Goal: Task Accomplishment & Management: Manage account settings

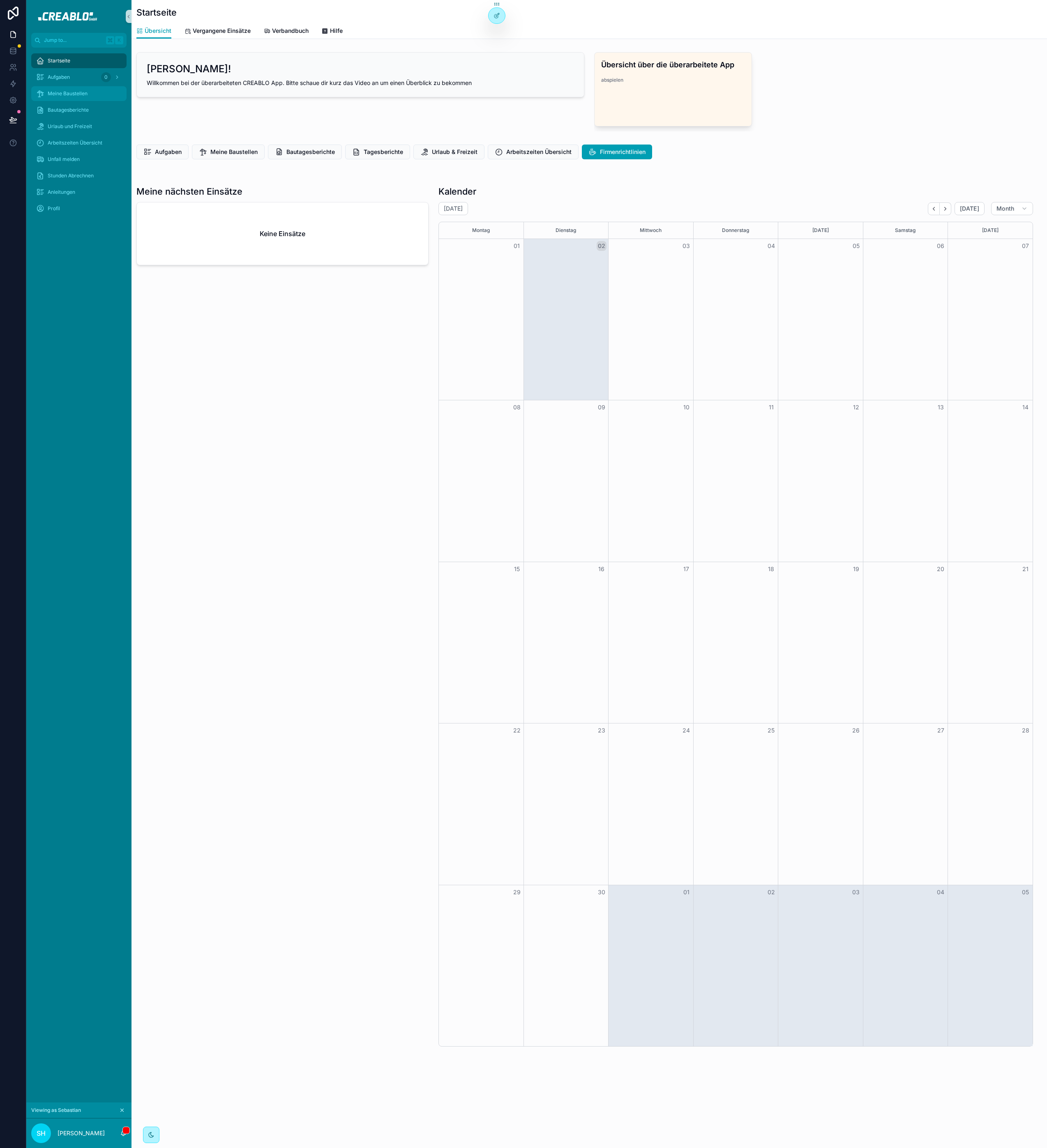
click at [69, 99] on div "Meine Baustellen" at bounding box center [79, 94] width 85 height 13
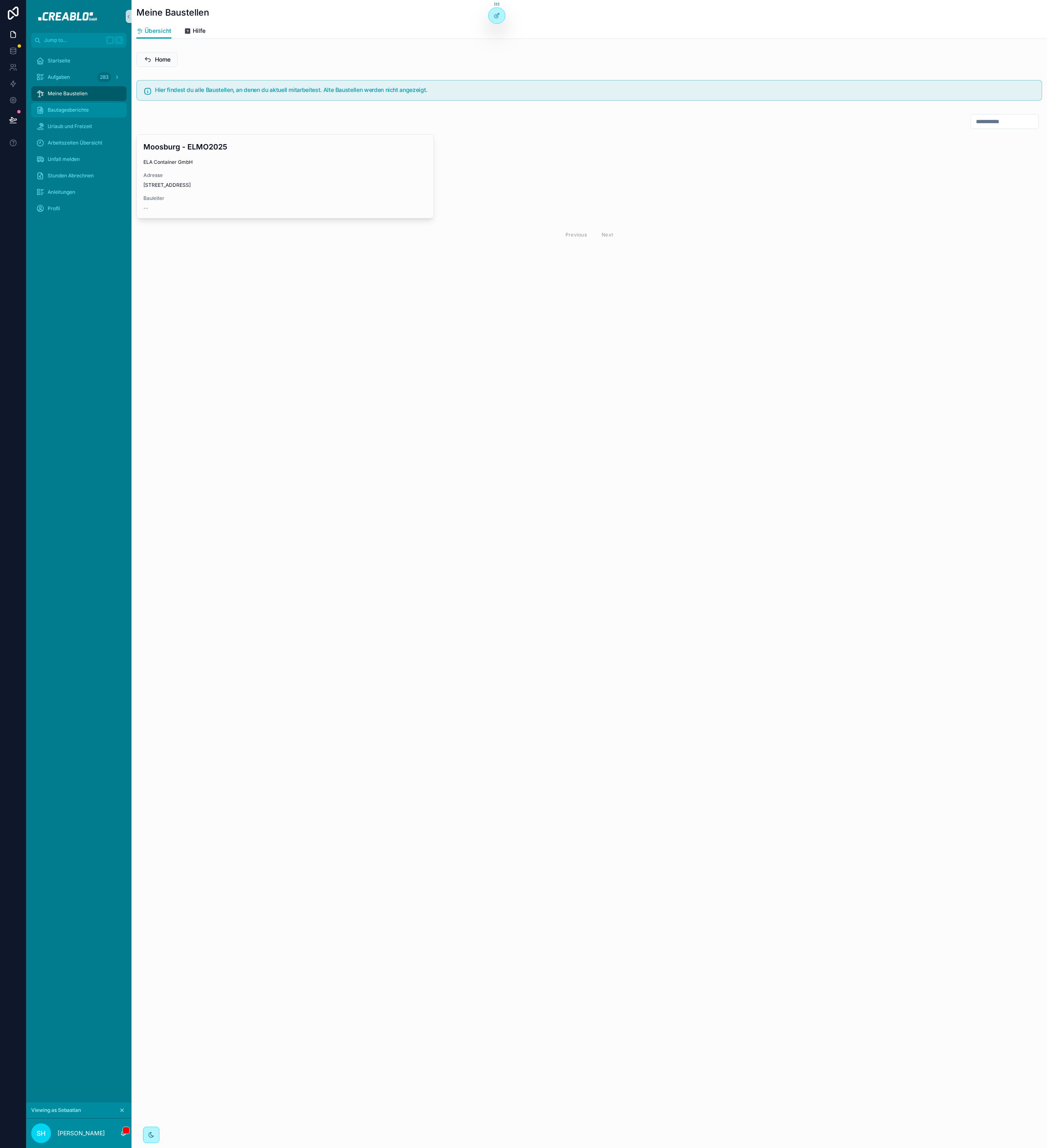
click at [67, 106] on div "Bautagesberichte" at bounding box center [79, 110] width 85 height 13
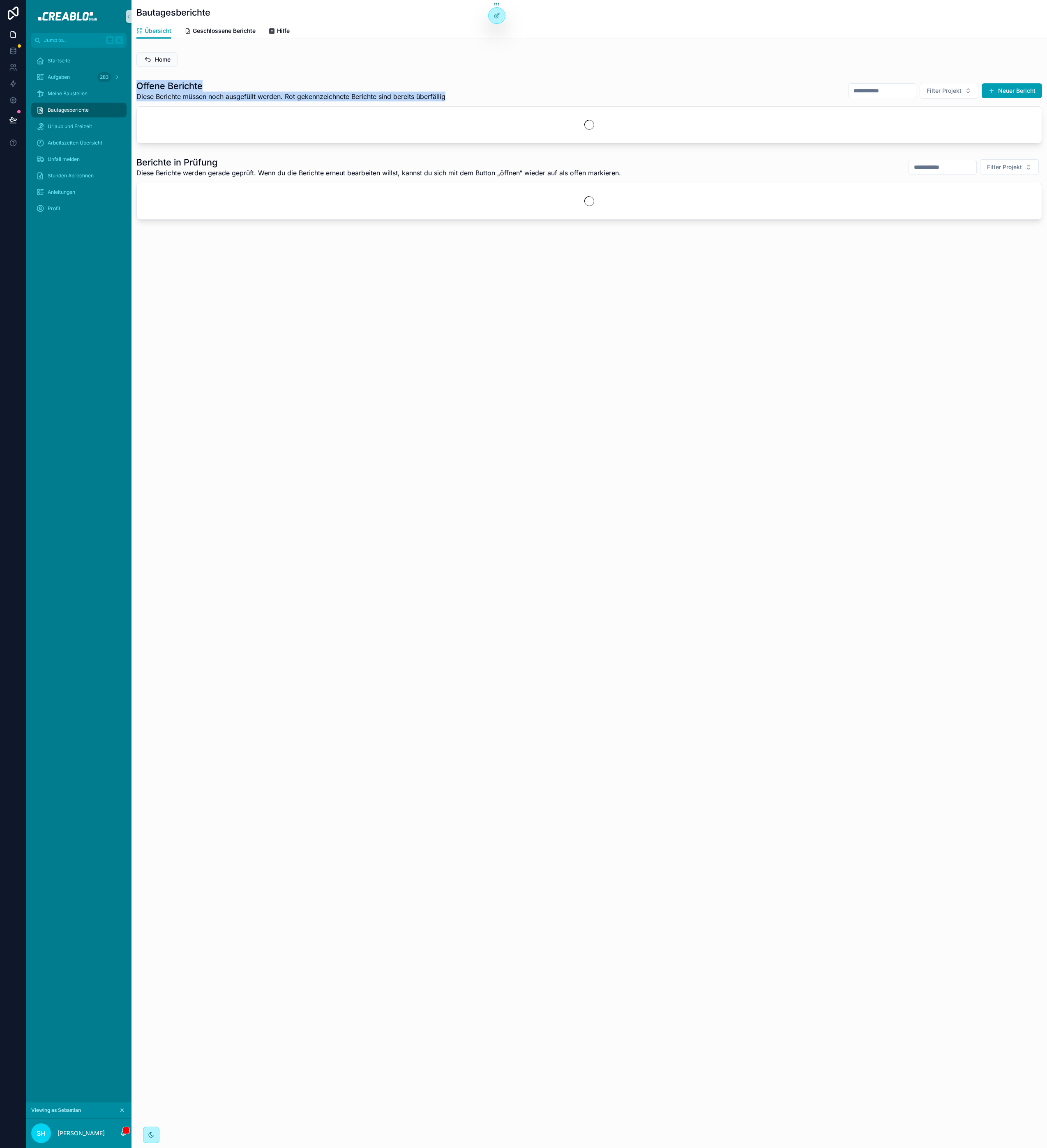
drag, startPoint x: 137, startPoint y: 84, endPoint x: 453, endPoint y: 99, distance: 316.4
click at [452, 100] on div "Offene Berichte Diese Berichte müssen noch ausgefüllt werden. Rot gekennzeichne…" at bounding box center [589, 91] width 905 height 21
click at [453, 99] on div "Offene Berichte Diese Berichte müssen noch ausgefüllt werden. Rot gekennzeichne…" at bounding box center [589, 91] width 905 height 21
drag, startPoint x: 459, startPoint y: 97, endPoint x: 149, endPoint y: 82, distance: 310.4
click at [149, 82] on div "Offene Berichte Diese Berichte müssen noch ausgefüllt werden. Rot gekennzeichne…" at bounding box center [589, 91] width 905 height 21
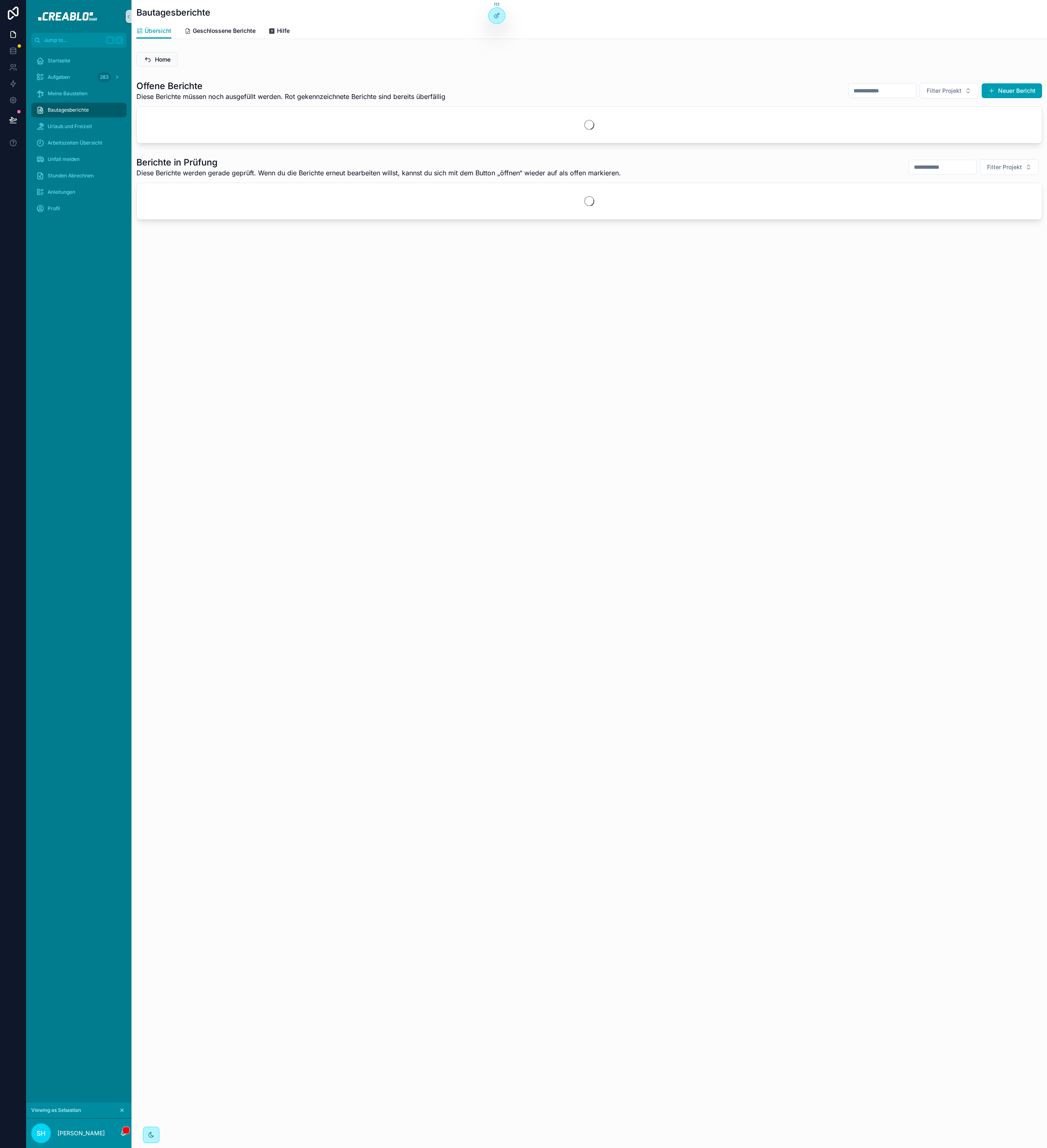
click at [147, 82] on h1 "Offene Berichte" at bounding box center [290, 85] width 309 height 11
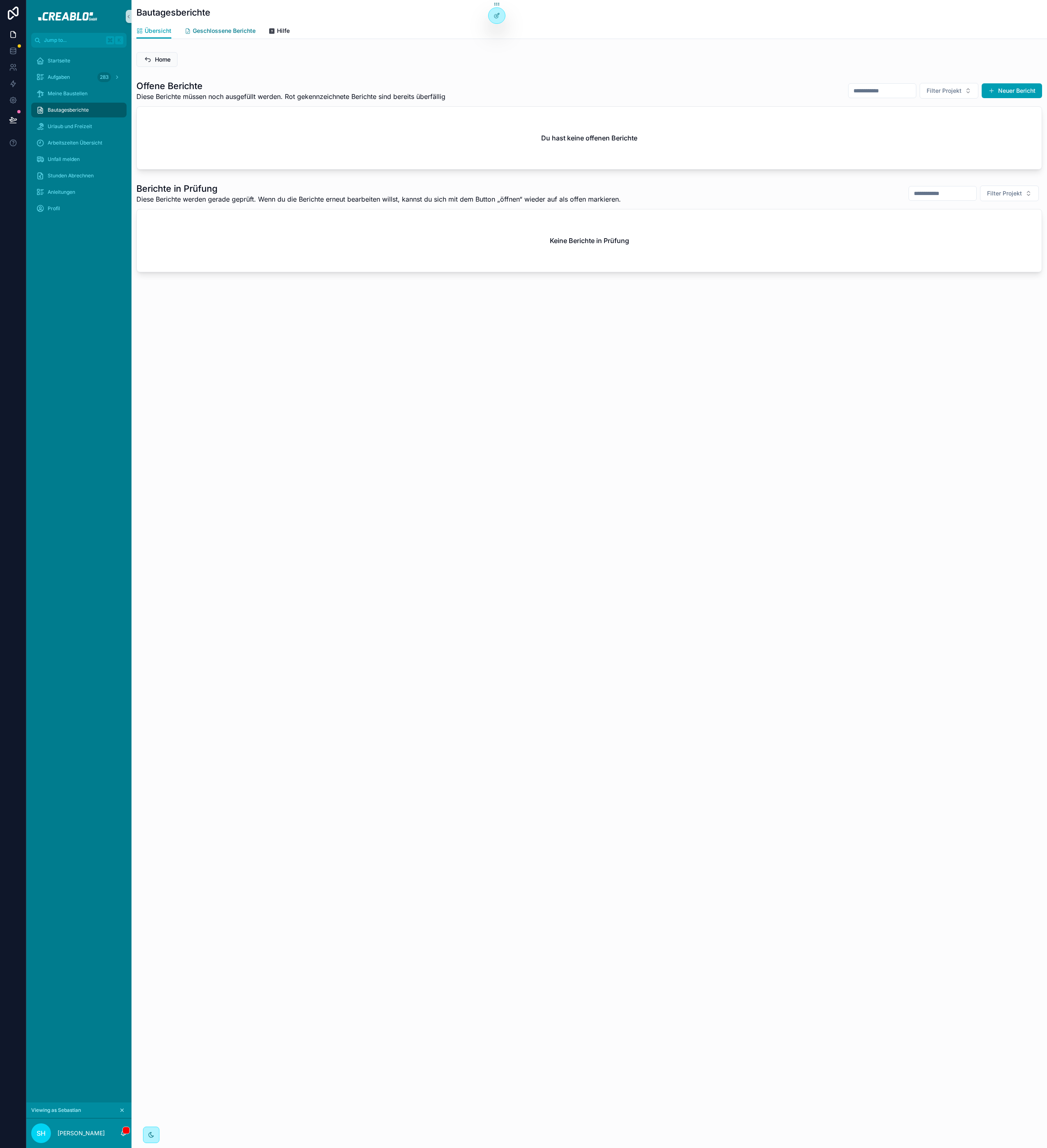
click at [205, 30] on span "Geschlossene Berichte" at bounding box center [224, 31] width 63 height 8
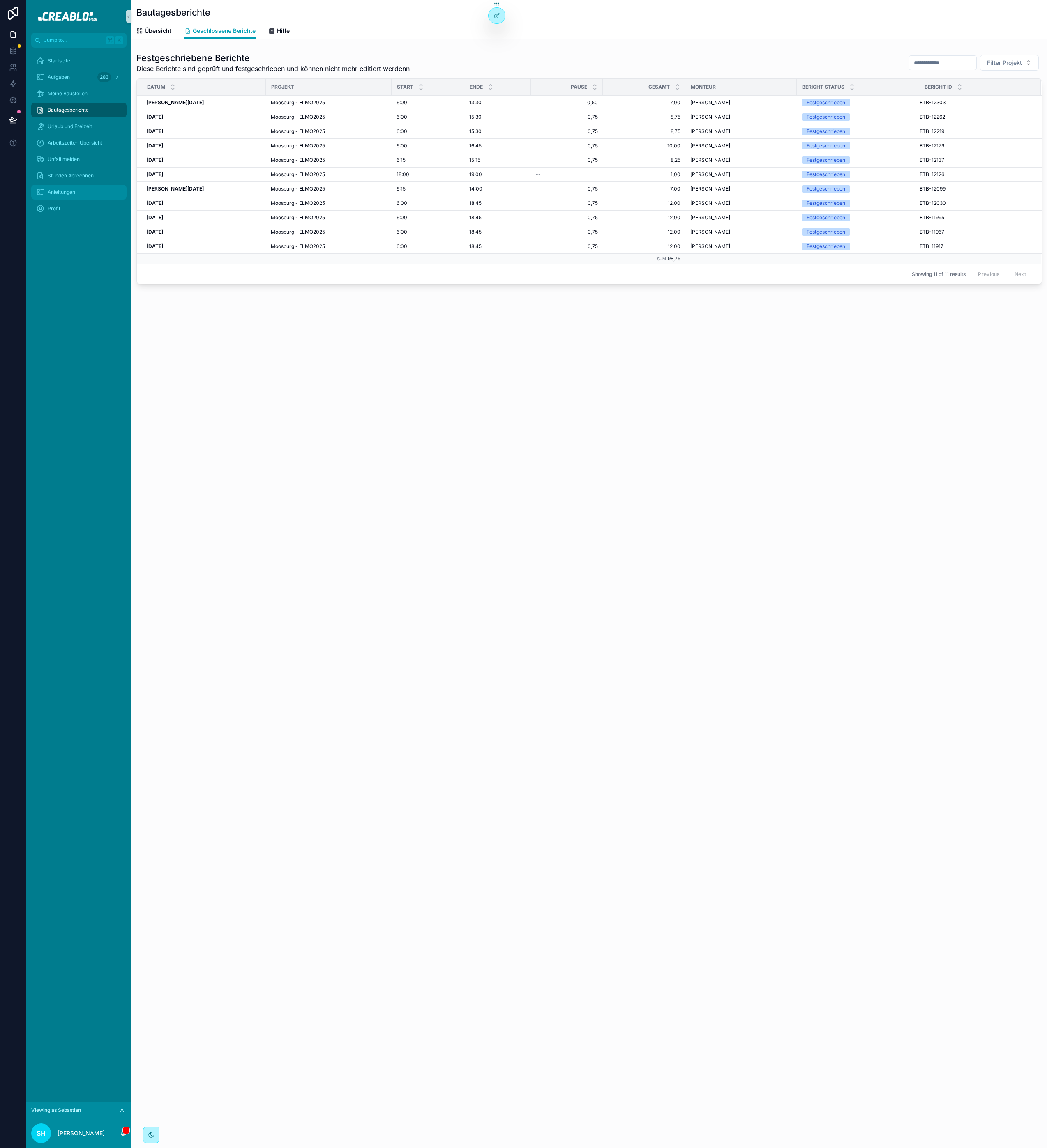
click at [57, 187] on div "Anleitungen" at bounding box center [79, 192] width 85 height 13
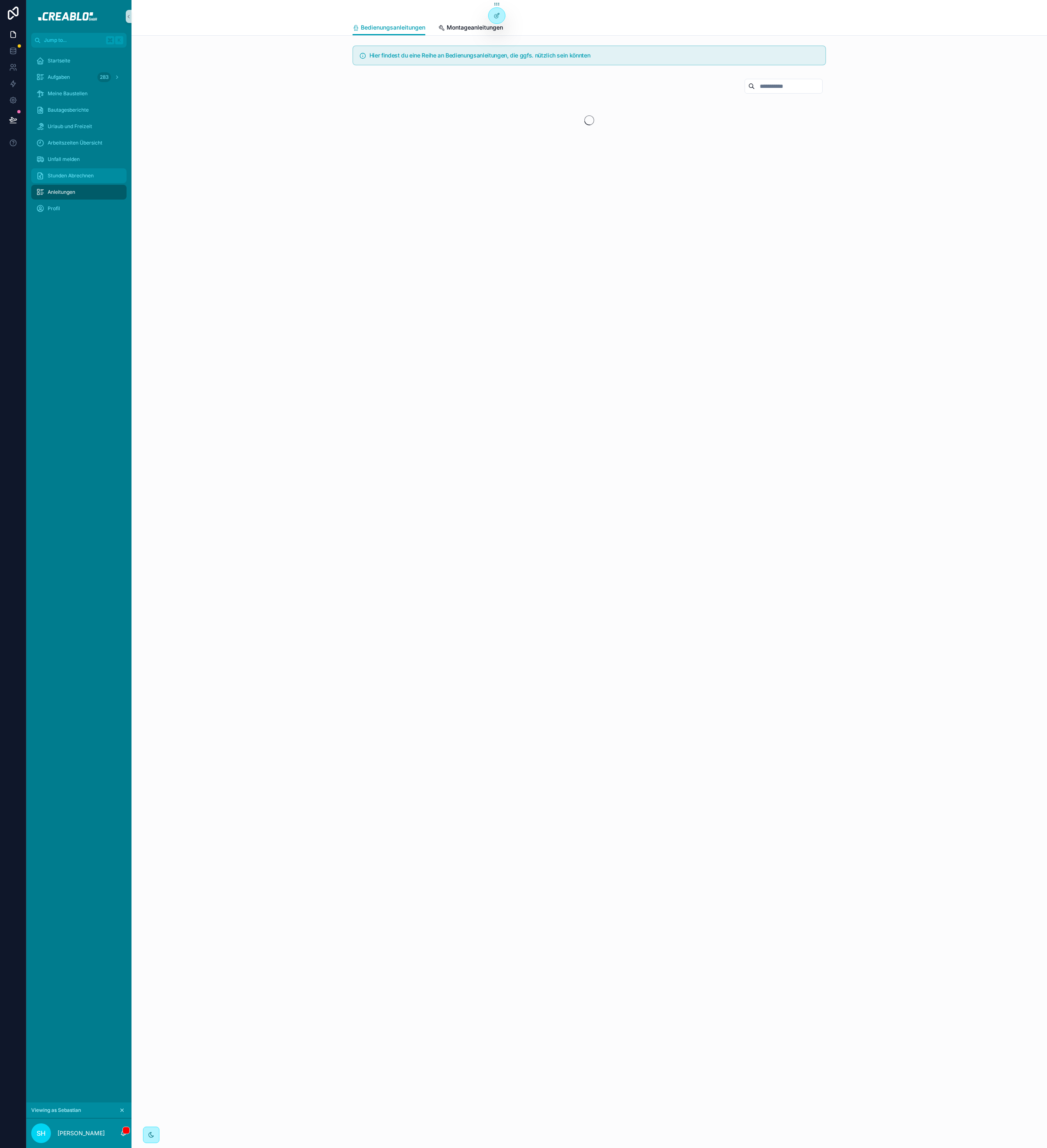
click at [114, 170] on div "Stunden Abrechnen" at bounding box center [79, 176] width 85 height 13
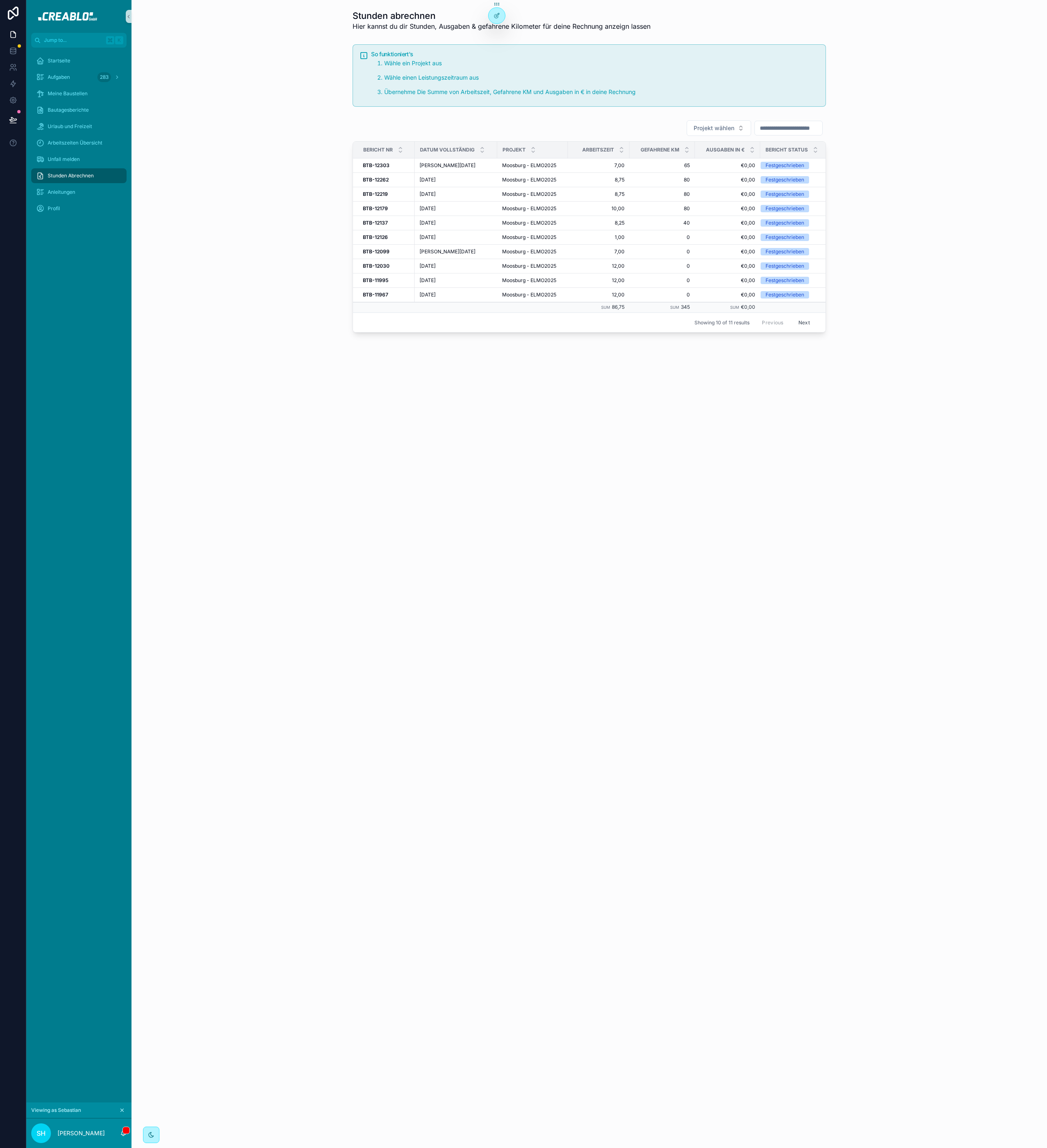
click at [803, 325] on button "Next" at bounding box center [804, 322] width 23 height 13
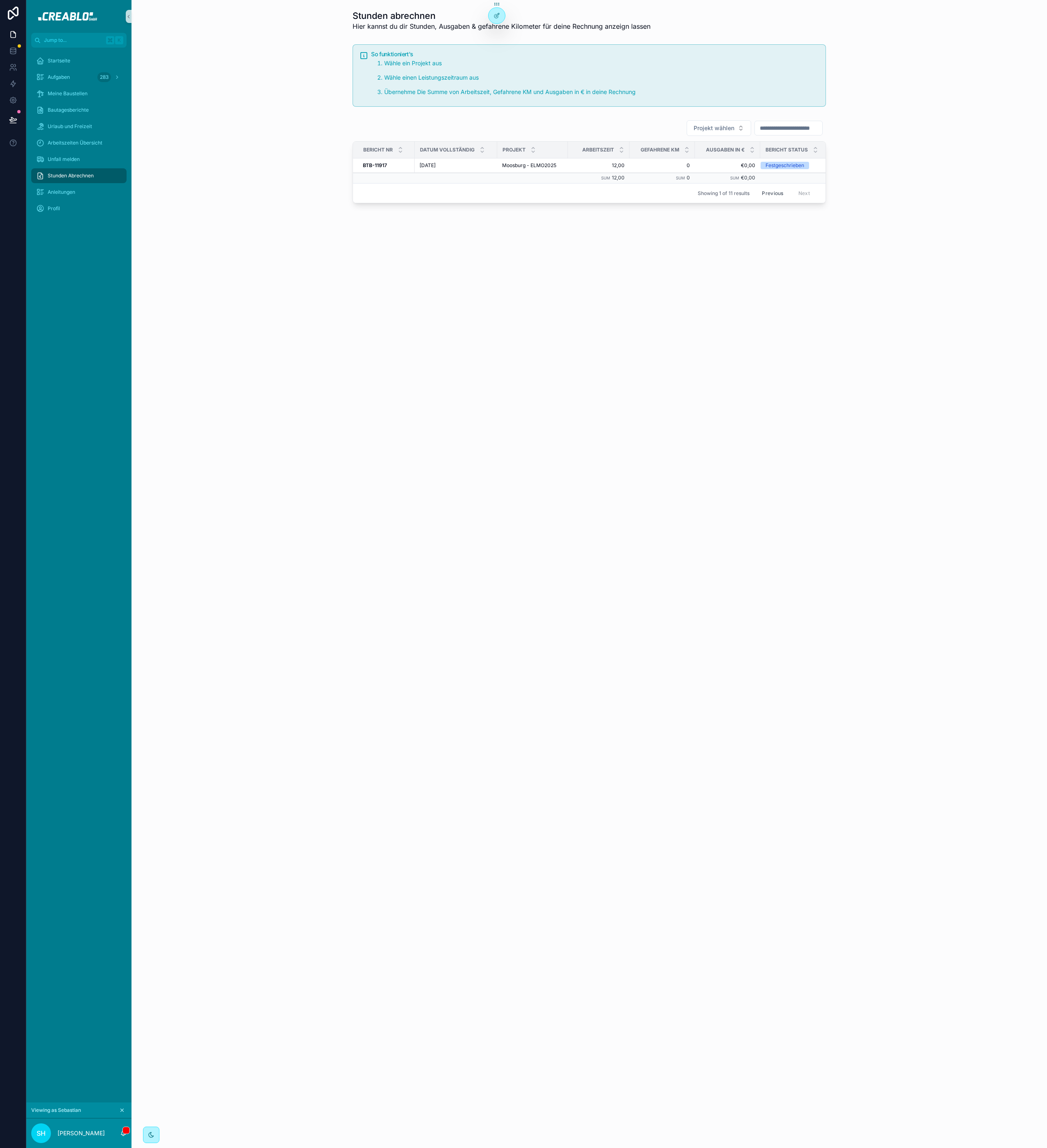
click at [770, 193] on button "Previous" at bounding box center [772, 193] width 33 height 13
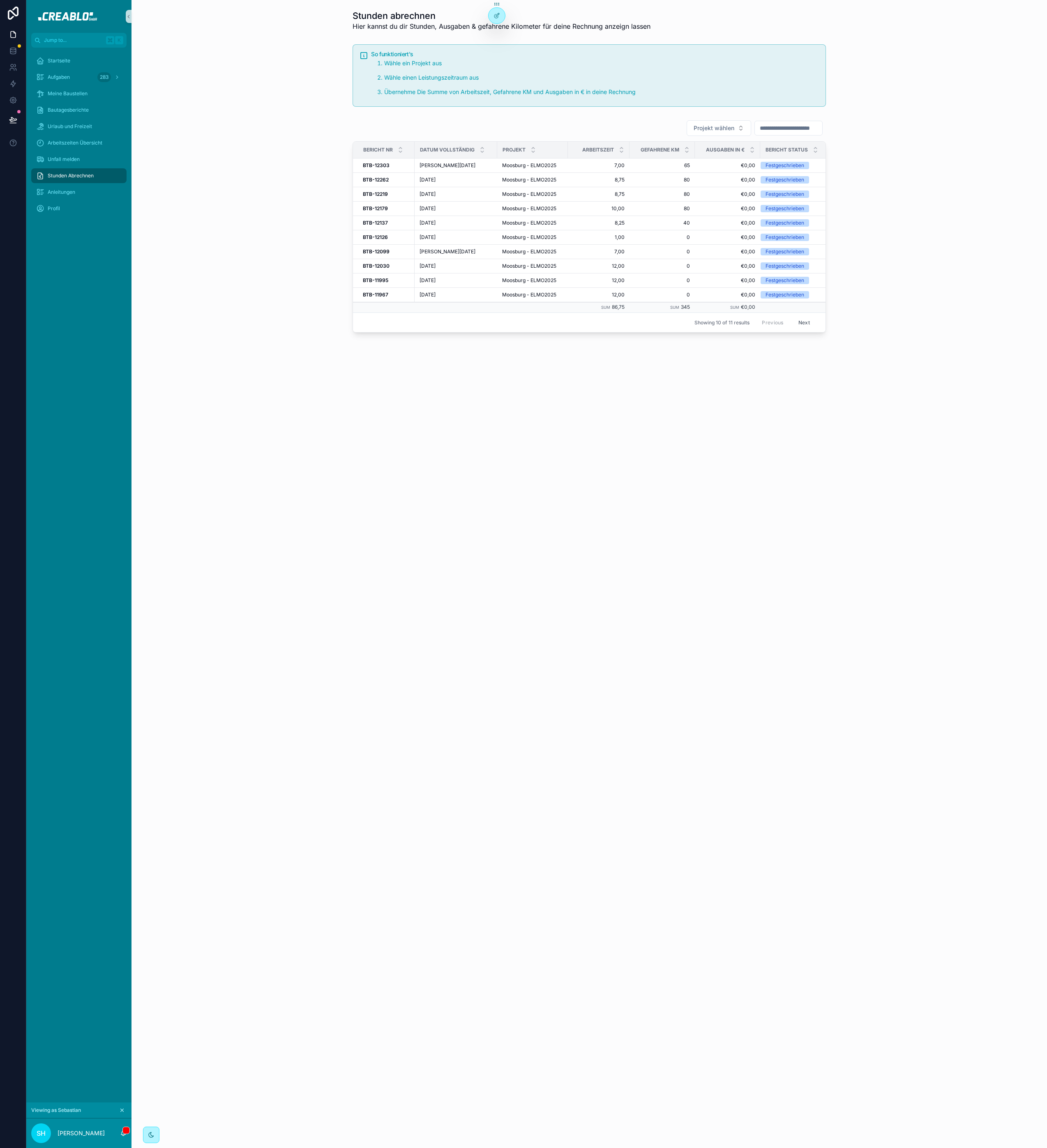
click at [643, 548] on div "Stunden abrechnen Hier kannst du dir Stunden, Ausgaben & gefahrene Kilometer fü…" at bounding box center [589, 574] width 915 height 1148
click at [805, 325] on button "Next" at bounding box center [804, 322] width 23 height 13
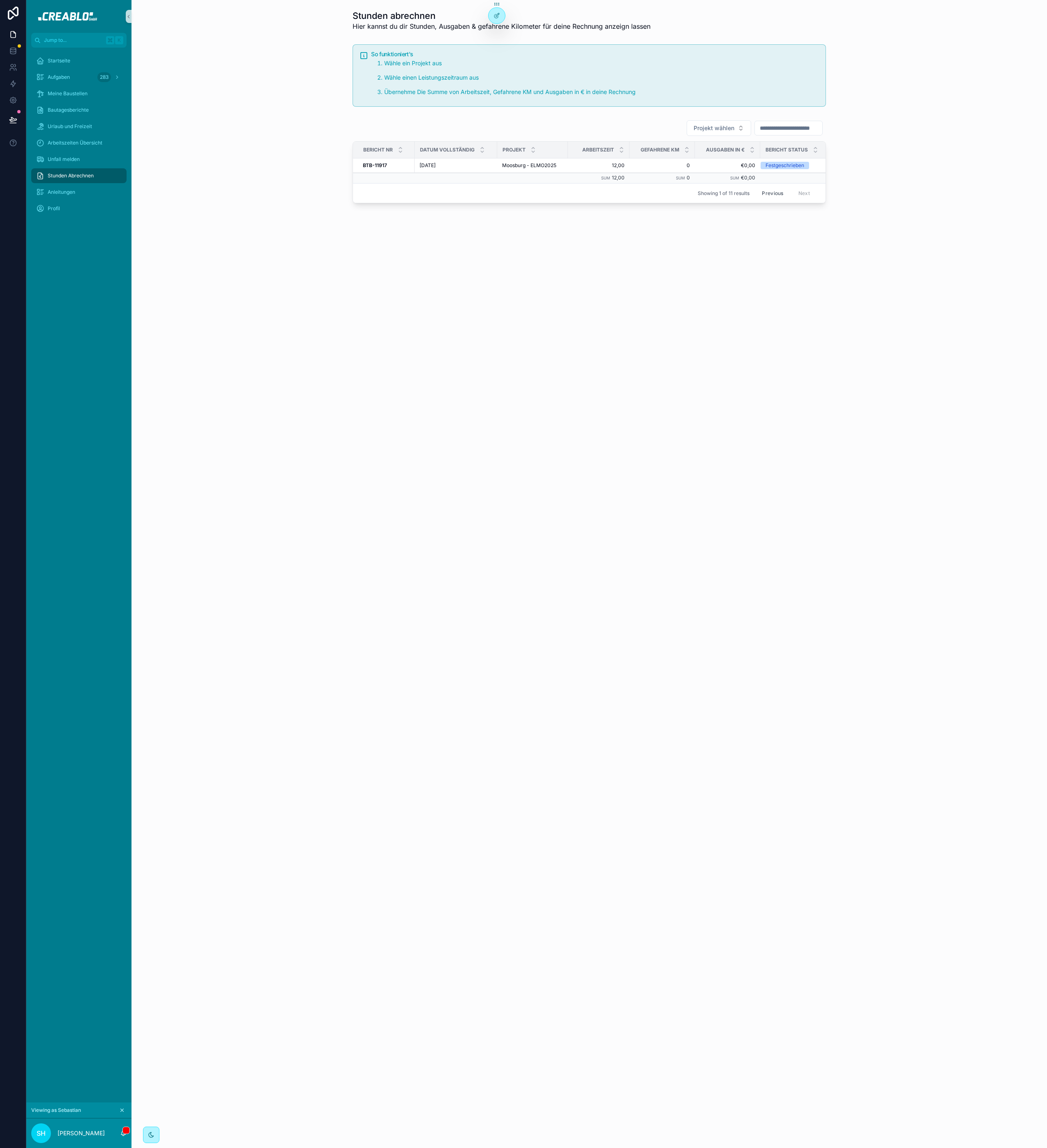
click at [773, 193] on button "Previous" at bounding box center [772, 193] width 33 height 13
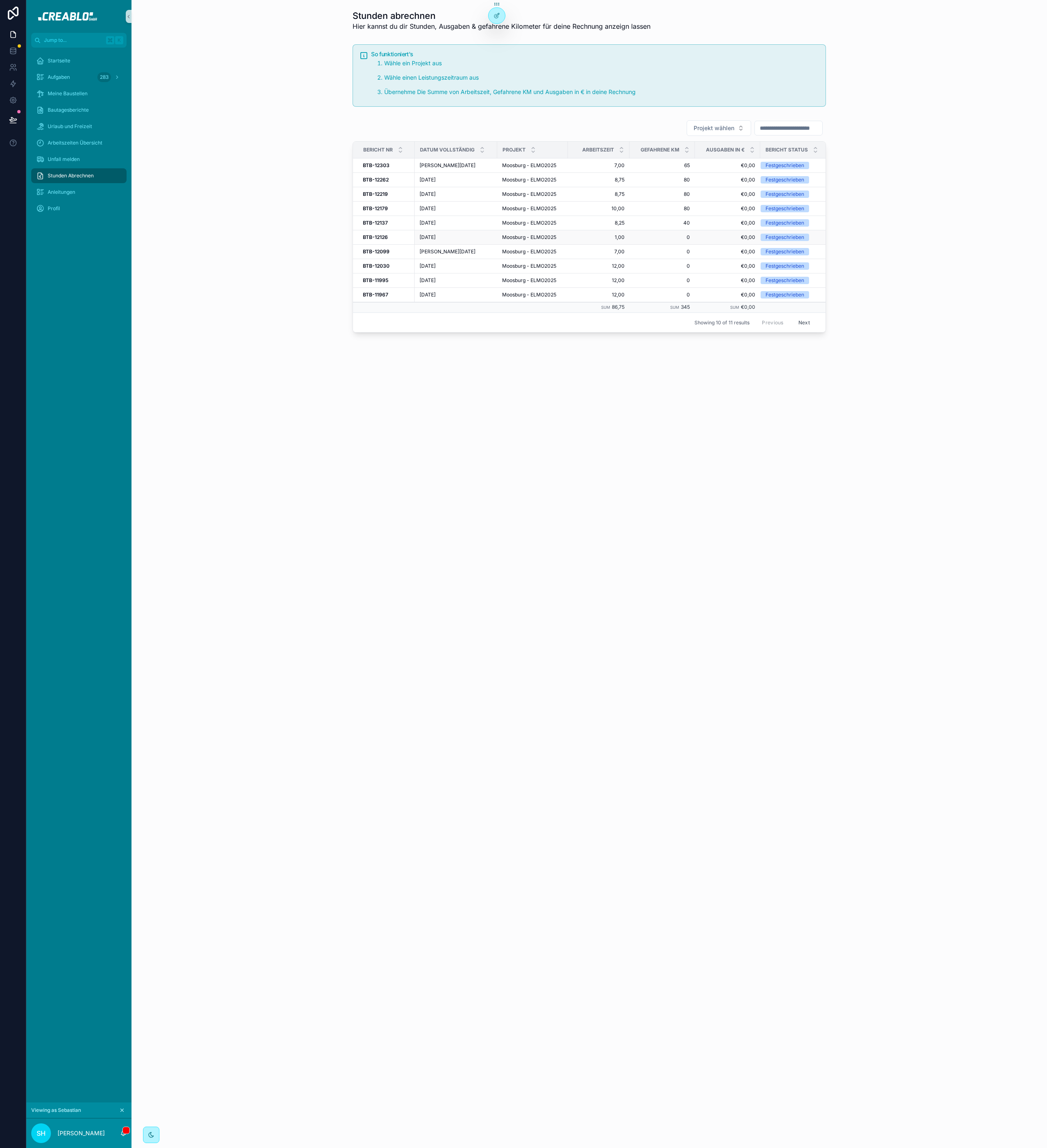
click at [435, 239] on span "[DATE]" at bounding box center [427, 237] width 16 height 7
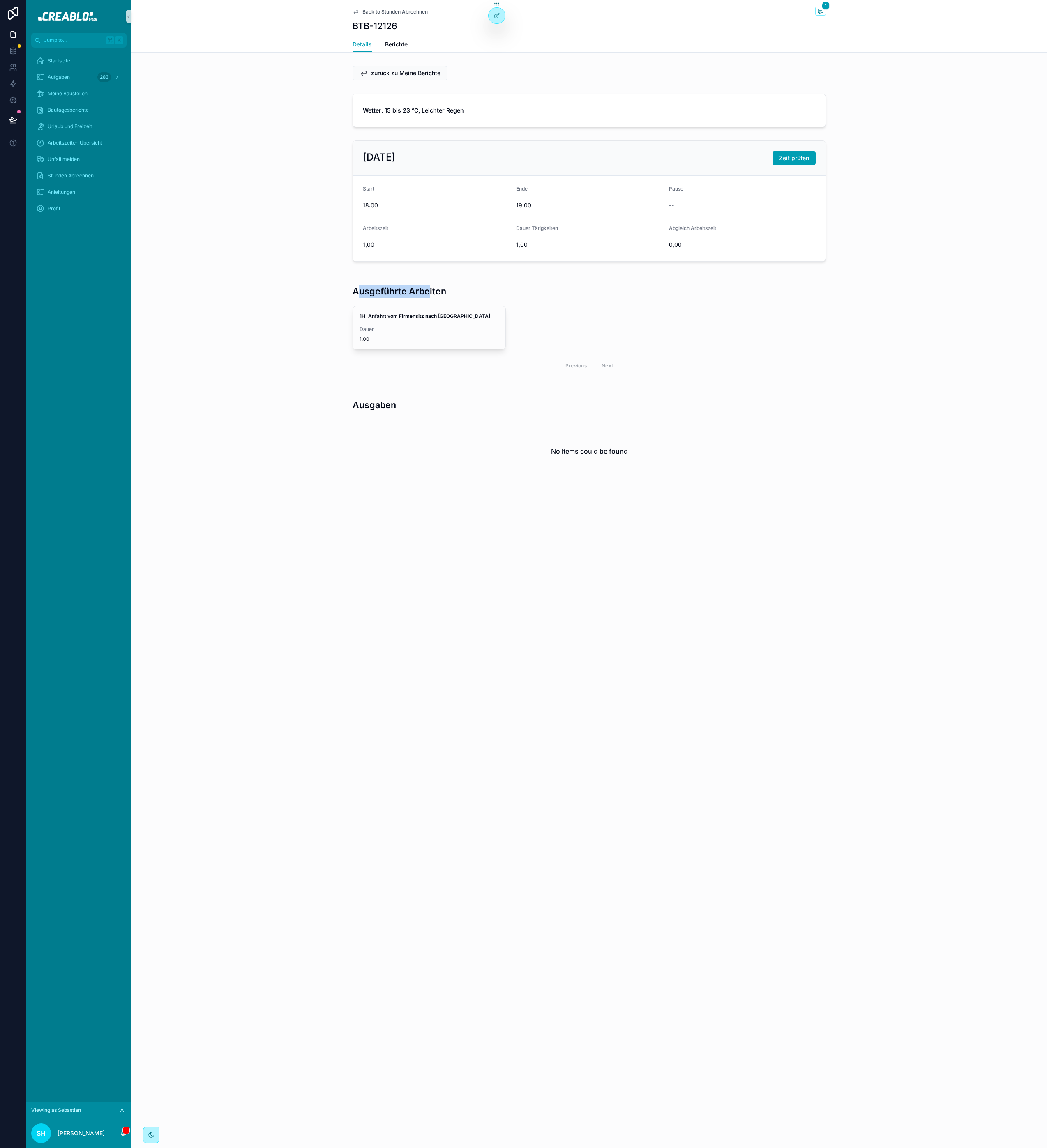
drag, startPoint x: 358, startPoint y: 292, endPoint x: 437, endPoint y: 291, distance: 79.0
click at [436, 290] on h3 "Ausgeführte Arbeiten" at bounding box center [399, 291] width 94 height 13
click at [437, 291] on h3 "Ausgeführte Arbeiten" at bounding box center [399, 291] width 94 height 13
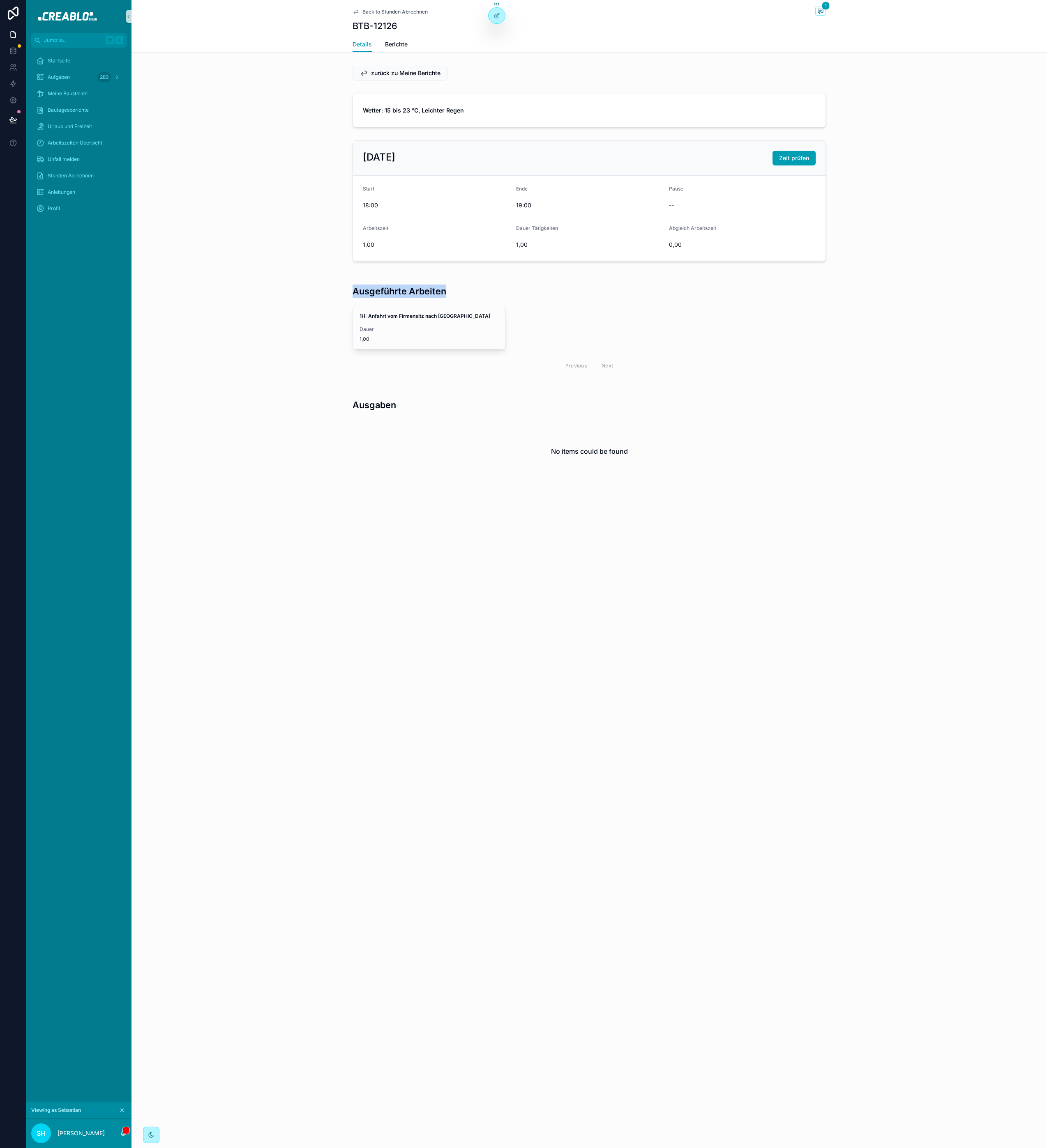
click at [558, 294] on div "Ausgeführte Arbeiten" at bounding box center [589, 288] width 473 height 26
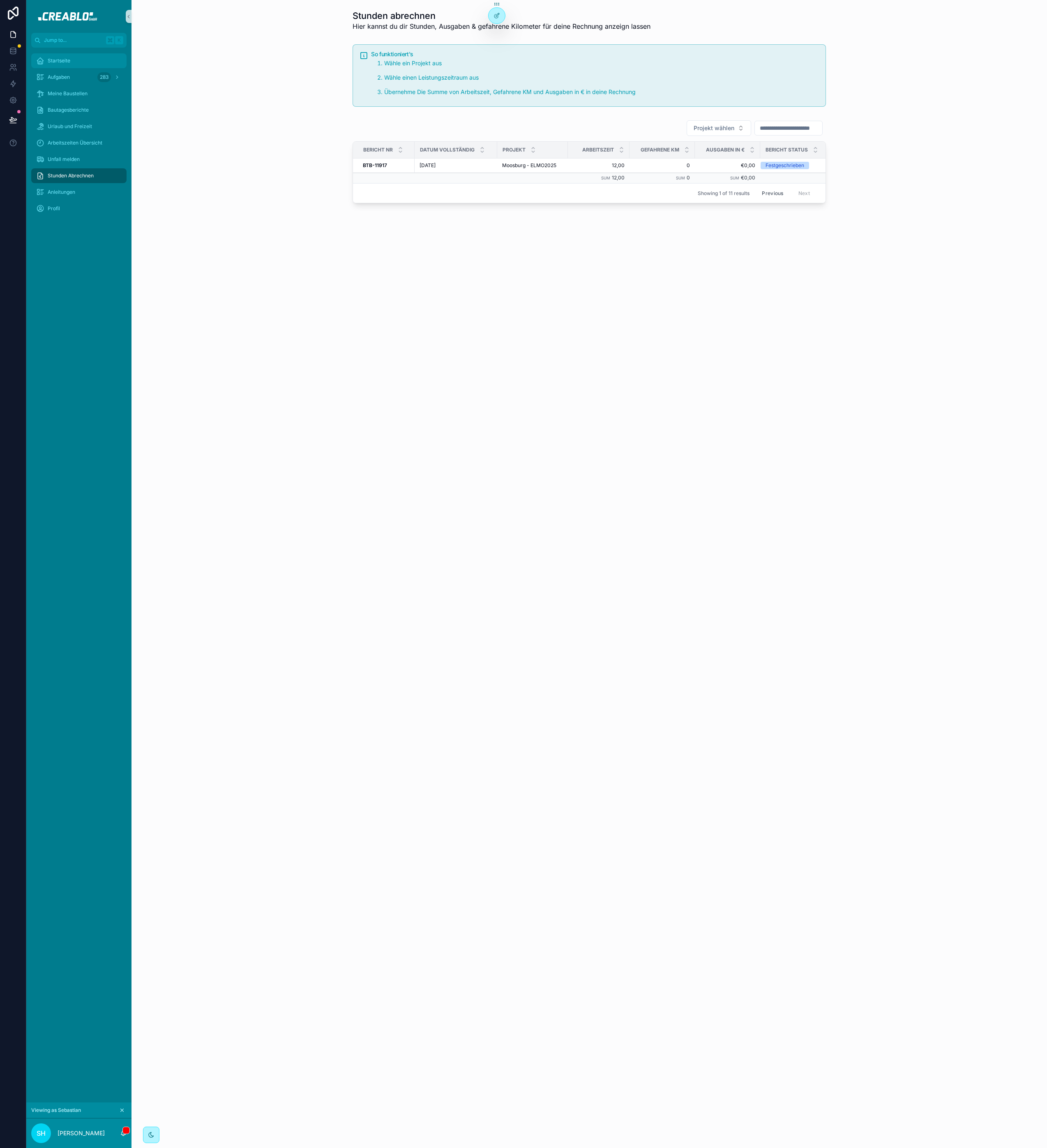
click at [78, 65] on div "Startseite" at bounding box center [79, 61] width 85 height 13
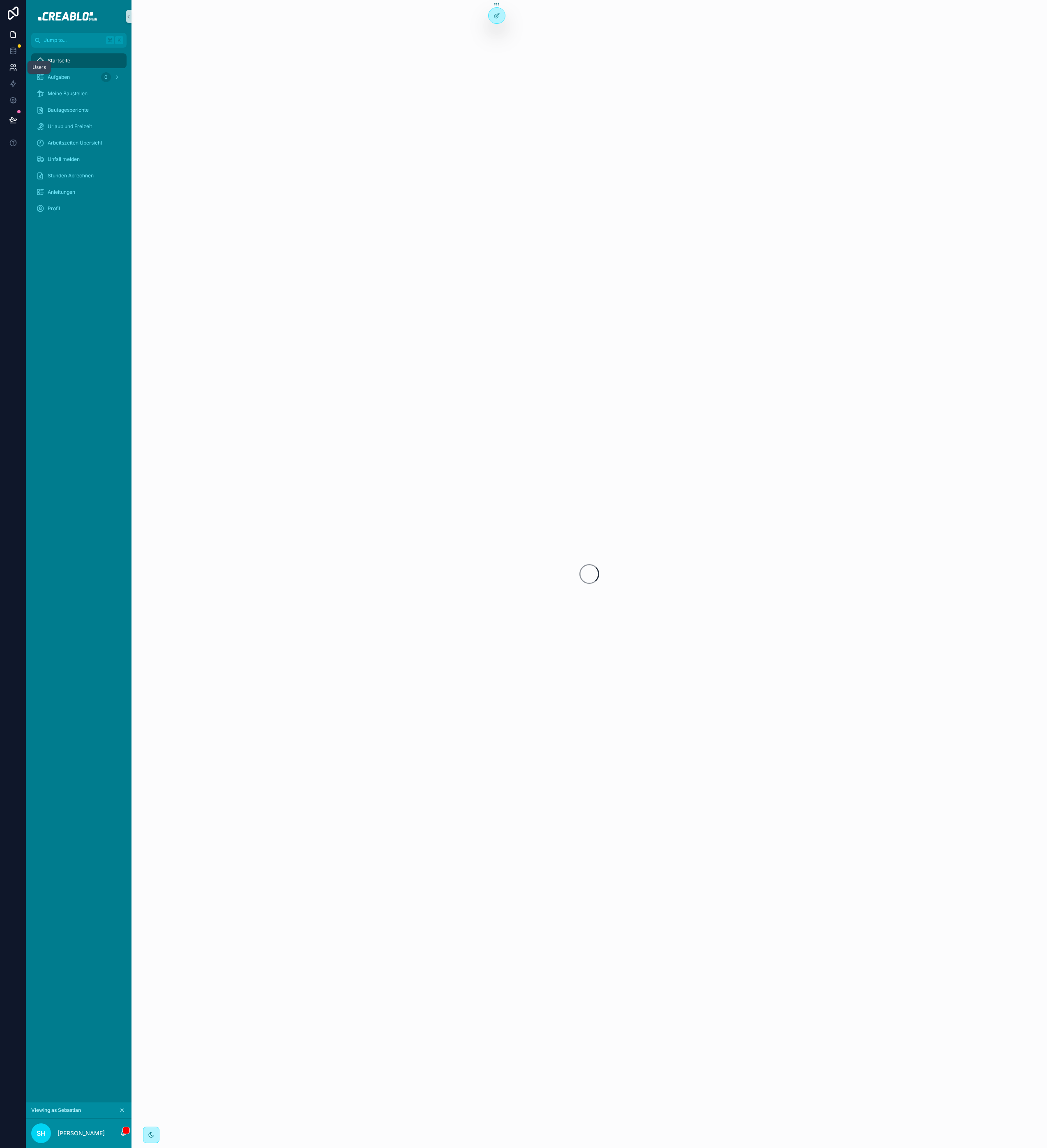
click at [17, 73] on link at bounding box center [13, 67] width 26 height 17
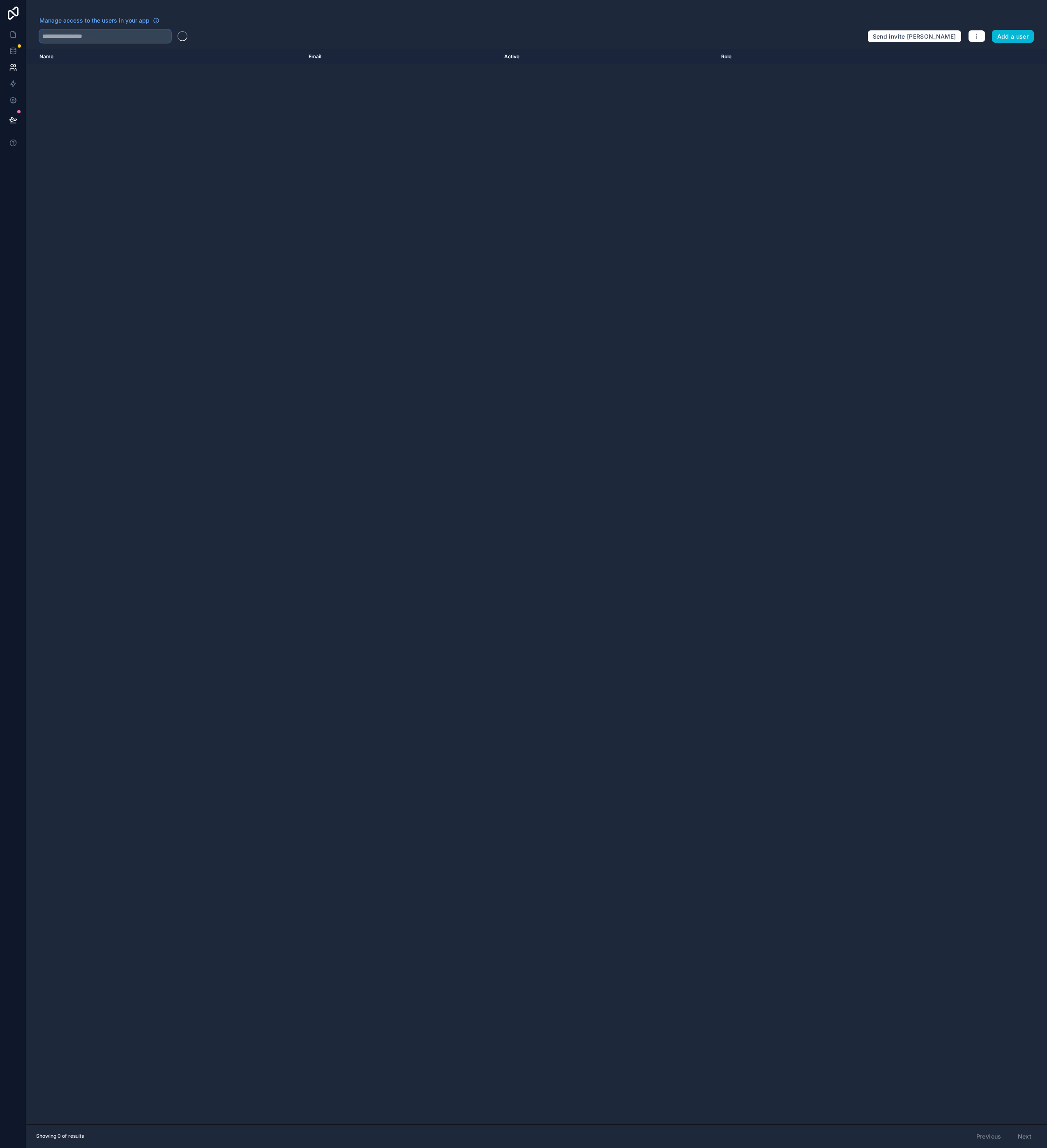
click at [90, 35] on input "text" at bounding box center [105, 36] width 131 height 13
click at [63, 38] on input "********" at bounding box center [105, 36] width 131 height 13
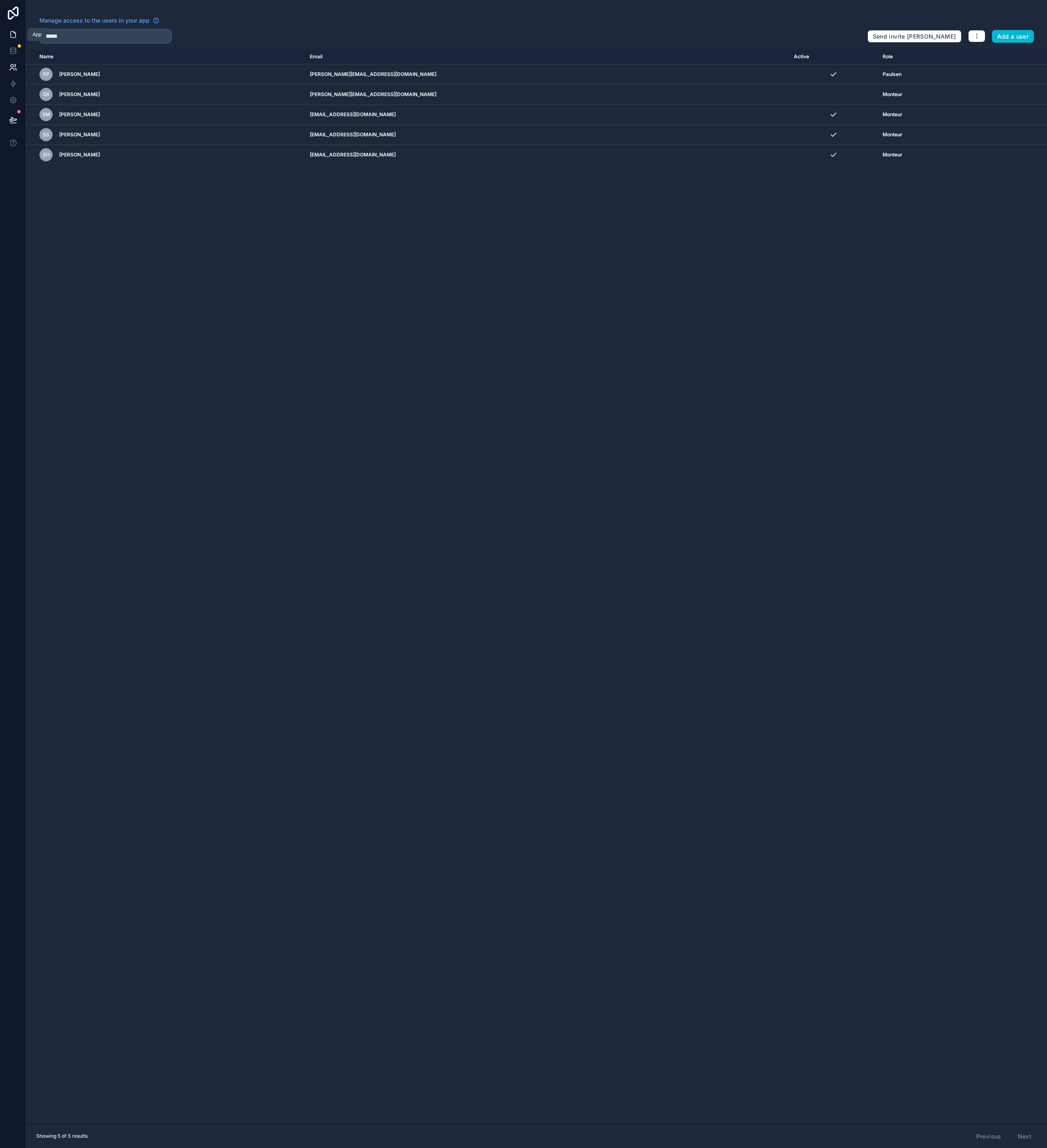
type input "*******"
click at [17, 29] on link at bounding box center [13, 35] width 26 height 17
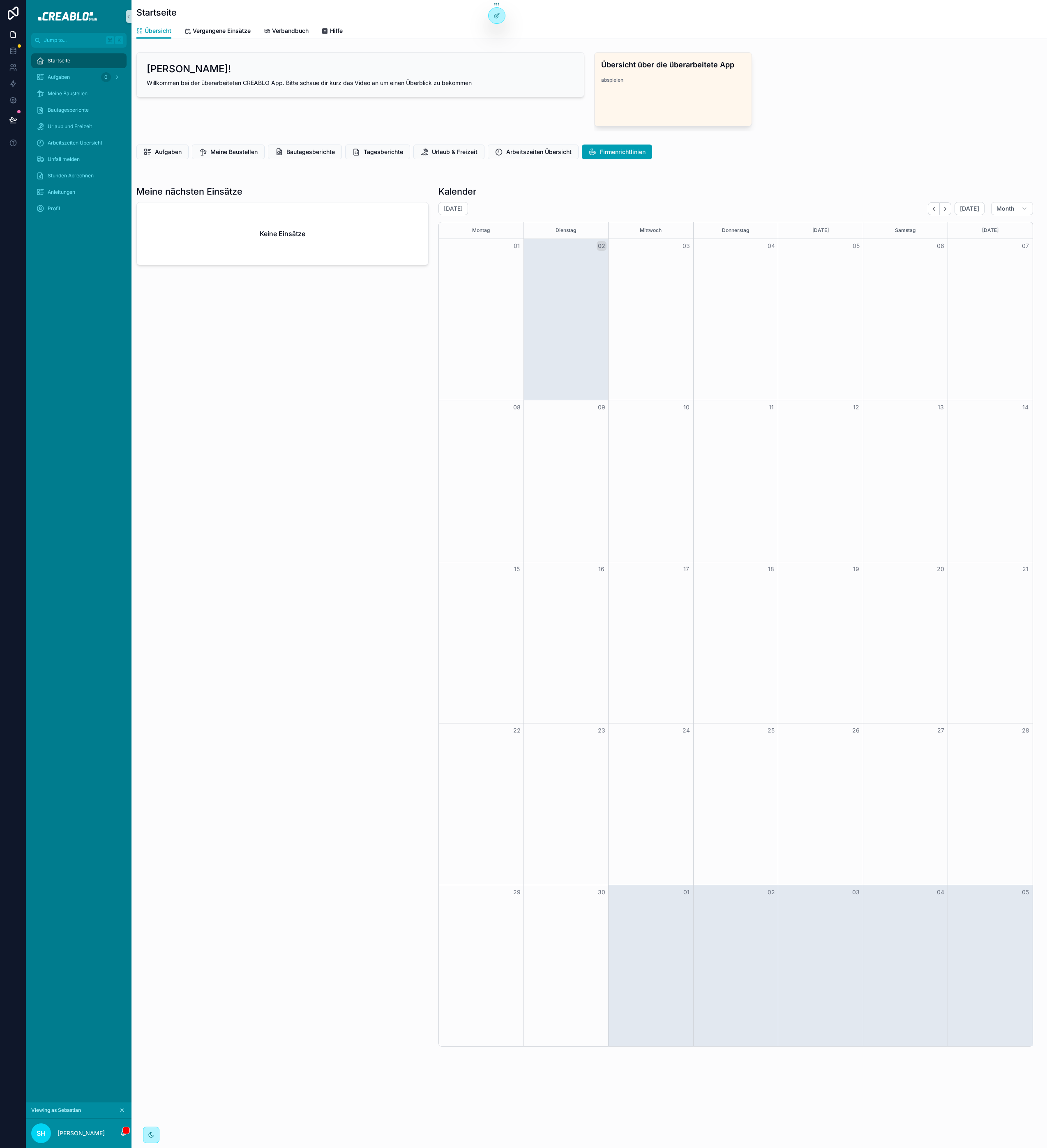
click at [123, 1112] on icon "scrollable content" at bounding box center [122, 1110] width 3 height 3
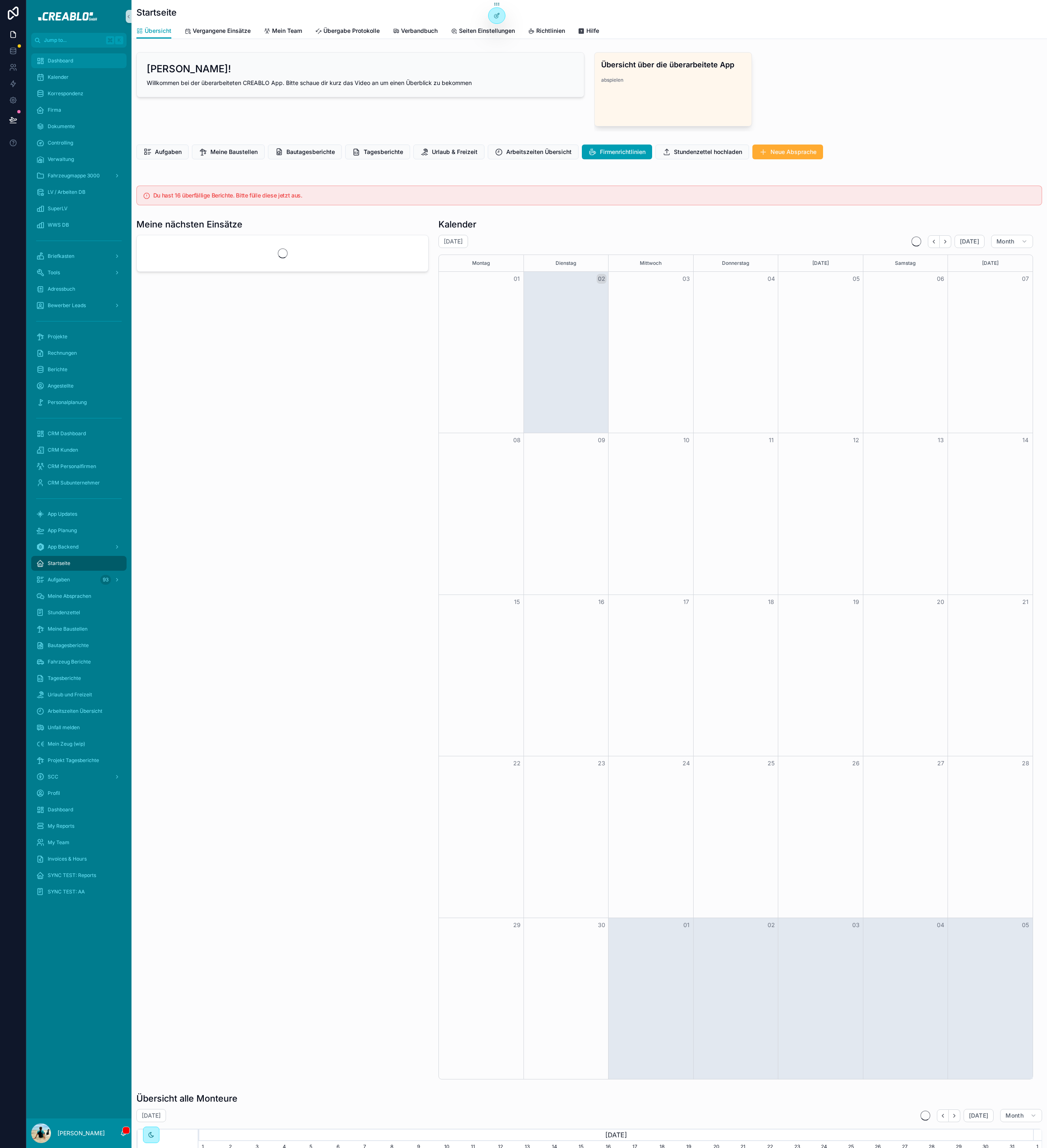
click at [63, 56] on div "Dashboard" at bounding box center [79, 61] width 85 height 13
click at [63, 60] on span "Dashboard" at bounding box center [60, 60] width 26 height 7
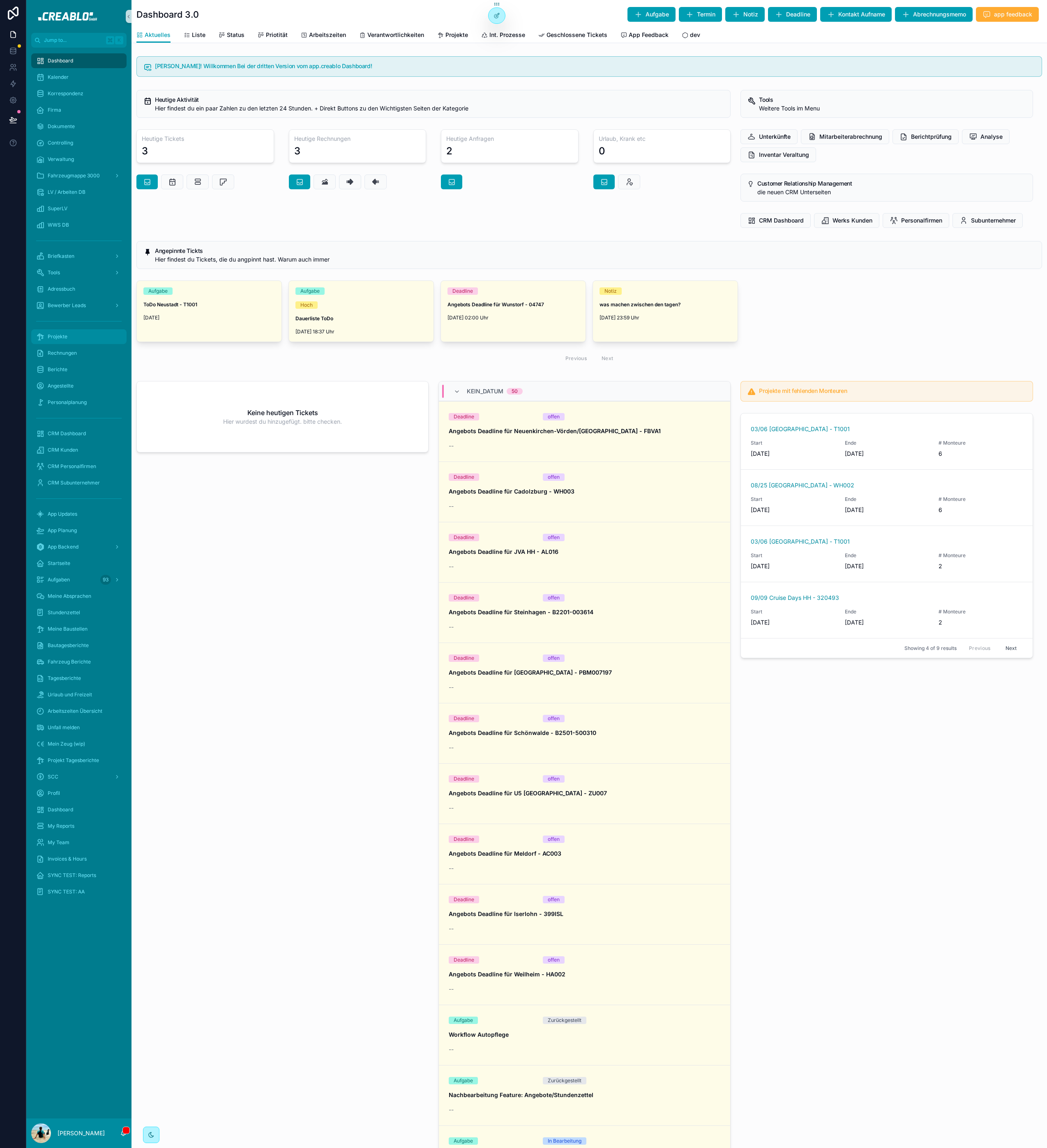
click at [71, 336] on div "Projekte" at bounding box center [79, 337] width 85 height 13
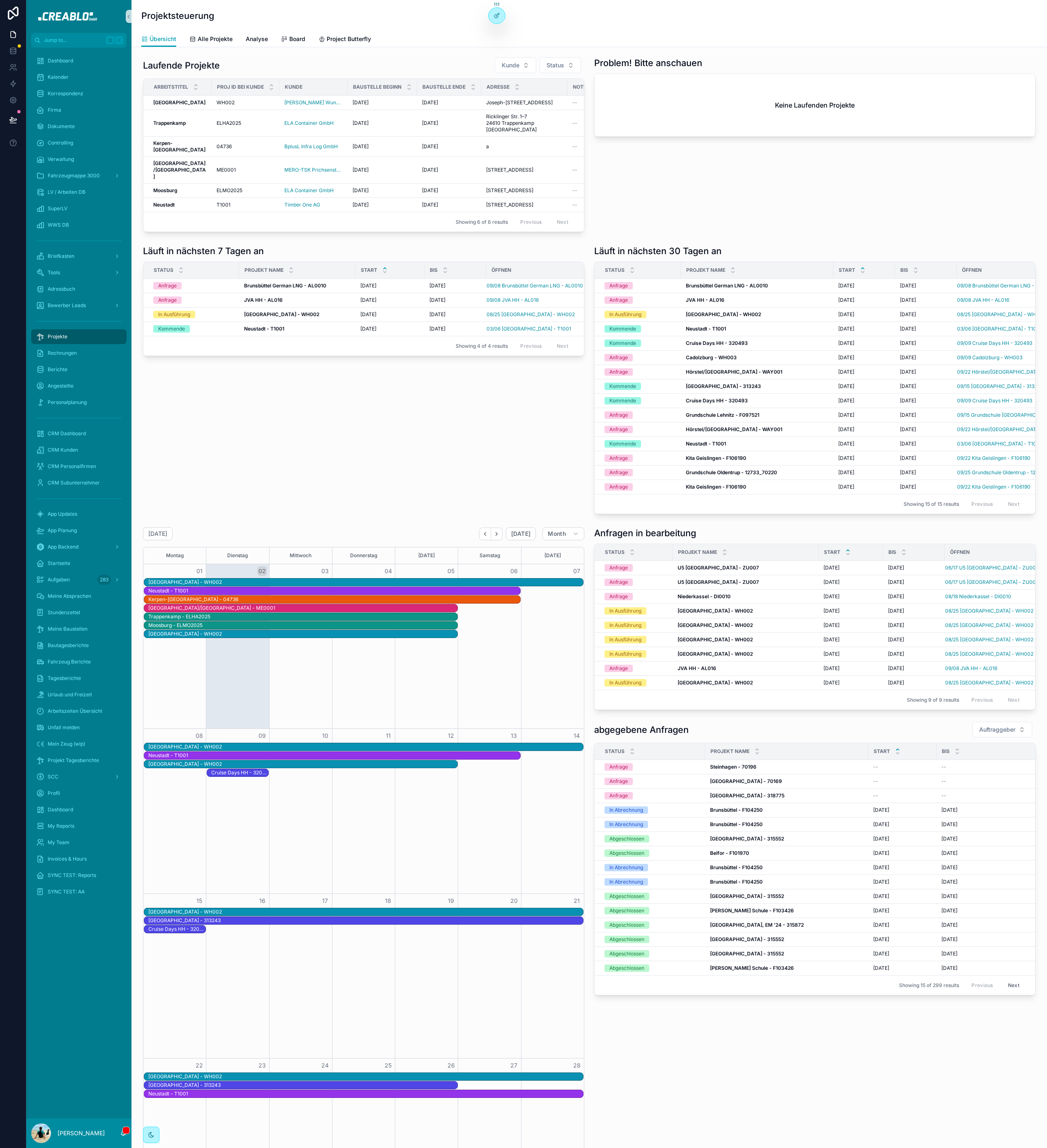
drag, startPoint x: 318, startPoint y: 546, endPoint x: 299, endPoint y: 496, distance: 53.5
click at [318, 518] on div "Läuft in nächsten 7 Tagen an Status Projekt Name Start bis öffnen Anfrage Bruns…" at bounding box center [363, 380] width 451 height 276
click at [166, 208] on strong "Neustadt" at bounding box center [164, 205] width 22 height 6
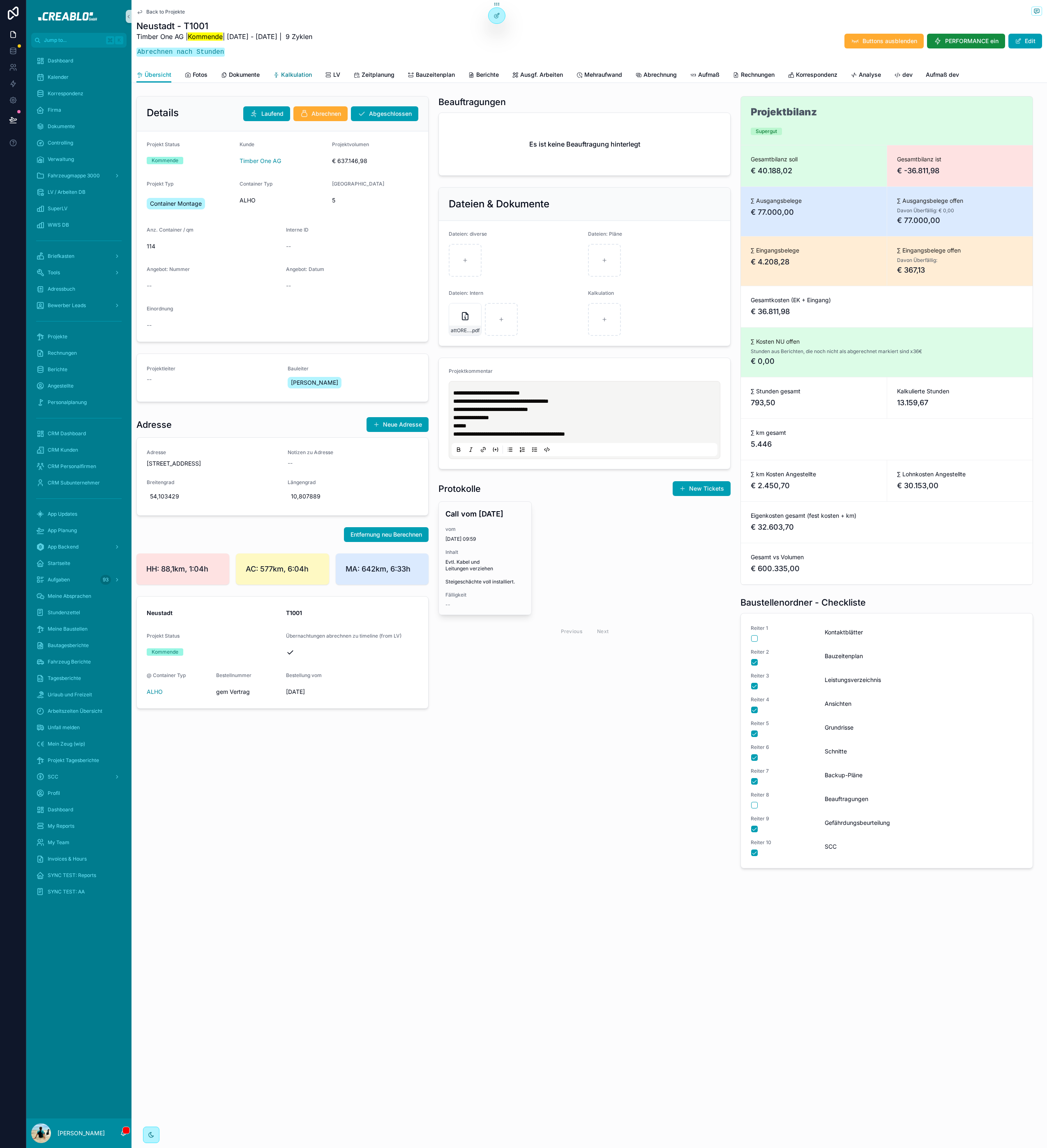
click at [278, 78] on link "Kalkulation" at bounding box center [292, 76] width 39 height 17
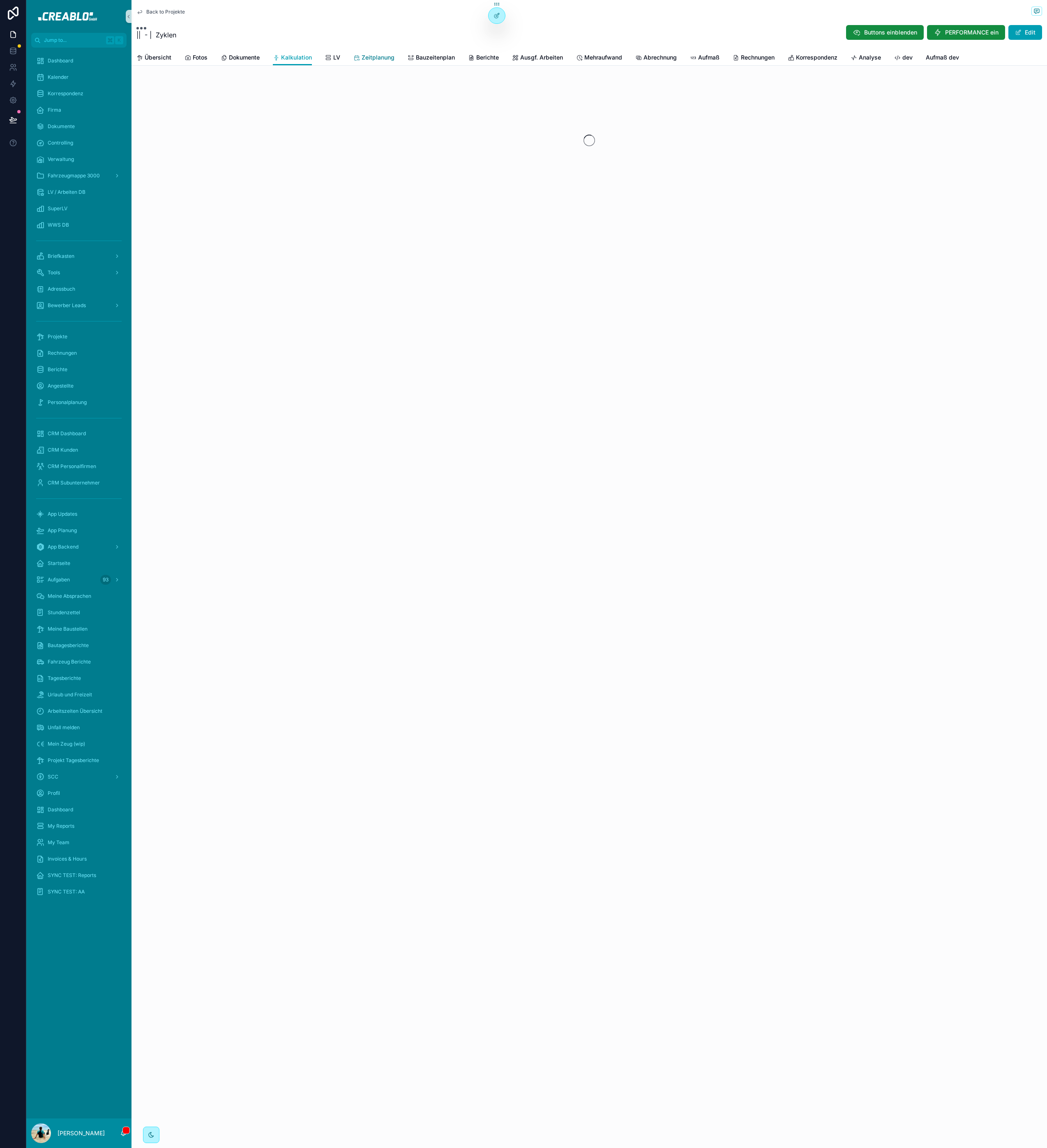
click at [379, 59] on span "Zeitplanung" at bounding box center [377, 57] width 33 height 8
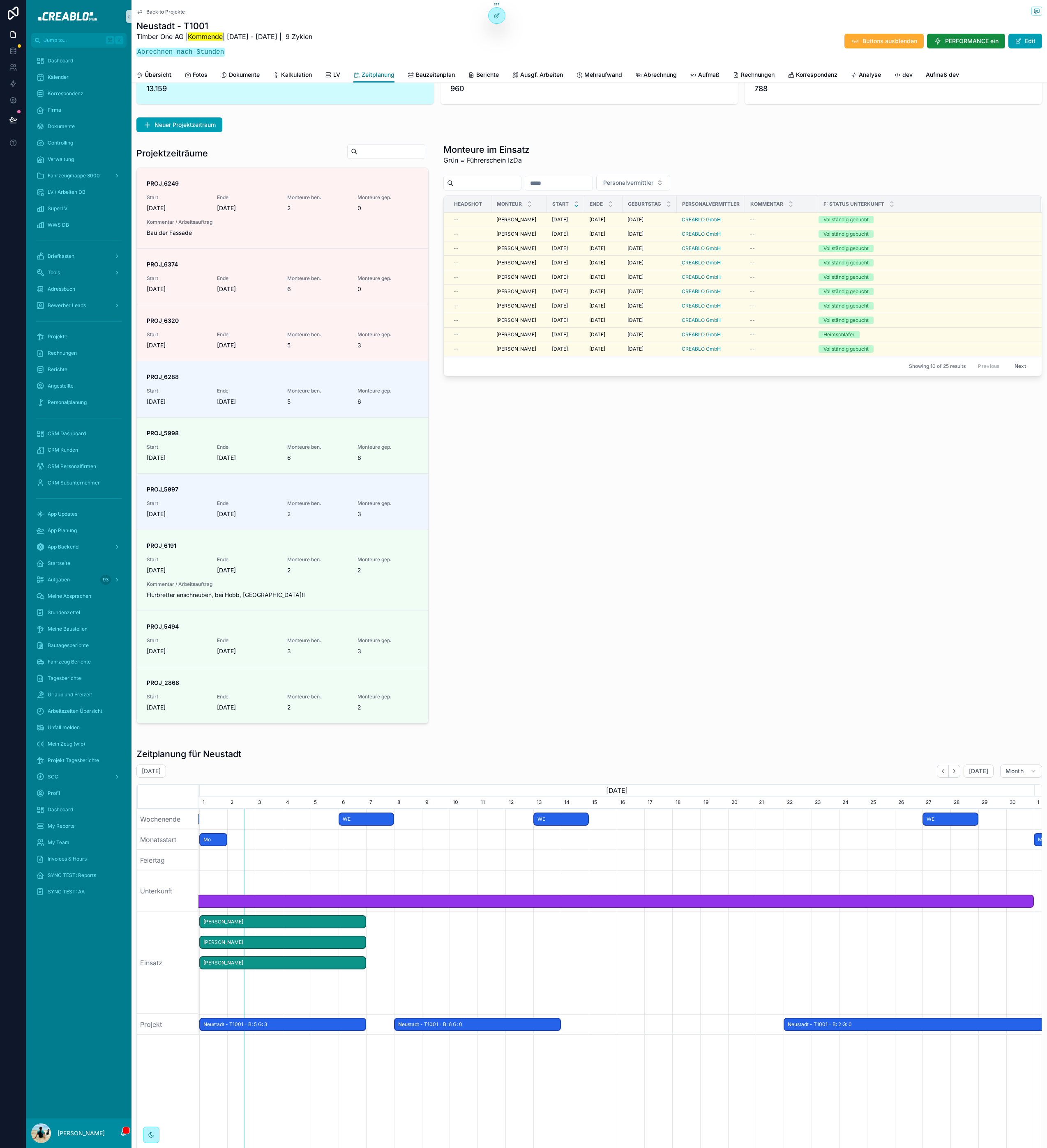
scroll to position [90, 0]
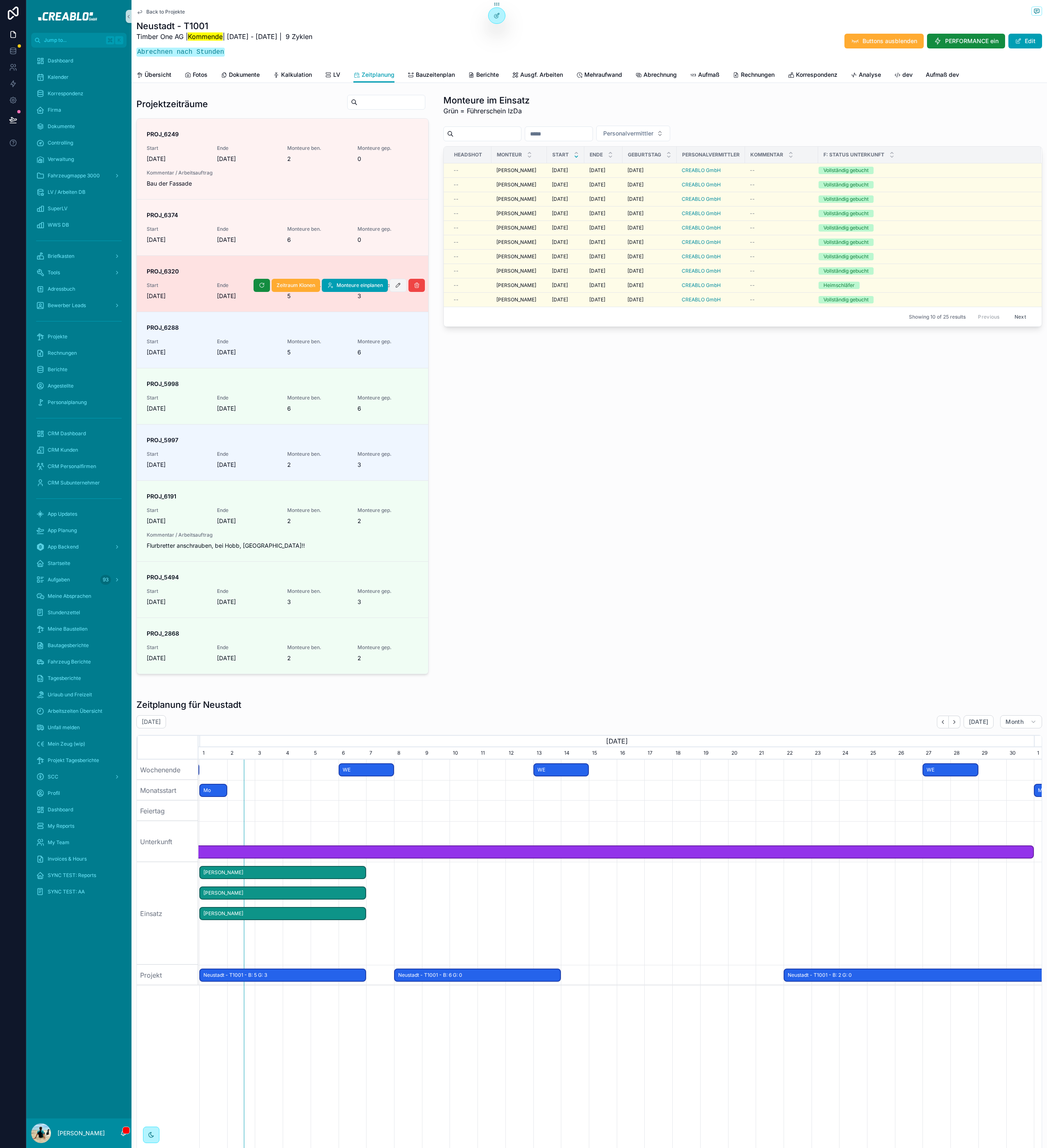
click at [398, 286] on icon "scrollable content" at bounding box center [398, 285] width 7 height 7
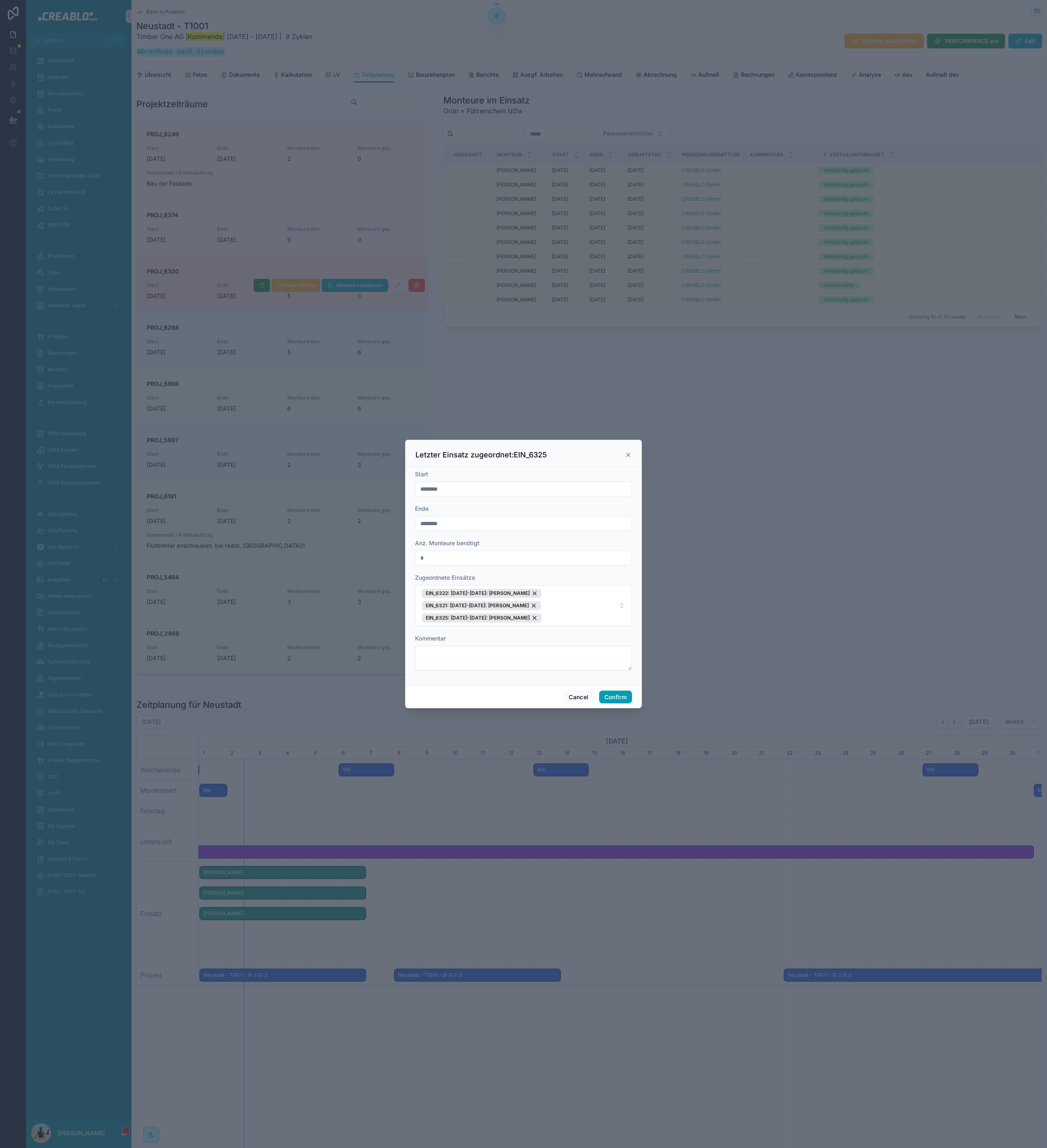
click at [458, 562] on input "*" at bounding box center [523, 558] width 216 height 11
type input "*"
click at [611, 695] on button "Confirm" at bounding box center [615, 697] width 33 height 13
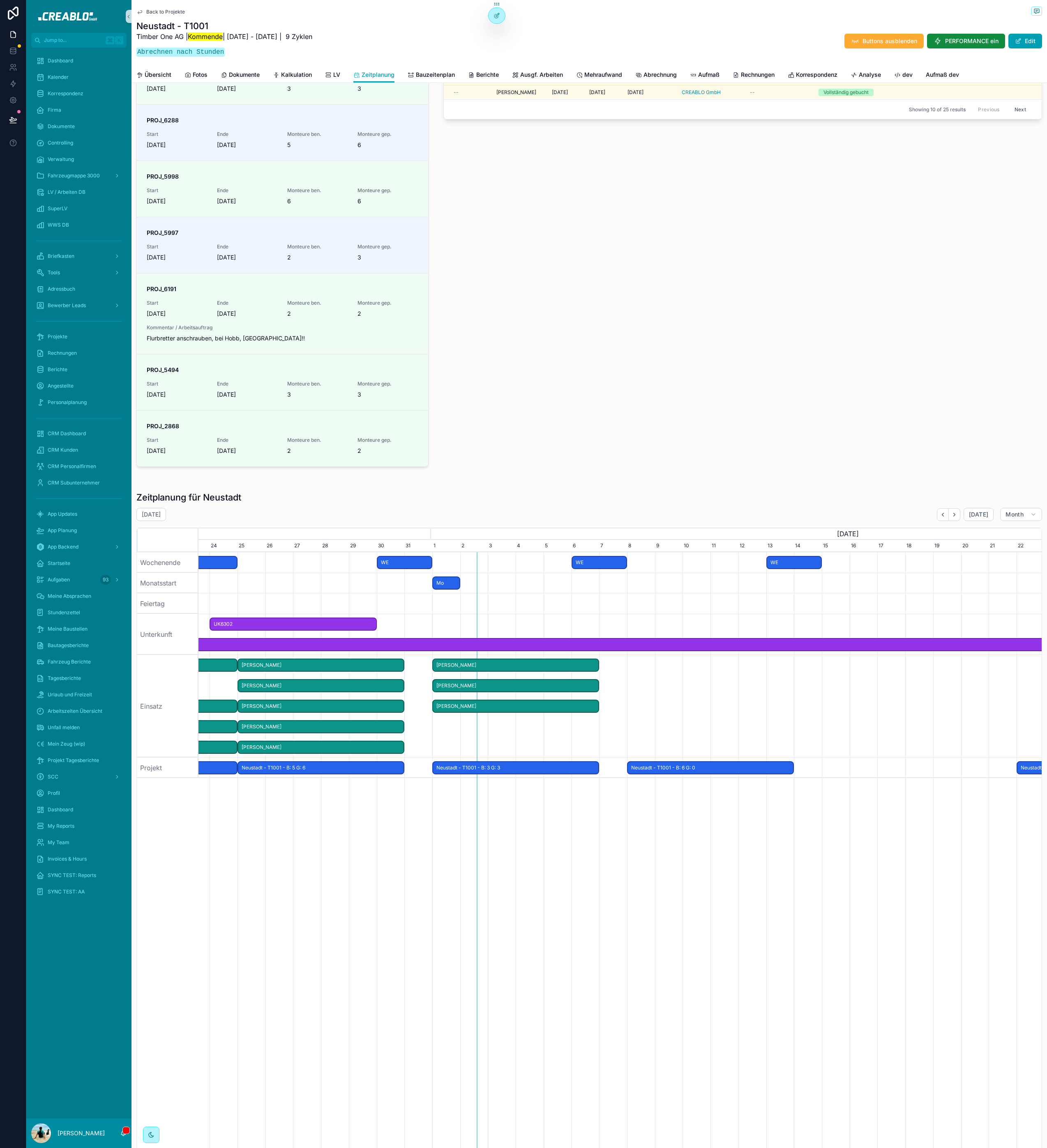
scroll to position [0, 619]
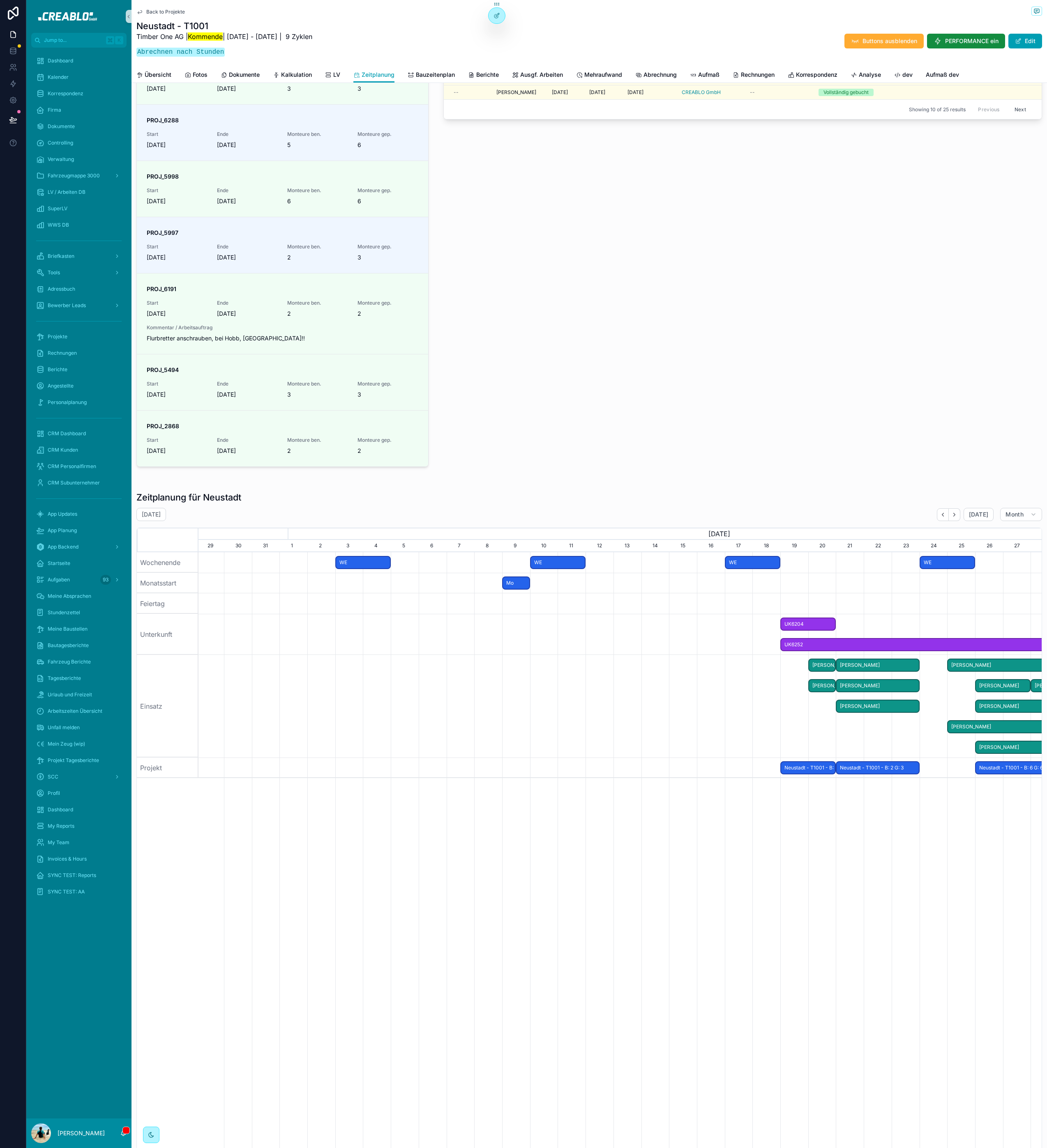
scroll to position [0, 694]
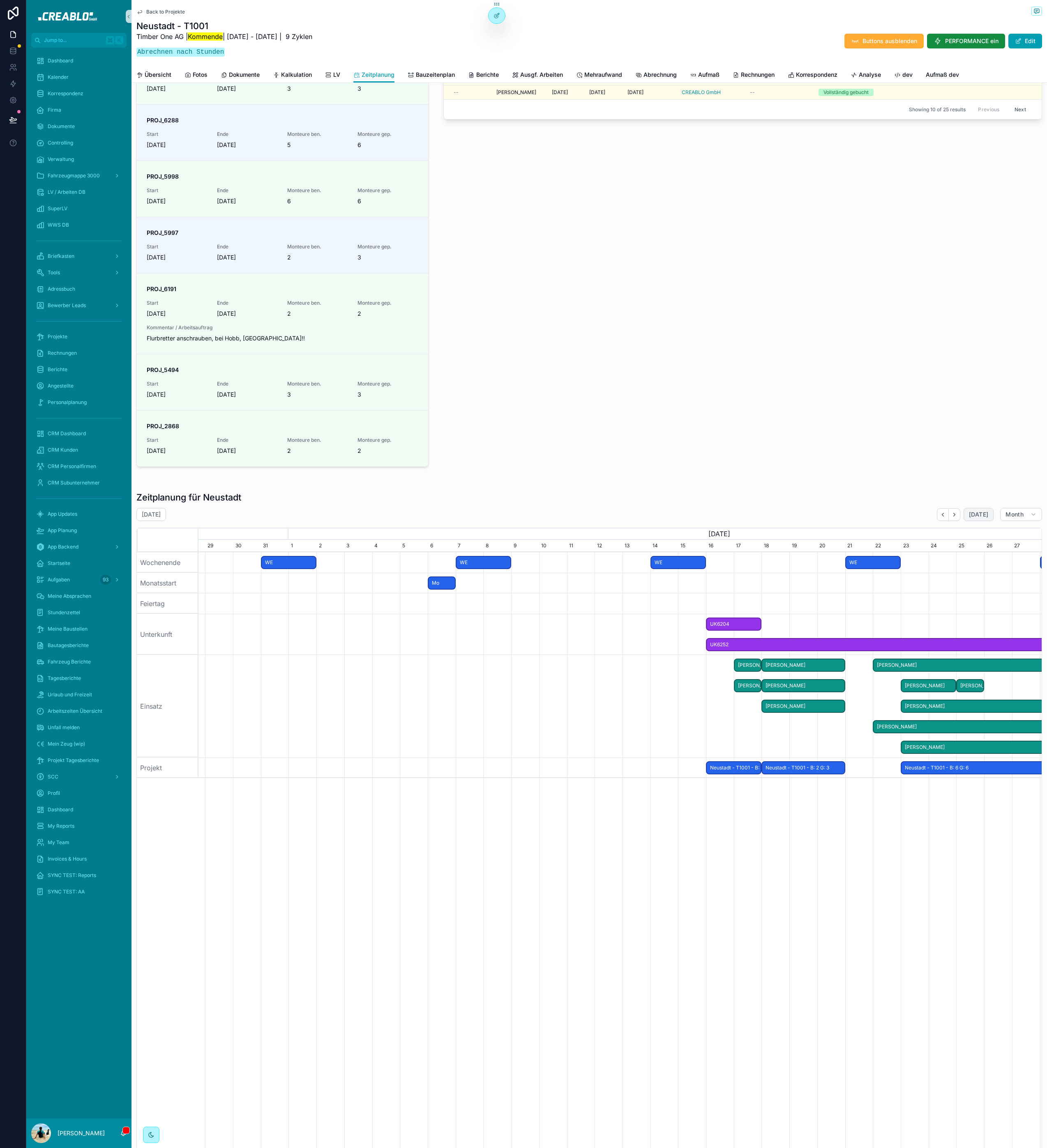
click at [980, 515] on button "[DATE]" at bounding box center [978, 515] width 30 height 13
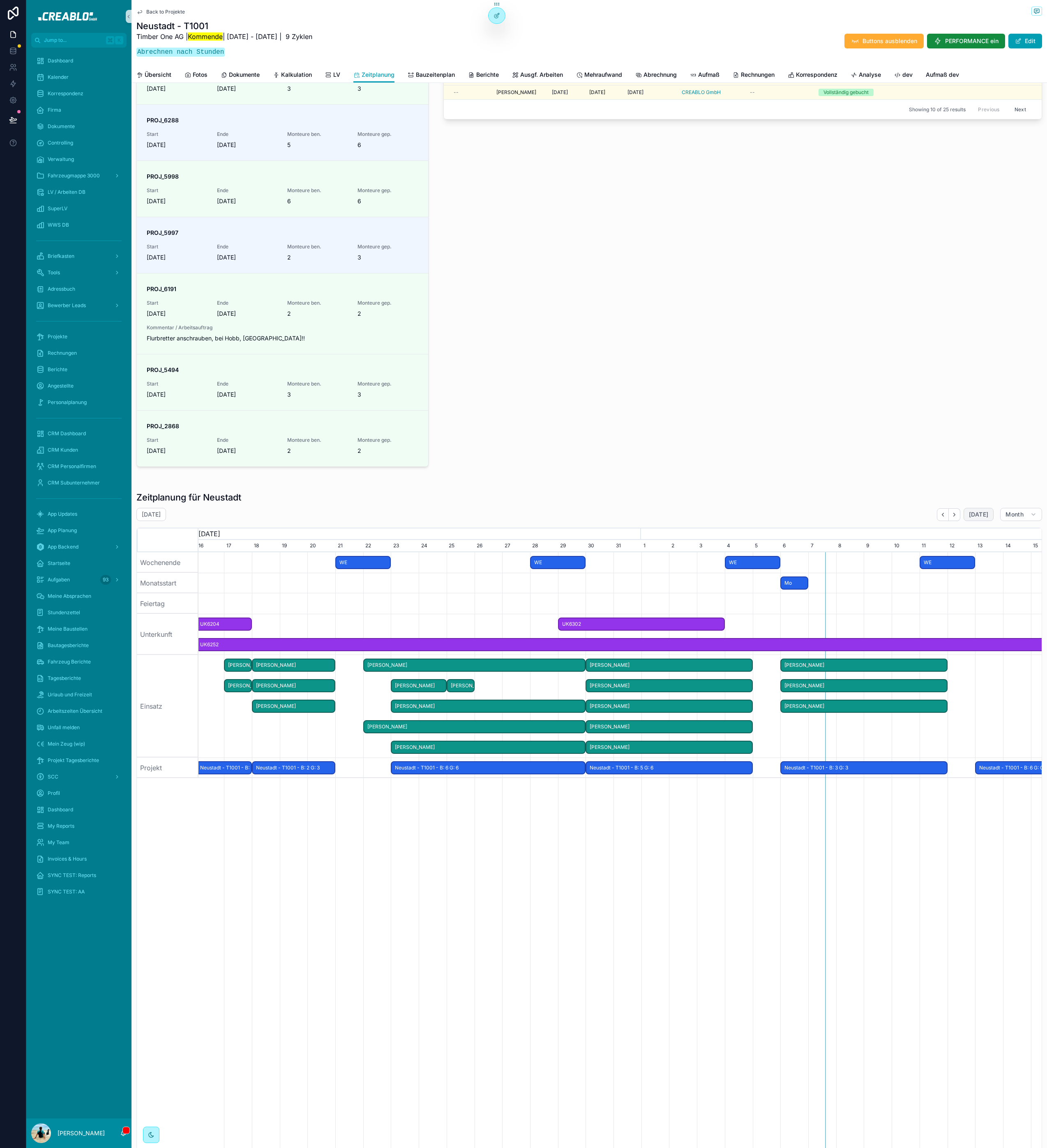
scroll to position [0, 674]
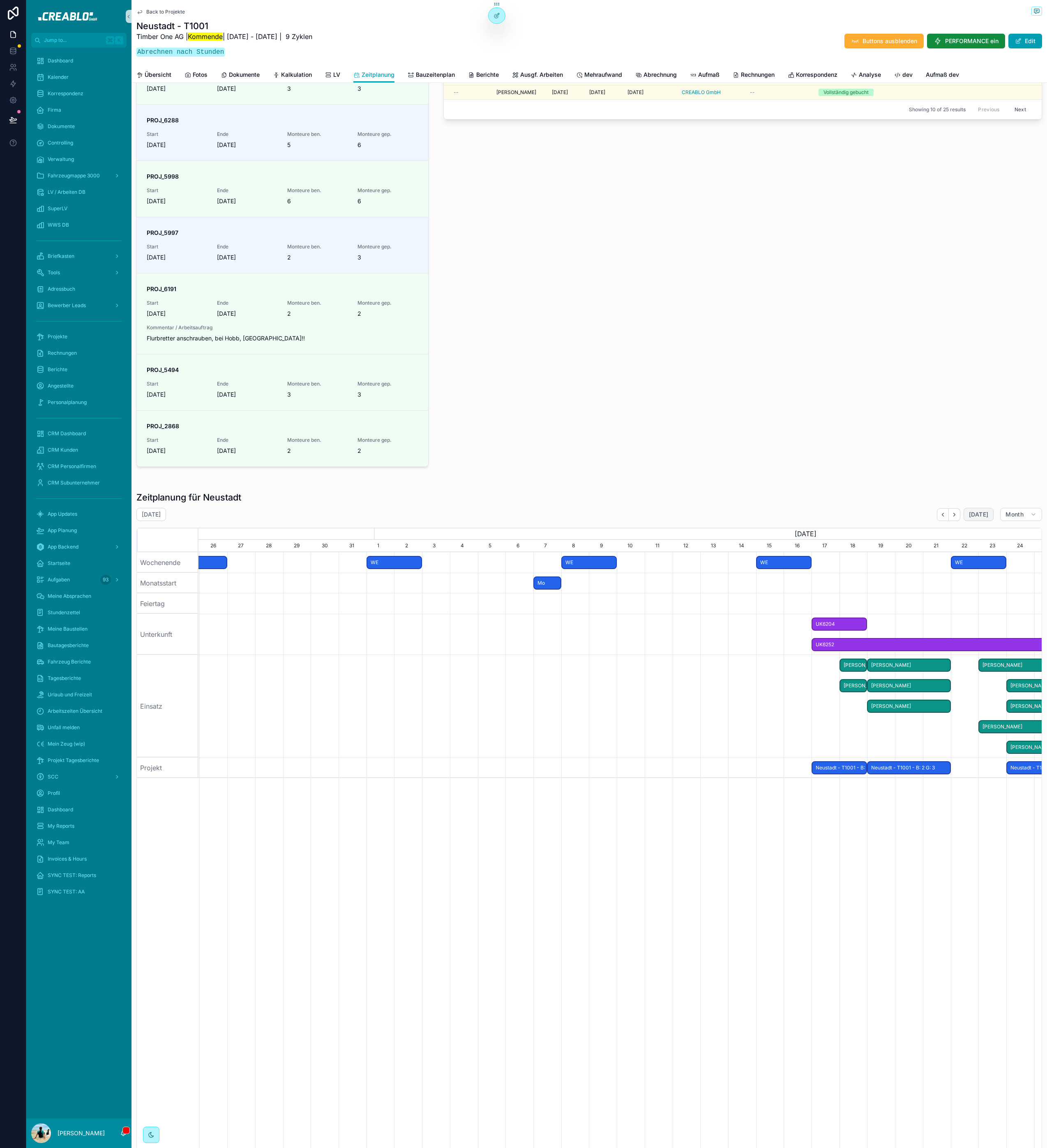
scroll to position [0, 726]
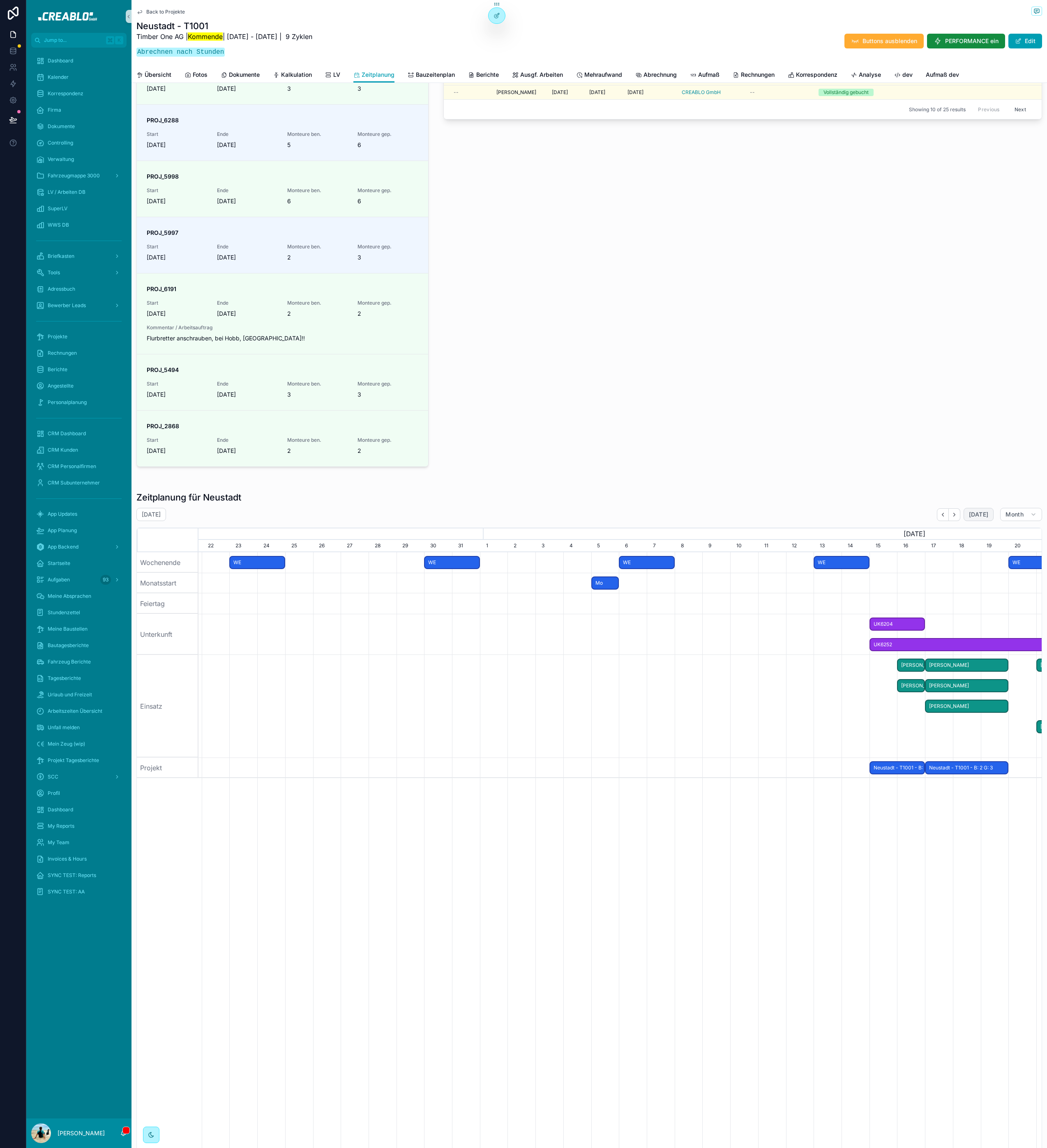
drag, startPoint x: 966, startPoint y: 513, endPoint x: 781, endPoint y: 359, distance: 240.7
click at [969, 513] on span "[DATE]" at bounding box center [978, 515] width 19 height 7
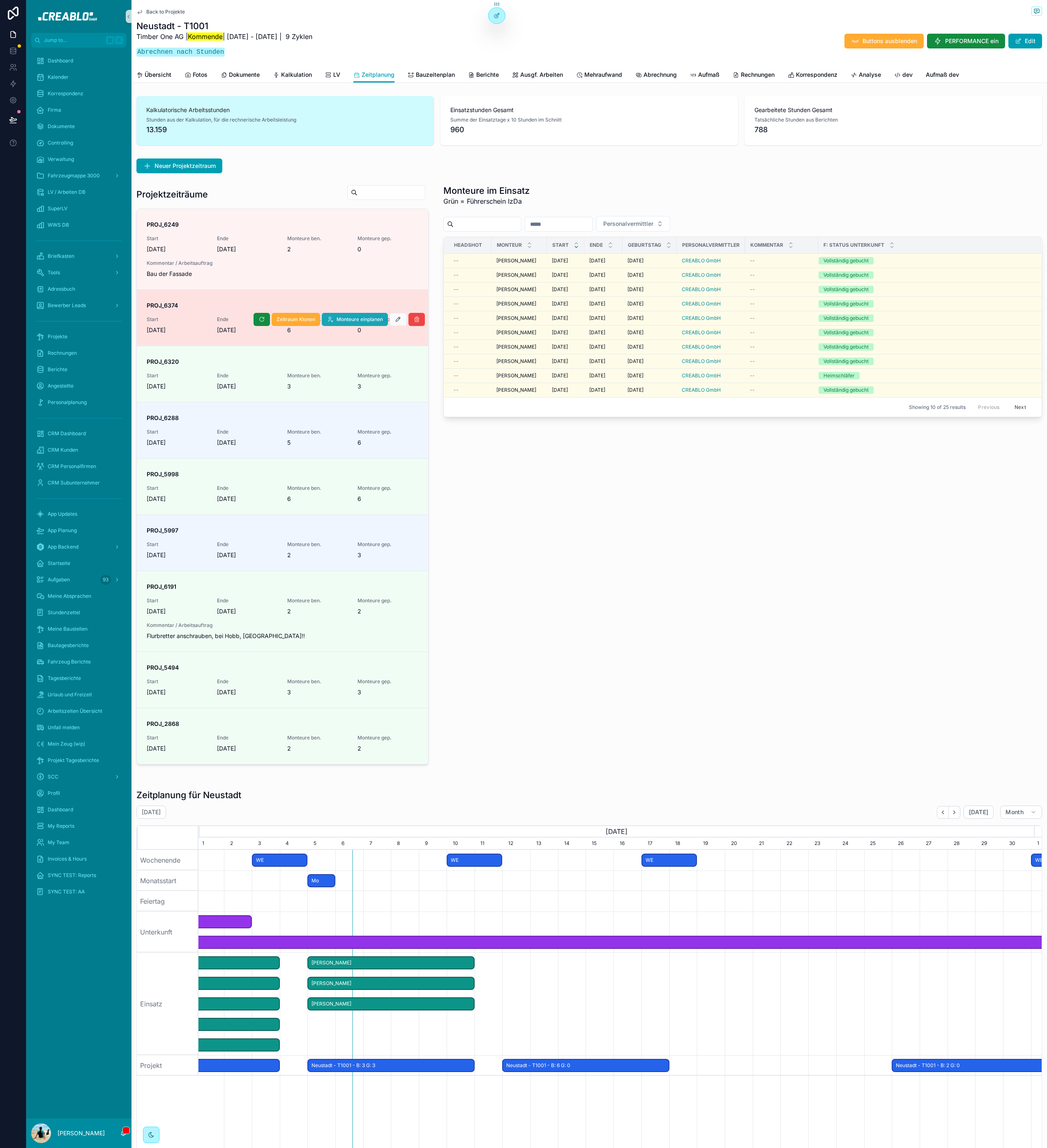
click at [369, 321] on span "Monteure einplanen" at bounding box center [360, 319] width 47 height 7
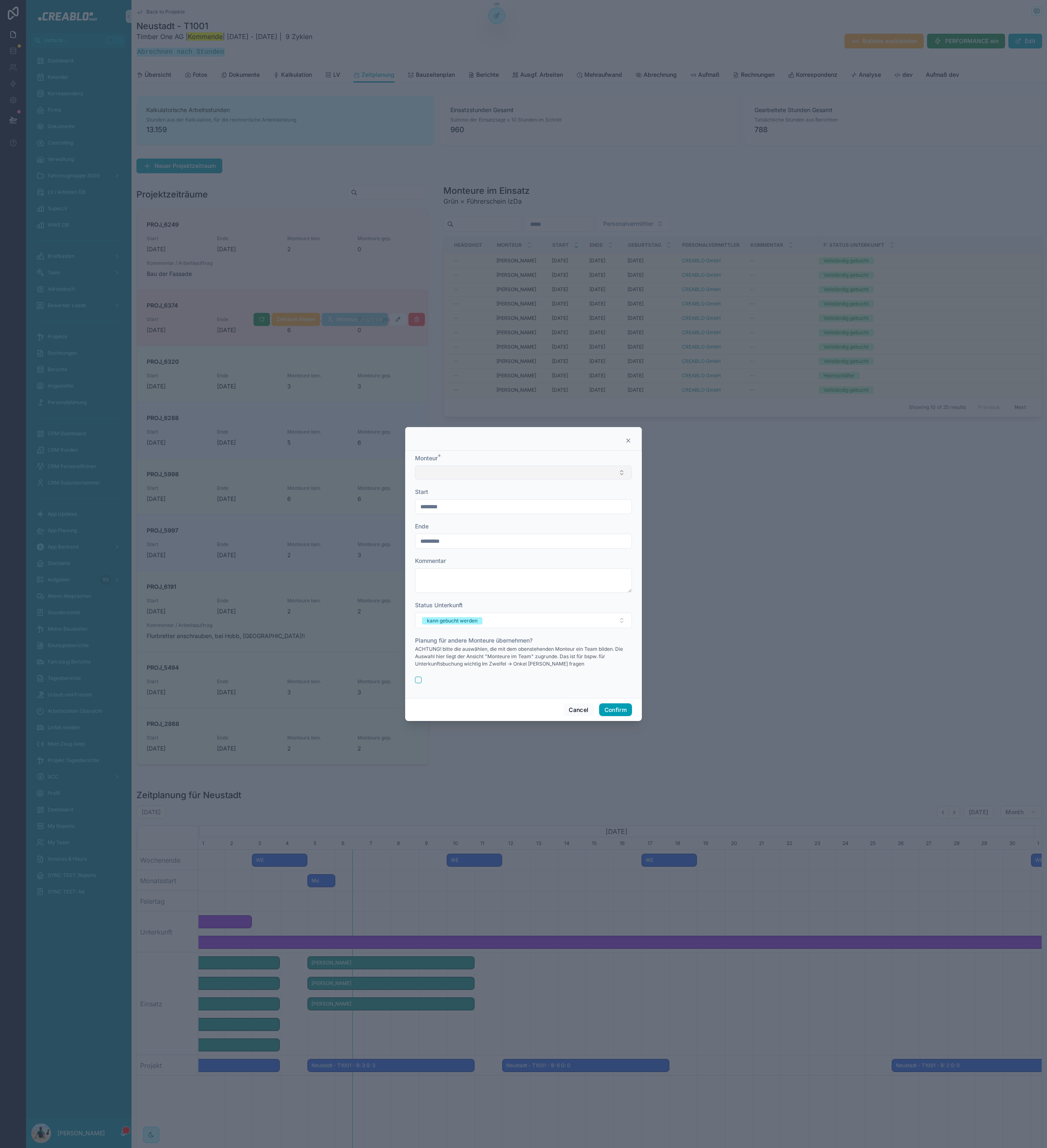
drag, startPoint x: 460, startPoint y: 460, endPoint x: 464, endPoint y: 476, distance: 16.5
click at [460, 460] on div "Monteur *" at bounding box center [523, 458] width 217 height 8
click at [464, 476] on button "Select Button" at bounding box center [523, 472] width 217 height 14
type input "******"
click at [477, 530] on div "[PERSON_NAME]" at bounding box center [524, 531] width 213 height 13
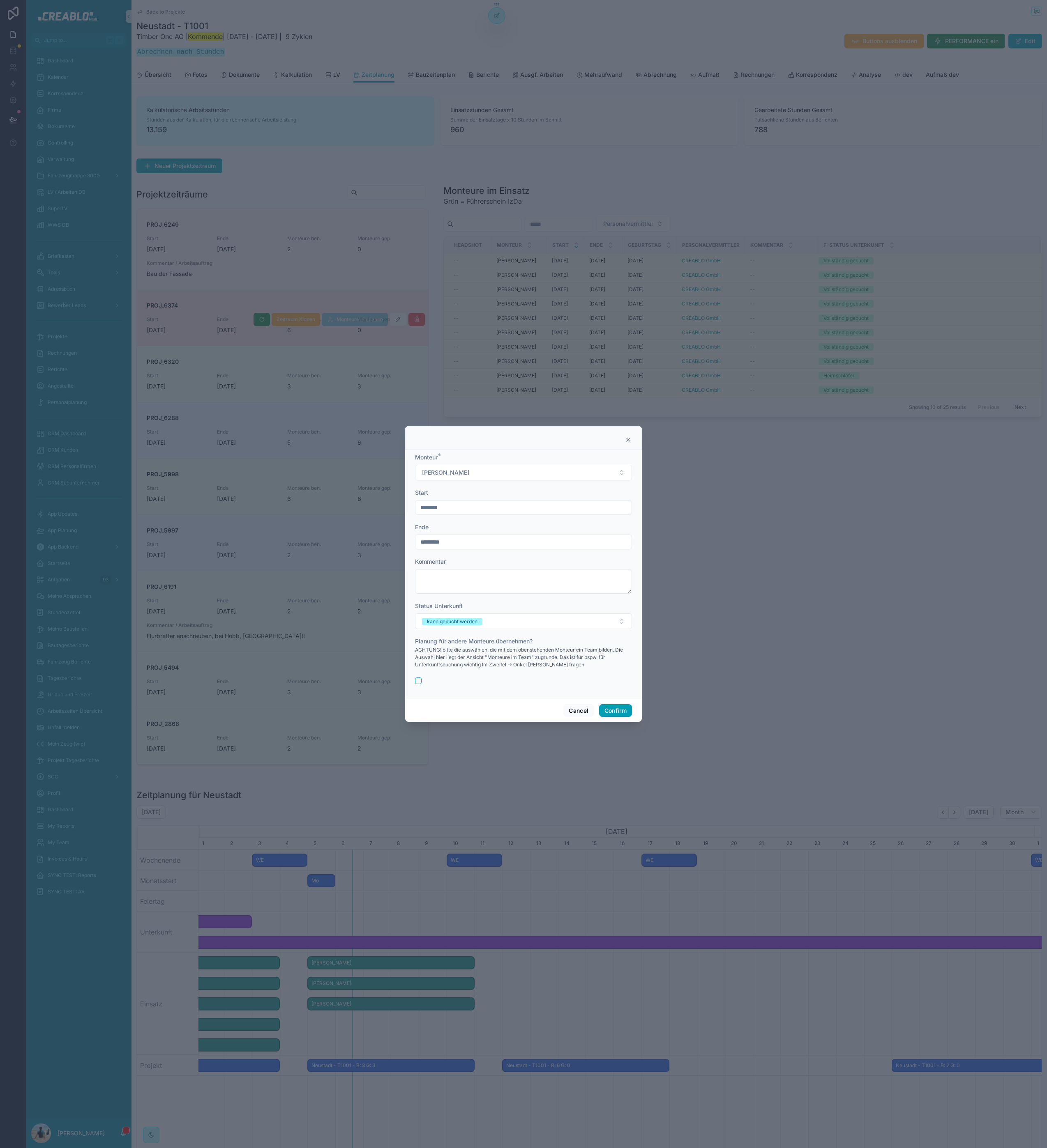
click at [458, 510] on input "********" at bounding box center [523, 507] width 216 height 11
click at [448, 562] on div "Kommentar" at bounding box center [523, 562] width 217 height 8
click at [418, 680] on button "button" at bounding box center [418, 681] width 7 height 7
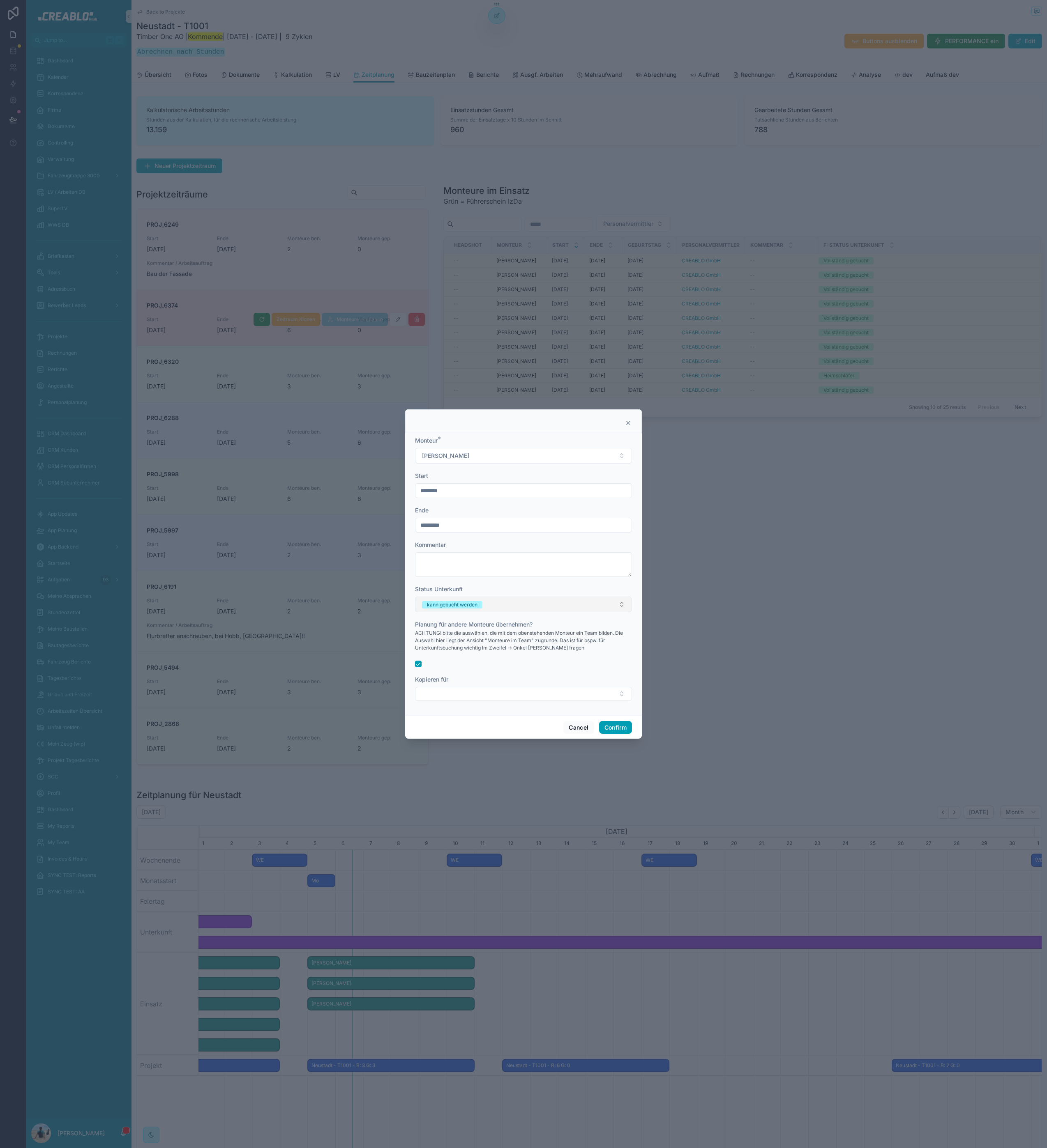
click at [462, 605] on div "kann gebucht werden" at bounding box center [452, 605] width 51 height 7
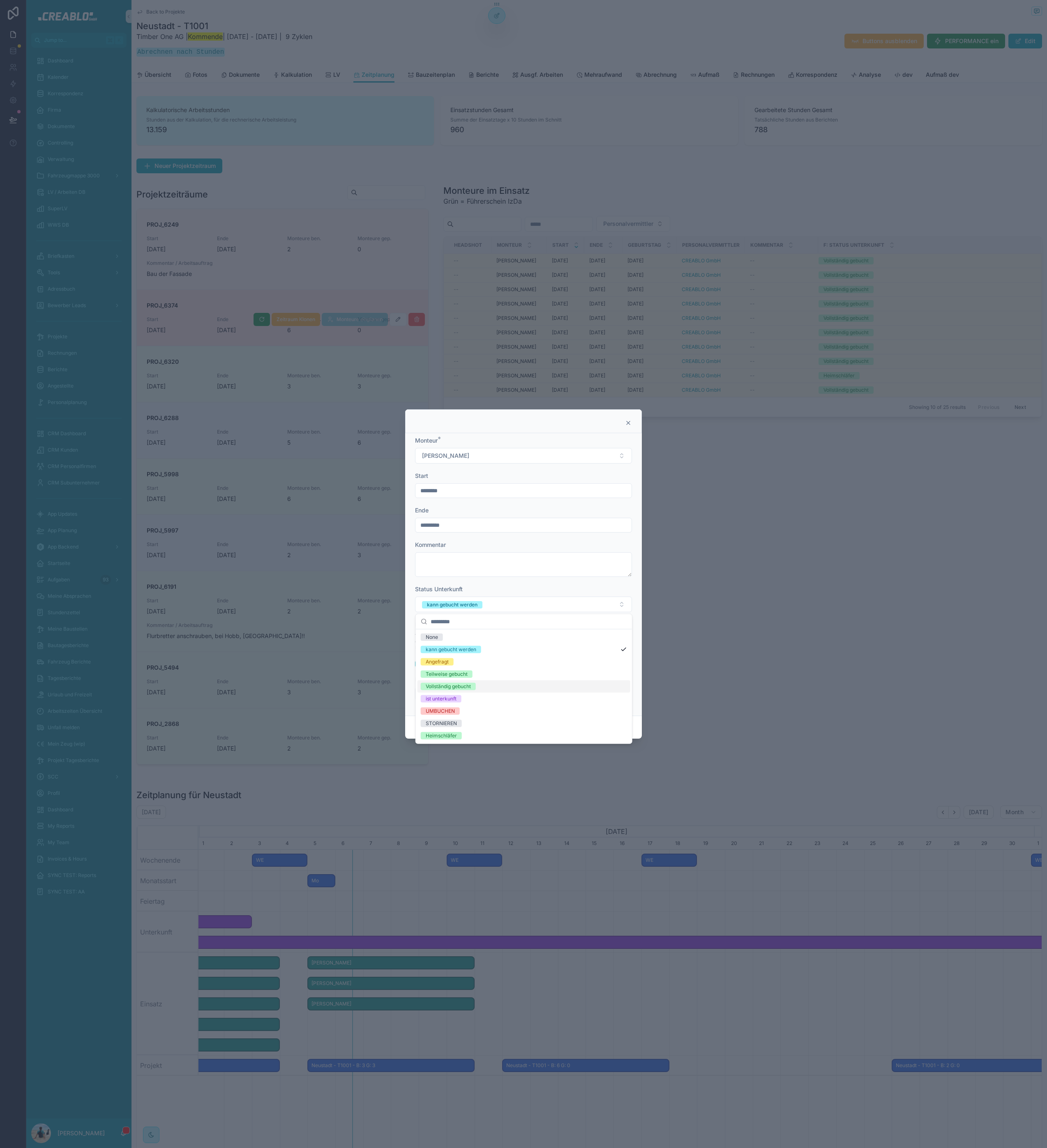
click at [463, 687] on div "Vollständig gebucht" at bounding box center [449, 687] width 45 height 7
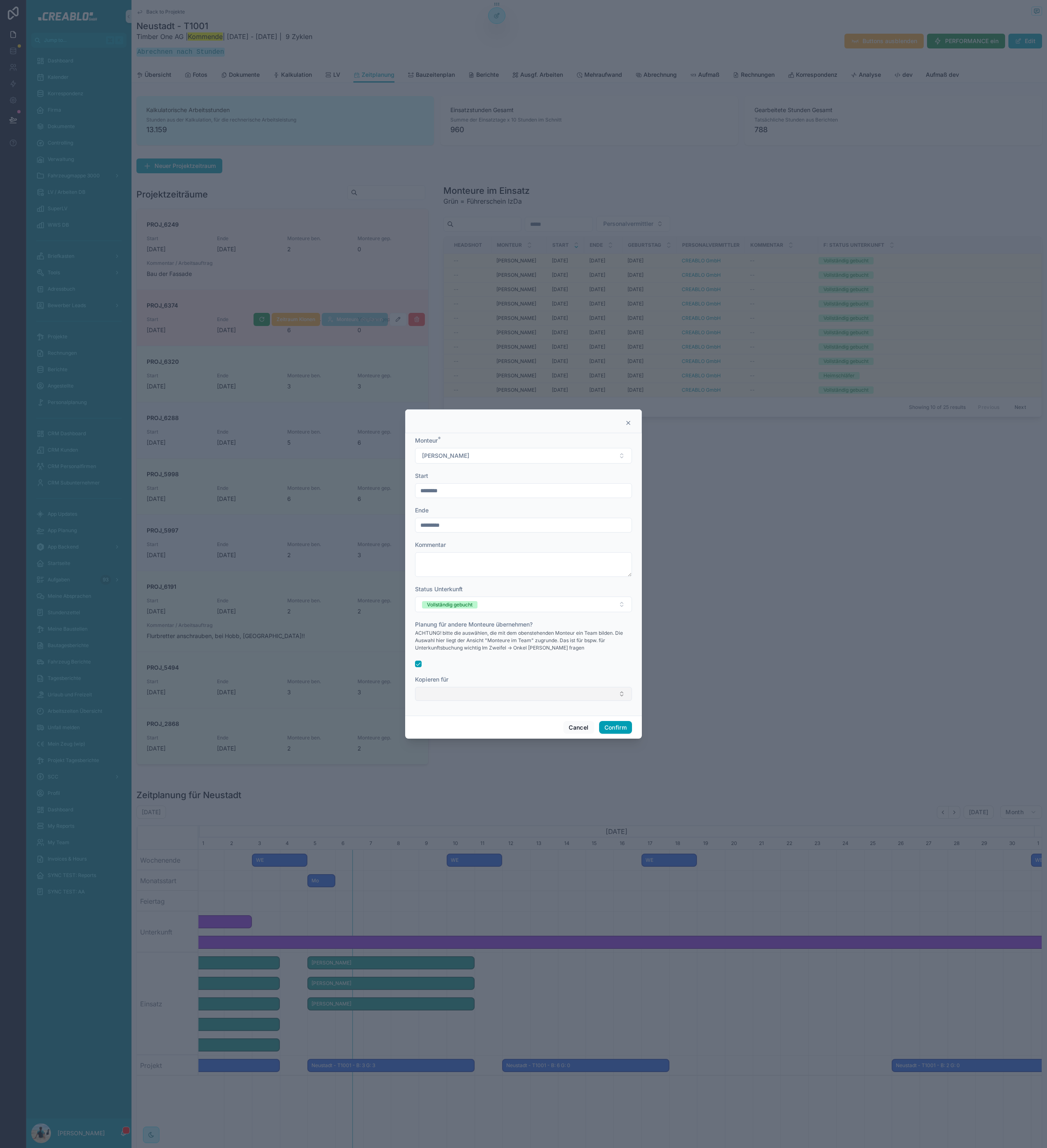
click at [431, 688] on button "Select Button" at bounding box center [523, 694] width 217 height 14
type input "****"
click at [456, 737] on div "[PERSON_NAME]" at bounding box center [524, 740] width 213 height 13
click at [471, 660] on div at bounding box center [523, 663] width 217 height 7
click at [491, 694] on button "[PERSON_NAME]" at bounding box center [523, 694] width 217 height 17
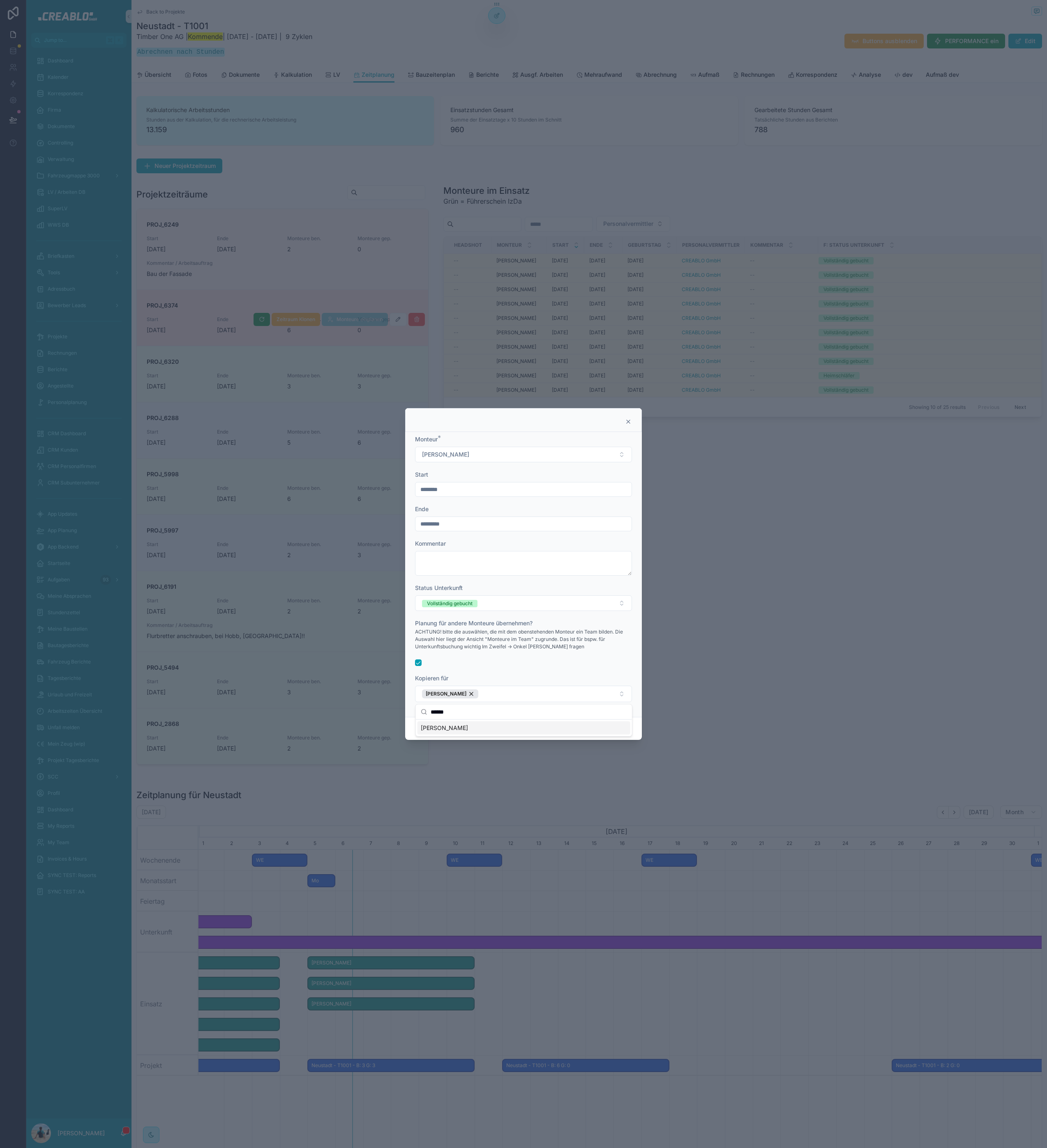
click at [458, 731] on span "[PERSON_NAME]" at bounding box center [444, 728] width 47 height 8
click at [460, 711] on input "******" at bounding box center [529, 712] width 196 height 15
type input "****"
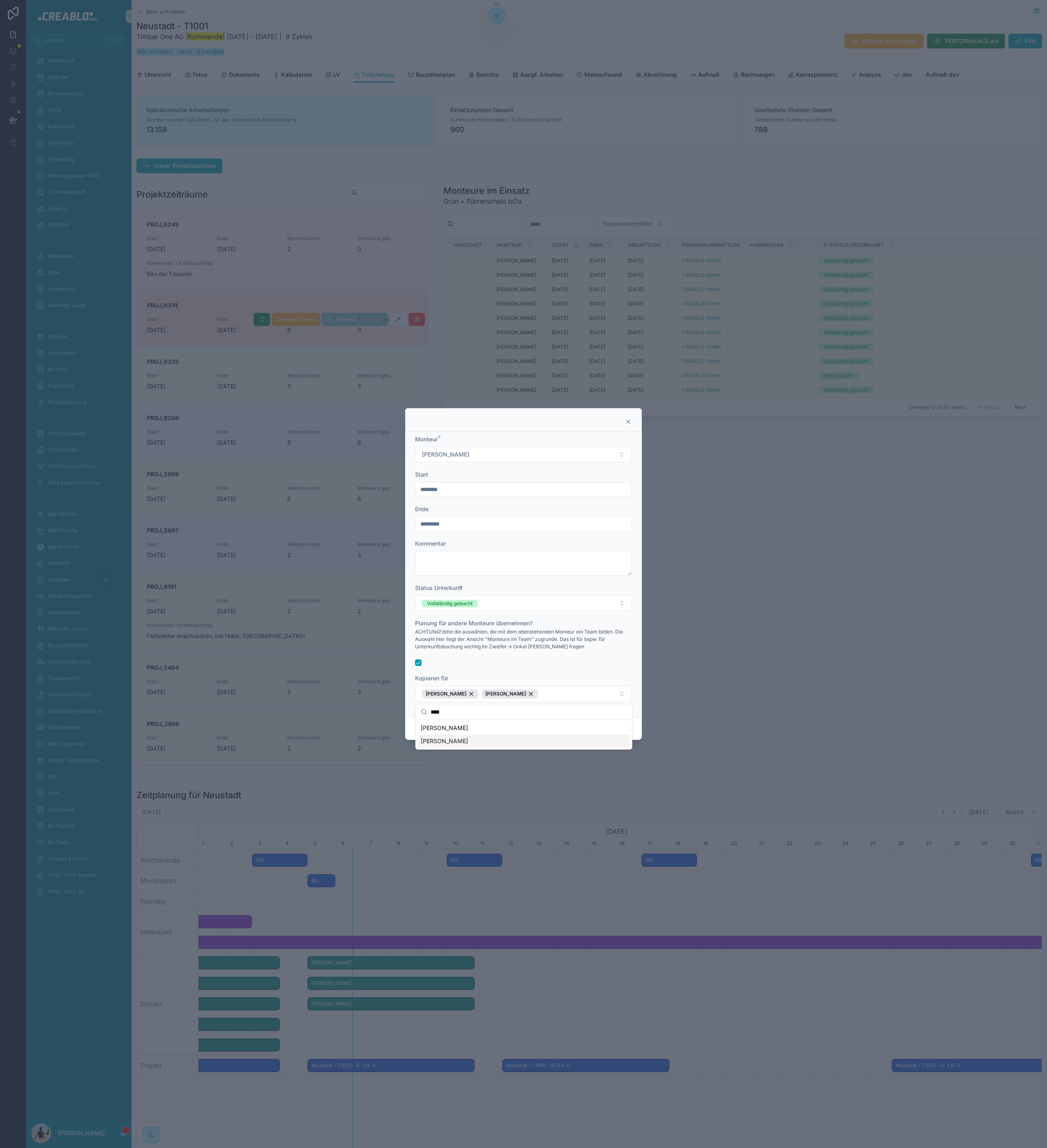
click at [475, 740] on div "[PERSON_NAME]" at bounding box center [524, 741] width 213 height 13
drag, startPoint x: 496, startPoint y: 658, endPoint x: 465, endPoint y: 671, distance: 33.6
click at [496, 658] on div "Planung für andere Monteure übernehmen? ACHTUNG! bitte die auswählen, die mit d…" at bounding box center [523, 642] width 217 height 47
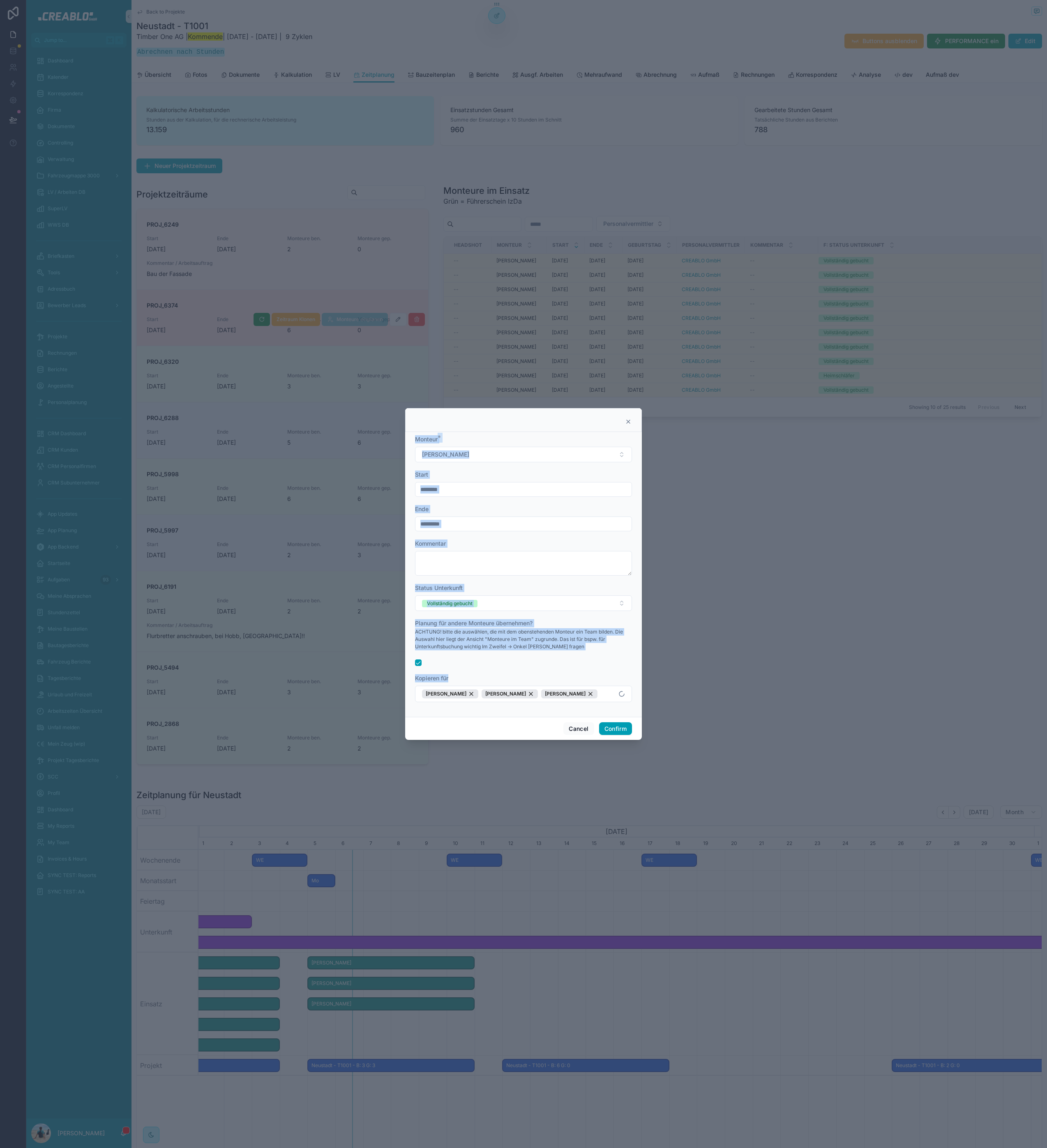
drag, startPoint x: 465, startPoint y: 681, endPoint x: 405, endPoint y: 616, distance: 88.5
click at [402, 613] on div "Monteur * [PERSON_NAME] Start ******** Ende ********* Kommentar Status Unterkun…" at bounding box center [523, 574] width 1047 height 1148
click at [411, 618] on div "Monteur * [PERSON_NAME] Start ******** Ende ********* Kommentar Status Unterkun…" at bounding box center [523, 574] width 237 height 285
drag, startPoint x: 413, startPoint y: 620, endPoint x: 613, endPoint y: 652, distance: 202.5
click at [613, 652] on div "Monteur * [PERSON_NAME] Start ******** Ende ********* Kommentar Status Unterkun…" at bounding box center [523, 574] width 237 height 285
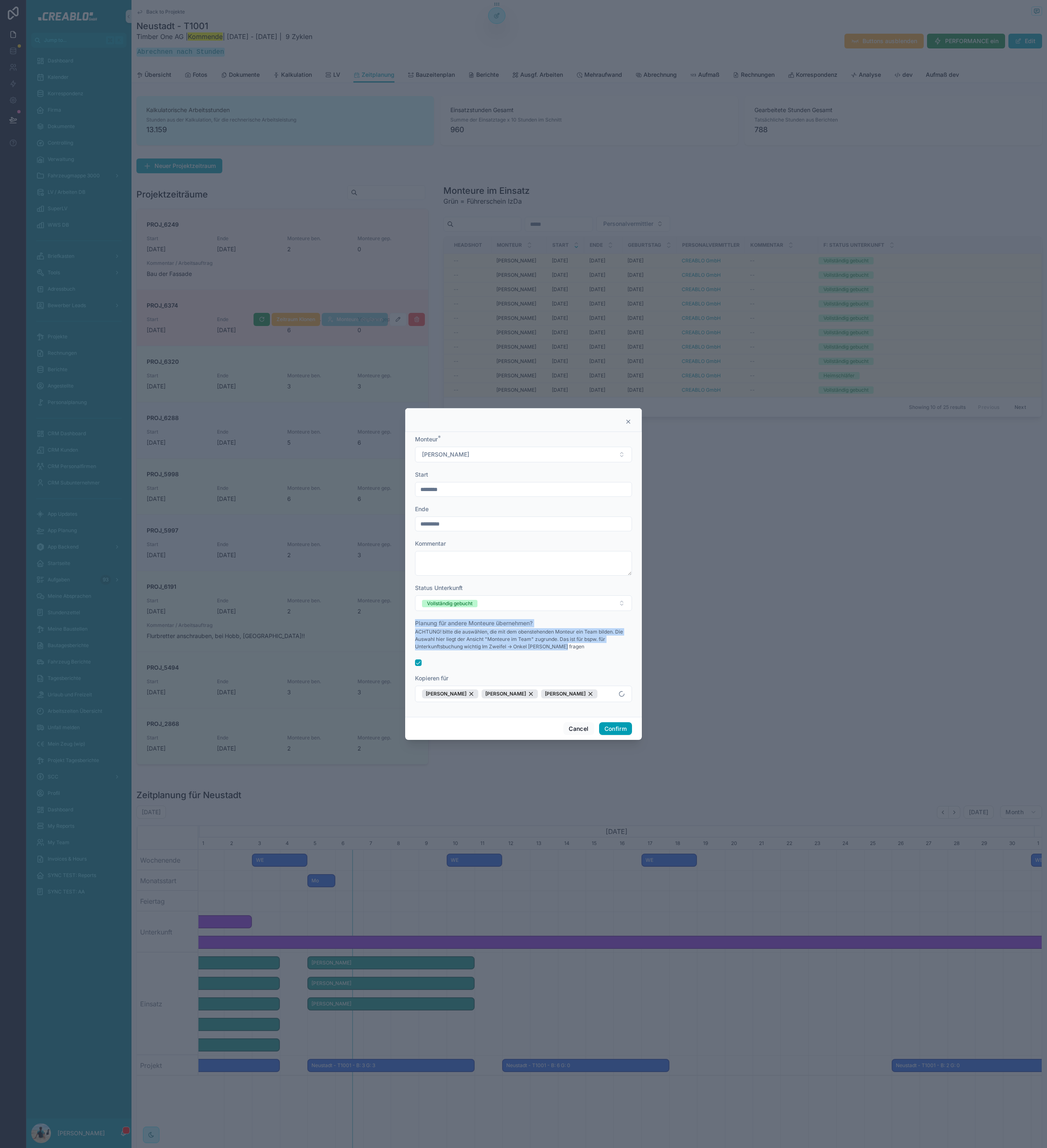
click at [613, 653] on div "ACHTUNG! bitte die auswählen, die mit dem obenstehenden Monteur ein Team bilden…" at bounding box center [523, 642] width 217 height 29
click at [612, 730] on button "Confirm" at bounding box center [615, 729] width 33 height 13
drag, startPoint x: 413, startPoint y: 620, endPoint x: 575, endPoint y: 648, distance: 164.4
click at [574, 649] on div "Monteur * [PERSON_NAME] Start ******** Ende ********* Kommentar Status Unterkun…" at bounding box center [523, 573] width 237 height 285
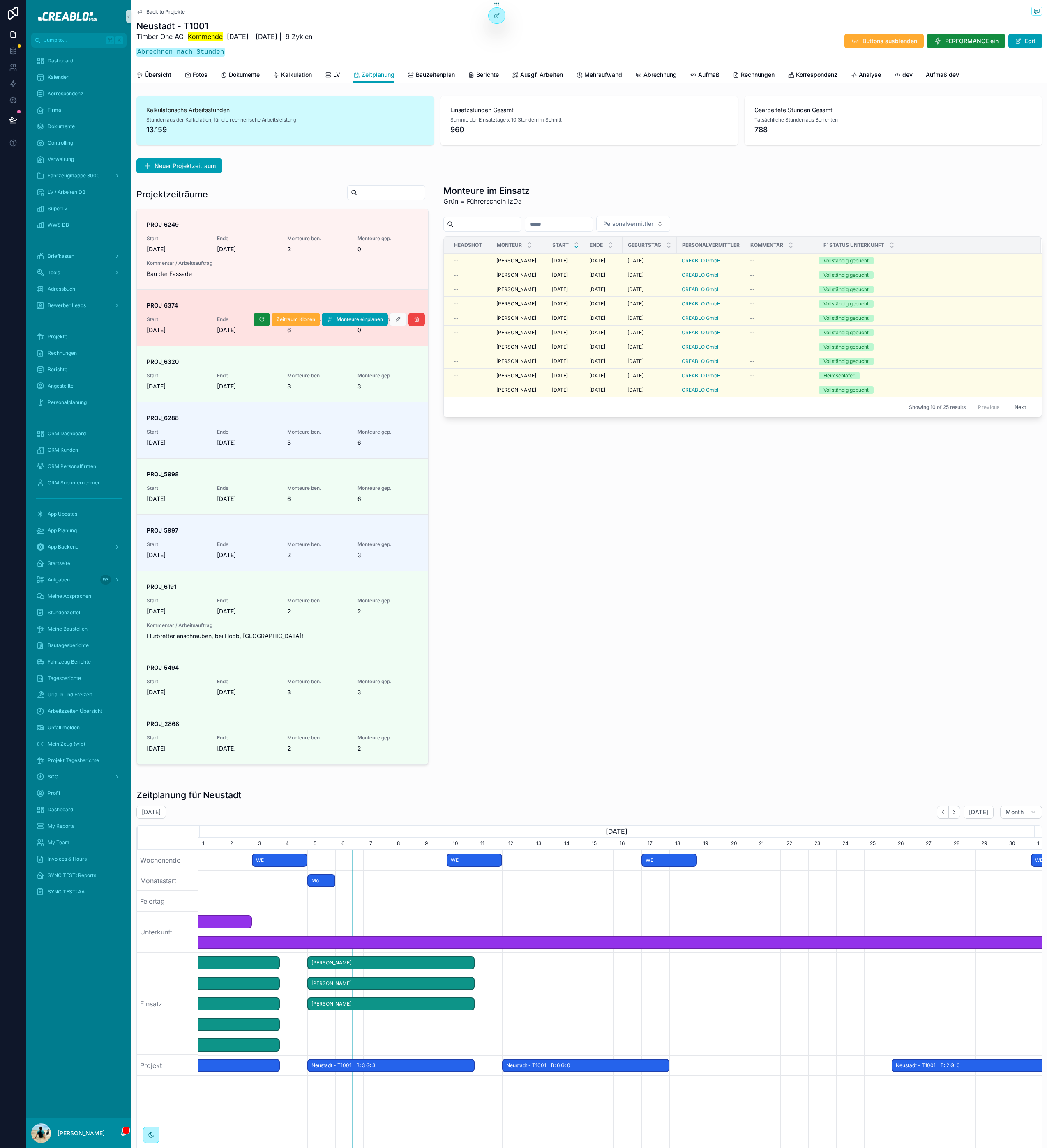
drag, startPoint x: 581, startPoint y: 646, endPoint x: 575, endPoint y: 645, distance: 6.1
click at [579, 645] on div "Monteure im Einsatz Grün = Führerschein IzDa Personalvermittler Headshot Monteu…" at bounding box center [742, 475] width 609 height 586
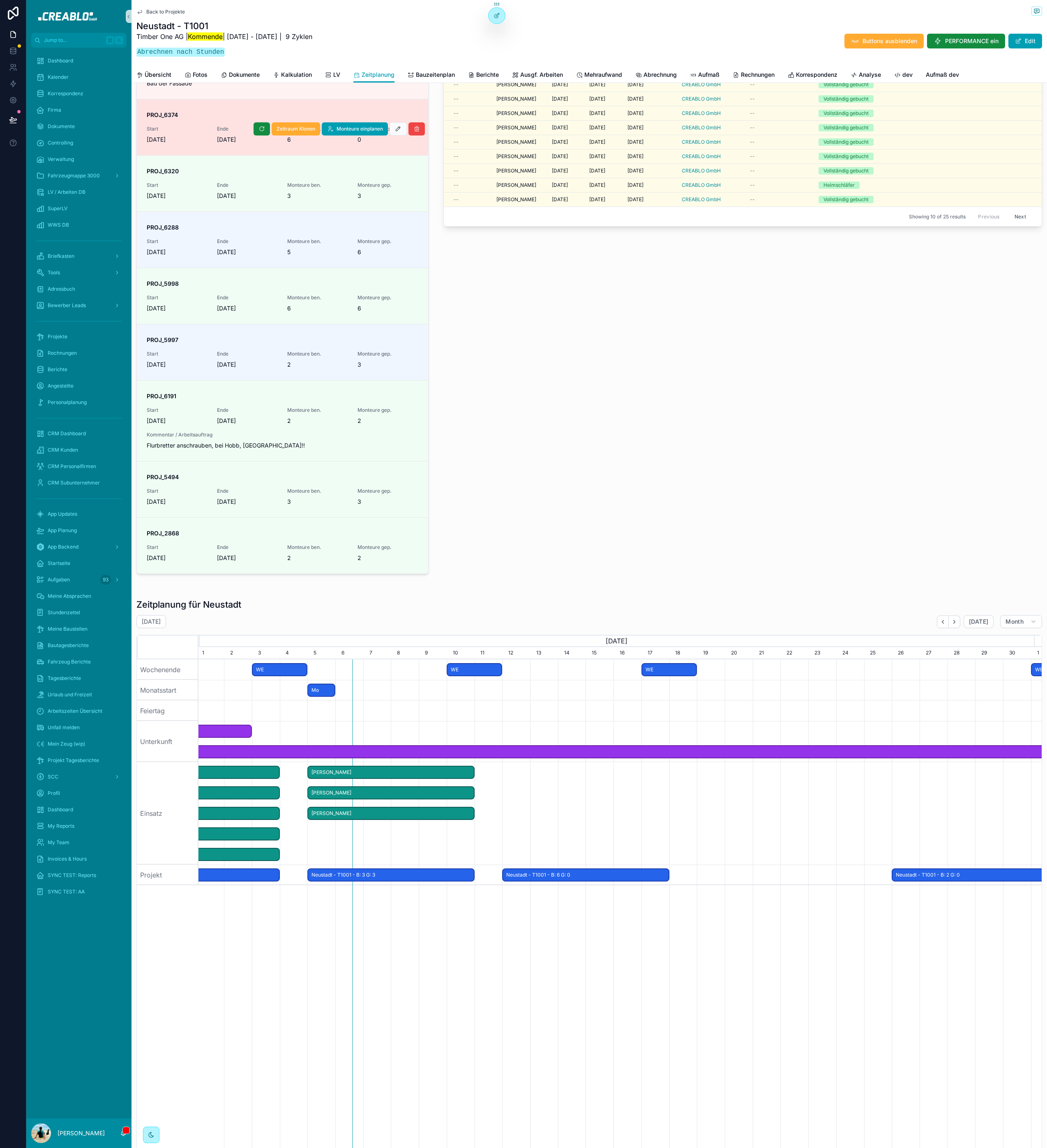
scroll to position [370, 0]
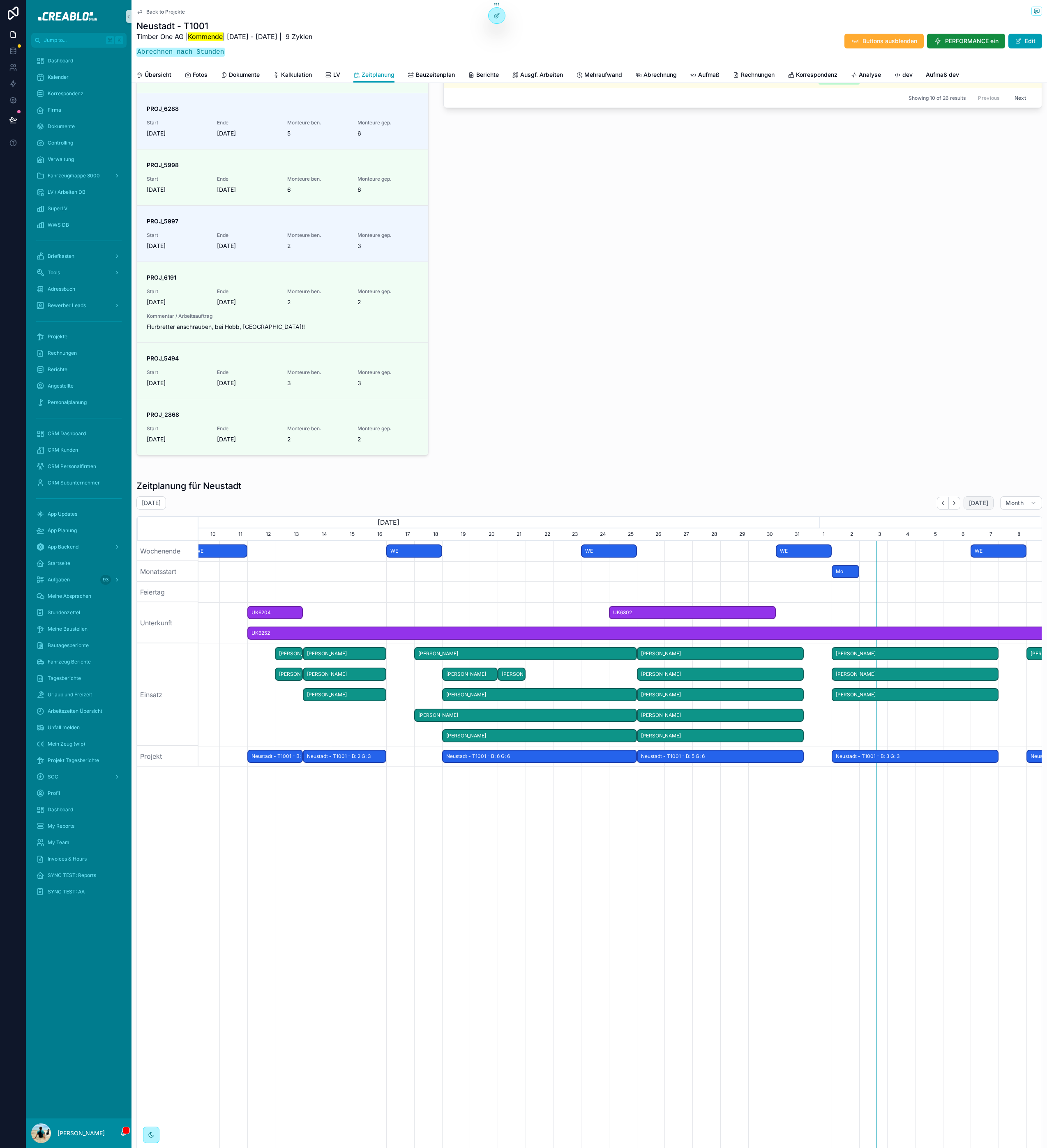
scroll to position [0, 871]
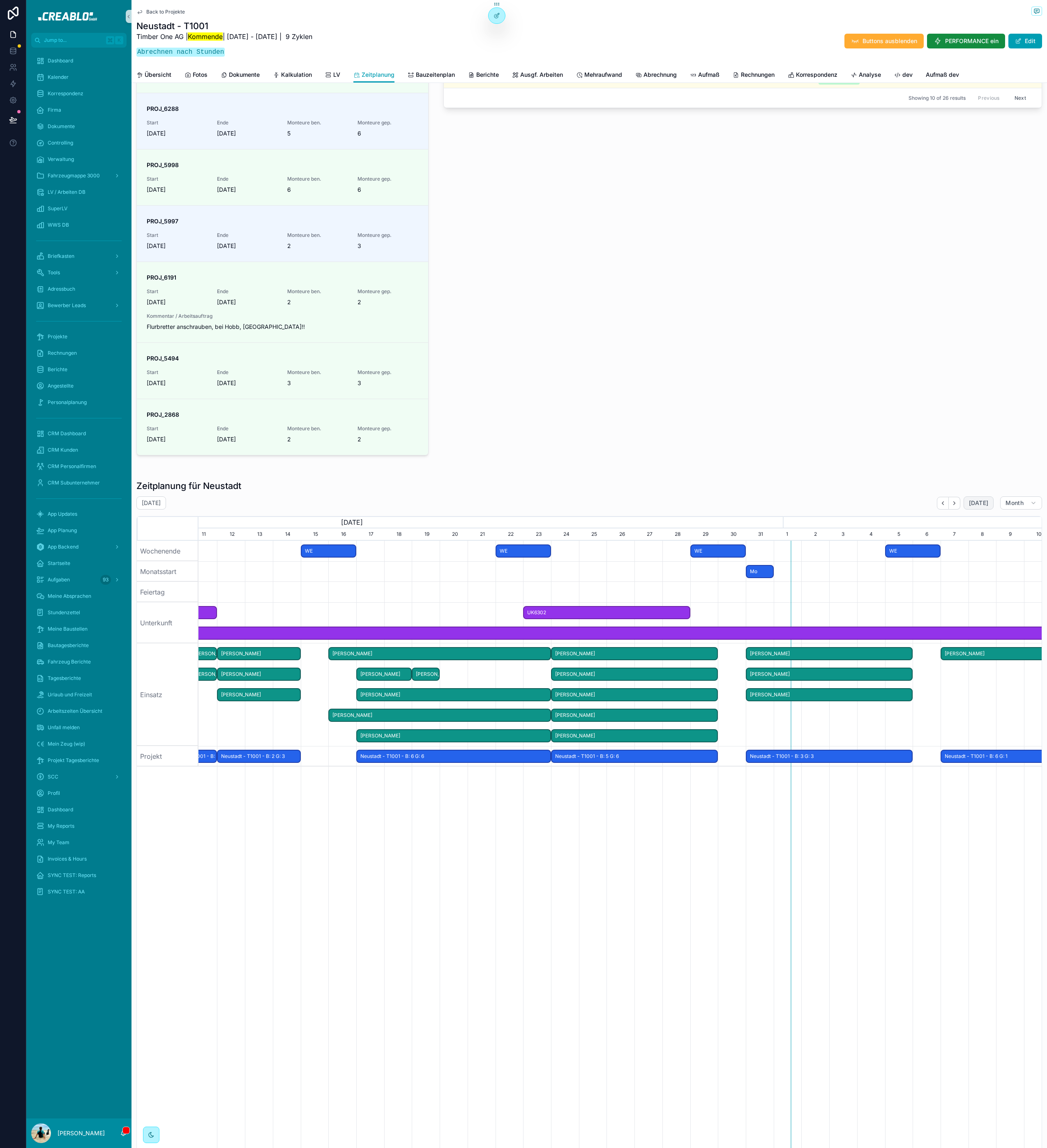
click at [973, 503] on span "[DATE]" at bounding box center [978, 503] width 19 height 7
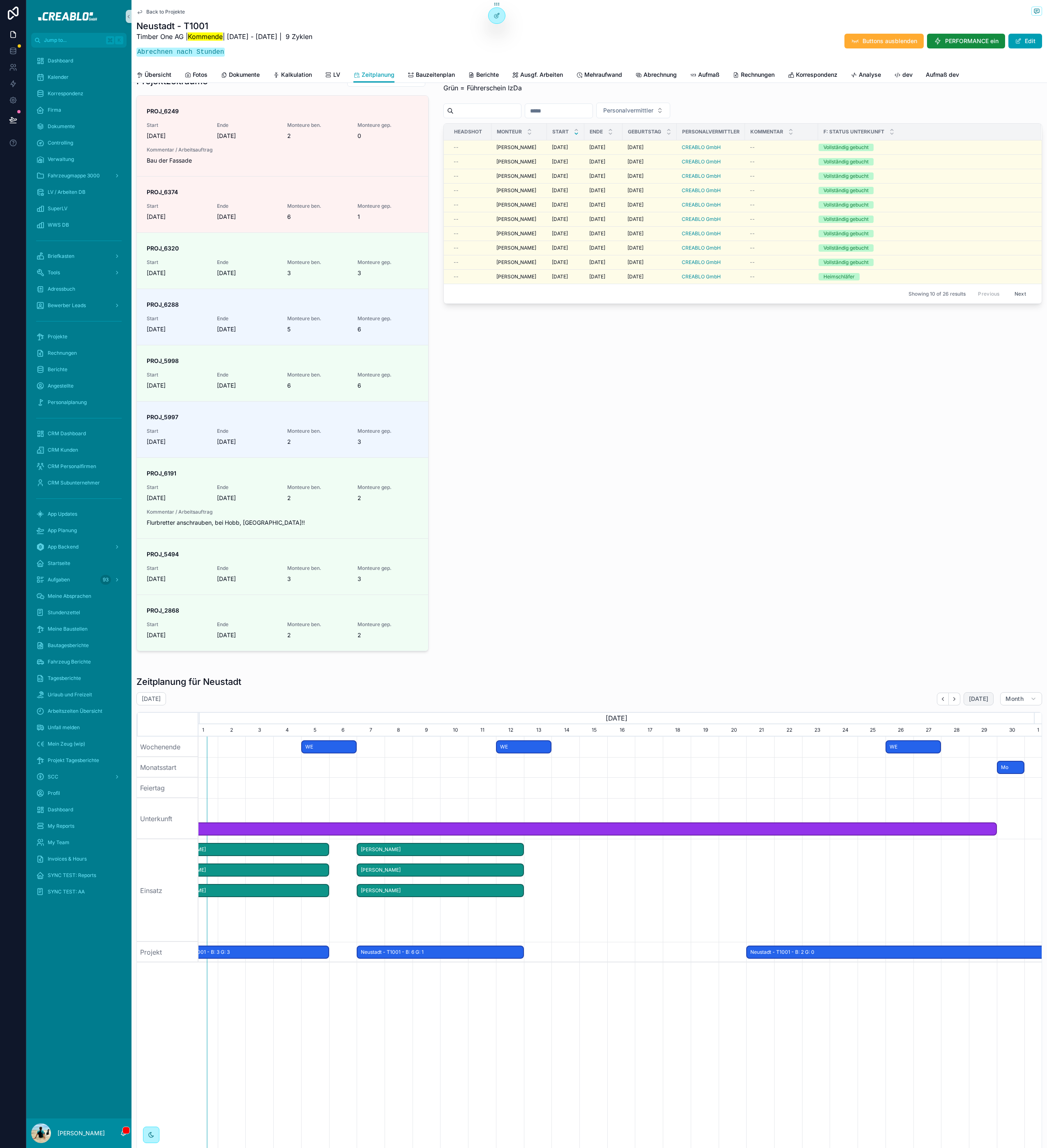
scroll to position [81, 0]
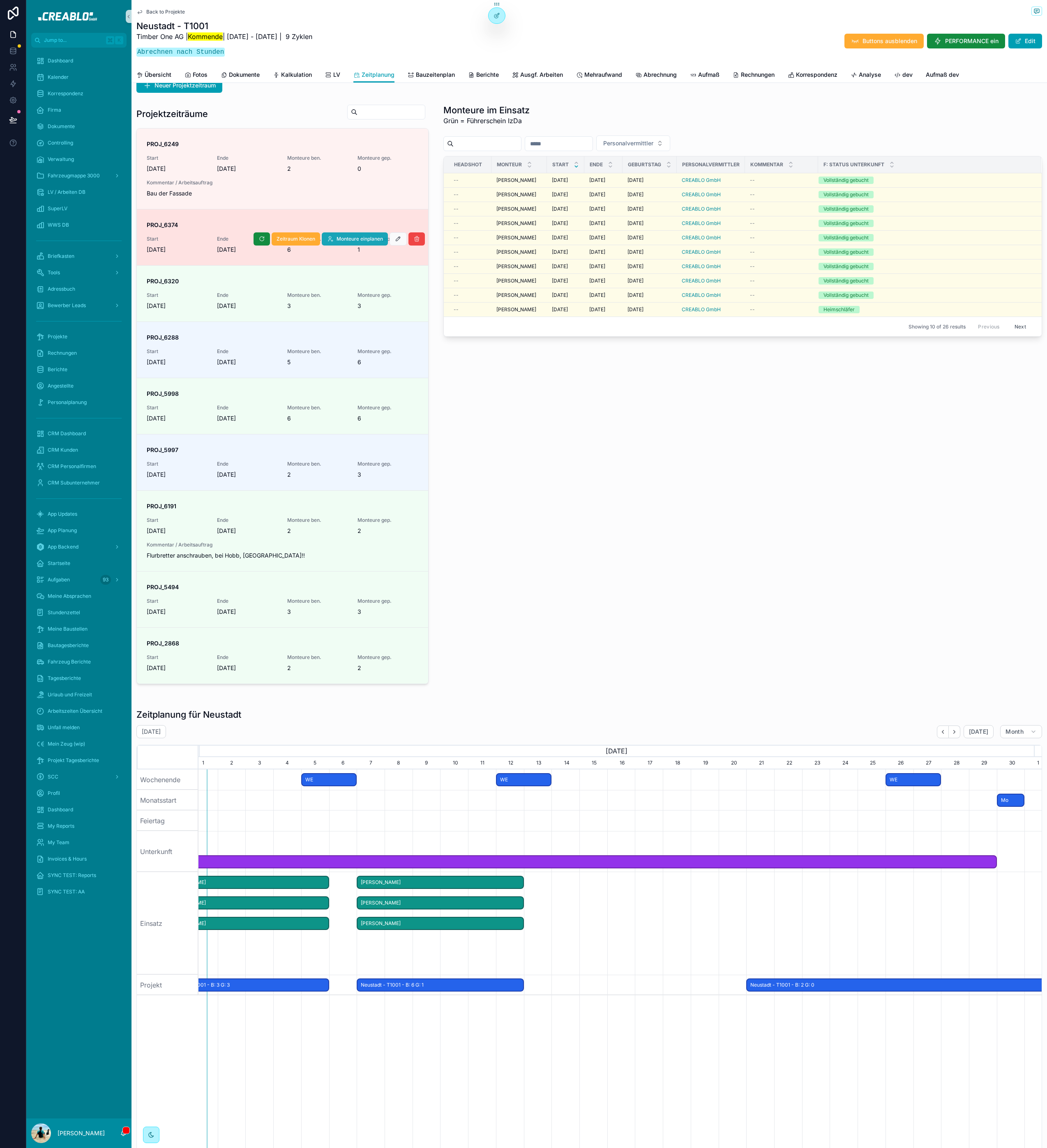
click at [364, 242] on button "Monteure einplanen" at bounding box center [355, 239] width 66 height 13
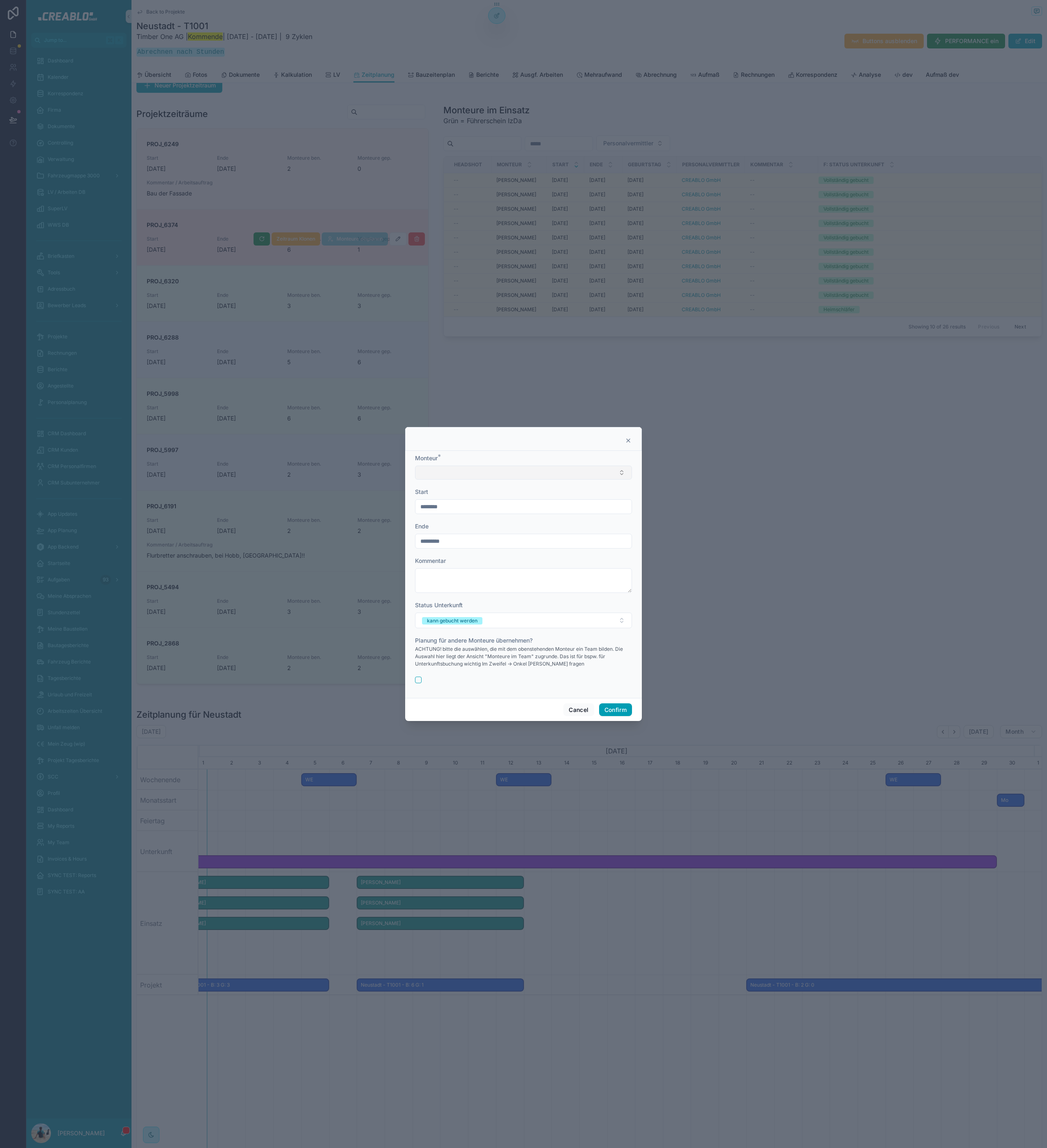
click at [468, 472] on button "Select Button" at bounding box center [523, 472] width 217 height 14
type input "***"
click at [464, 503] on div "[PERSON_NAME]" at bounding box center [524, 505] width 213 height 13
click at [552, 601] on form "Monteur * [PERSON_NAME] Start ******** Ende ********* Kommentar Status Unterkun…" at bounding box center [523, 573] width 217 height 239
click at [552, 616] on button "kann gebucht werden" at bounding box center [523, 621] width 217 height 16
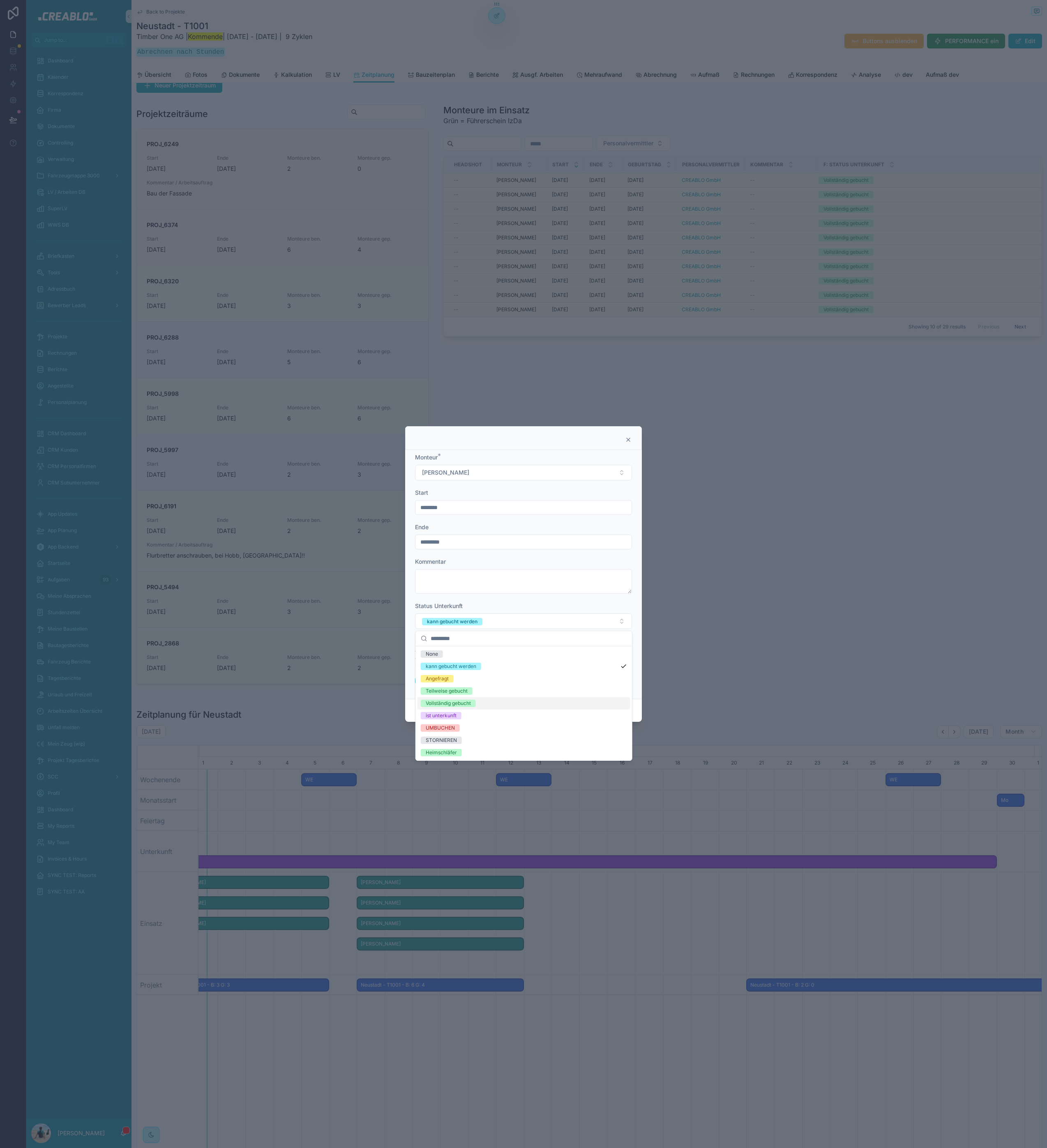
click at [494, 700] on div "Vollständig gebucht" at bounding box center [524, 703] width 213 height 13
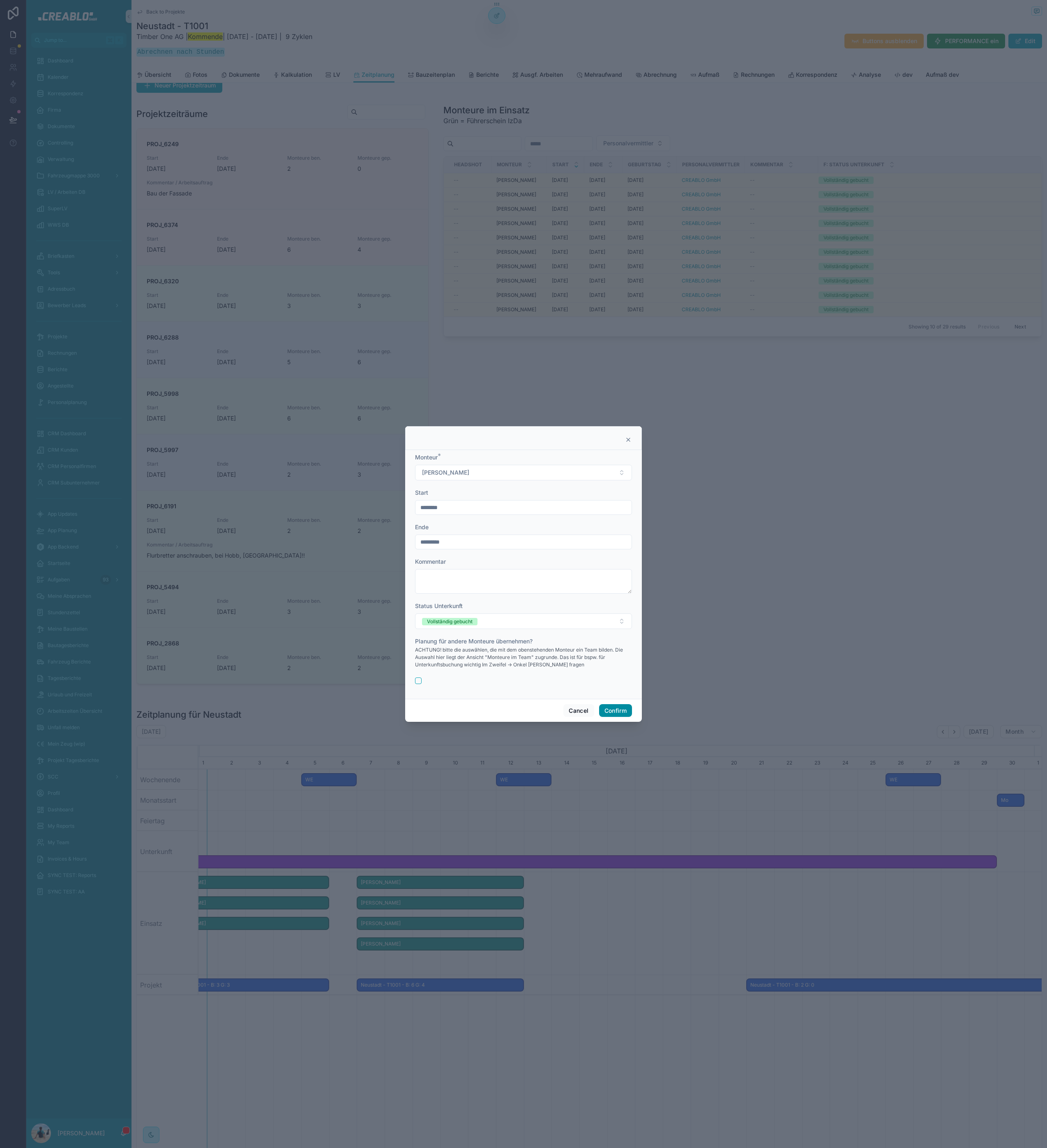
click at [624, 708] on button "Confirm" at bounding box center [615, 711] width 33 height 13
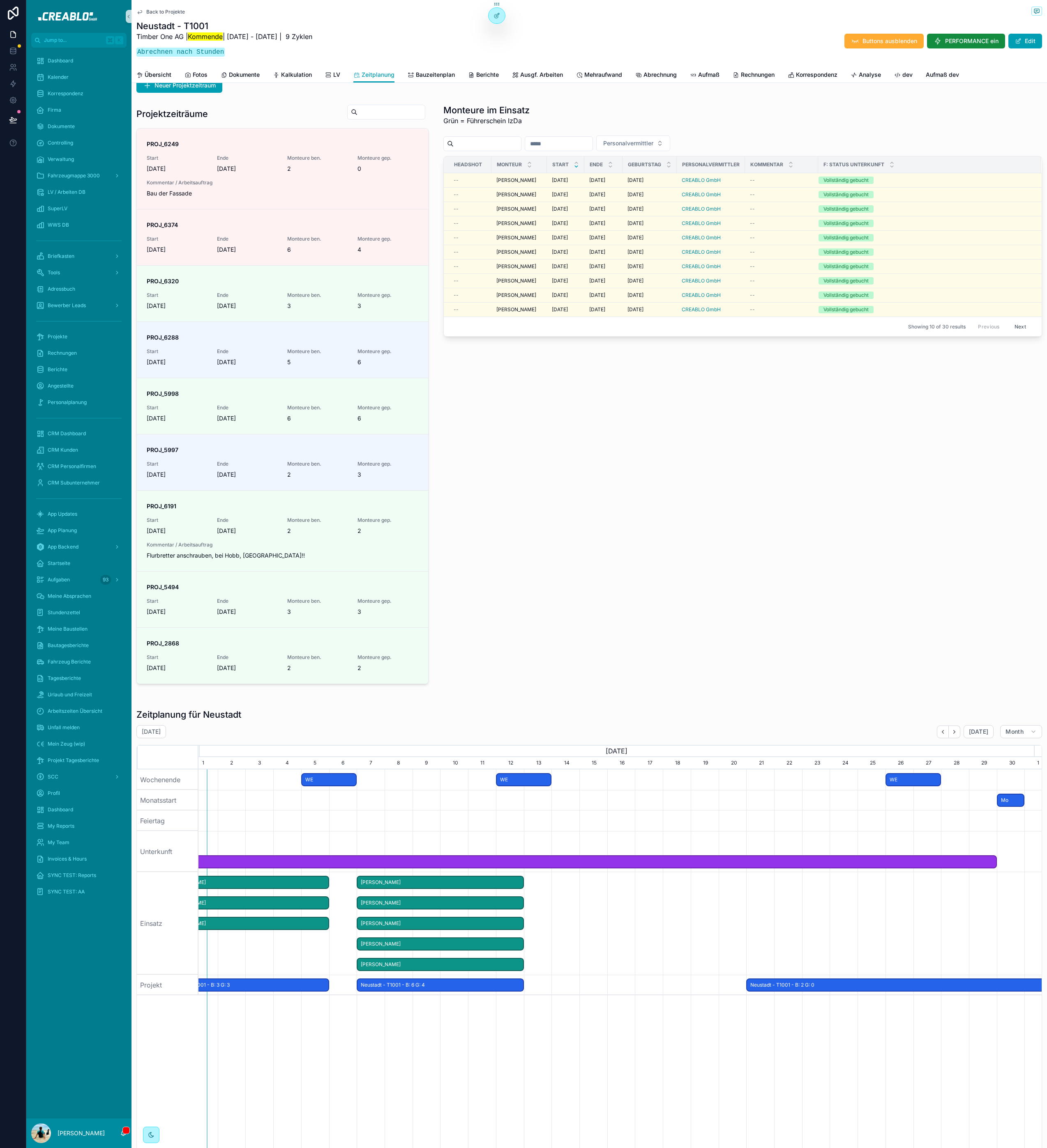
click at [609, 661] on div "Monteure im Einsatz Grün = Führerschein IzDa Personalvermittler Headshot Monteu…" at bounding box center [742, 394] width 609 height 586
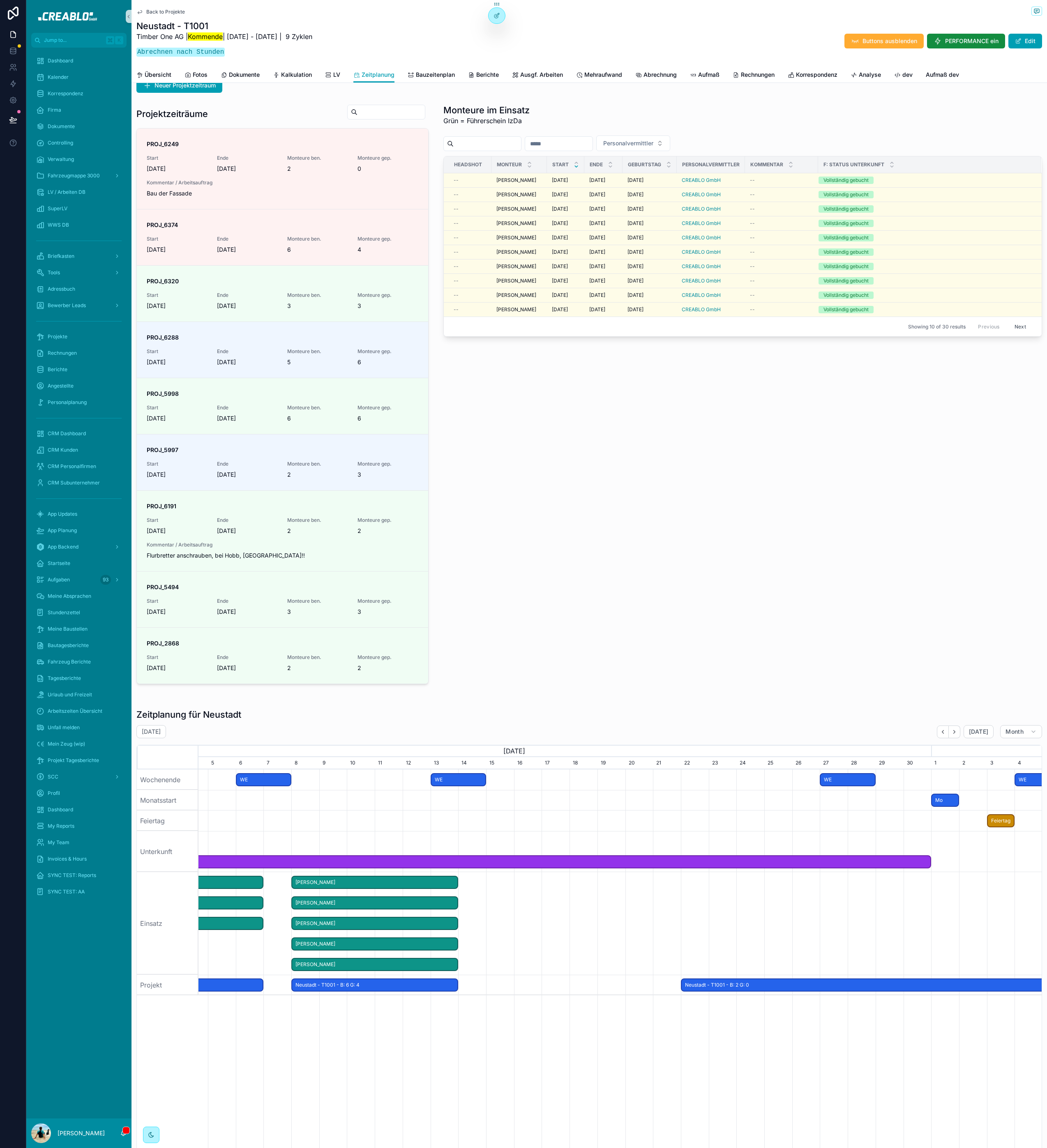
scroll to position [0, 834]
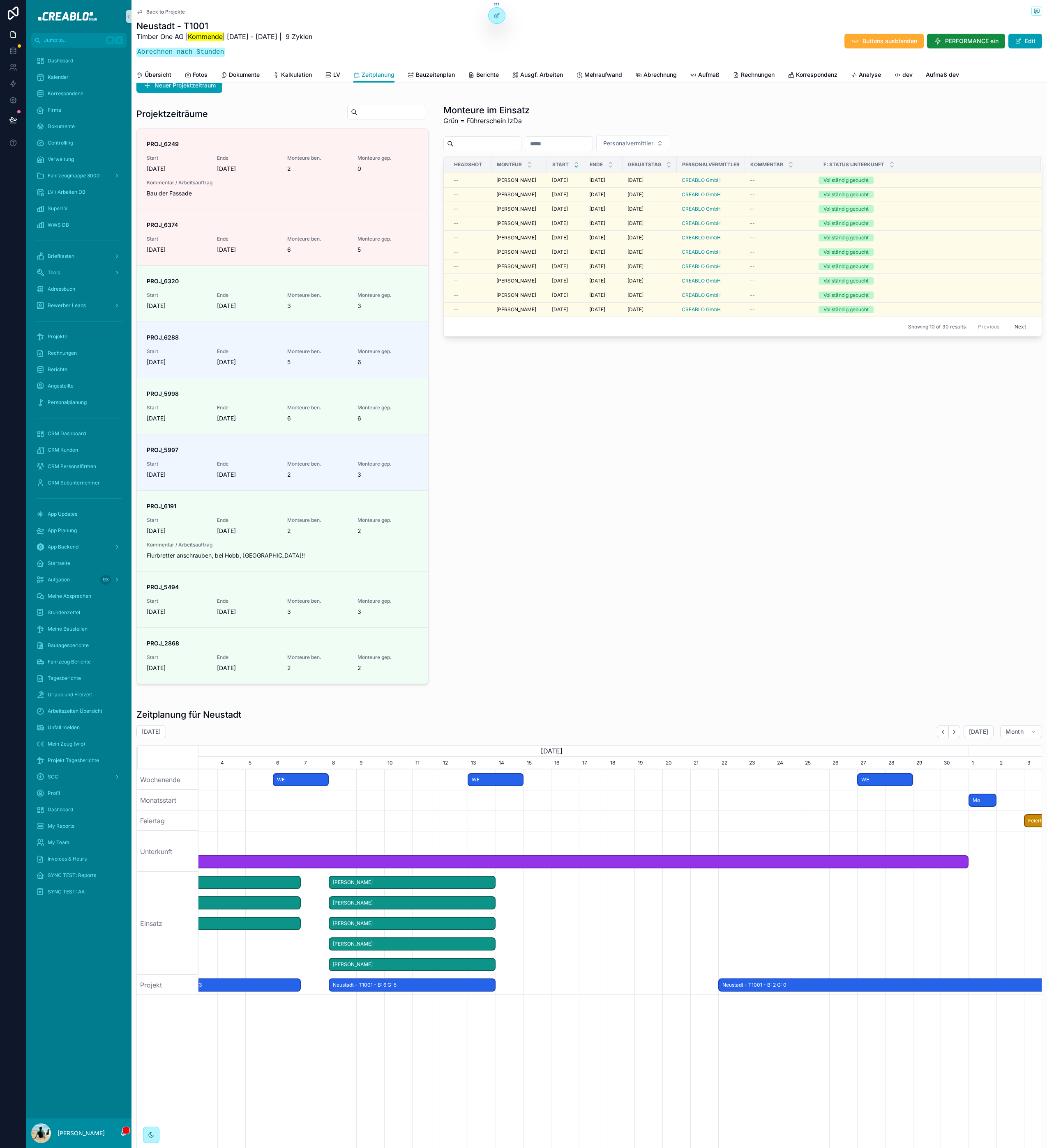
click at [581, 616] on div "Monteure im Einsatz Grün = Führerschein IzDa Personalvermittler Headshot Monteu…" at bounding box center [742, 394] width 609 height 586
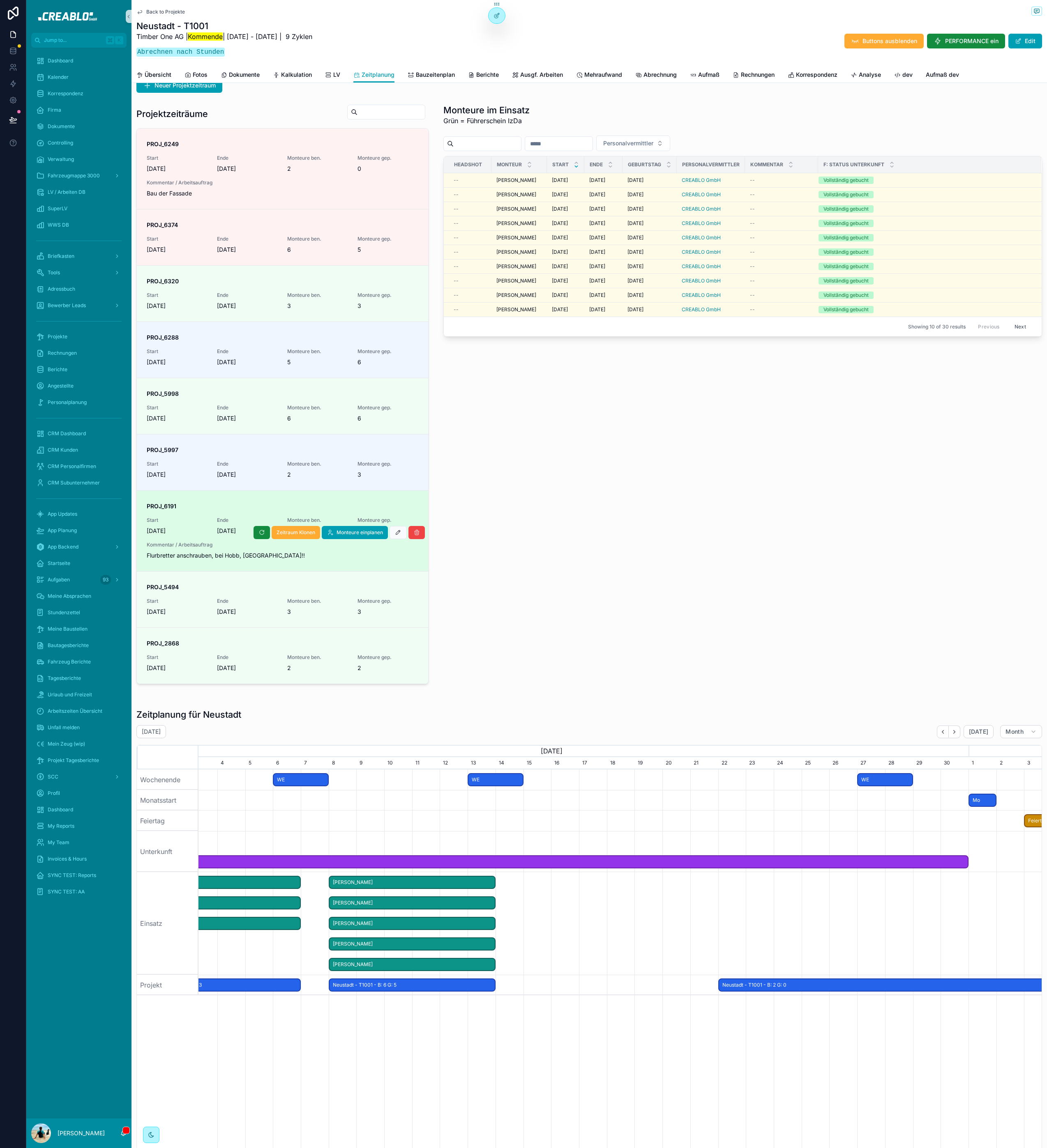
click at [211, 557] on span "Flurbretter anschrauben, bei Hobb, [GEOGRAPHIC_DATA]!!" at bounding box center [283, 556] width 272 height 8
click at [191, 550] on div "Kommentar / Arbeitsauftrag Flurbretter anschrauben, bei Hobb, [GEOGRAPHIC_DATA]…" at bounding box center [283, 550] width 272 height 18
drag, startPoint x: 285, startPoint y: 556, endPoint x: 146, endPoint y: 507, distance: 147.4
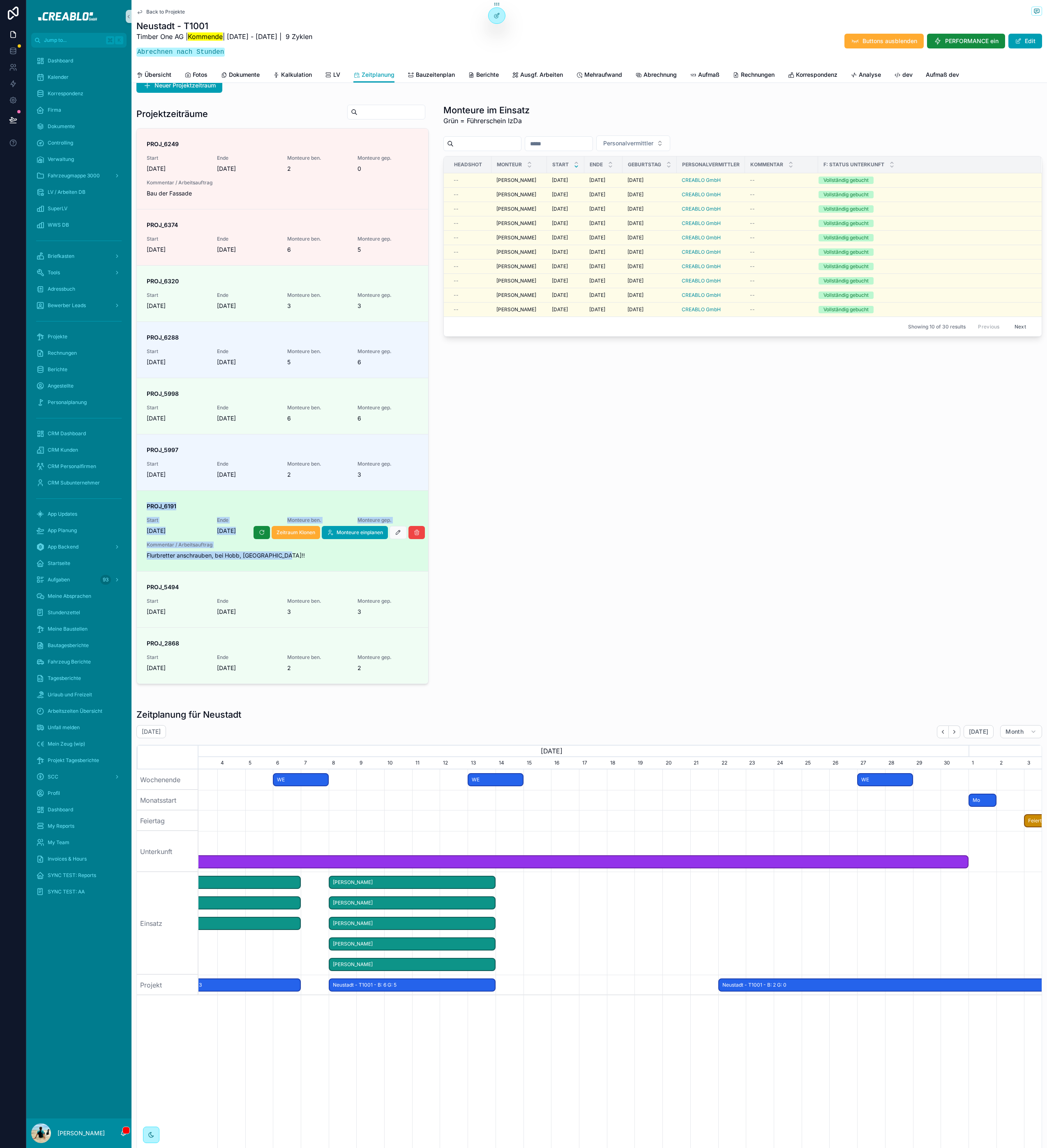
click at [146, 507] on div "PROJ_6191 Start [DATE] Ende [DATE] Monteure ben. 2 Monteure gep. 2 Kommentar / …" at bounding box center [283, 531] width 291 height 81
click at [145, 509] on div "PROJ_6191 Start [DATE] Ende [DATE] Monteure ben. 2 Monteure gep. 2 Kommentar / …" at bounding box center [283, 531] width 291 height 81
drag, startPoint x: 149, startPoint y: 506, endPoint x: 285, endPoint y: 559, distance: 146.0
click at [285, 559] on div "PROJ_6191 Start [DATE] Ende [DATE] Monteure ben. 2 Monteure gep. 2 Kommentar / …" at bounding box center [283, 531] width 272 height 57
click at [285, 559] on span "Flurbretter anschrauben, bei Hobb, [GEOGRAPHIC_DATA]!!" at bounding box center [283, 556] width 272 height 8
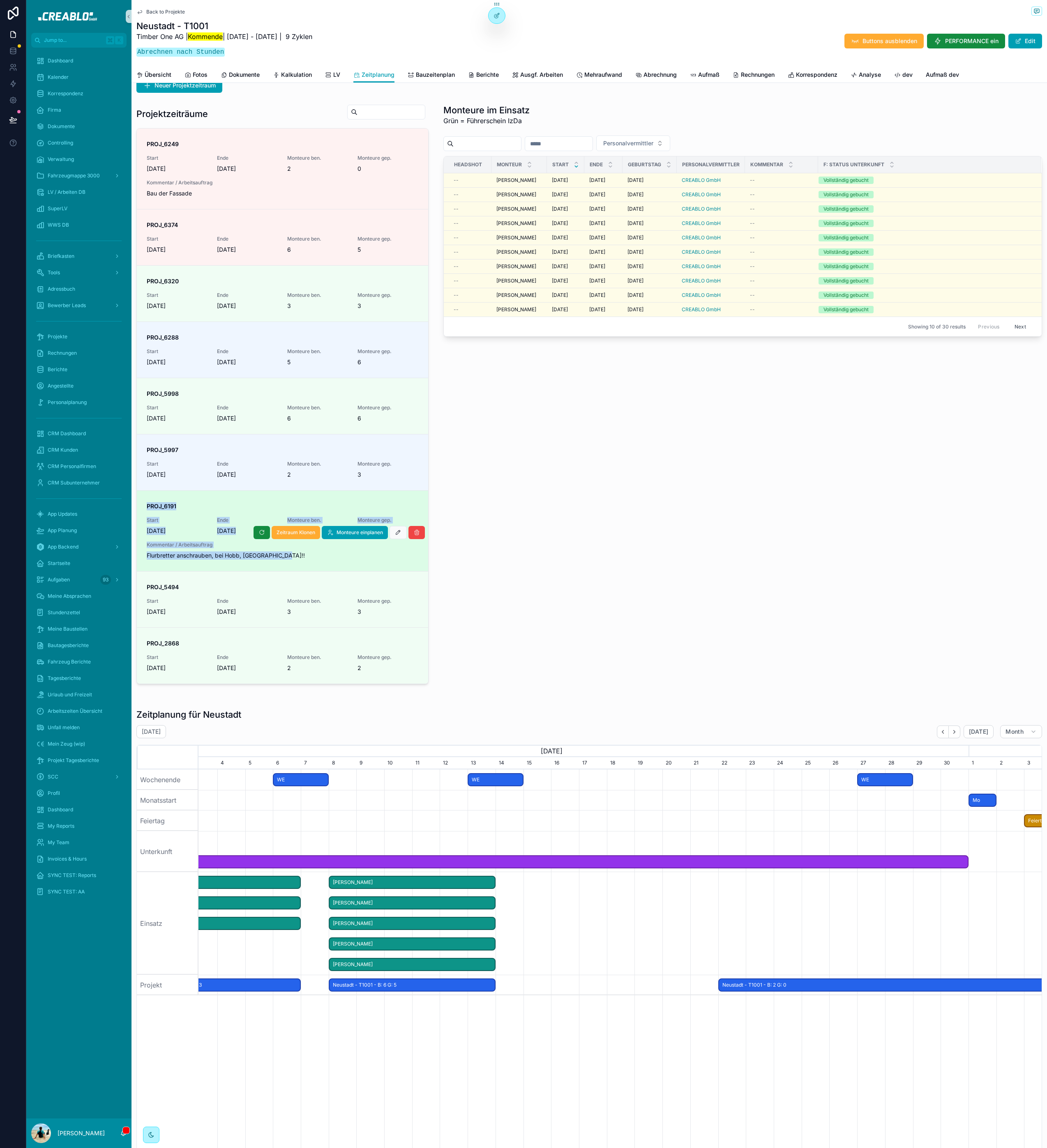
drag, startPoint x: 289, startPoint y: 557, endPoint x: 148, endPoint y: 509, distance: 148.9
click at [148, 509] on div "PROJ_6191 Start [DATE] Ende [DATE] Monteure ben. 2 Monteure gep. 2 Kommentar / …" at bounding box center [283, 531] width 272 height 57
click at [148, 509] on strong "PROJ_6191" at bounding box center [162, 506] width 30 height 7
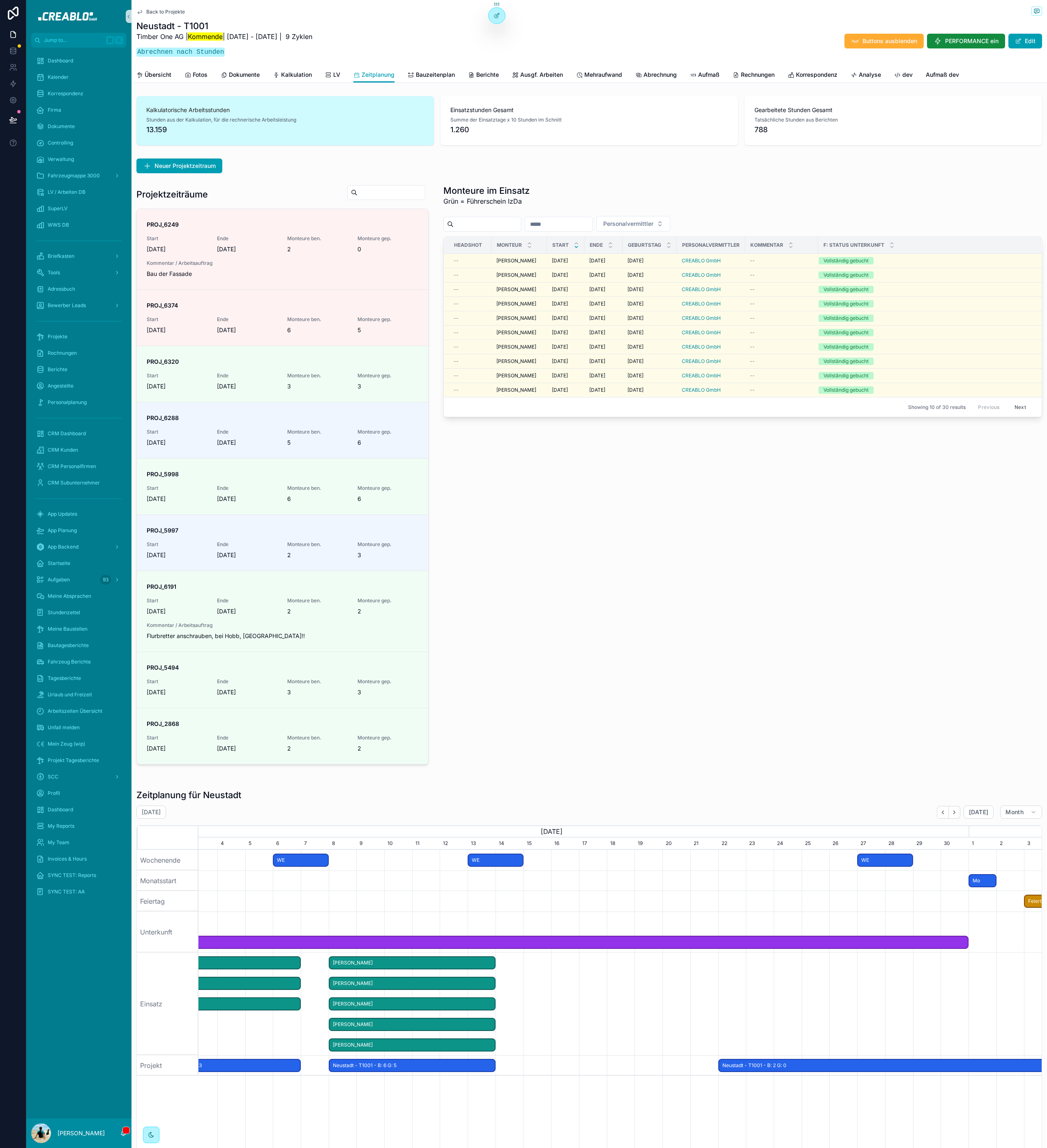
scroll to position [22, 0]
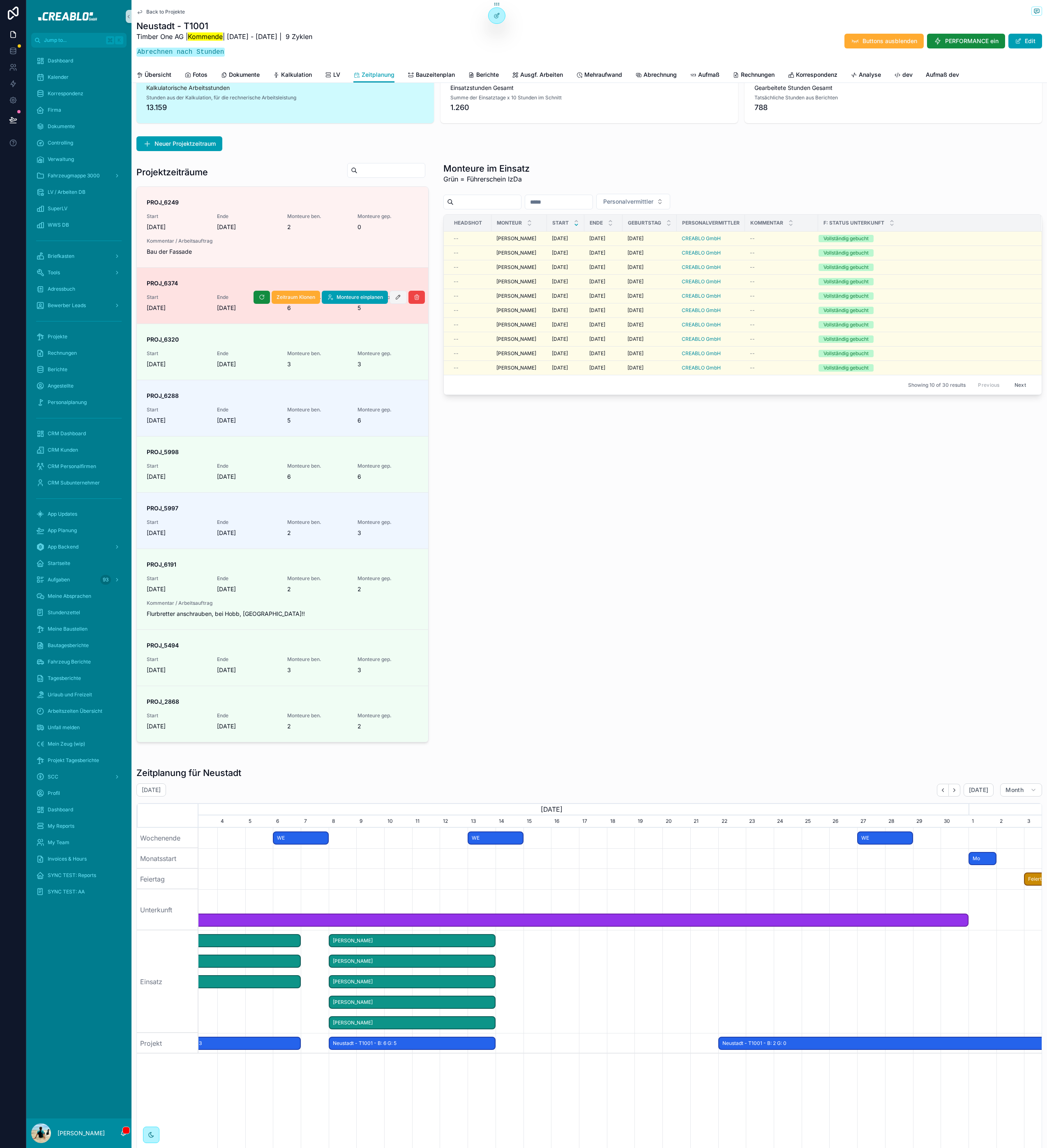
click at [395, 300] on icon "scrollable content" at bounding box center [398, 297] width 7 height 7
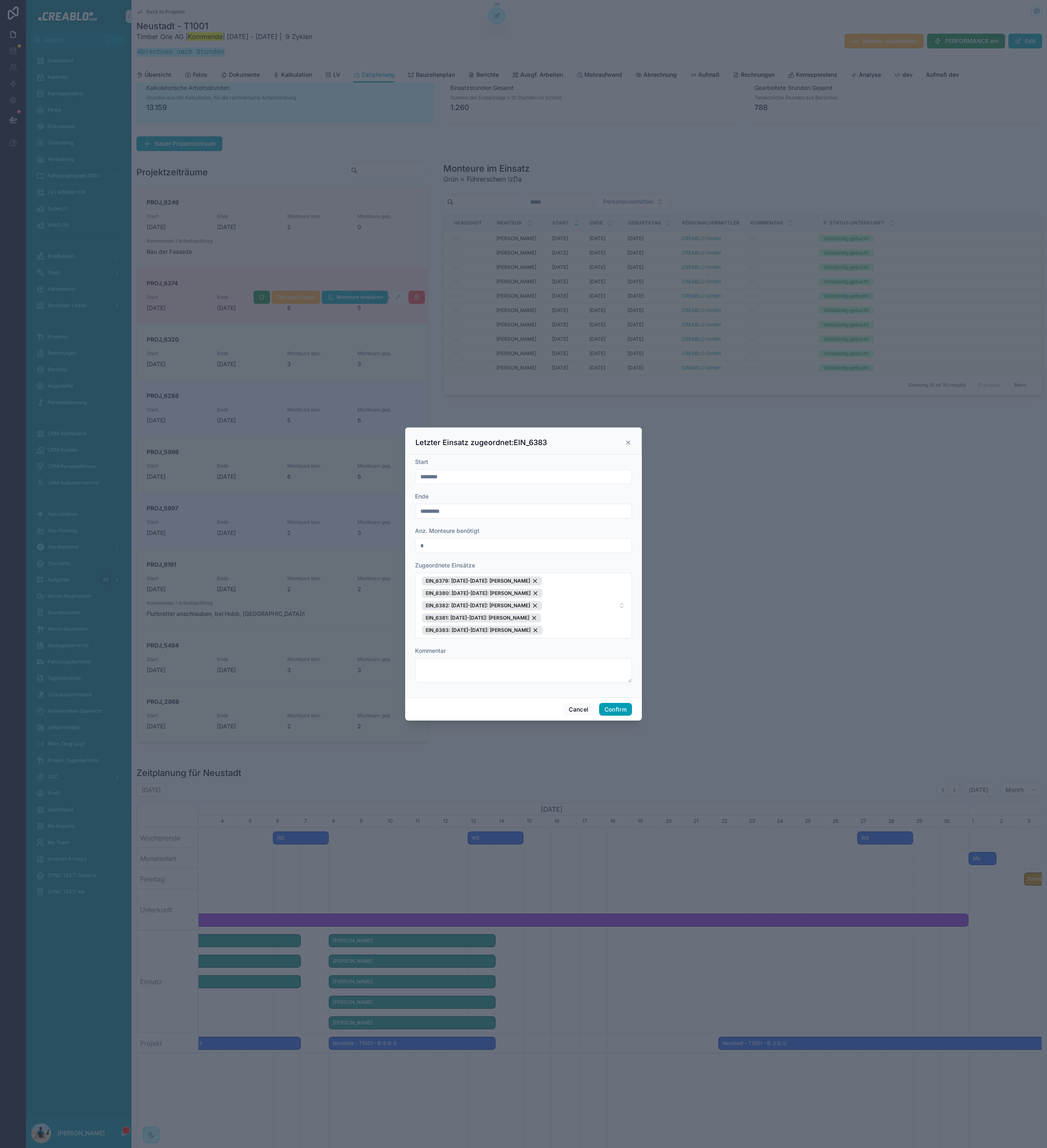
click at [631, 440] on icon at bounding box center [628, 442] width 7 height 7
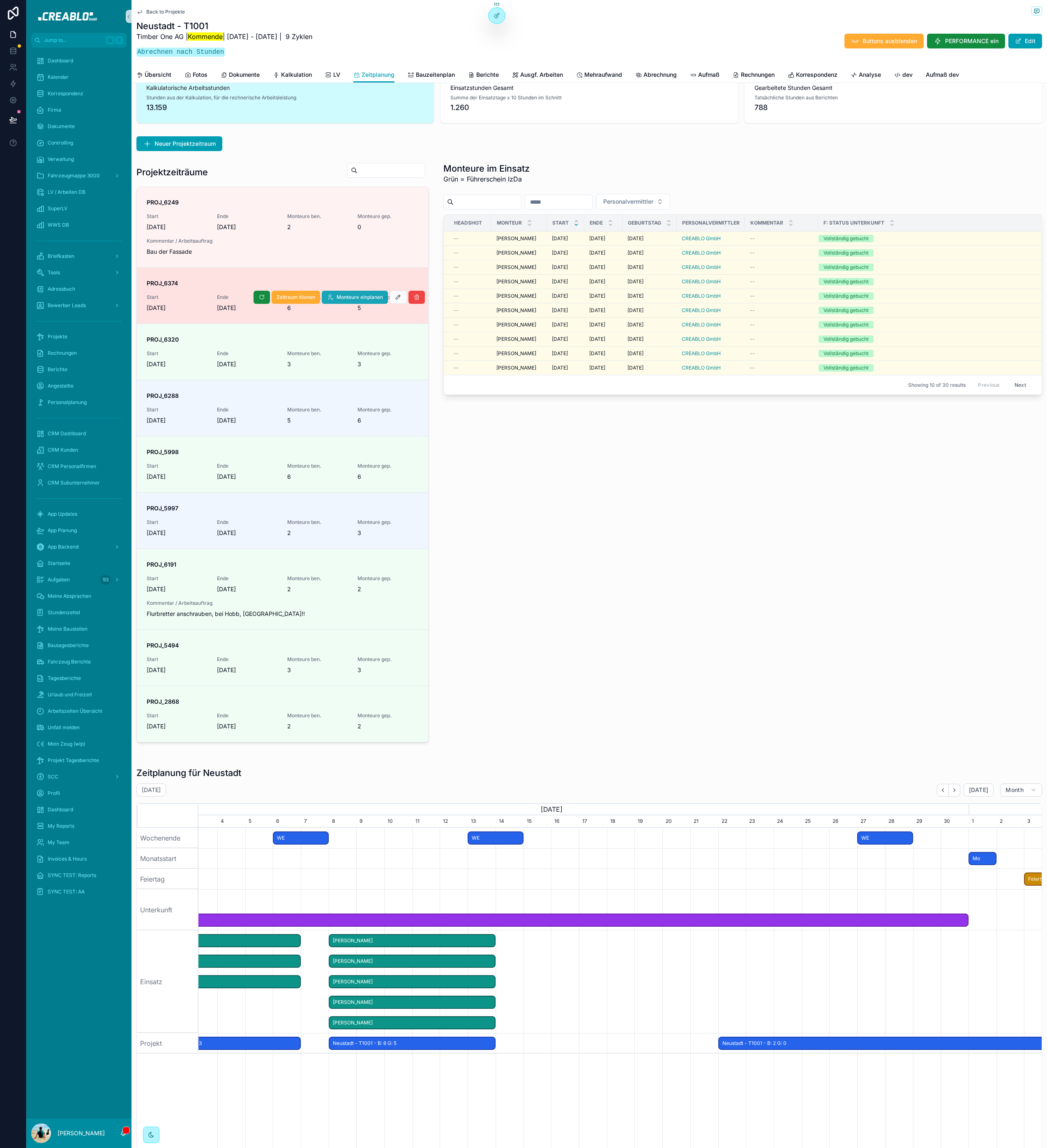
click at [364, 299] on span "Monteure einplanen" at bounding box center [360, 297] width 47 height 7
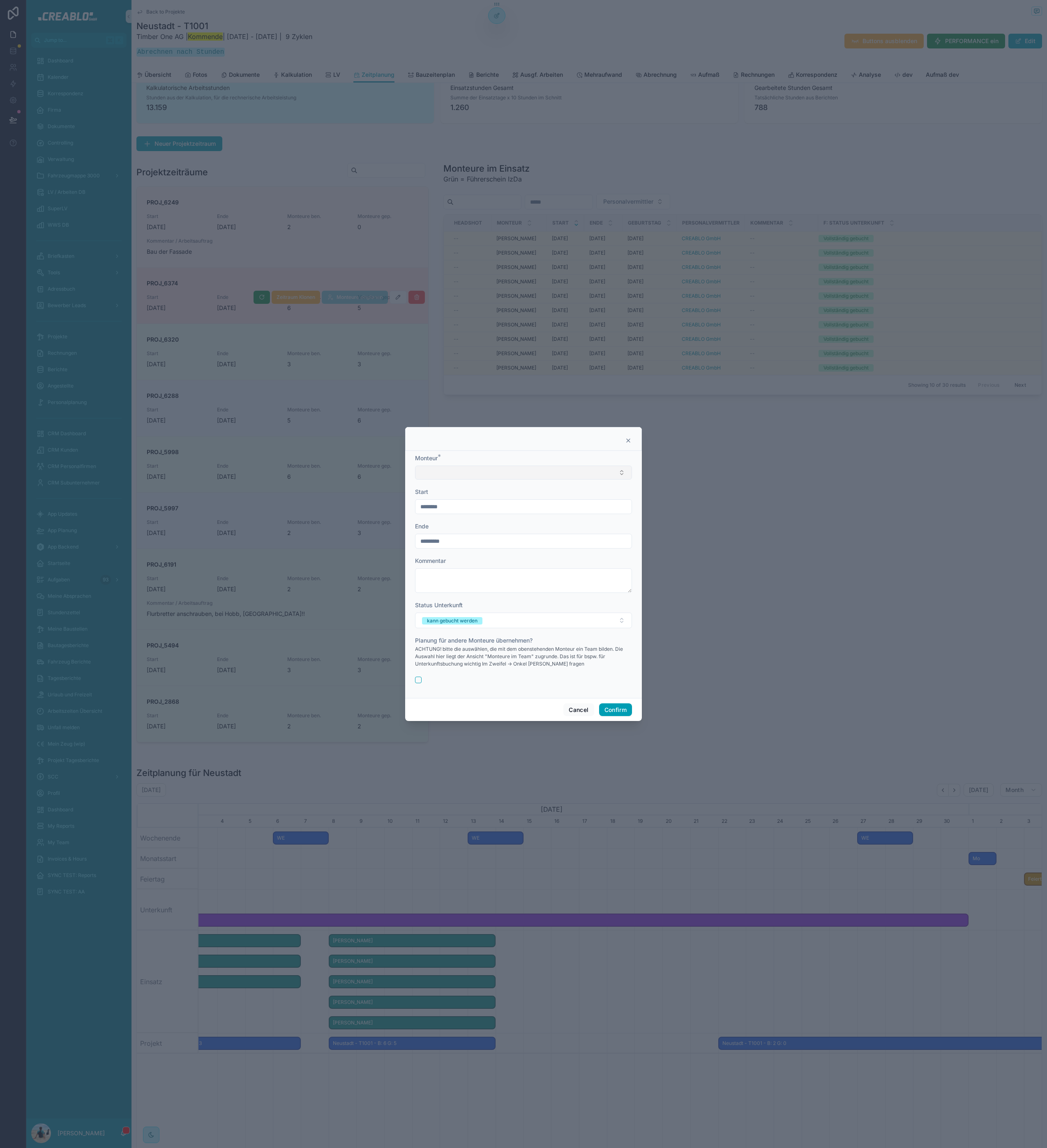
click at [460, 469] on button "Select Button" at bounding box center [523, 472] width 217 height 14
type input "*****"
click at [477, 500] on div "[PERSON_NAME]" at bounding box center [524, 505] width 213 height 13
drag, startPoint x: 506, startPoint y: 632, endPoint x: 508, endPoint y: 626, distance: 6.3
click at [506, 632] on form "Monteur * [PERSON_NAME] Start ******** Ende ********* Kommentar Status Unterkun…" at bounding box center [523, 573] width 217 height 239
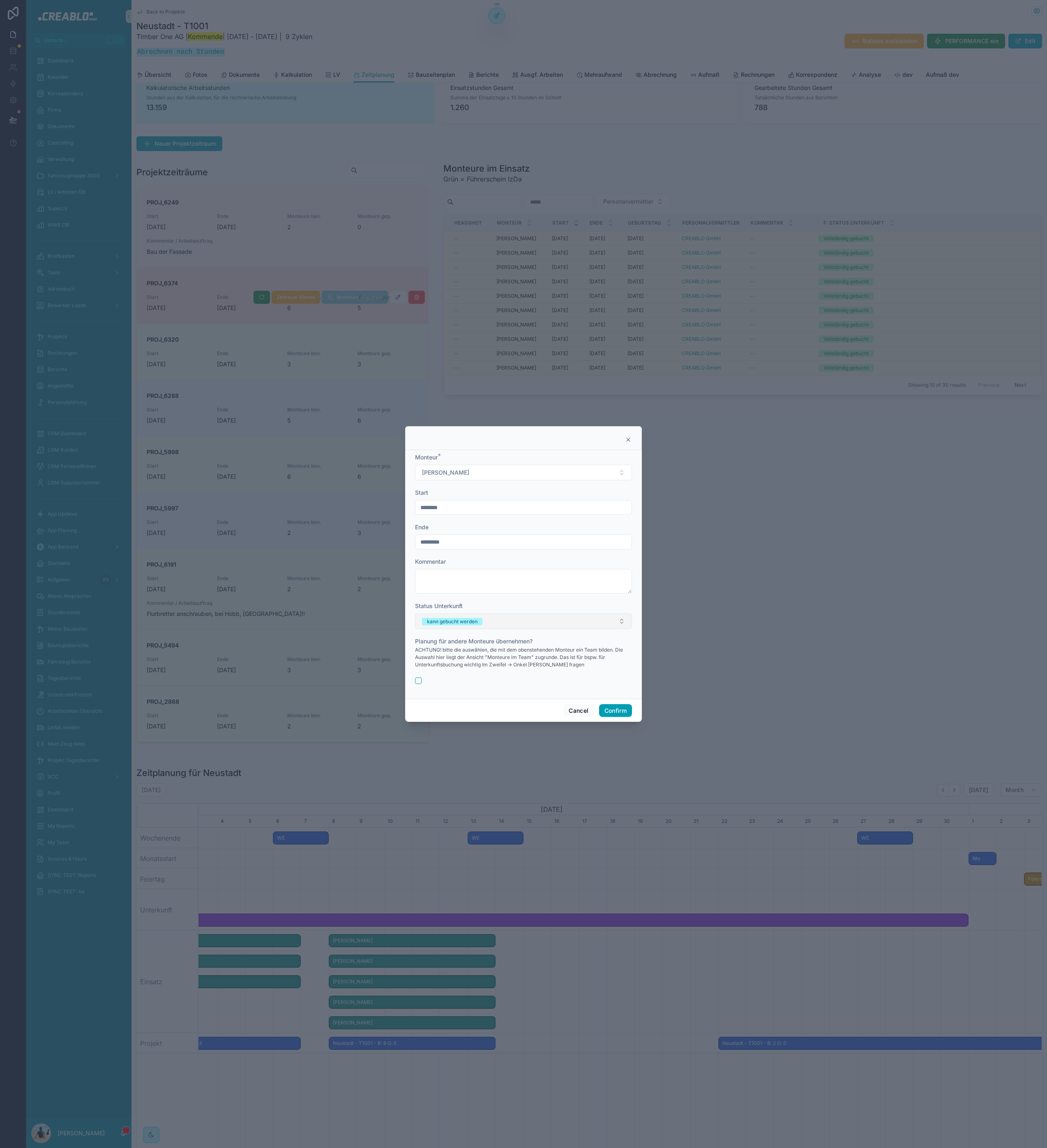
click at [508, 626] on button "kann gebucht werden" at bounding box center [523, 621] width 217 height 16
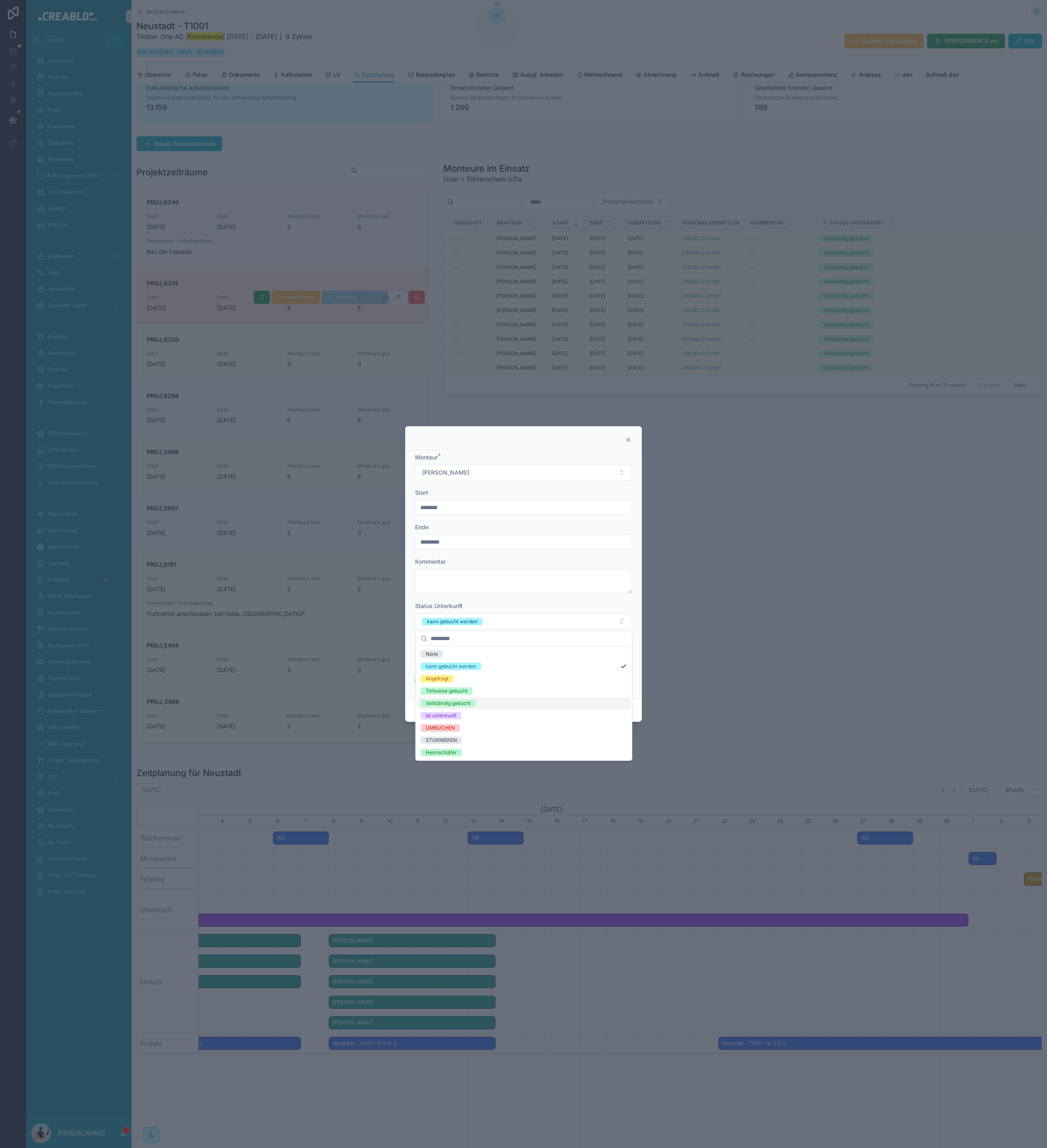
click at [518, 697] on div "Vollständig gebucht" at bounding box center [524, 703] width 213 height 13
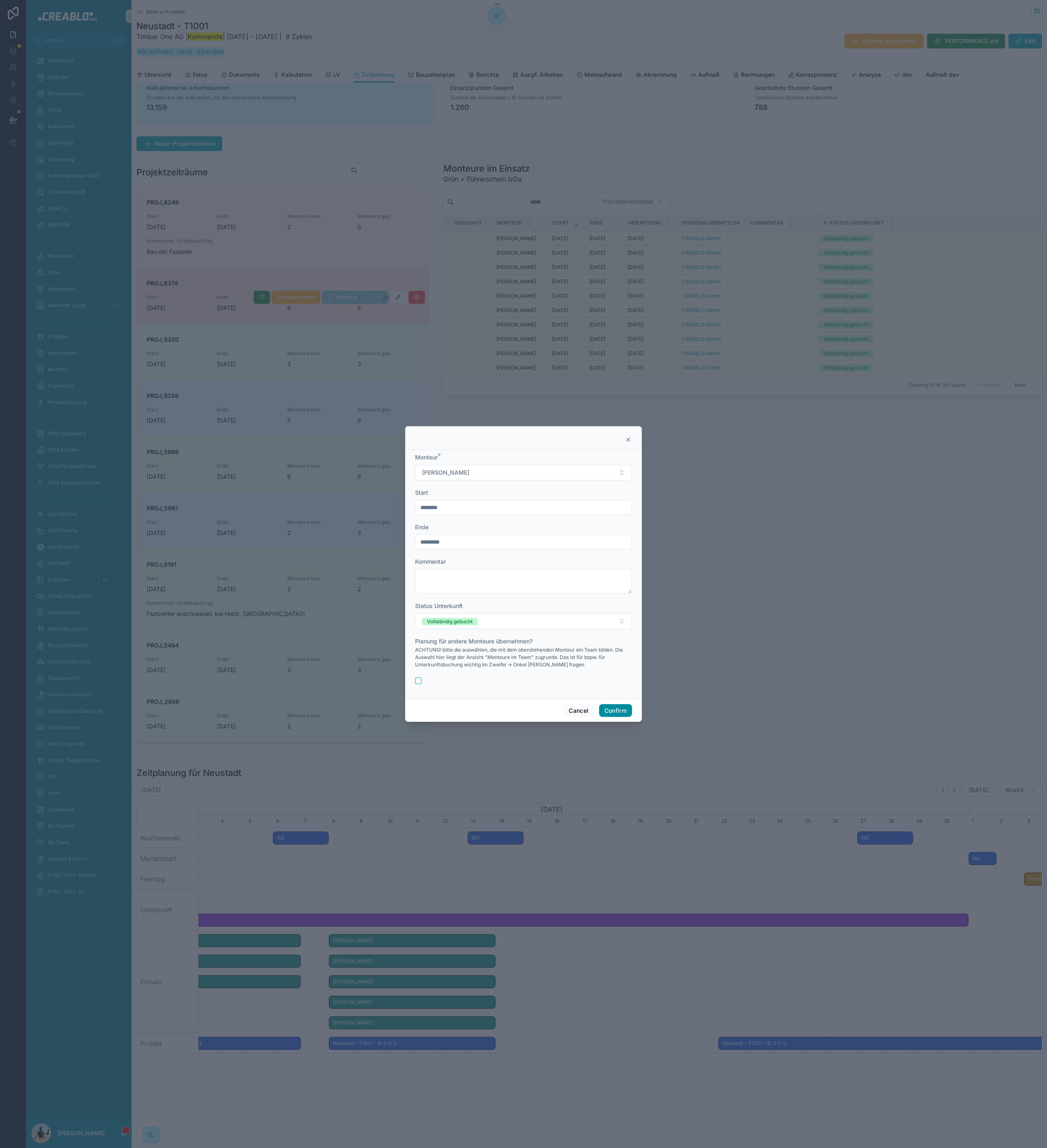
click at [628, 712] on button "Confirm" at bounding box center [615, 711] width 33 height 13
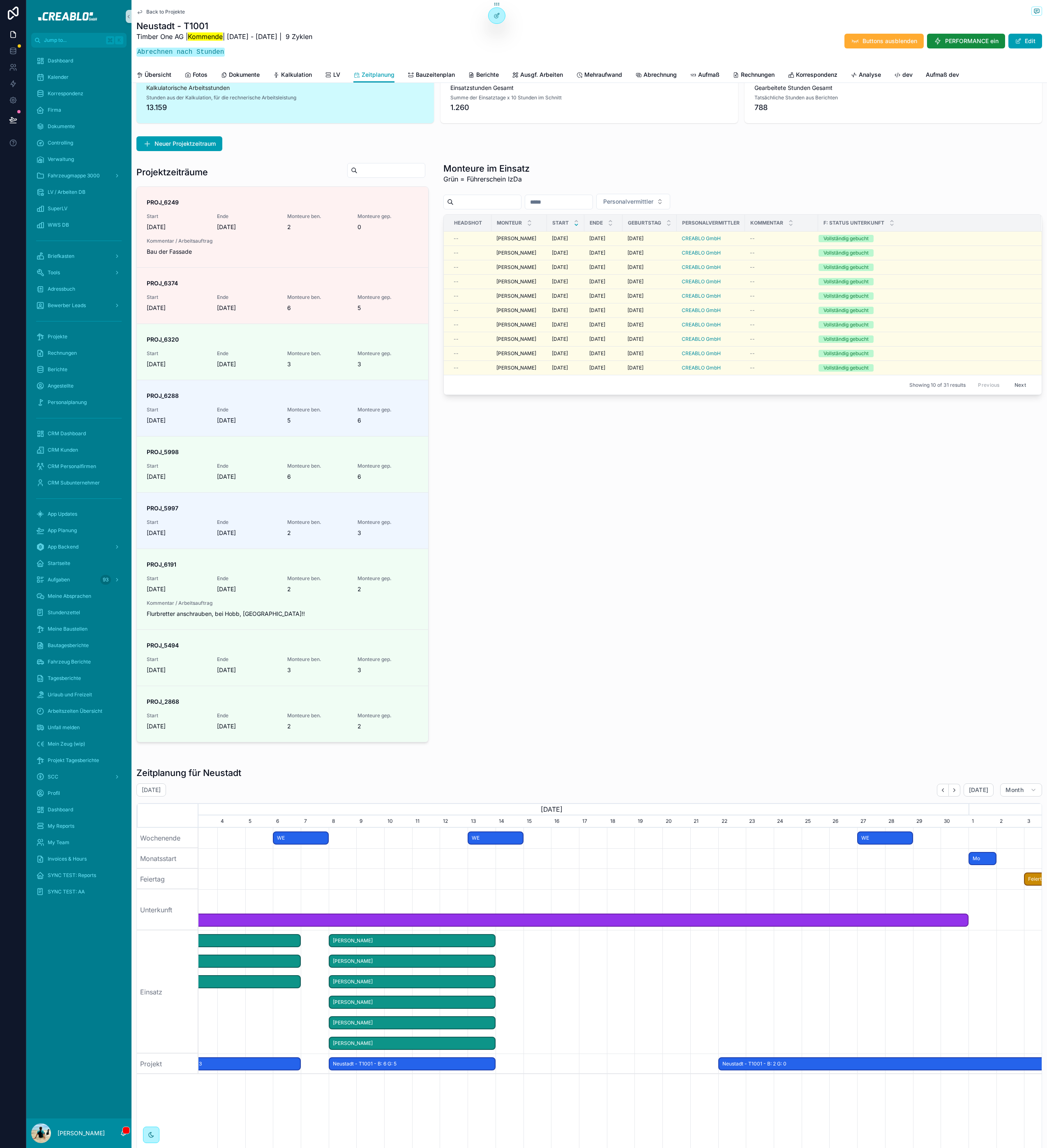
click at [563, 664] on div "Monteure im Einsatz Grün = Führerschein IzDa Personalvermittler Headshot Monteu…" at bounding box center [742, 453] width 609 height 586
click at [173, 11] on span "Back to Projekte" at bounding box center [165, 11] width 39 height 7
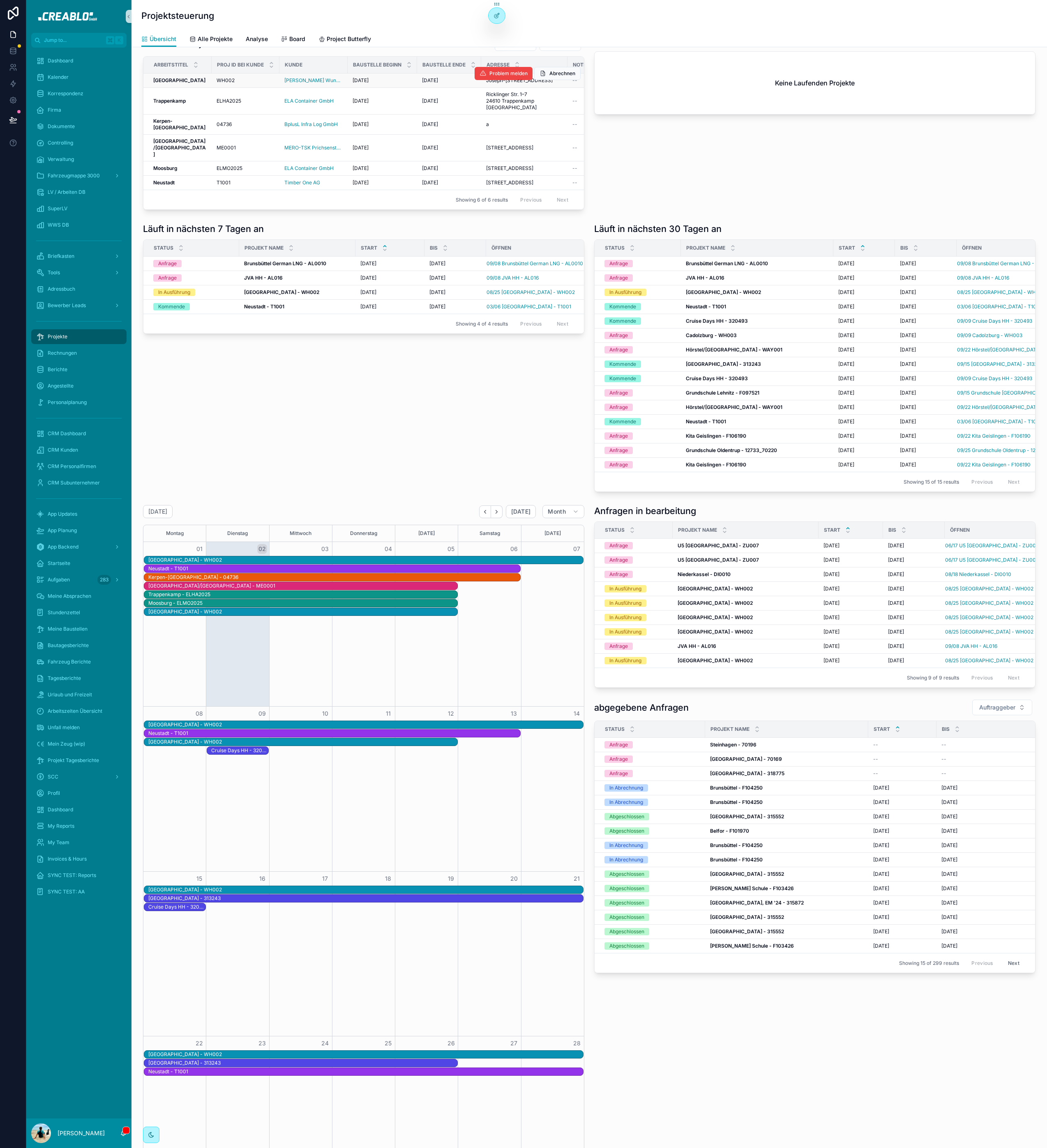
click at [162, 84] on strong "[GEOGRAPHIC_DATA]" at bounding box center [179, 80] width 52 height 6
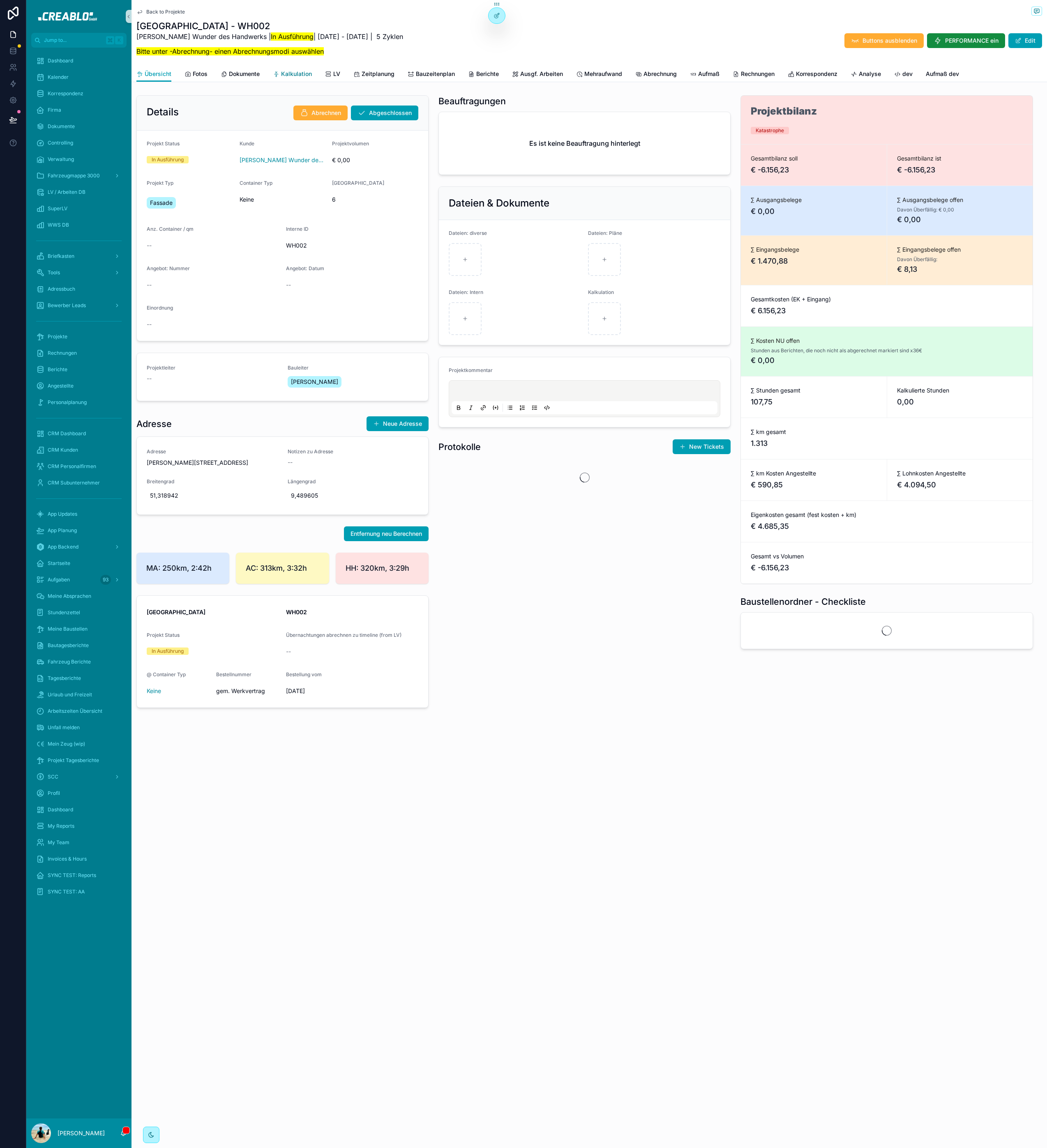
click at [290, 74] on span "Kalkulation" at bounding box center [296, 74] width 31 height 8
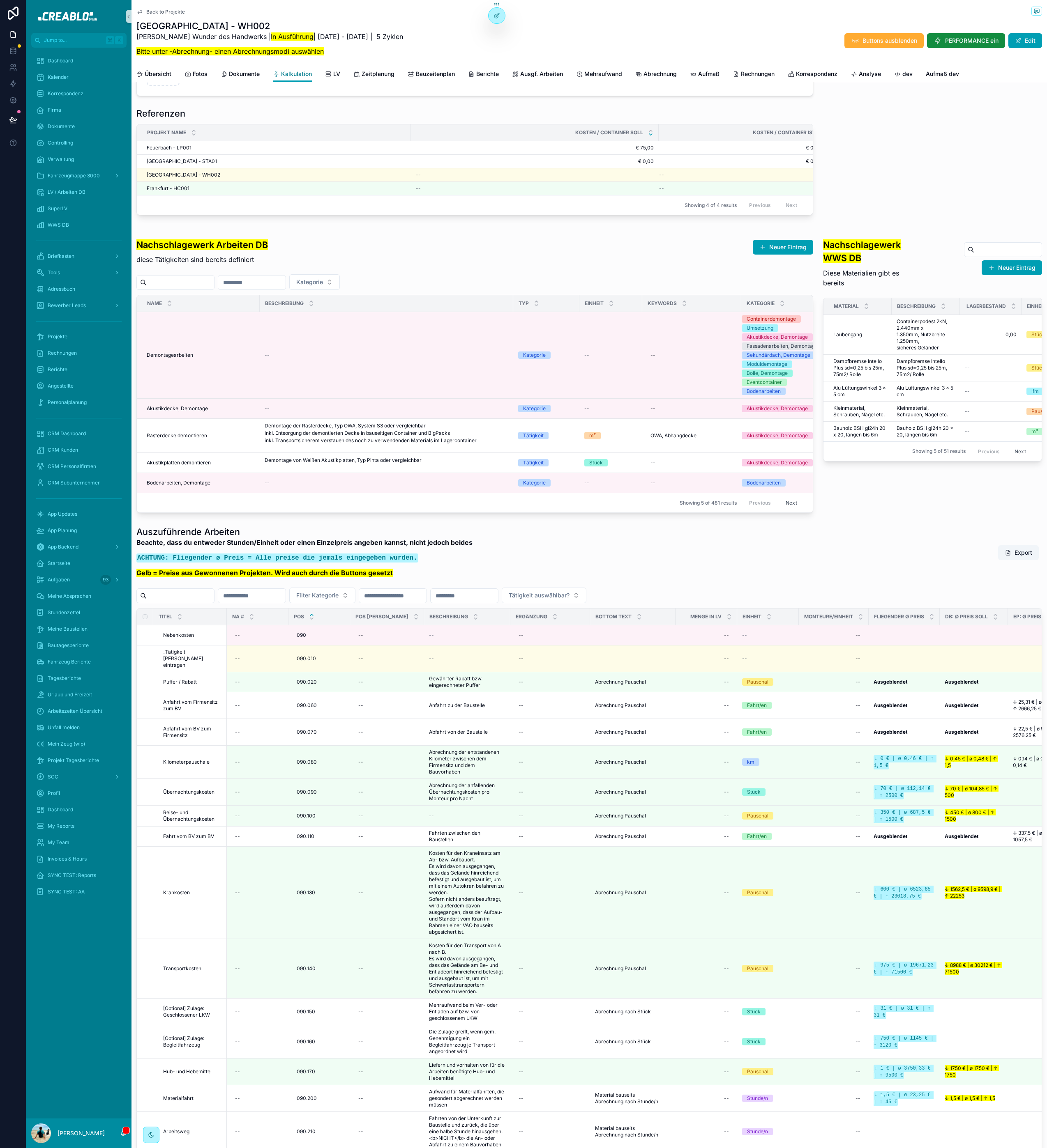
scroll to position [424, 0]
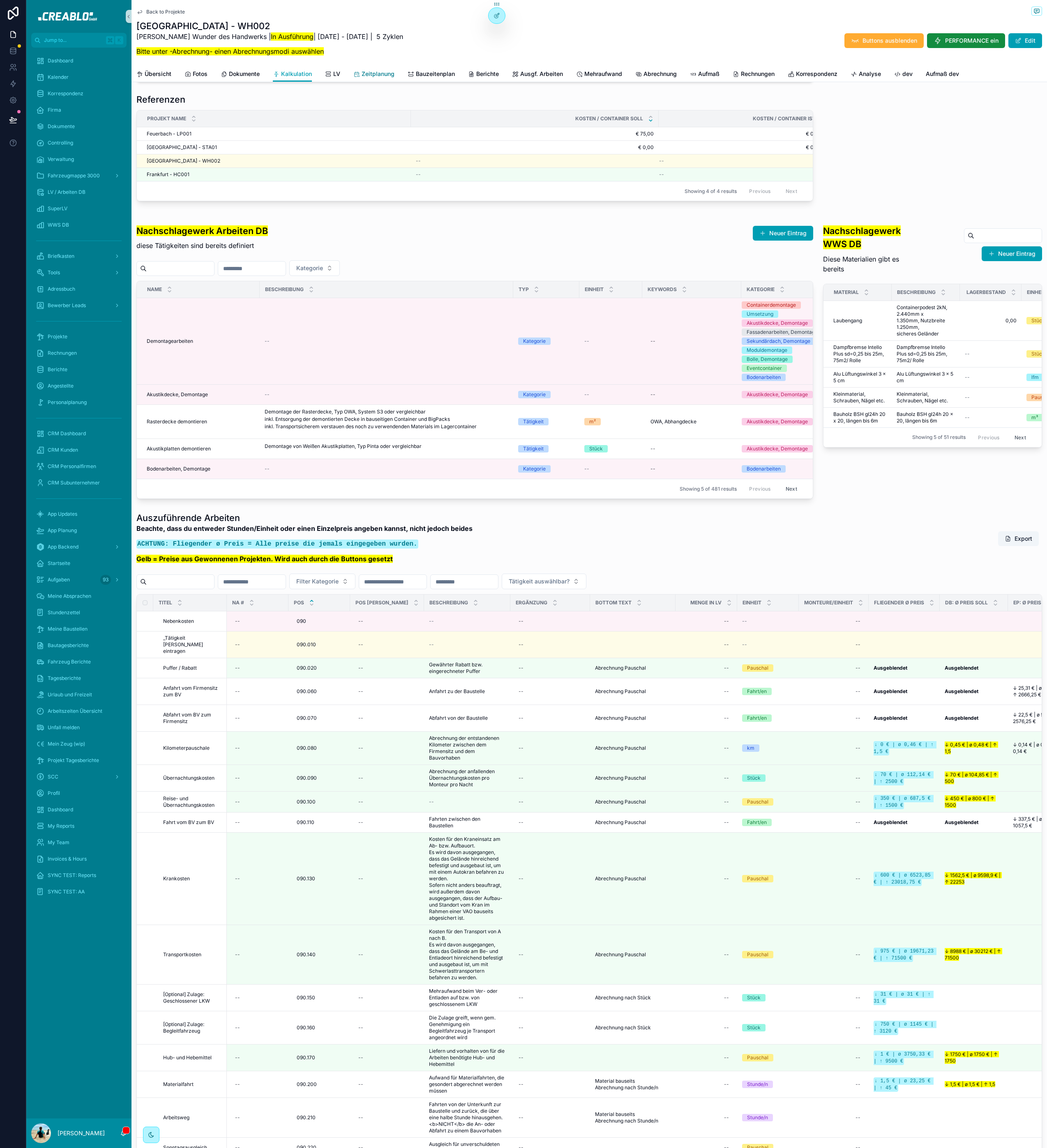
click at [386, 73] on span "Zeitplanung" at bounding box center [377, 74] width 33 height 8
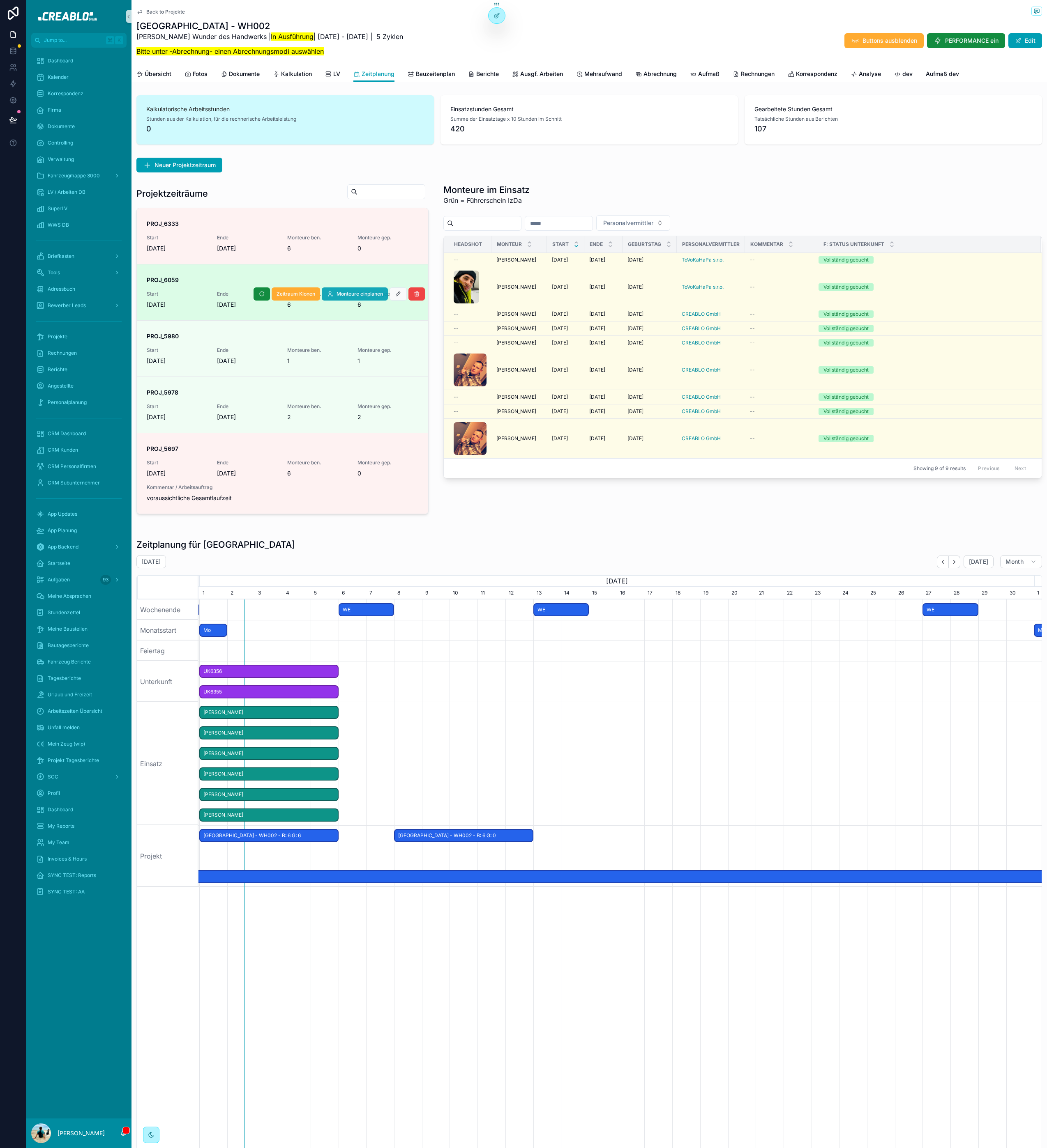
click at [374, 292] on span "Monteure einplanen" at bounding box center [360, 294] width 47 height 7
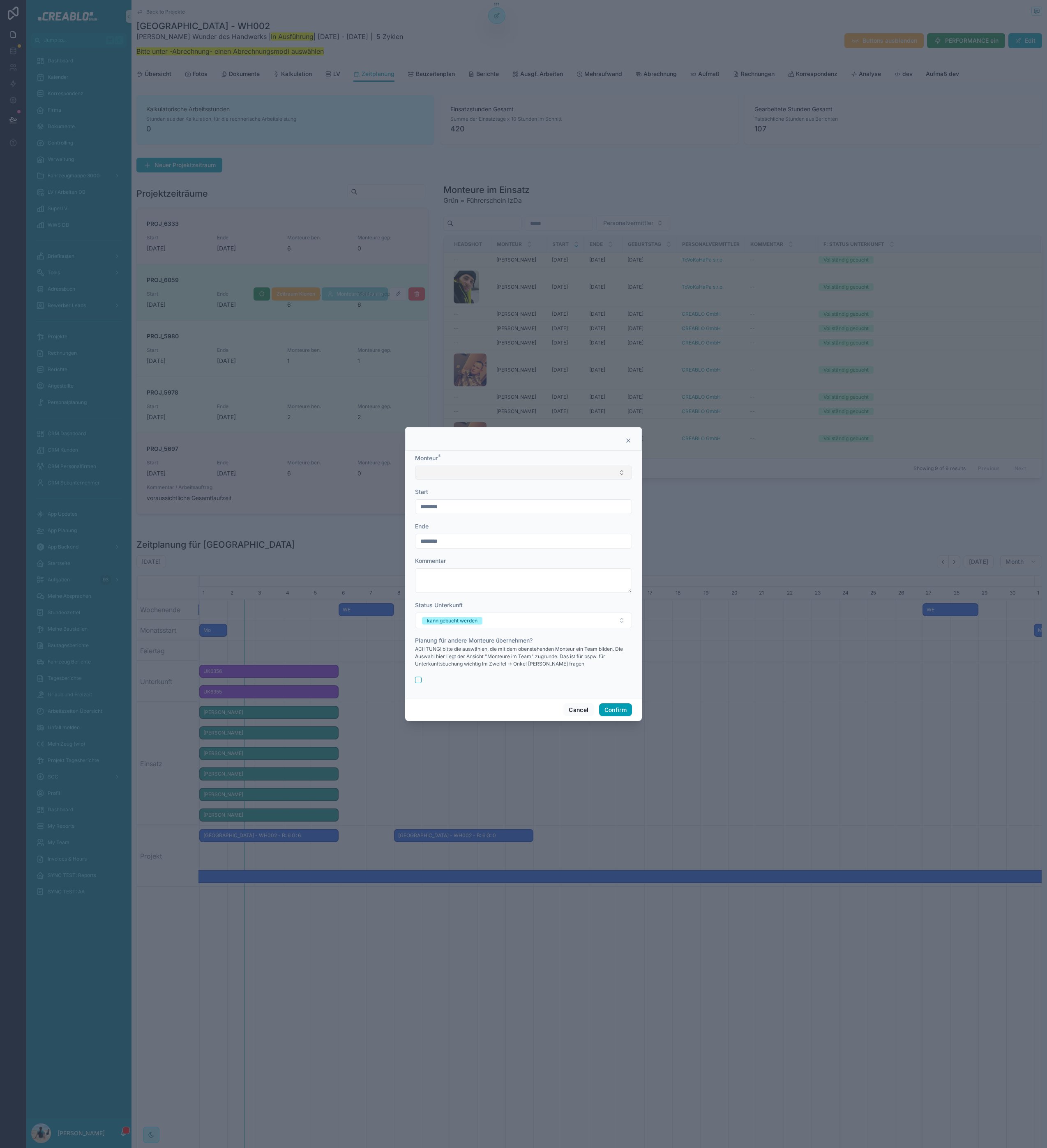
click at [502, 475] on button "Select Button" at bounding box center [523, 472] width 217 height 14
click at [471, 457] on div "Monteur *" at bounding box center [523, 458] width 217 height 8
click at [630, 439] on icon at bounding box center [628, 441] width 7 height 7
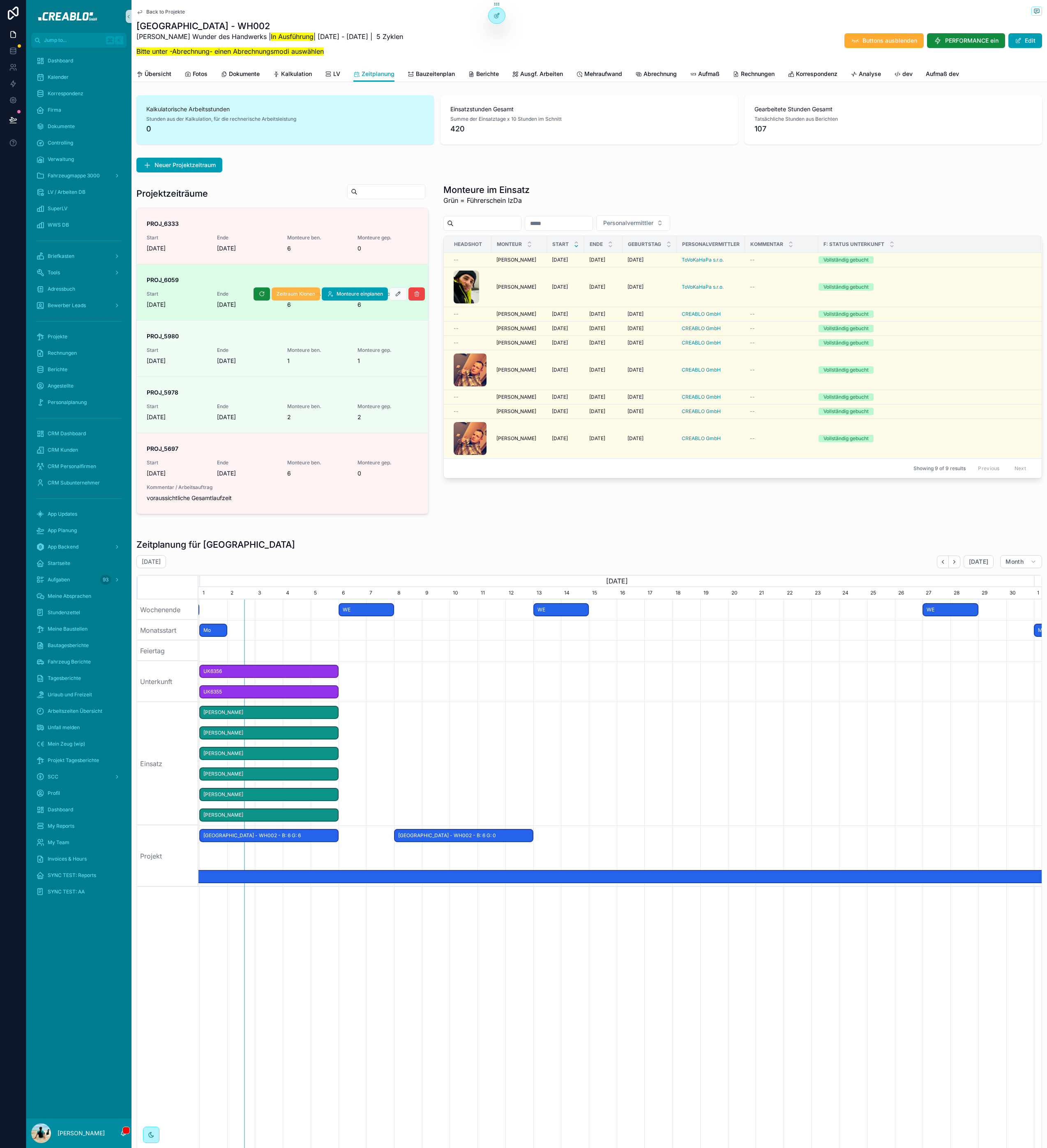
click at [289, 293] on span "Zeitraum Klonen" at bounding box center [296, 294] width 39 height 7
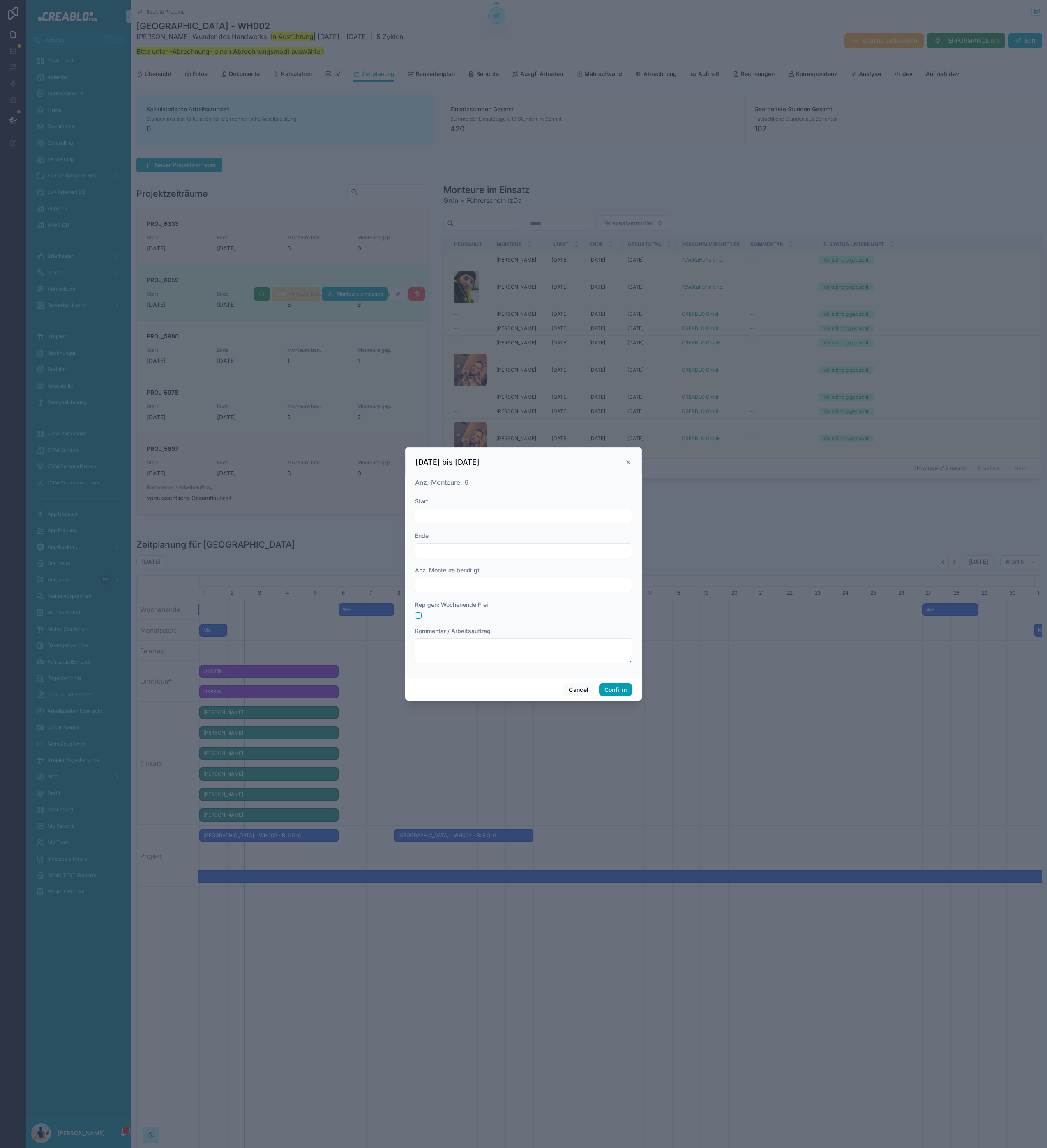
click at [467, 518] on input "text" at bounding box center [523, 516] width 216 height 11
click at [482, 601] on button "8" at bounding box center [479, 602] width 15 height 15
type input "********"
click at [450, 552] on input "text" at bounding box center [523, 550] width 216 height 11
click at [539, 635] on button "12" at bounding box center [538, 636] width 15 height 15
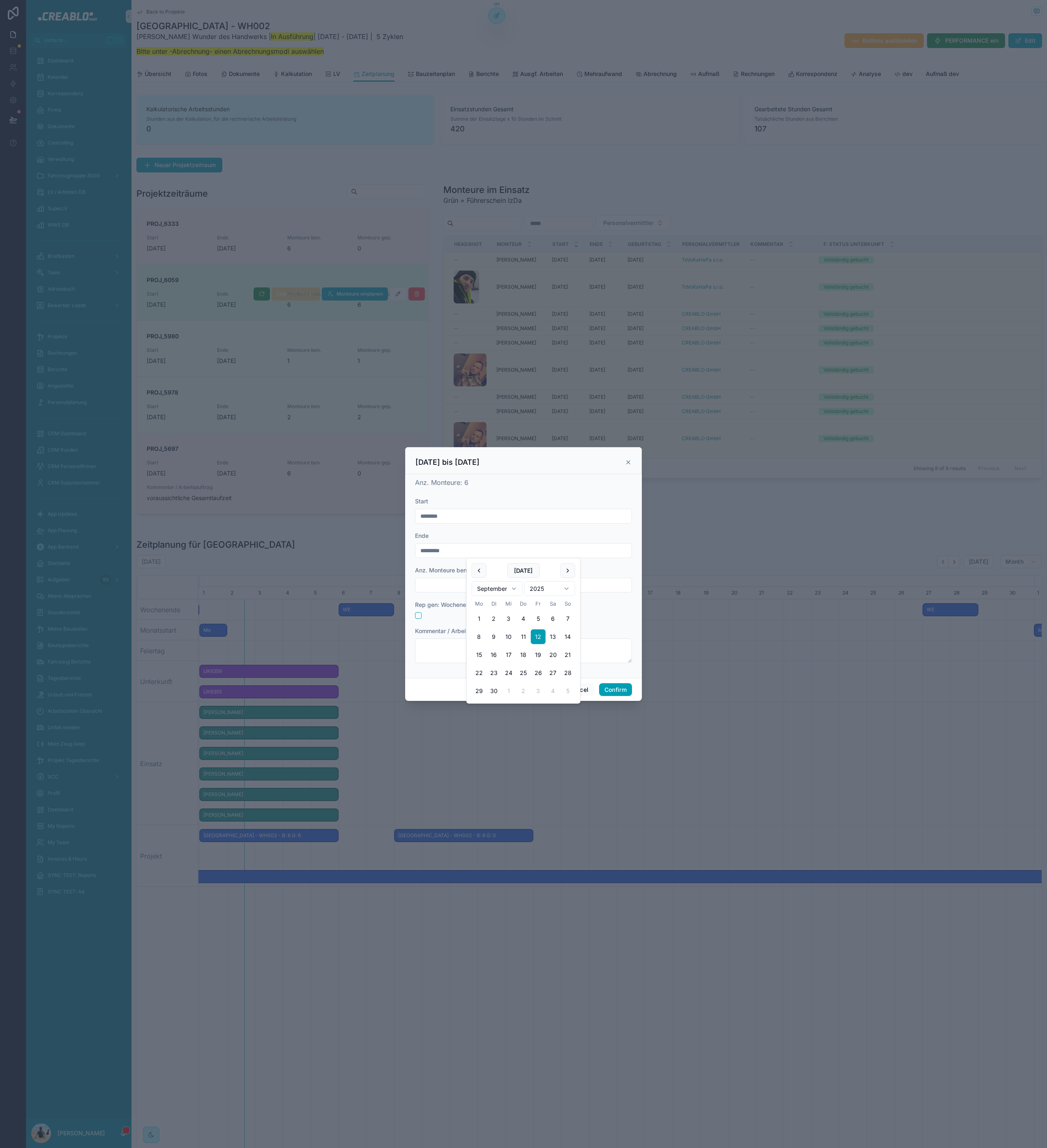
type input "*********"
click at [589, 485] on div "Anz. Monteure: 6" at bounding box center [523, 482] width 217 height 10
click at [630, 460] on icon at bounding box center [628, 462] width 7 height 7
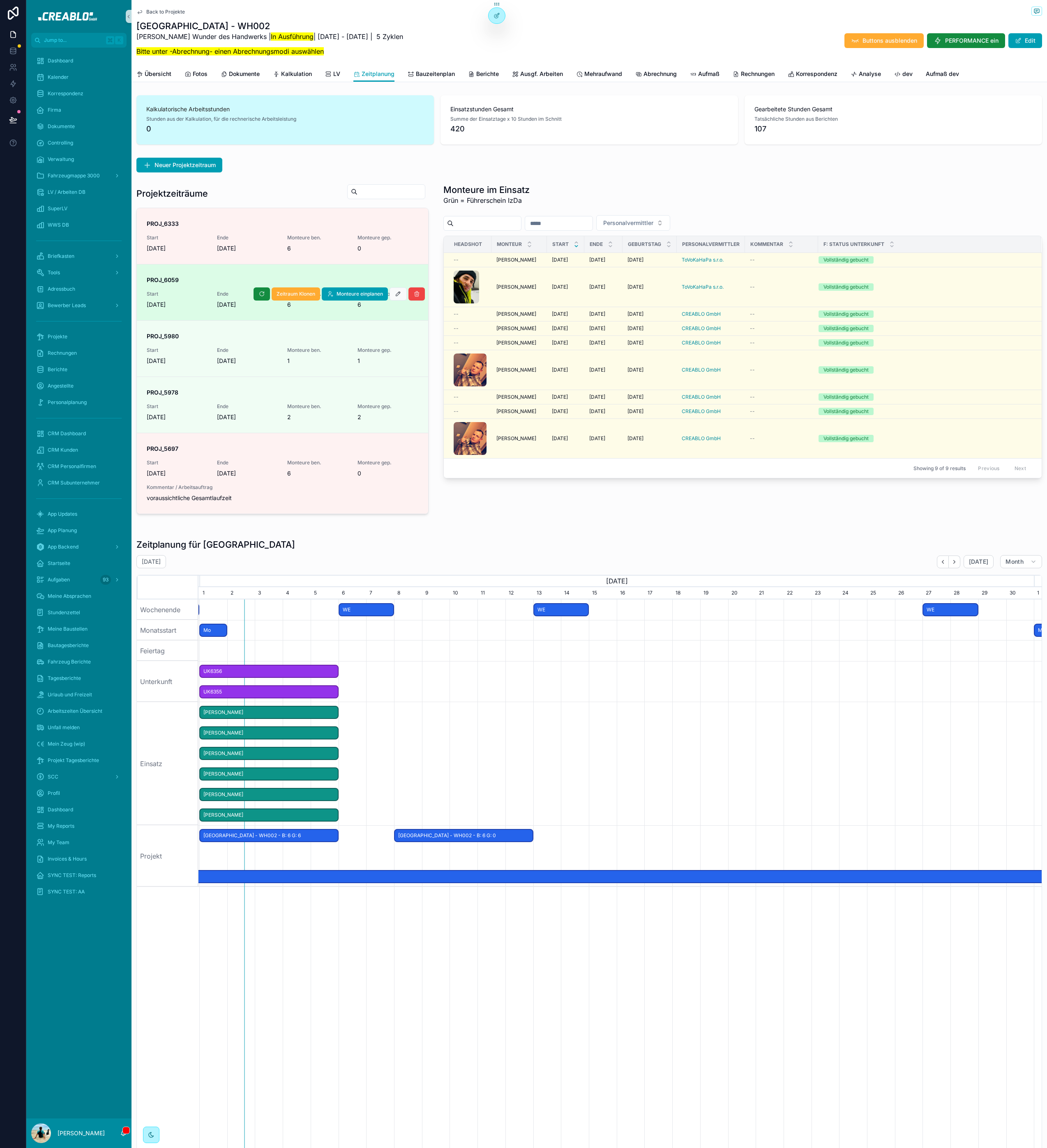
click at [298, 733] on span "[PERSON_NAME]" at bounding box center [269, 733] width 137 height 14
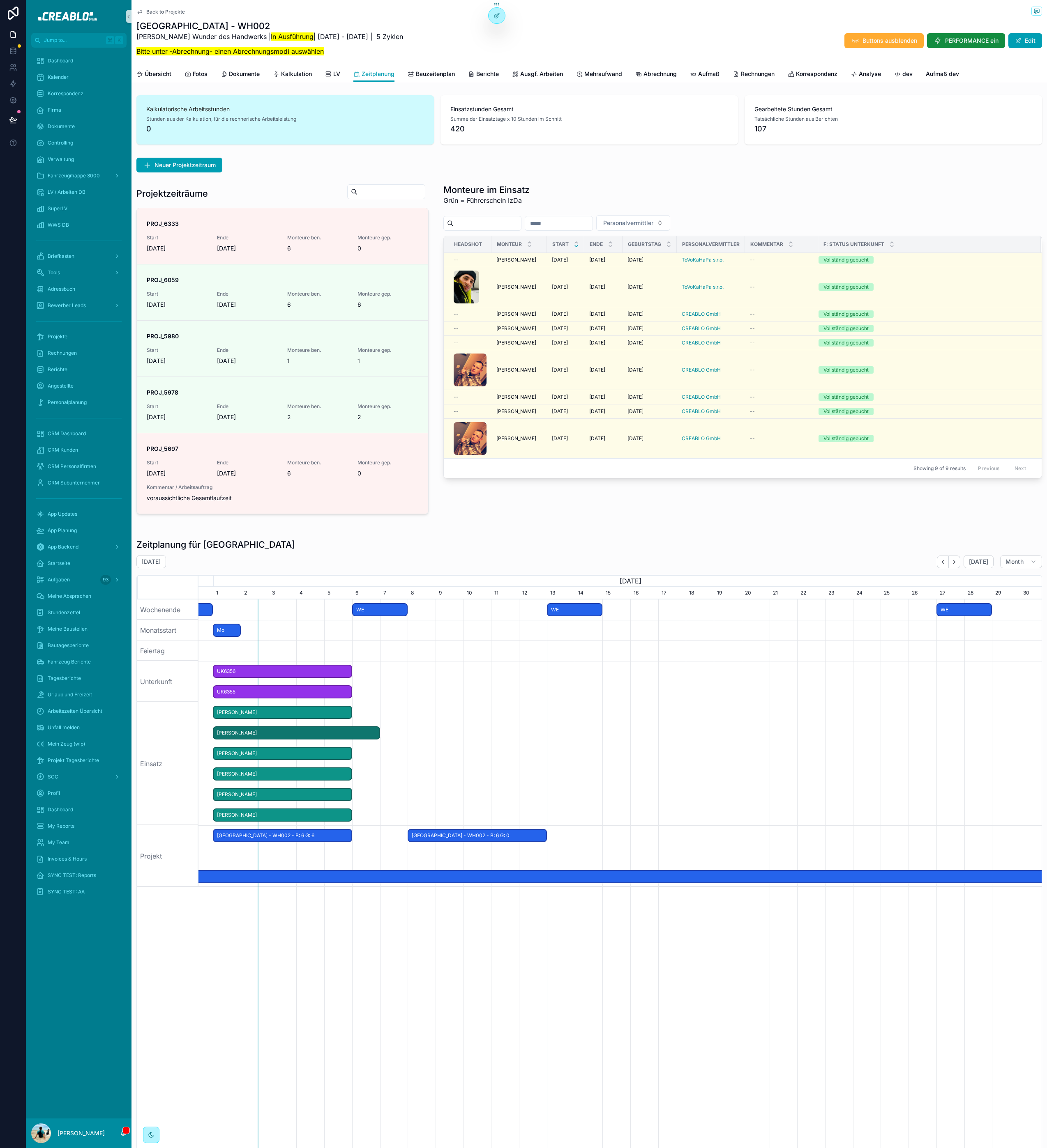
drag, startPoint x: 335, startPoint y: 735, endPoint x: 378, endPoint y: 736, distance: 43.0
click at [378, 736] on span "scrollable content" at bounding box center [374, 733] width 10 height 12
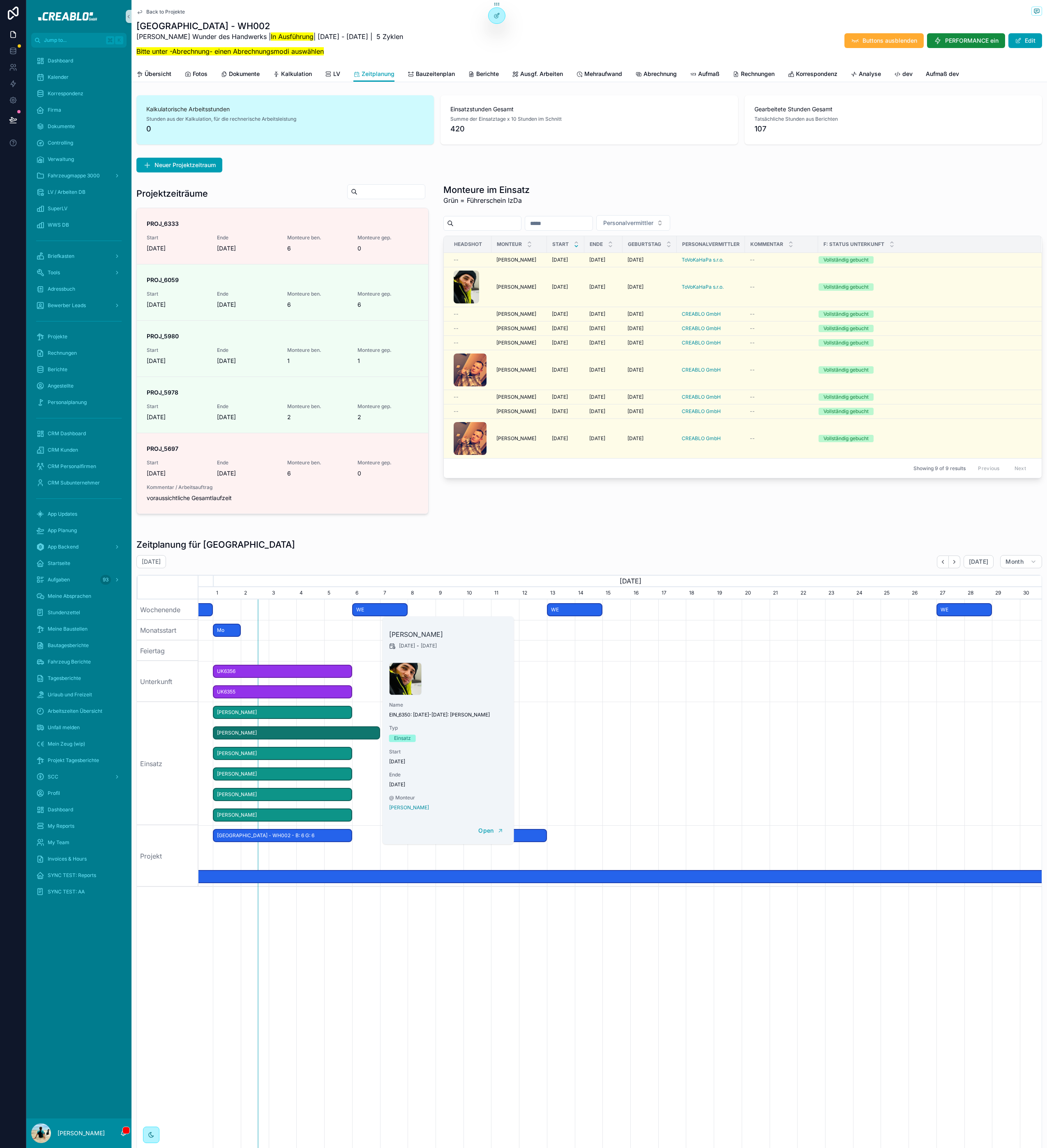
click at [350, 716] on span "[PERSON_NAME]" at bounding box center [283, 712] width 137 height 14
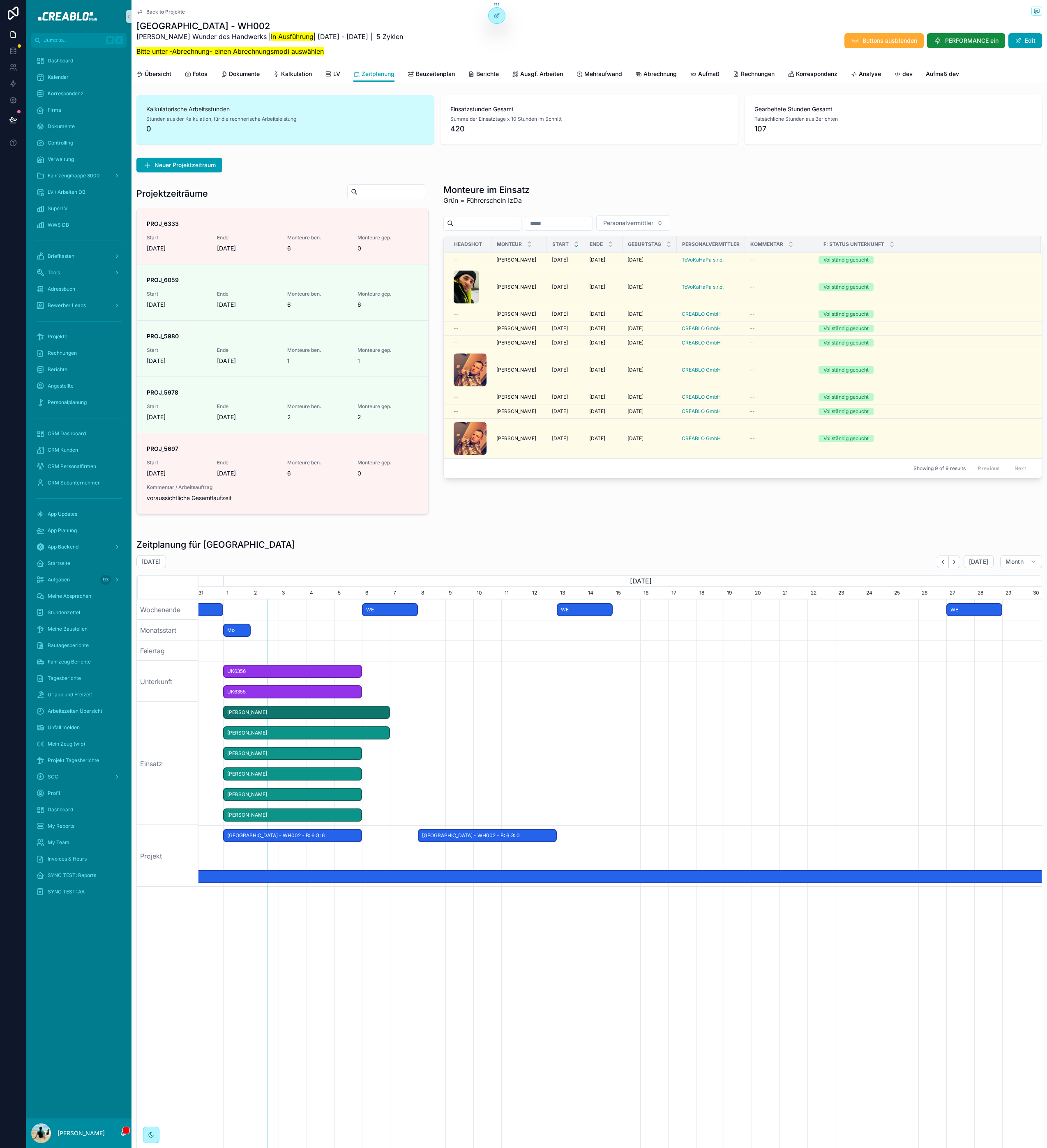
drag, startPoint x: 350, startPoint y: 712, endPoint x: 386, endPoint y: 713, distance: 36.0
click at [386, 713] on span "scrollable content" at bounding box center [384, 713] width 10 height 12
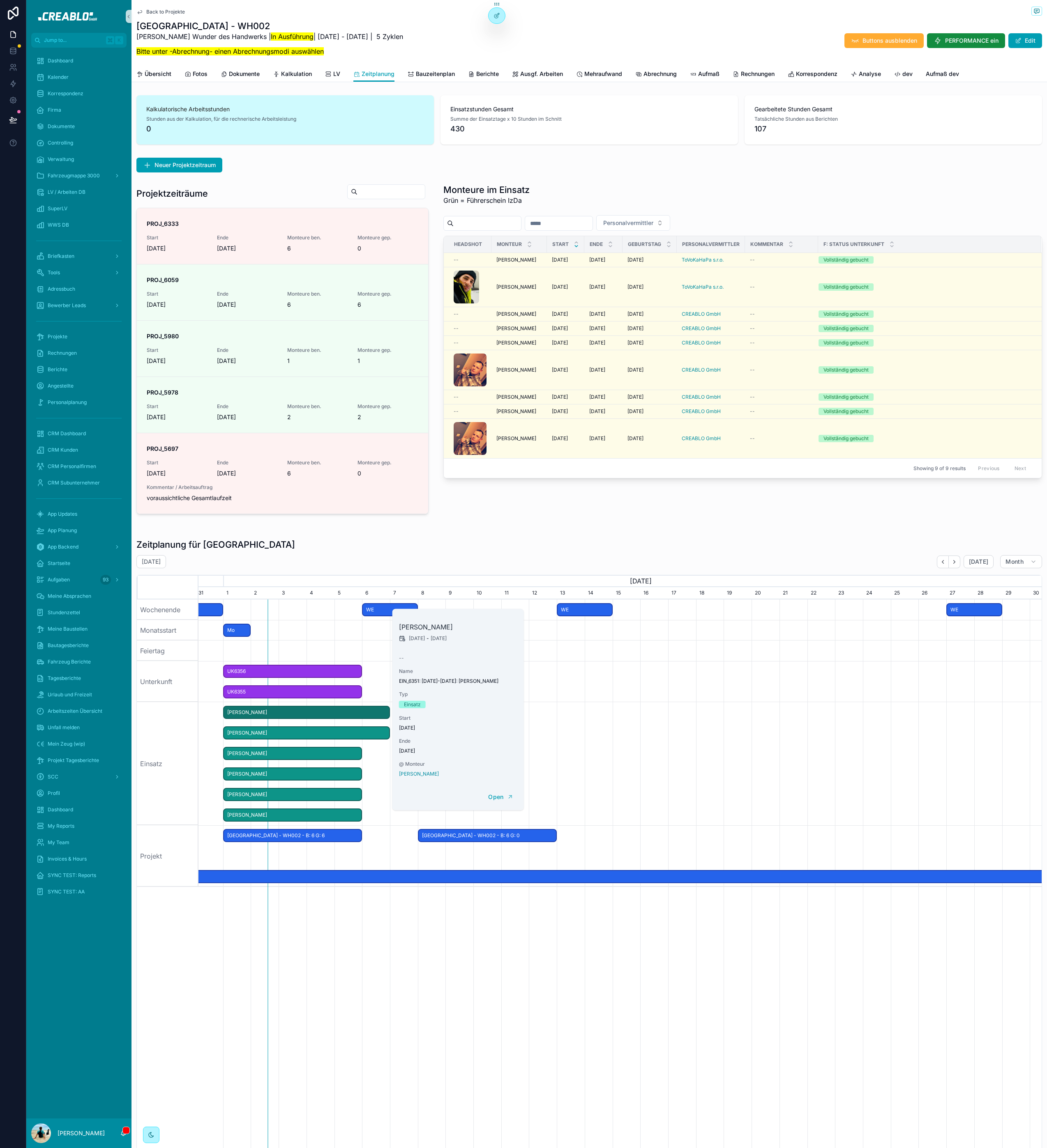
drag, startPoint x: 655, startPoint y: 725, endPoint x: 622, endPoint y: 709, distance: 36.7
click at [655, 725] on div "scrollable content" at bounding box center [616, 764] width 2504 height 123
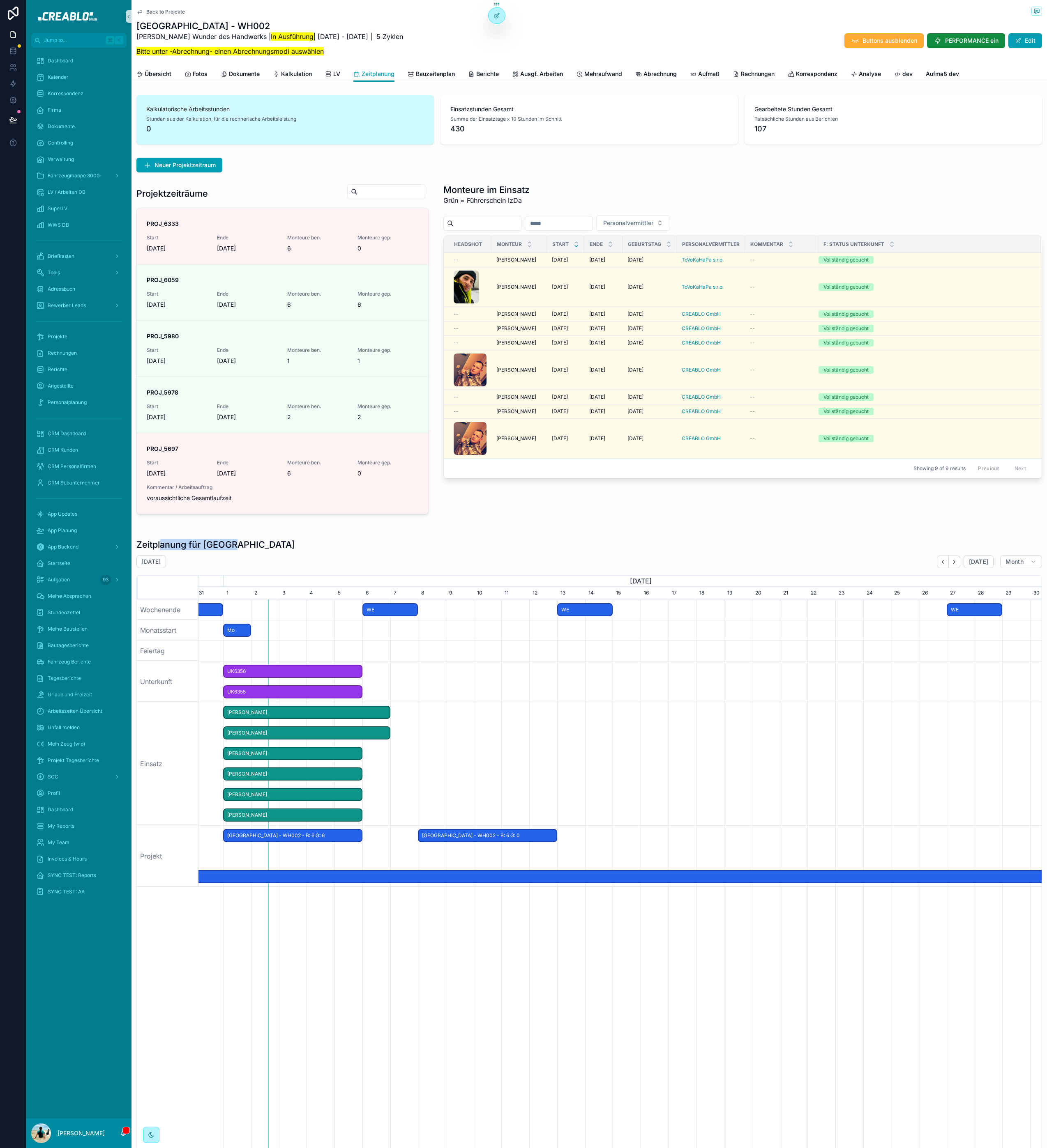
drag, startPoint x: 270, startPoint y: 552, endPoint x: 160, endPoint y: 541, distance: 110.5
click at [160, 541] on div "Zeitplanung für [GEOGRAPHIC_DATA] [DATE] [DATE] Month [DATE] [DATE] [DATE] 1 2 …" at bounding box center [589, 912] width 905 height 746
click at [159, 545] on h1 "Zeitplanung für [GEOGRAPHIC_DATA]" at bounding box center [216, 544] width 159 height 11
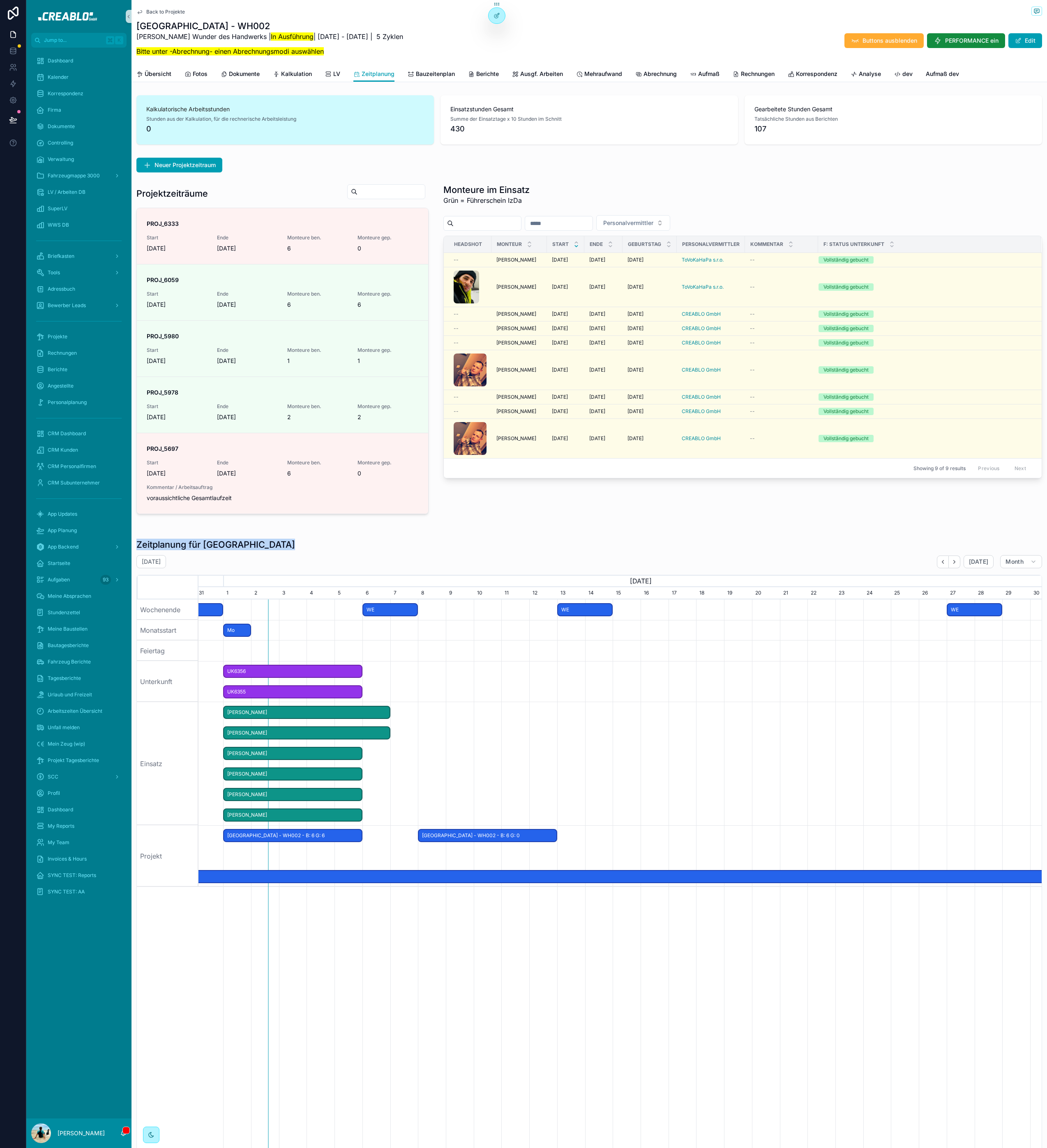
click at [238, 547] on div "Zeitplanung für [GEOGRAPHIC_DATA]" at bounding box center [589, 544] width 905 height 11
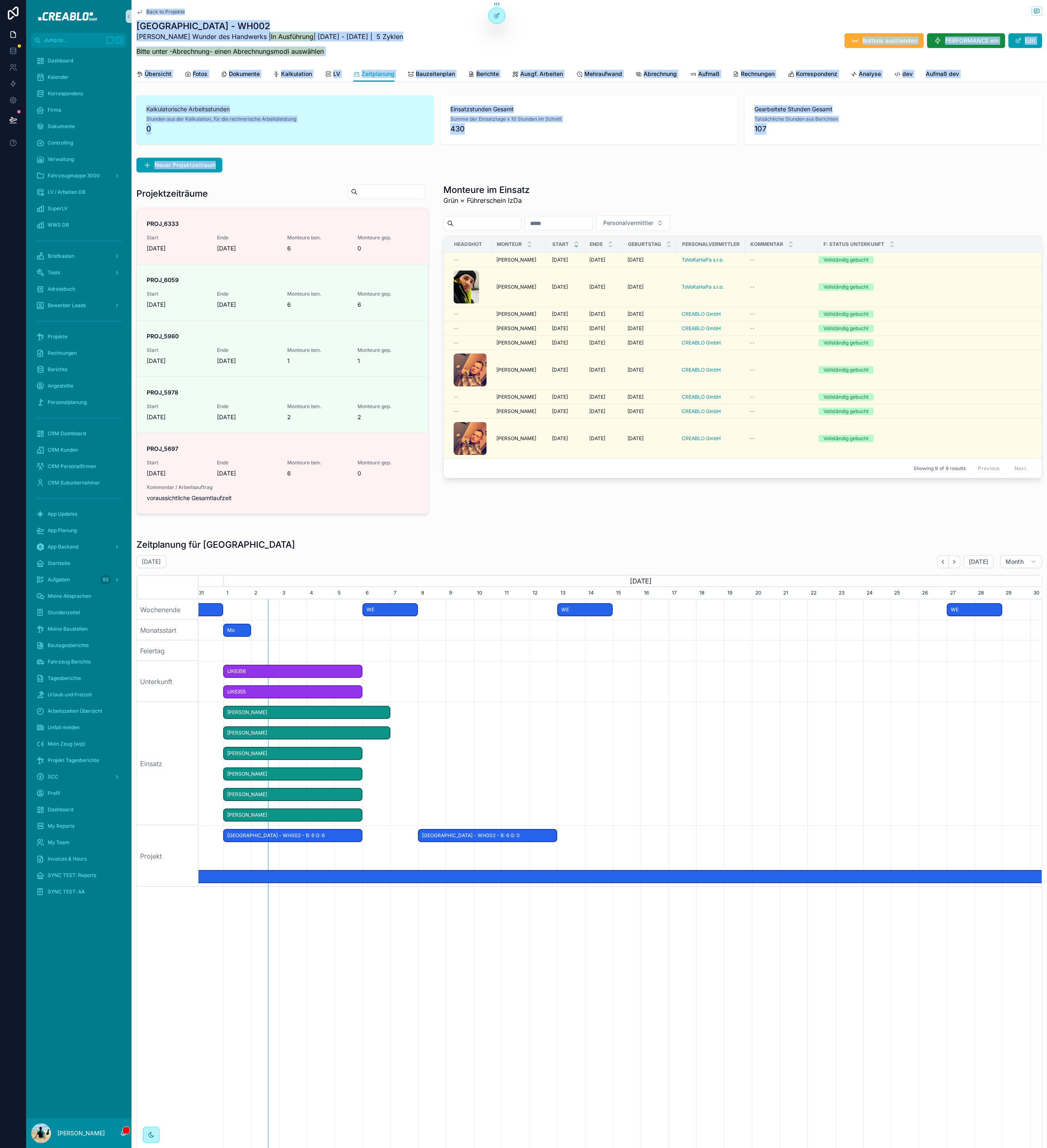
drag, startPoint x: 266, startPoint y: 159, endPoint x: 136, endPoint y: 14, distance: 194.7
click at [136, 15] on div "Back to Projekte Kassel - WH002 [PERSON_NAME] Wunder des Handwerks | In Ausführ…" at bounding box center [589, 670] width 915 height 1341
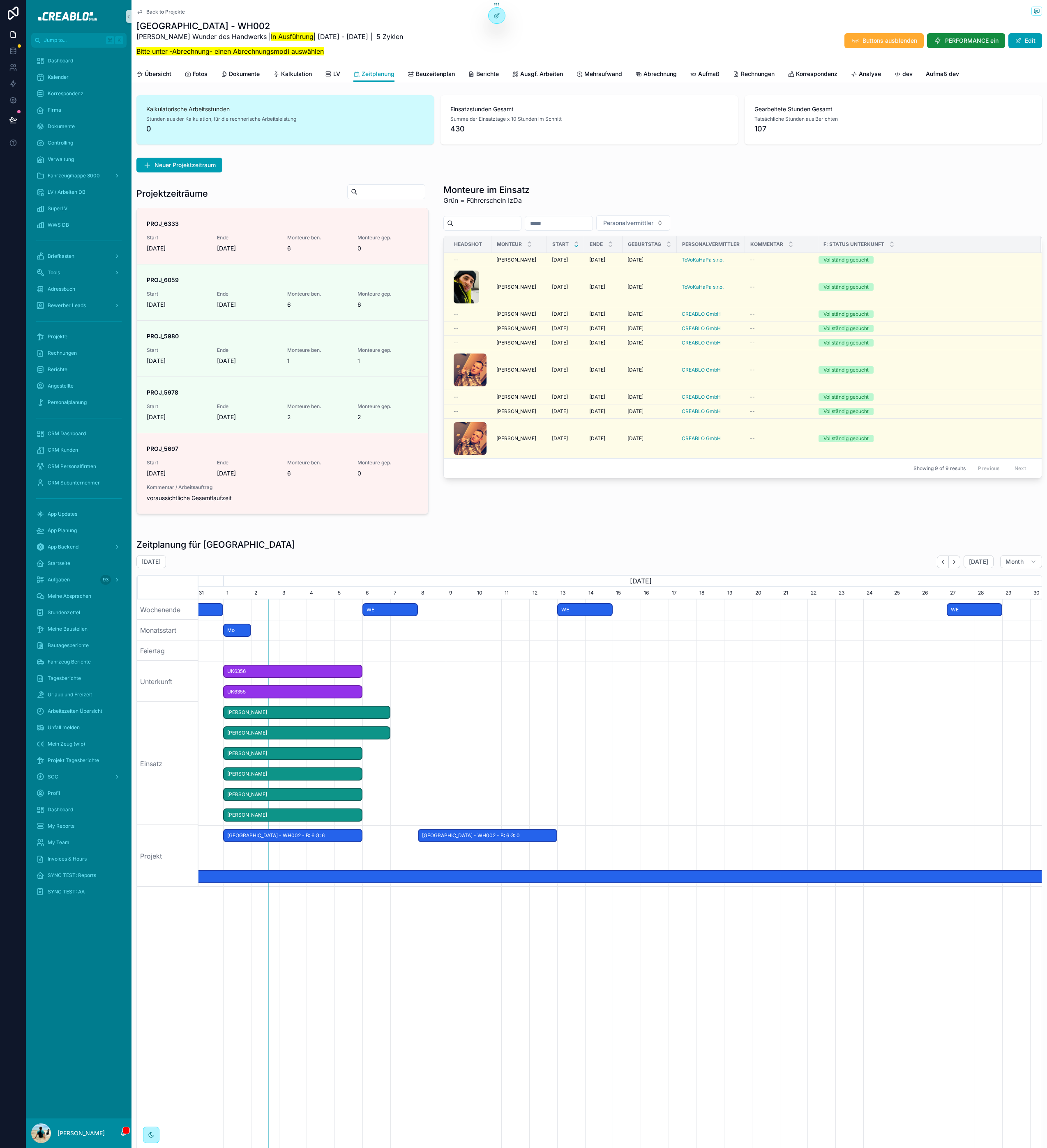
click at [134, 7] on div "Back to Projekte Kassel - WH002 [PERSON_NAME] Wunder des Handwerks | In Ausführ…" at bounding box center [589, 41] width 915 height 82
drag, startPoint x: 134, startPoint y: 2, endPoint x: 410, endPoint y: 57, distance: 281.4
click at [412, 58] on div "Back to Projekte Kassel - WH002 [PERSON_NAME] Wunder des Handwerks | In Ausführ…" at bounding box center [589, 41] width 915 height 82
drag, startPoint x: 410, startPoint y: 57, endPoint x: 383, endPoint y: 59, distance: 27.1
click at [403, 57] on div "[PERSON_NAME] Wunder des Handwerks | In Ausführung | [DATE] - [DATE] | 5 Zyklen…" at bounding box center [269, 47] width 266 height 30
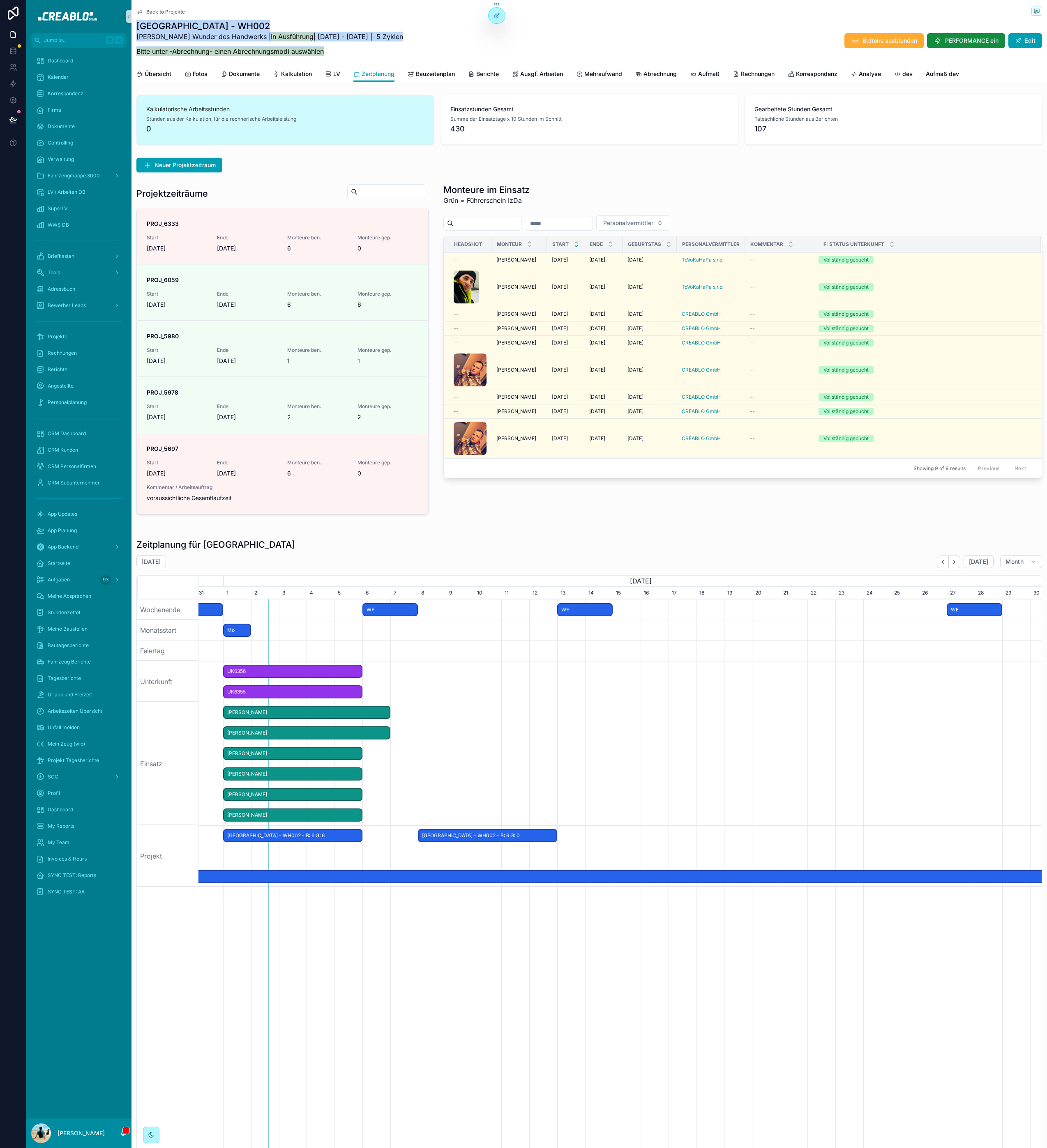
drag, startPoint x: 383, startPoint y: 59, endPoint x: 214, endPoint y: 15, distance: 174.6
click at [214, 15] on div "Back to Projekte Kassel - WH002 [PERSON_NAME] Wunder des Handwerks | In Ausführ…" at bounding box center [589, 33] width 905 height 66
click at [441, 58] on div "Kassel - WH002 [PERSON_NAME] Wunder des Handwerks | In Ausführung | [DATE] - [D…" at bounding box center [589, 41] width 905 height 41
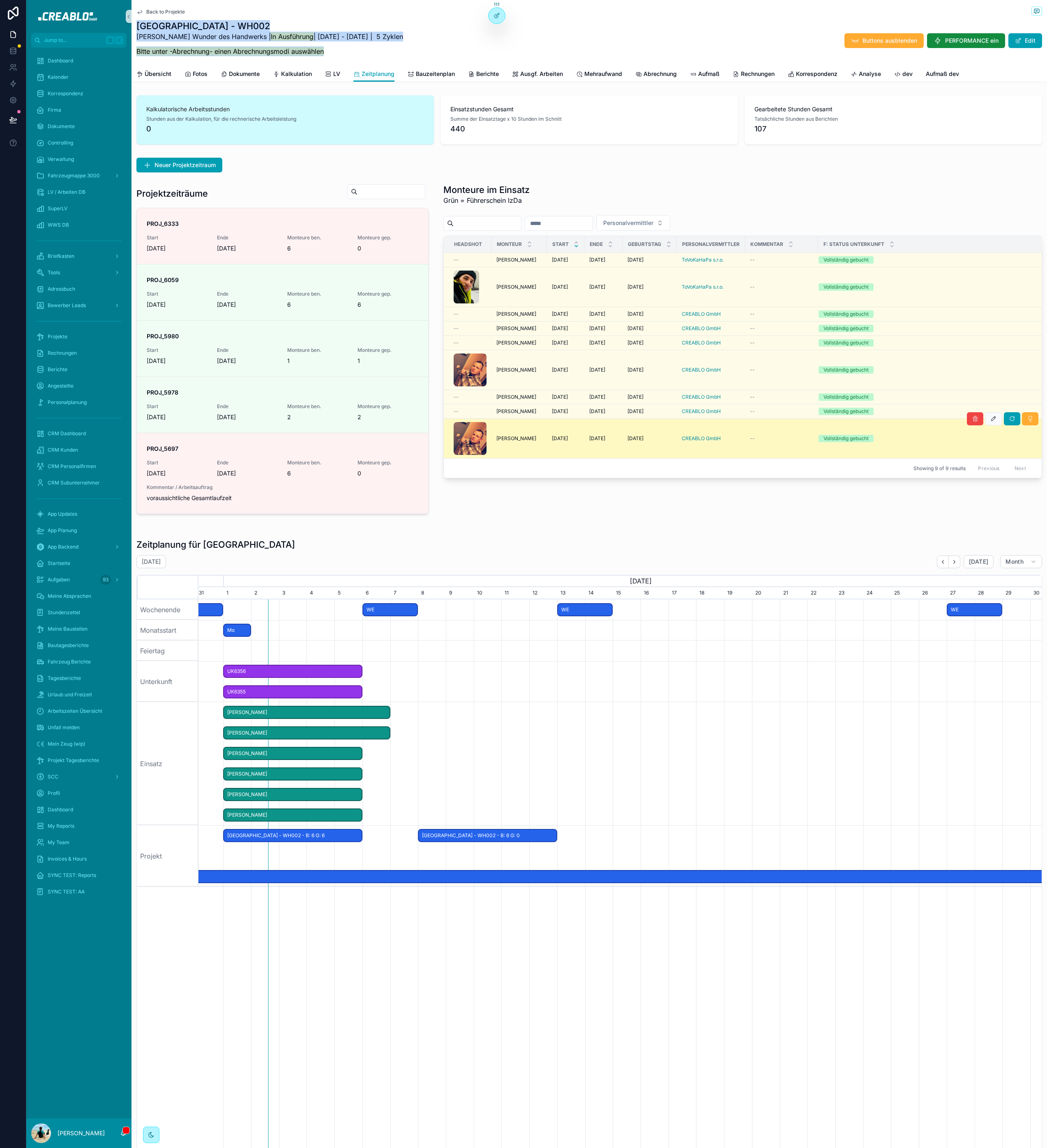
click at [523, 450] on tbody "-- [PERSON_NAME] [PERSON_NAME] [DATE] [DATE] [DATE] [DATE] [DATE] [DATE] ToVoKa…" at bounding box center [742, 356] width 598 height 206
click at [527, 448] on td "[PERSON_NAME] [PERSON_NAME]" at bounding box center [519, 439] width 56 height 40
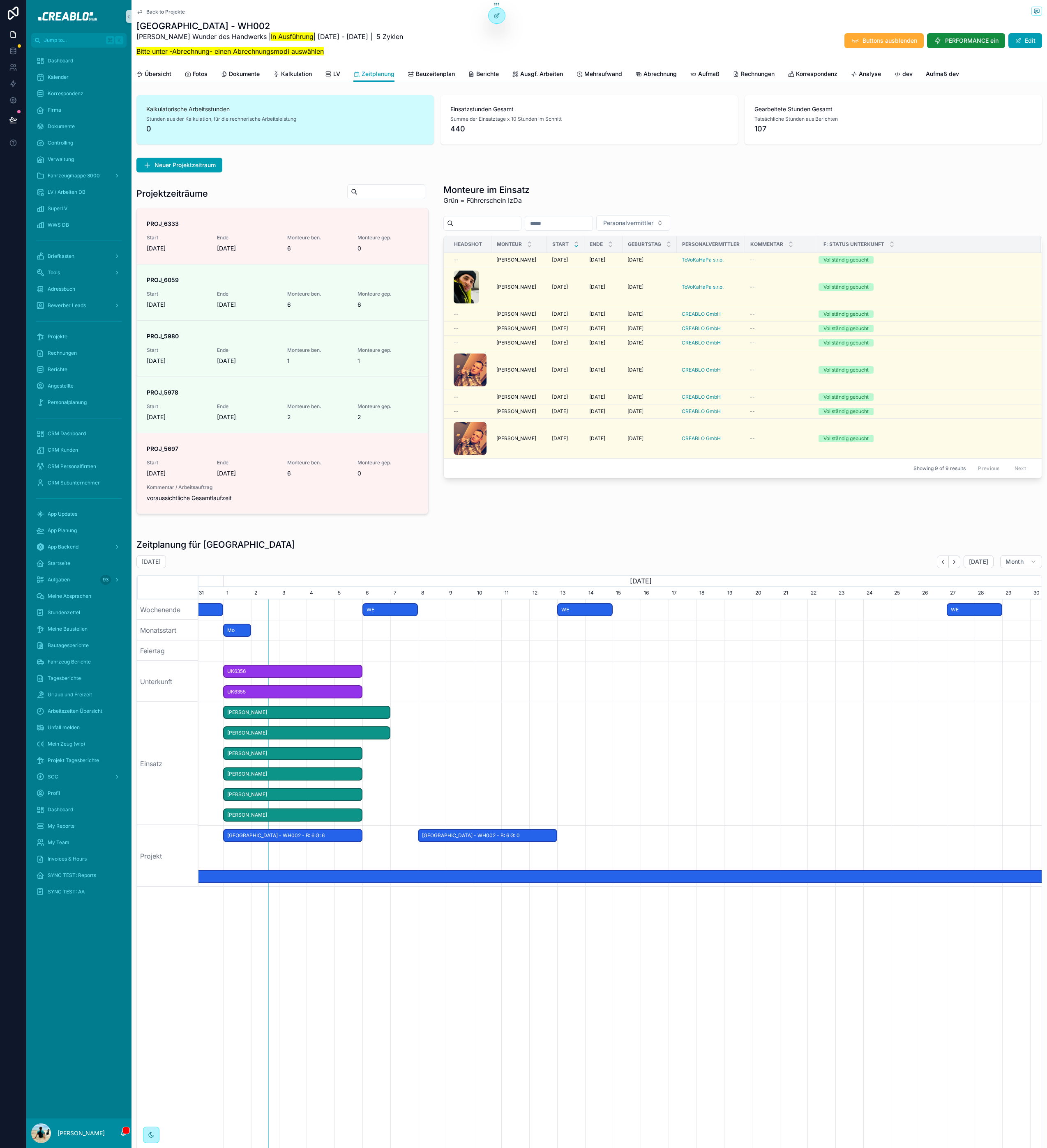
drag, startPoint x: 565, startPoint y: 532, endPoint x: 561, endPoint y: 528, distance: 5.7
click at [565, 533] on div "Kalkulatorische Arbeitsstunden Stunden aus der Kalkulation, für die rechnerisch…" at bounding box center [589, 690] width 915 height 1196
click at [309, 296] on span "Zeitraum Klonen" at bounding box center [296, 294] width 39 height 7
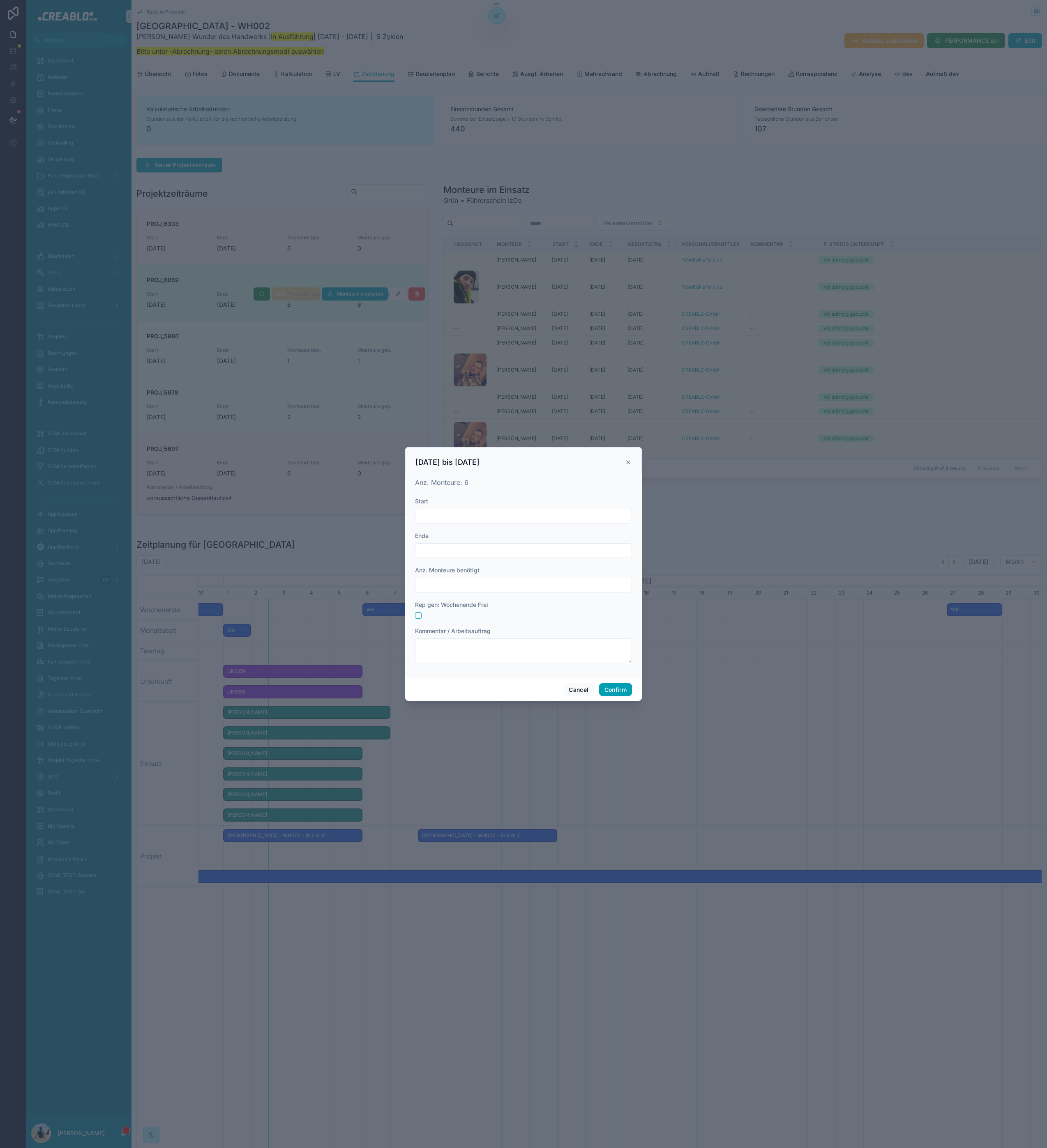
click at [446, 522] on div at bounding box center [523, 516] width 217 height 15
click at [448, 520] on input "text" at bounding box center [523, 516] width 216 height 11
click at [476, 604] on button "8" at bounding box center [479, 602] width 15 height 15
type input "********"
click at [448, 549] on input "text" at bounding box center [523, 550] width 216 height 11
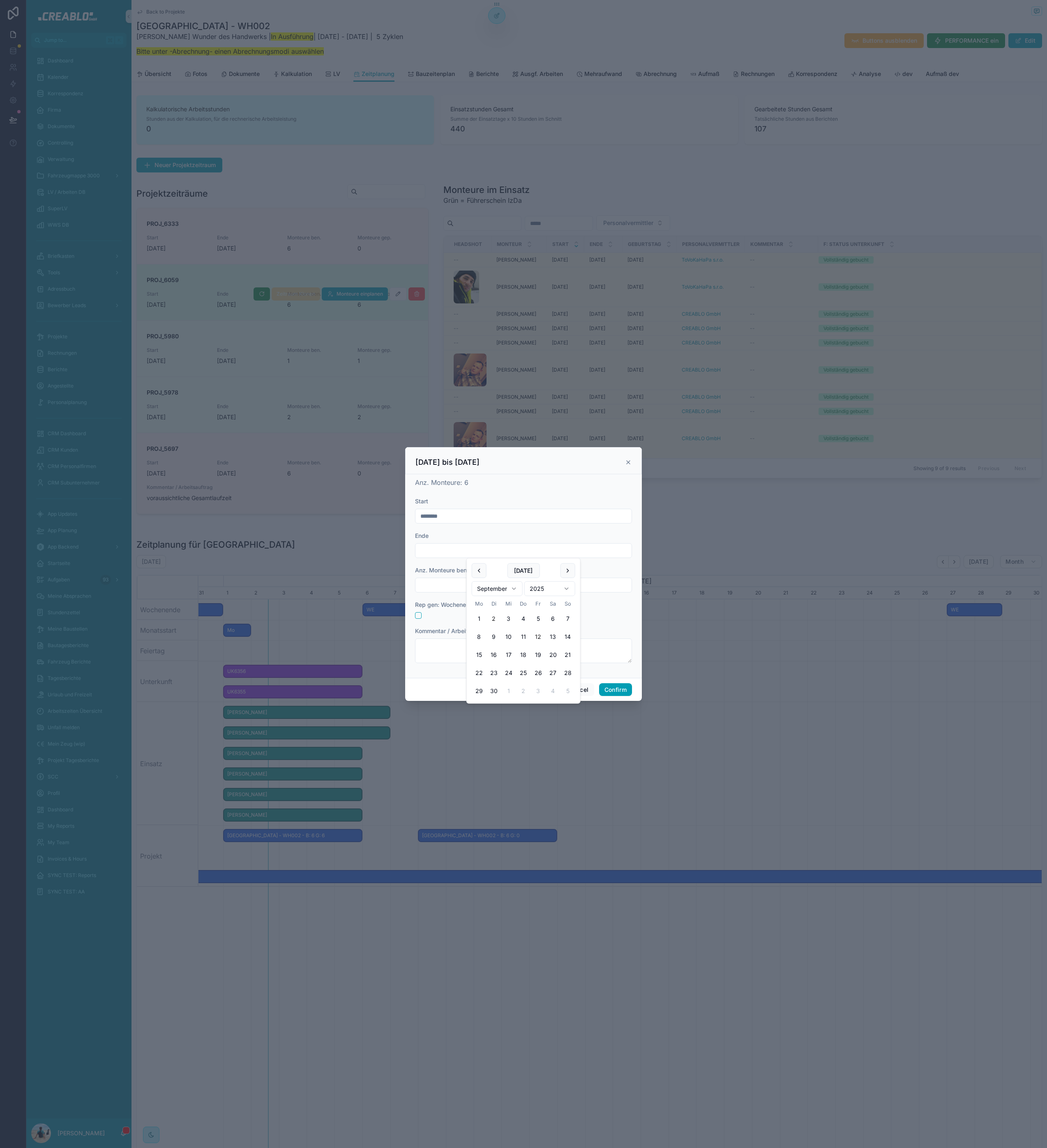
click at [541, 636] on button "12" at bounding box center [538, 636] width 15 height 15
type input "*********"
click at [432, 587] on input "text" at bounding box center [523, 585] width 216 height 11
type input "*"
click at [616, 688] on button "Confirm" at bounding box center [615, 690] width 33 height 13
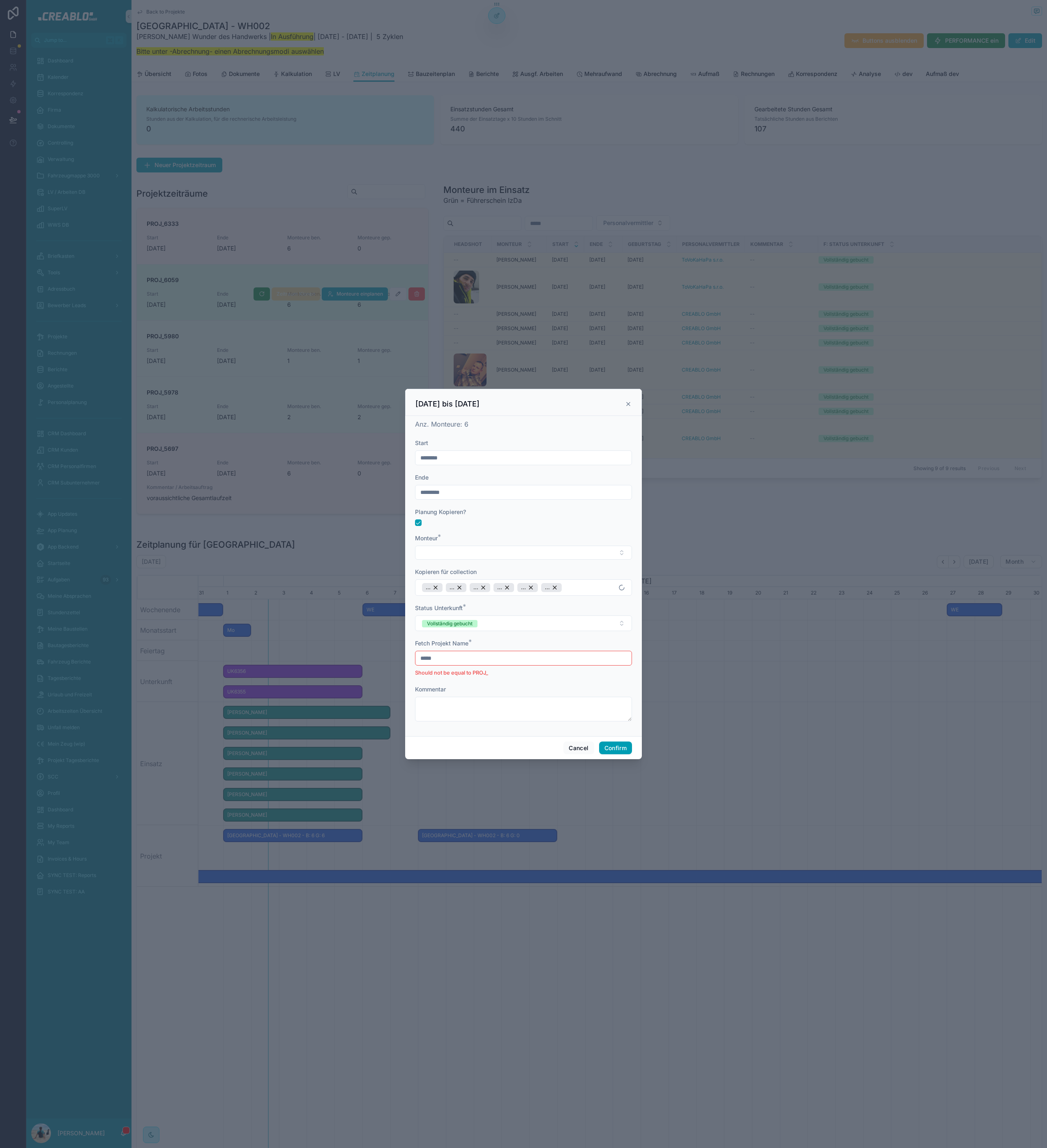
click at [474, 661] on input "*****" at bounding box center [523, 658] width 216 height 11
click at [458, 464] on div "********" at bounding box center [523, 458] width 217 height 15
click at [460, 452] on input "********" at bounding box center [523, 457] width 216 height 11
click at [493, 541] on button "9" at bounding box center [493, 543] width 15 height 15
click at [475, 541] on button "8" at bounding box center [479, 543] width 15 height 15
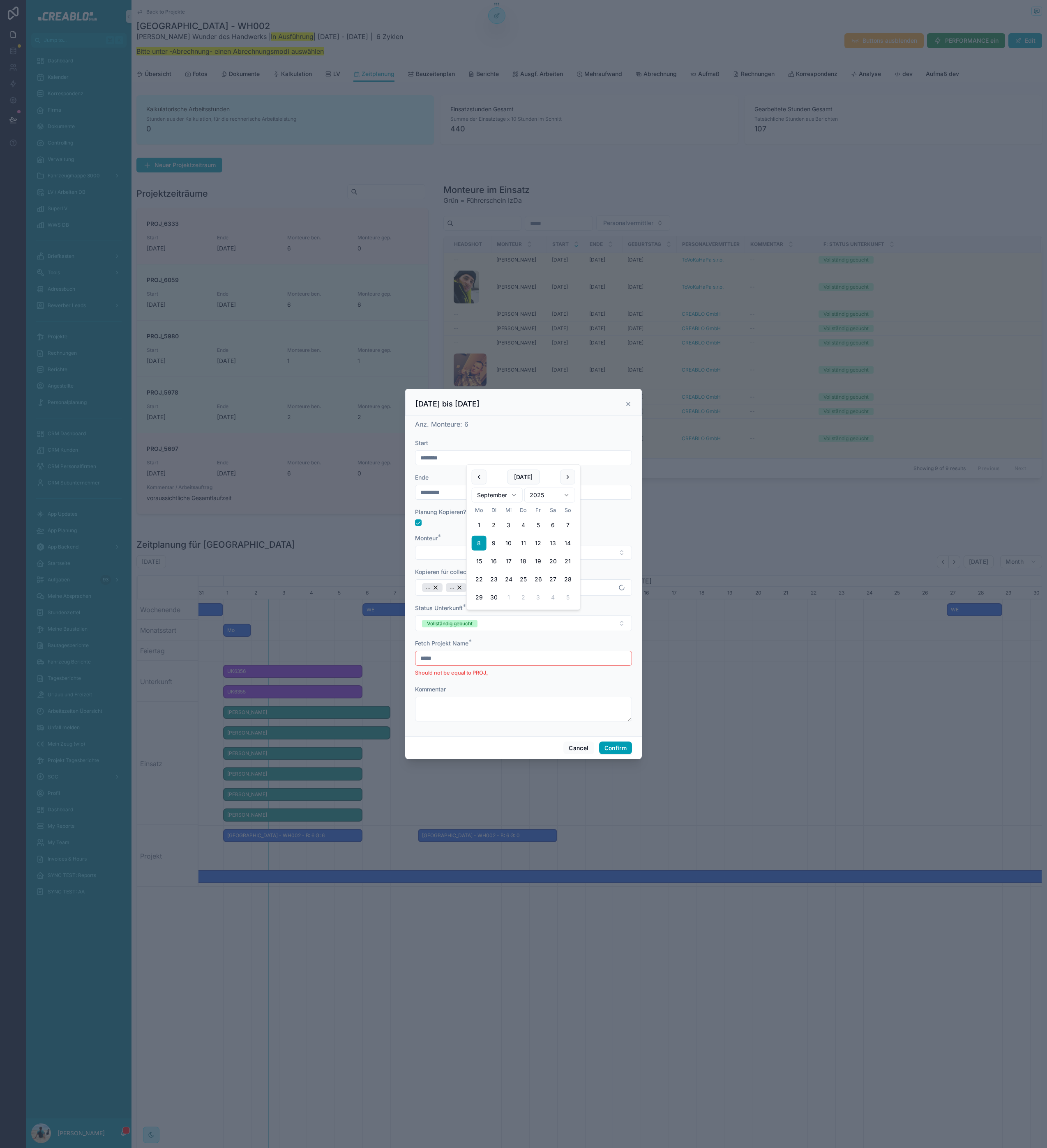
type input "********"
click at [449, 487] on input "*********" at bounding box center [523, 492] width 216 height 11
click at [523, 577] on button "11" at bounding box center [523, 577] width 15 height 15
click at [536, 575] on button "12" at bounding box center [538, 577] width 15 height 15
type input "*********"
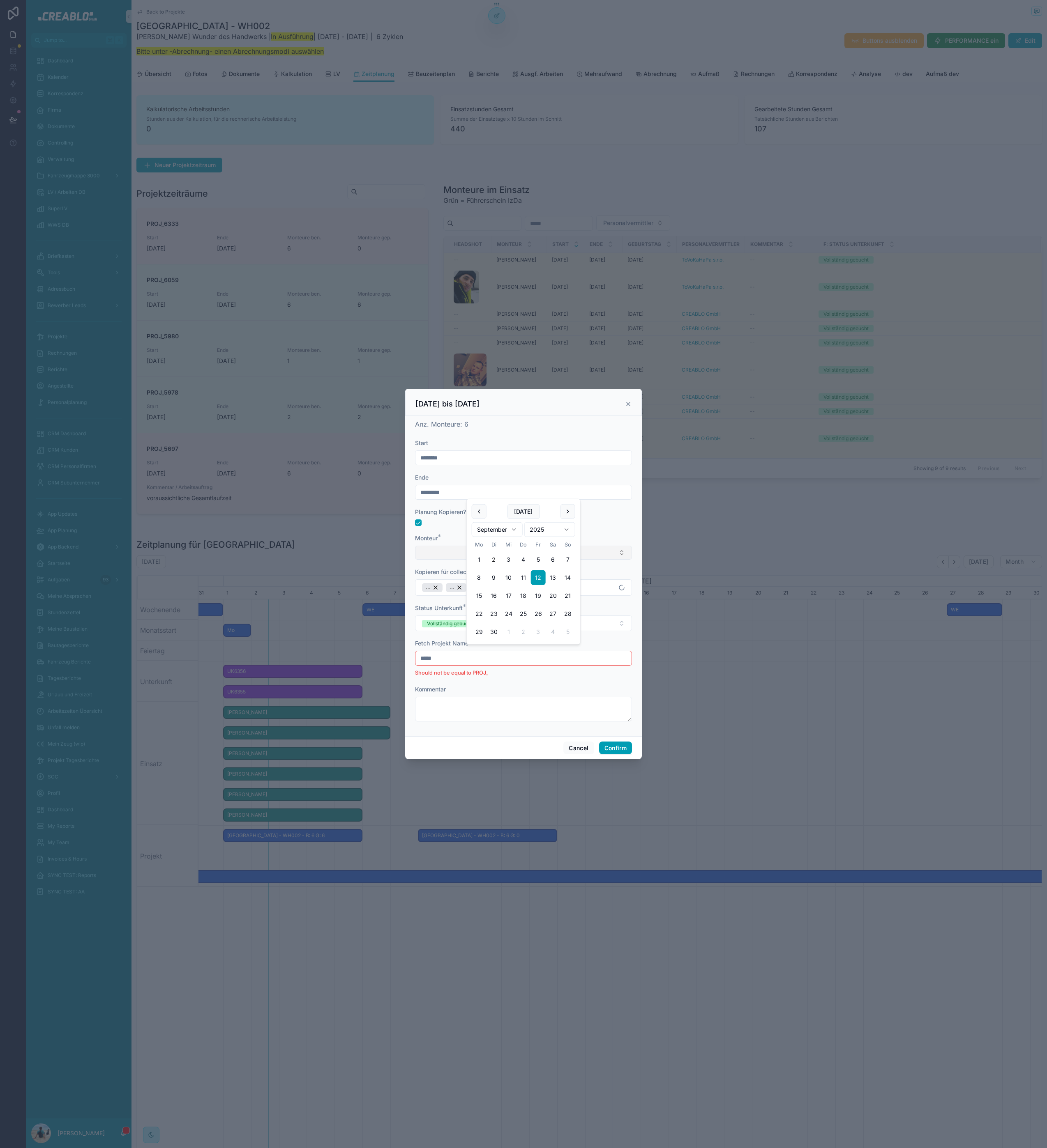
click at [435, 550] on button "Select Button" at bounding box center [523, 552] width 217 height 14
click at [449, 532] on form "Start ******** Ende ********* Planung Kopieren? Monteur * Kopieren für collecti…" at bounding box center [523, 584] width 217 height 291
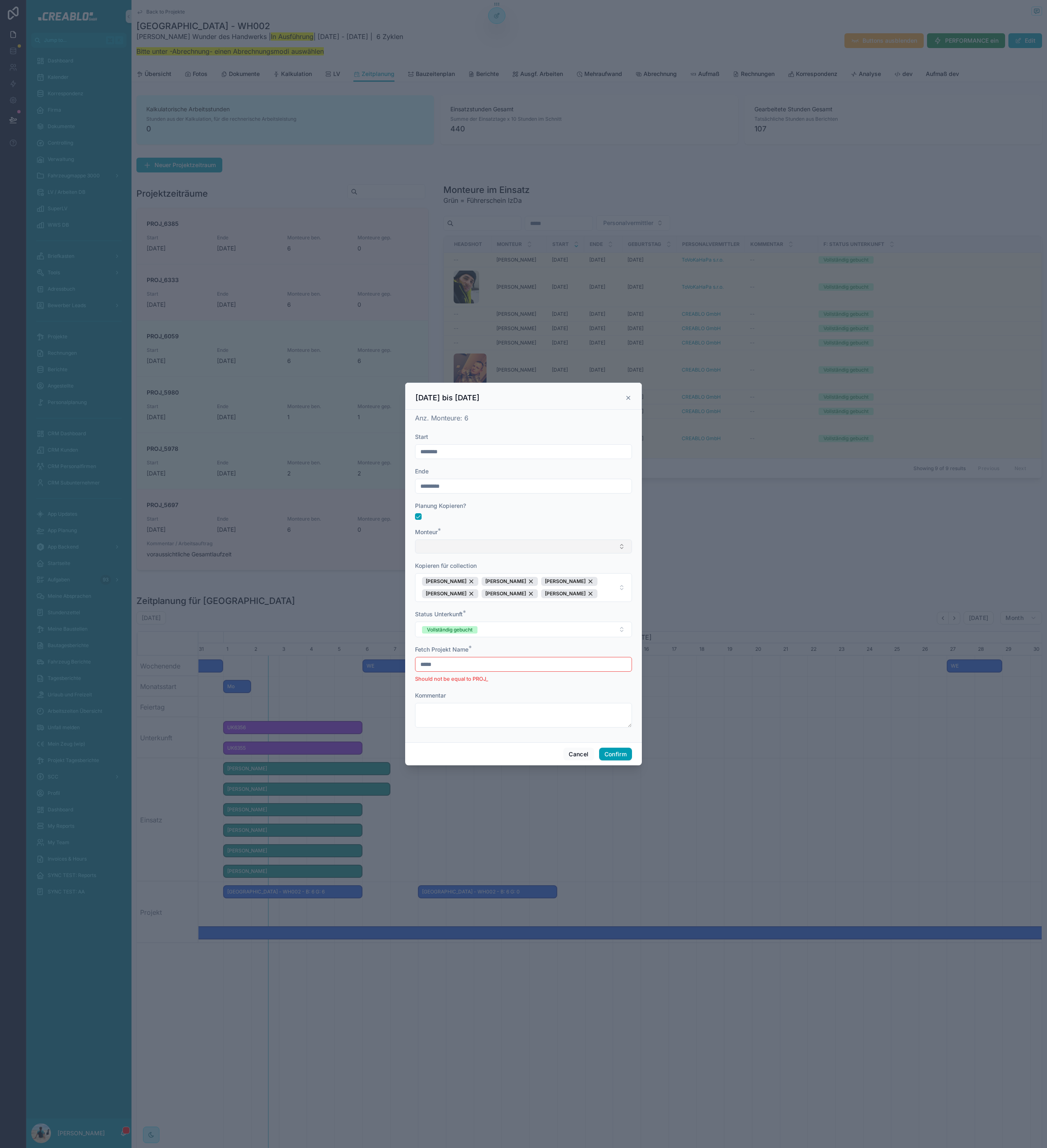
click at [451, 543] on button "Select Button" at bounding box center [523, 546] width 217 height 14
click at [437, 566] on input "****" at bounding box center [529, 562] width 196 height 15
click at [441, 565] on input "******" at bounding box center [529, 562] width 196 height 15
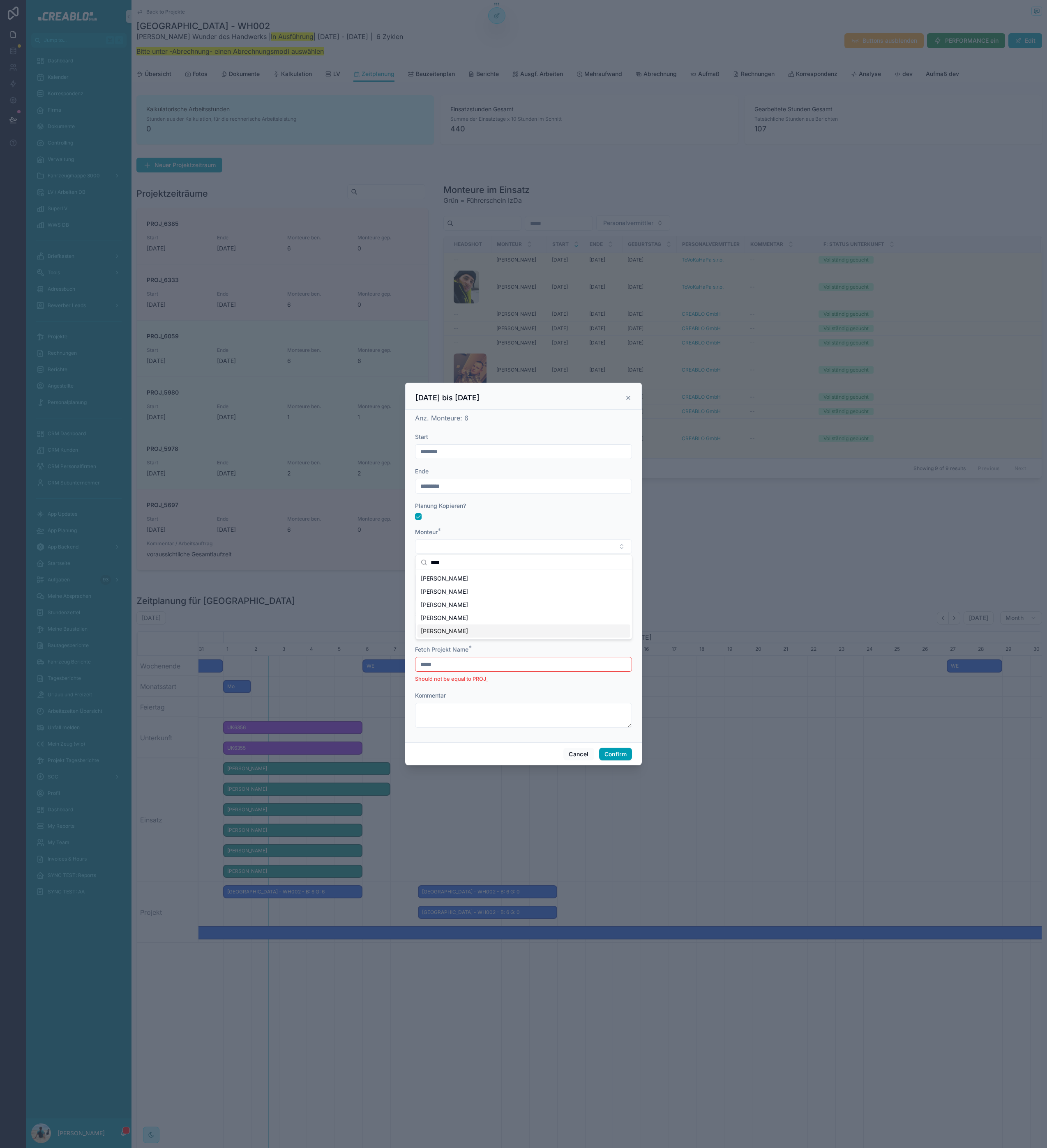
type input "****"
click at [459, 628] on span "[PERSON_NAME]" at bounding box center [444, 631] width 47 height 8
click at [466, 581] on div "[PERSON_NAME]" at bounding box center [450, 582] width 56 height 9
click at [462, 665] on input "*****" at bounding box center [523, 665] width 216 height 11
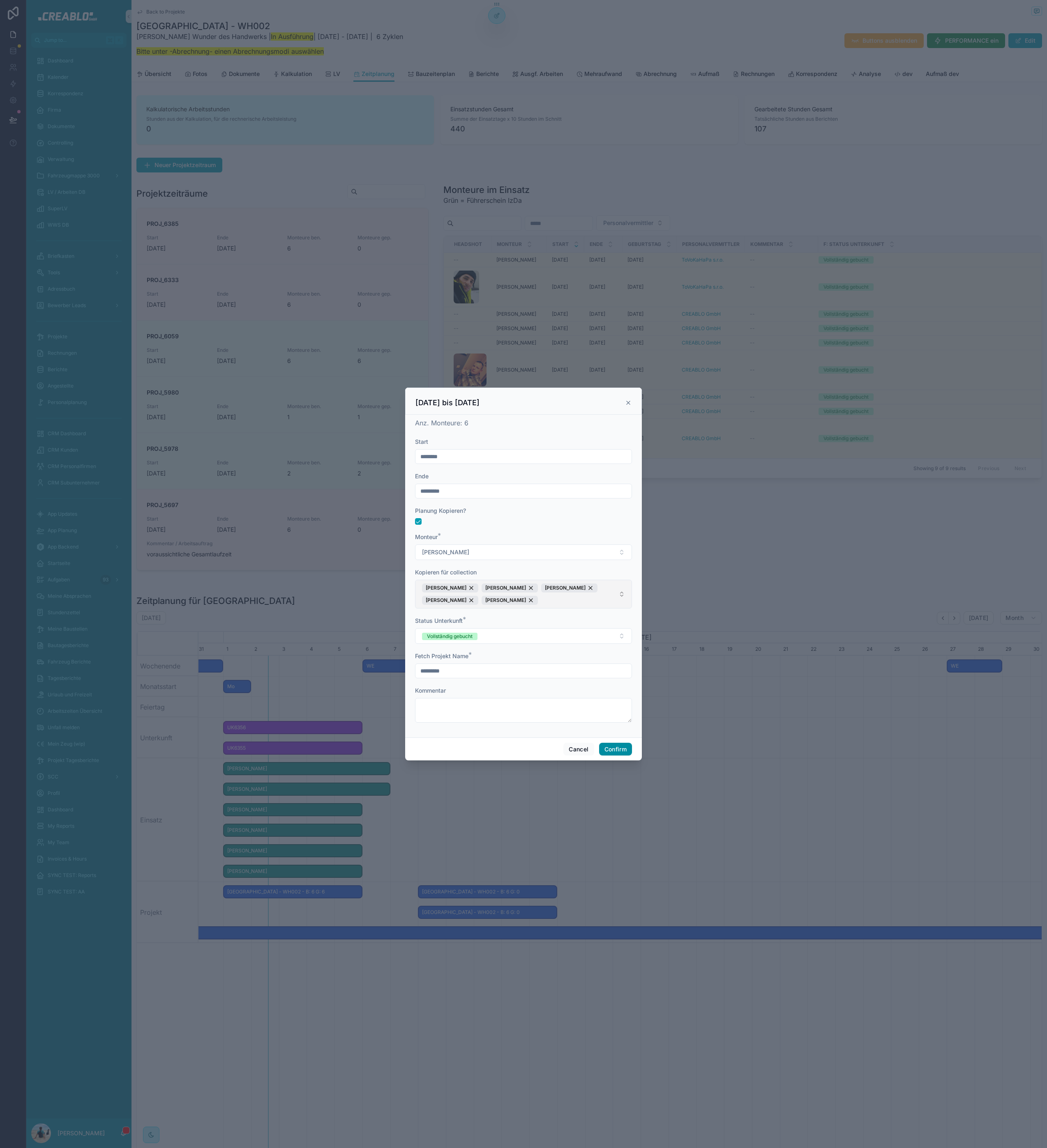
type input "*********"
click at [609, 750] on button "Confirm" at bounding box center [615, 749] width 33 height 13
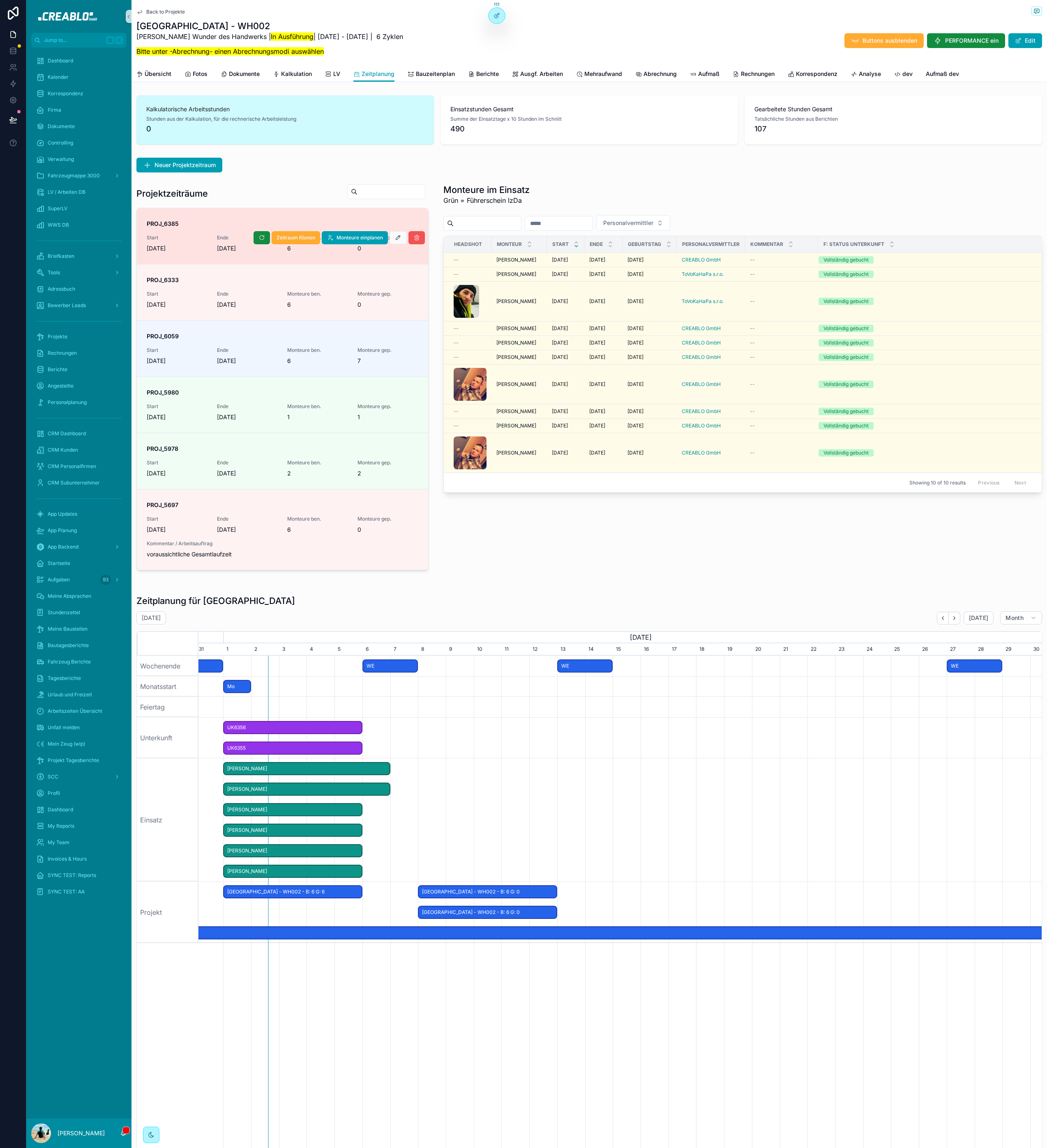
click at [413, 235] on icon "scrollable content" at bounding box center [416, 238] width 7 height 7
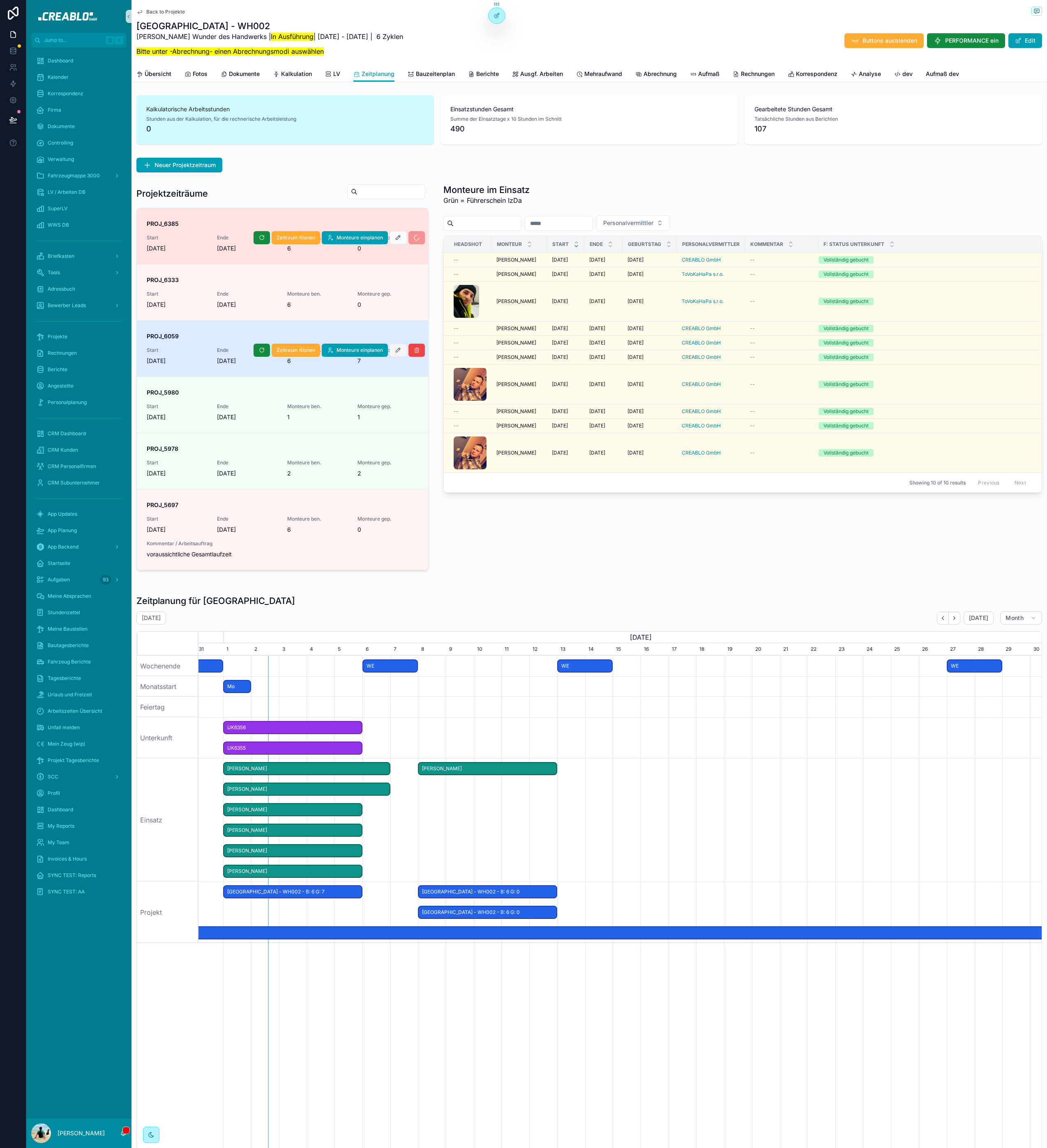
click at [389, 352] on button "scrollable content" at bounding box center [398, 350] width 17 height 13
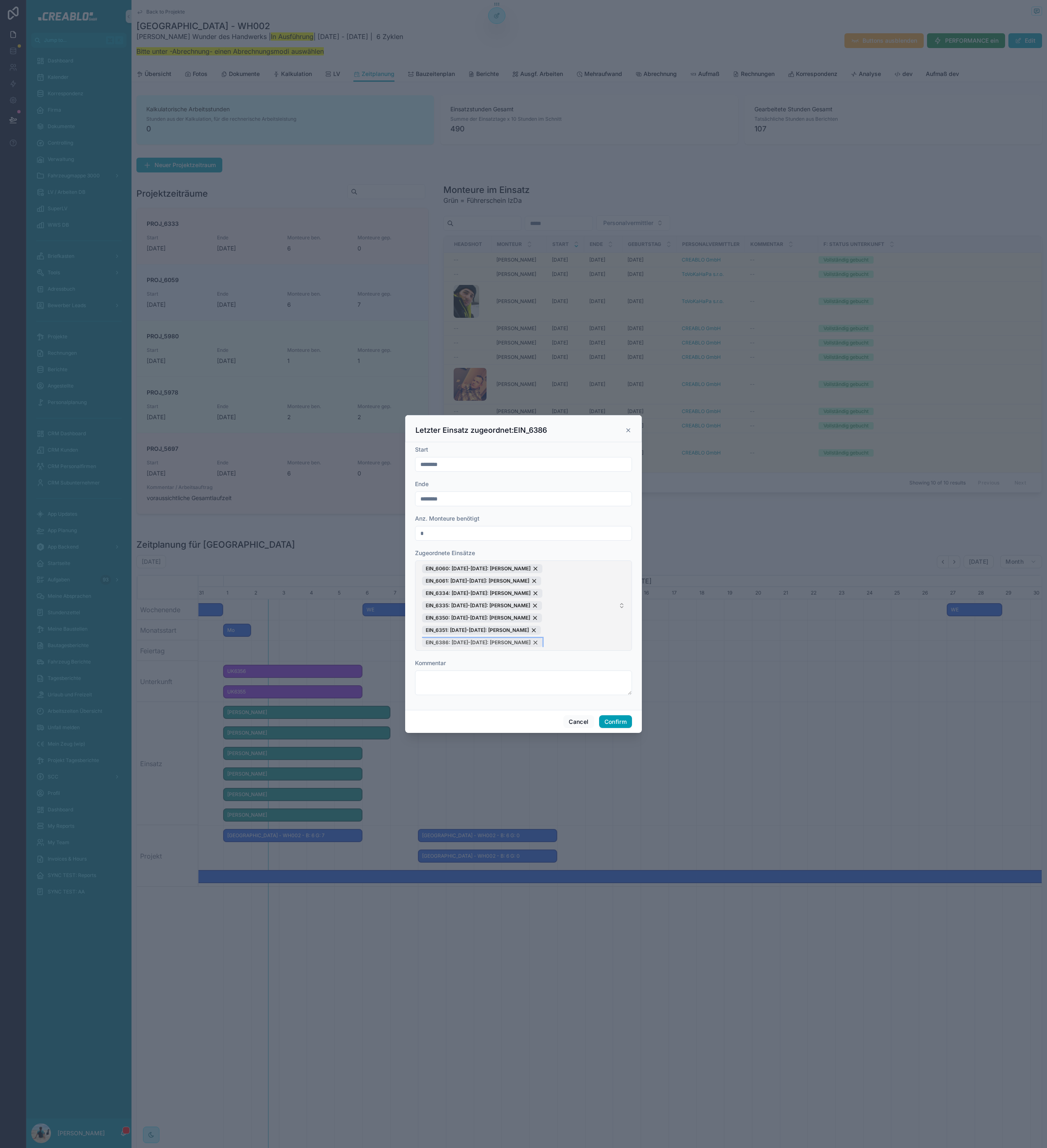
click at [541, 644] on div "EIN_6386: [DATE]-[DATE]: [PERSON_NAME]" at bounding box center [482, 642] width 121 height 9
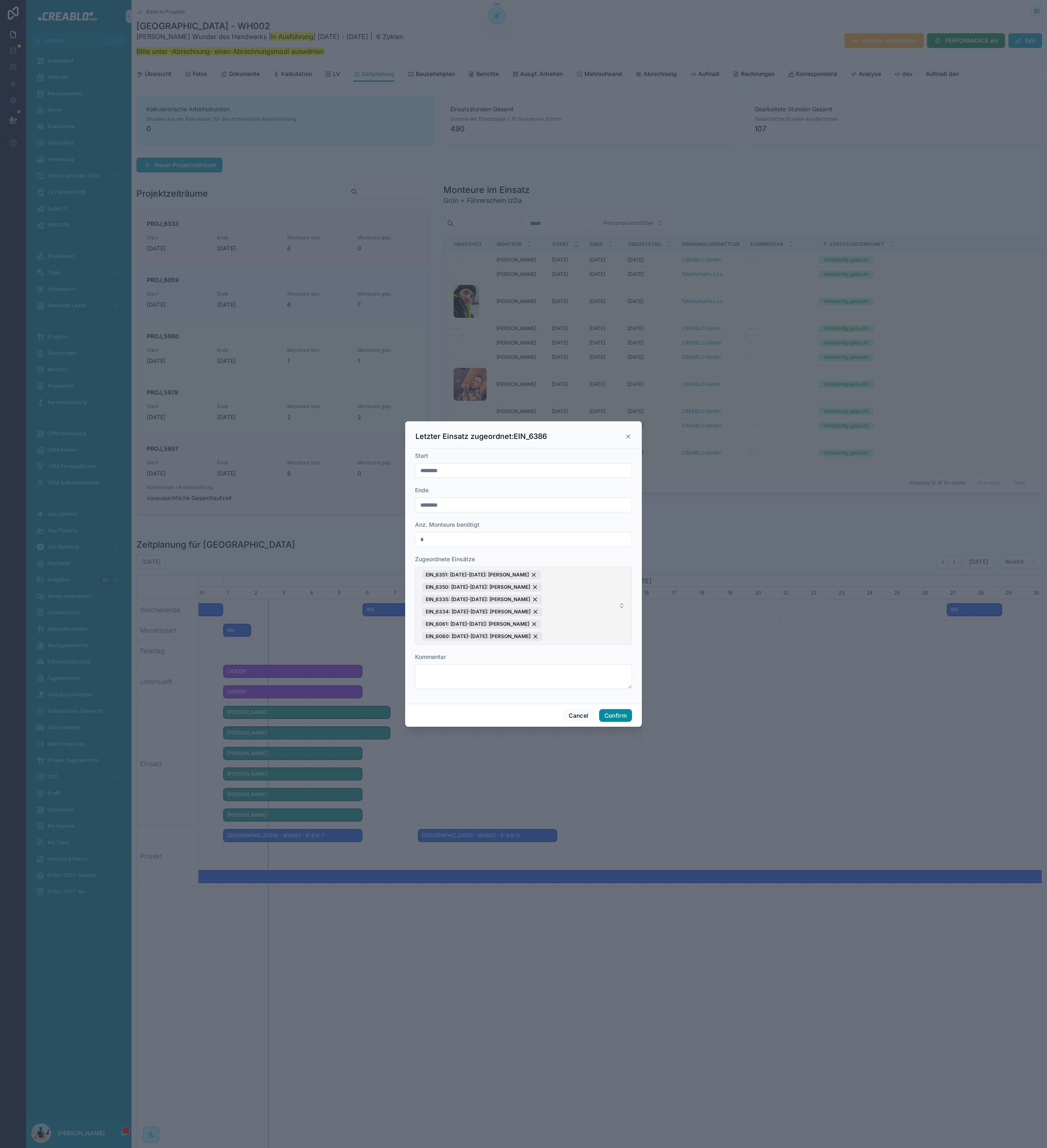
click at [610, 713] on button "Confirm" at bounding box center [615, 716] width 33 height 13
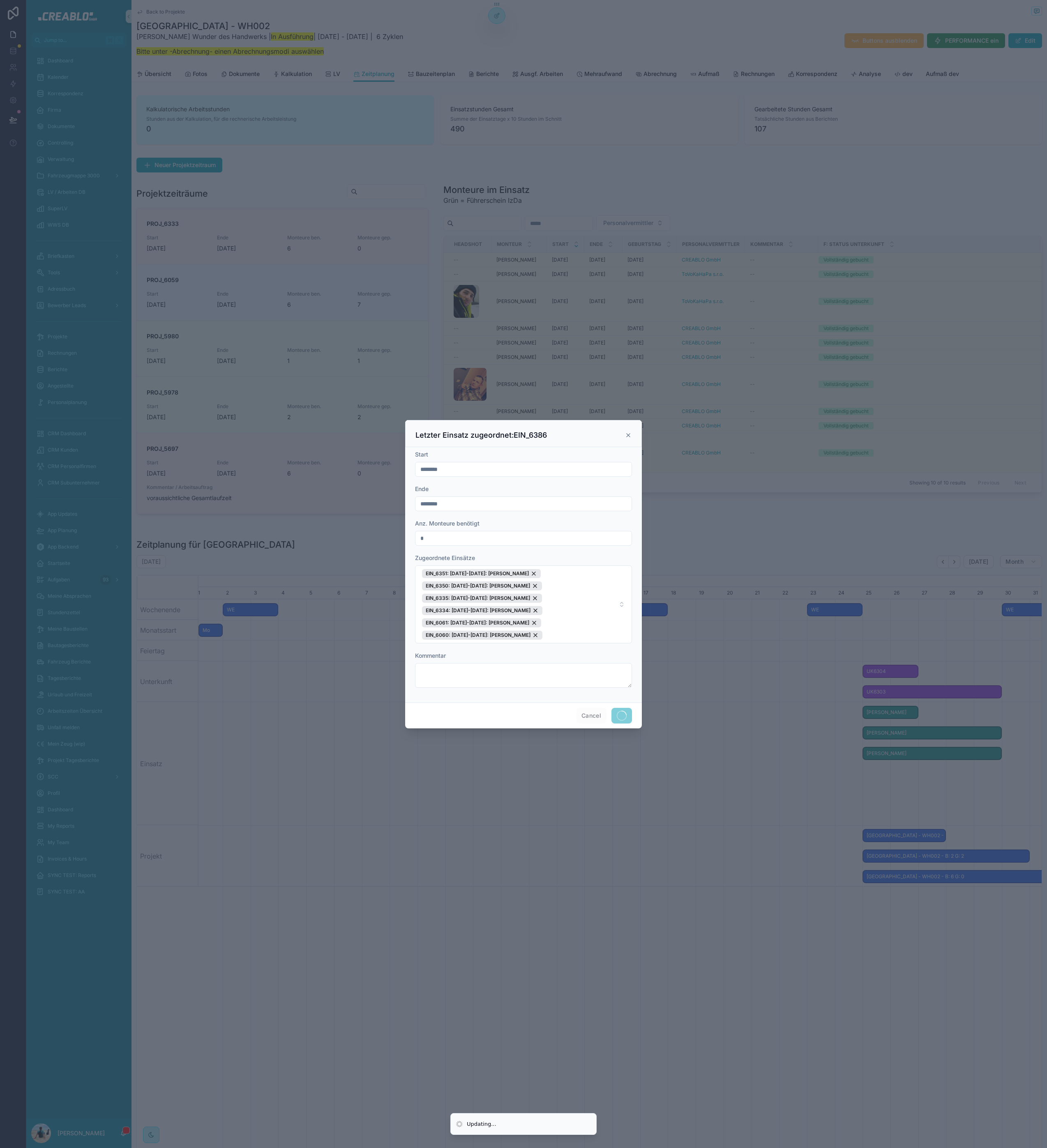
scroll to position [0, 834]
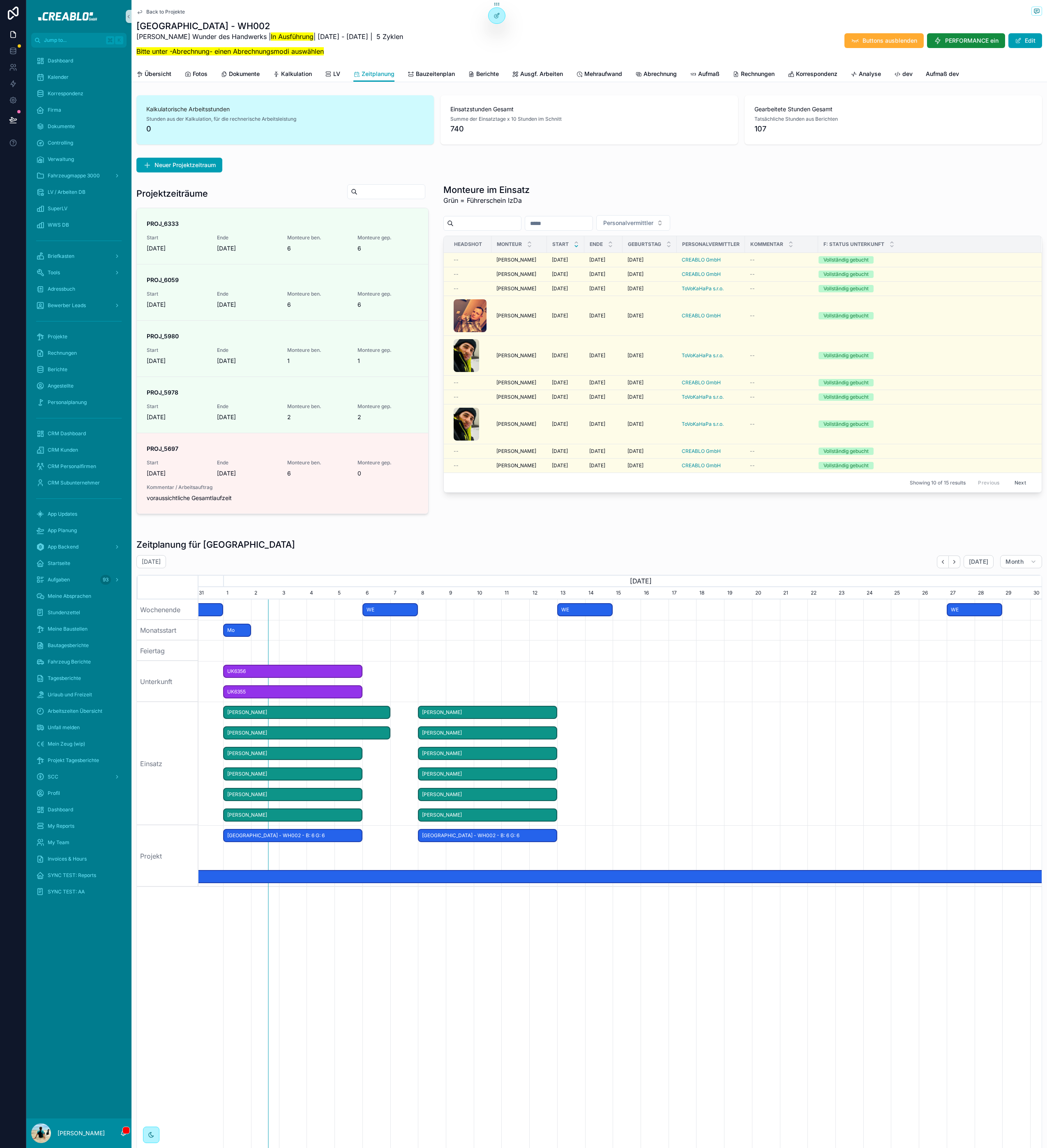
click at [520, 798] on span "[PERSON_NAME]" at bounding box center [487, 795] width 137 height 14
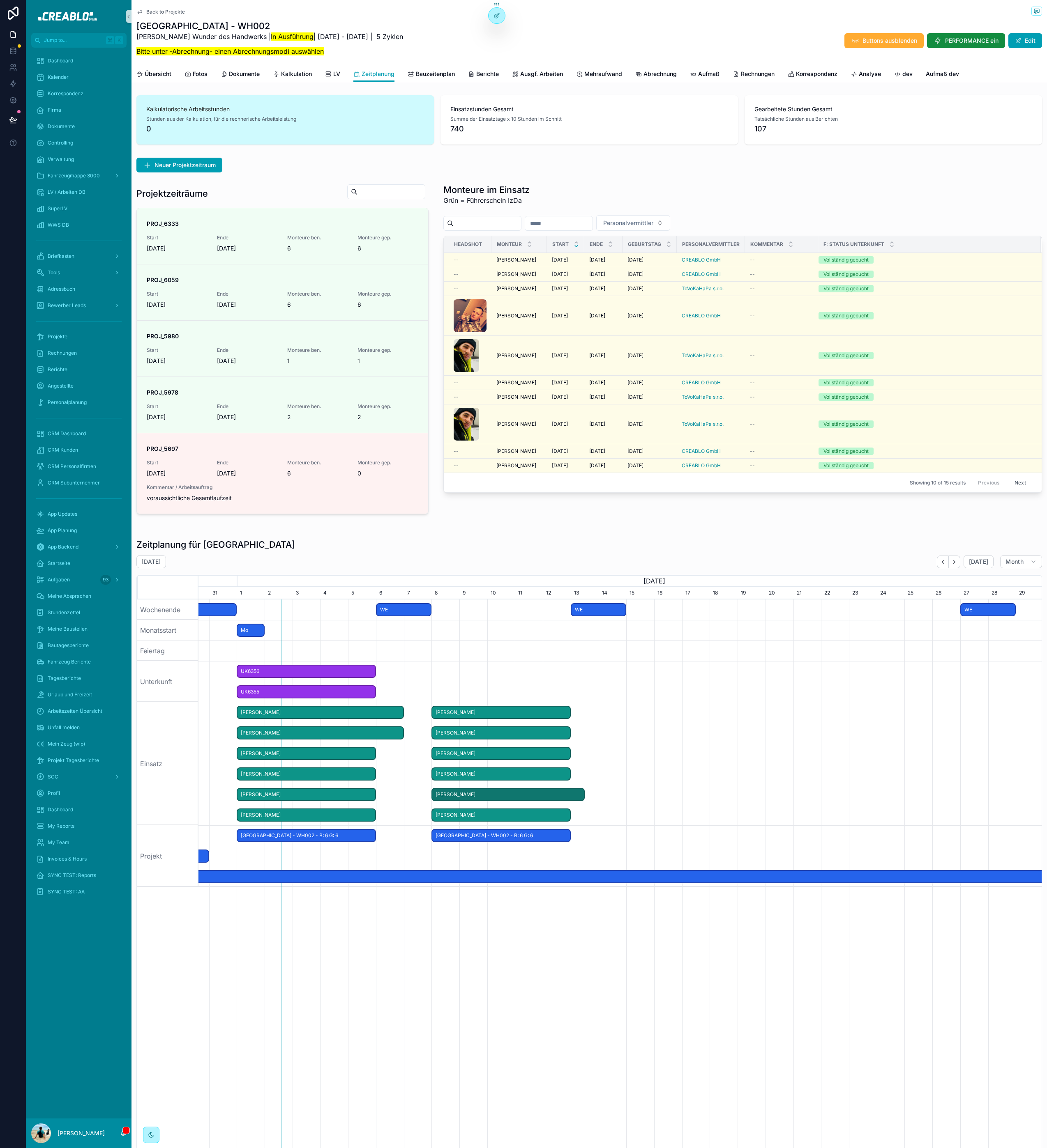
drag, startPoint x: 554, startPoint y: 795, endPoint x: 587, endPoint y: 794, distance: 33.0
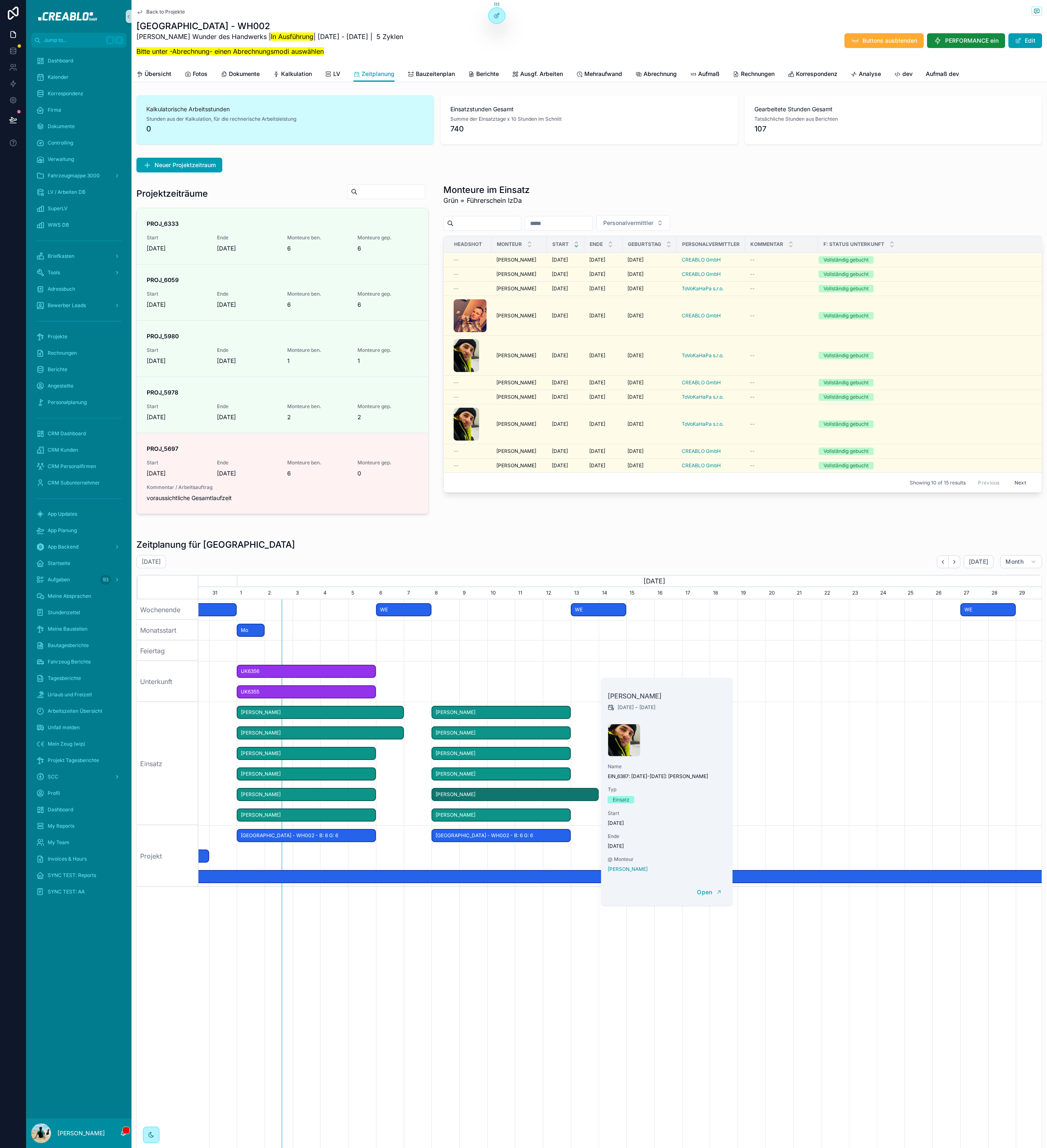
click at [535, 752] on span "[PERSON_NAME]" at bounding box center [501, 753] width 137 height 14
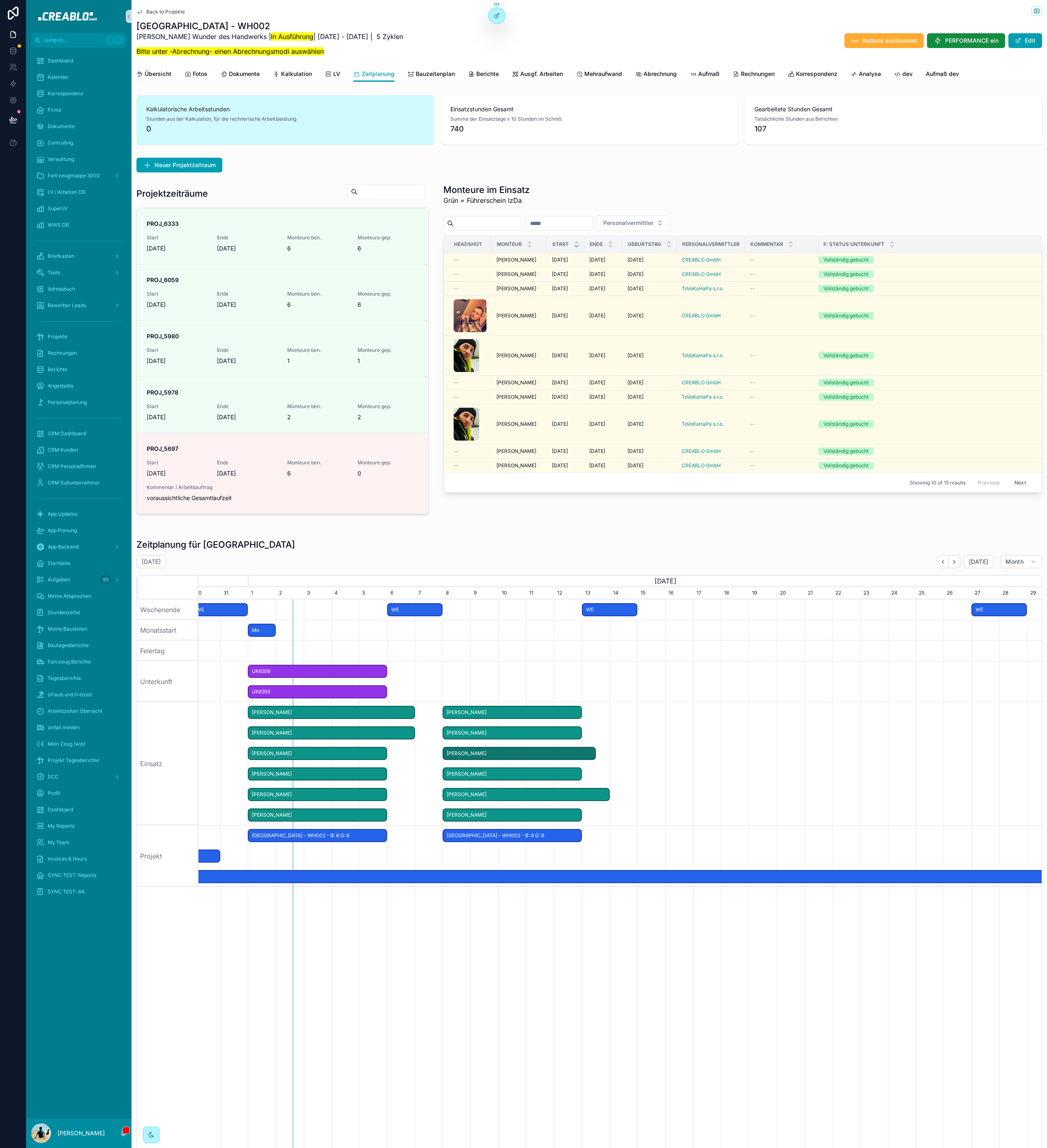
drag, startPoint x: 578, startPoint y: 755, endPoint x: 595, endPoint y: 753, distance: 17.1
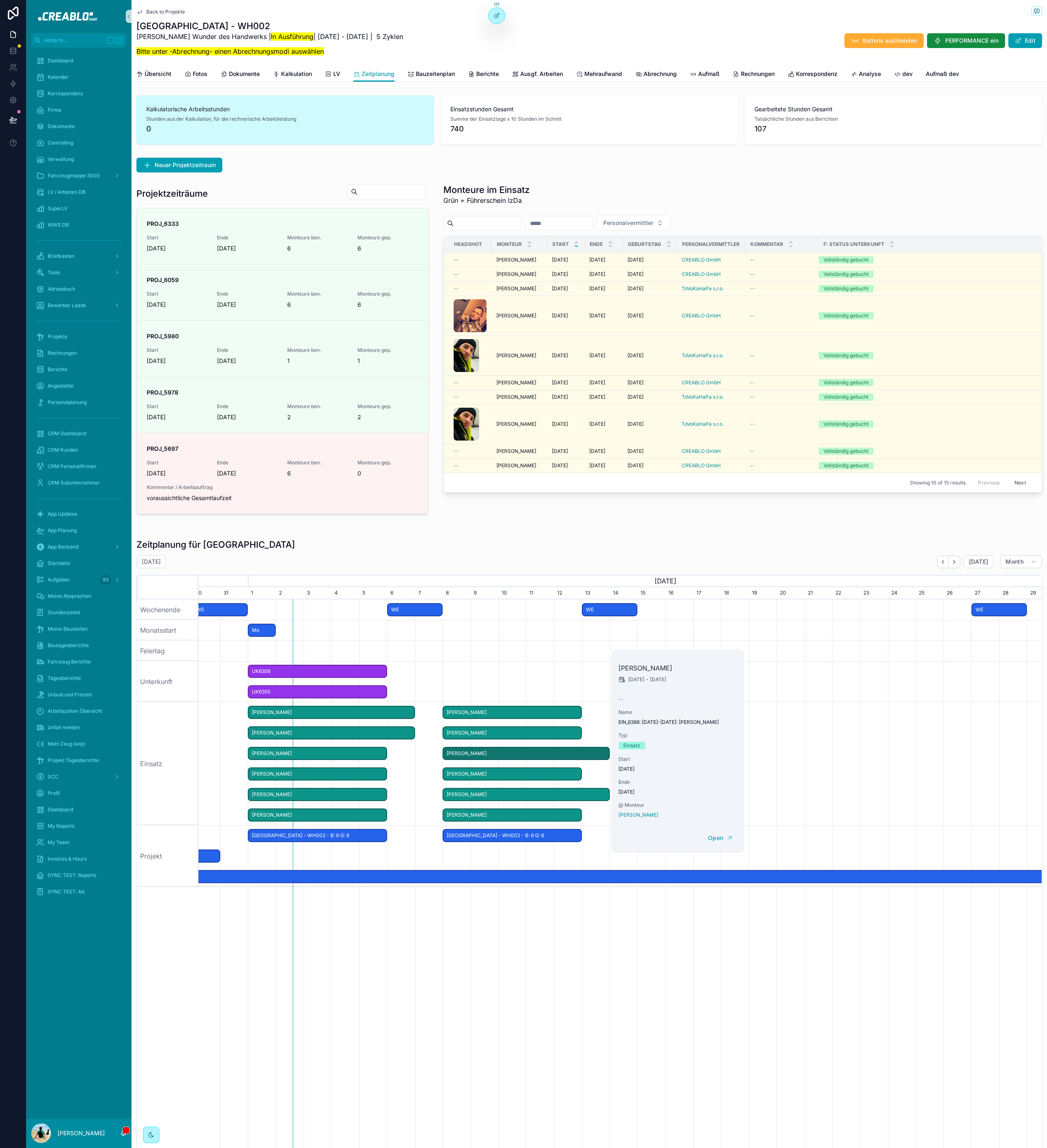
click at [598, 936] on div "Lasse Stevens Abdul Latif Shahi Patrik Tejml Steven Koppmann Imrich Bartos Marc…" at bounding box center [619, 941] width 843 height 685
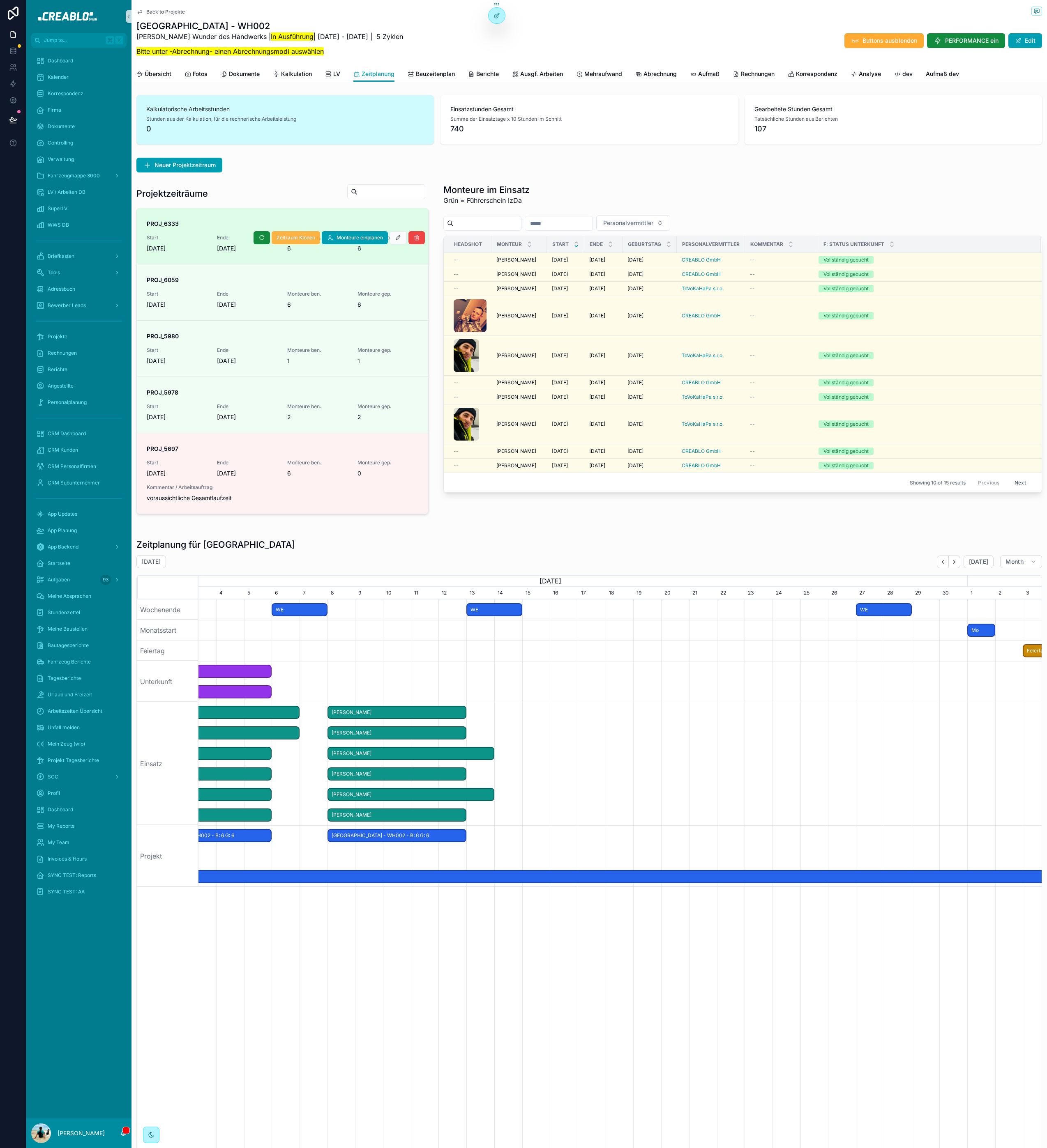
click at [299, 239] on span "Zeitraum Klonen" at bounding box center [296, 238] width 39 height 7
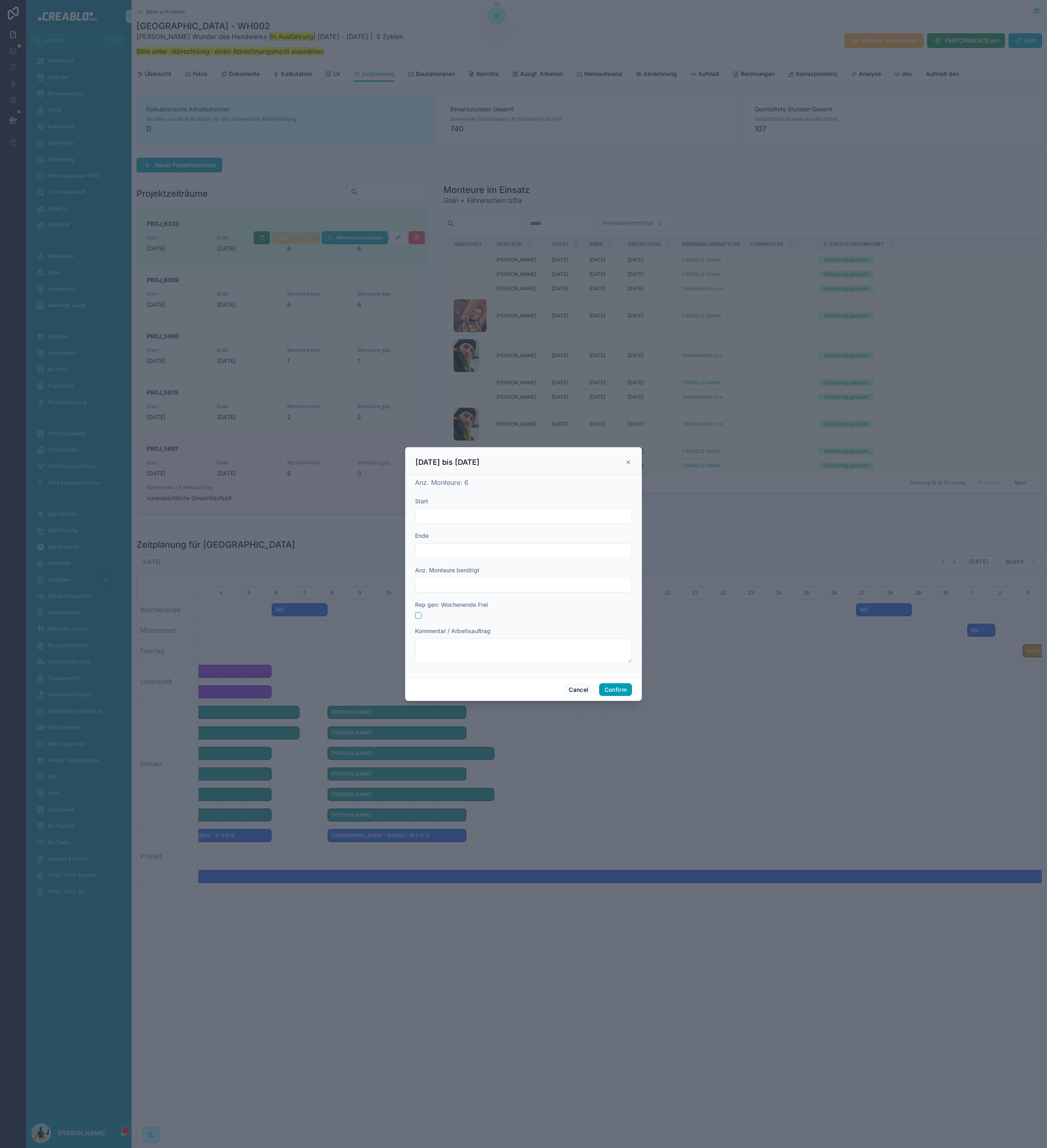
click at [438, 504] on div "Start" at bounding box center [523, 501] width 217 height 8
click at [439, 510] on input "text" at bounding box center [523, 516] width 216 height 11
click at [600, 482] on div "Anz. Monteure: 6" at bounding box center [523, 482] width 217 height 10
click at [630, 460] on icon at bounding box center [628, 462] width 7 height 7
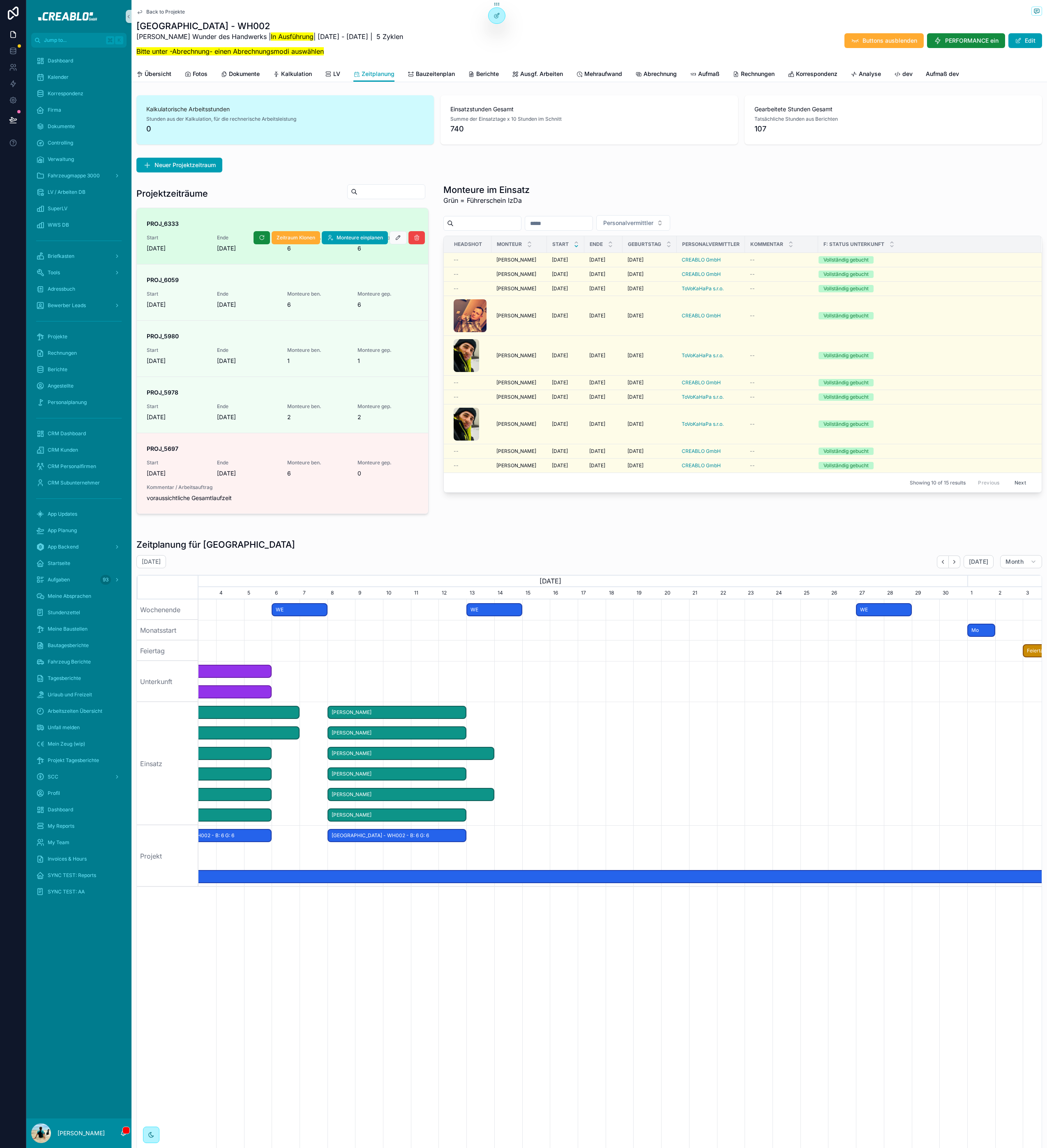
click at [341, 815] on span "[PERSON_NAME]" at bounding box center [397, 815] width 137 height 14
drag, startPoint x: 328, startPoint y: 817, endPoint x: 304, endPoint y: 821, distance: 24.3
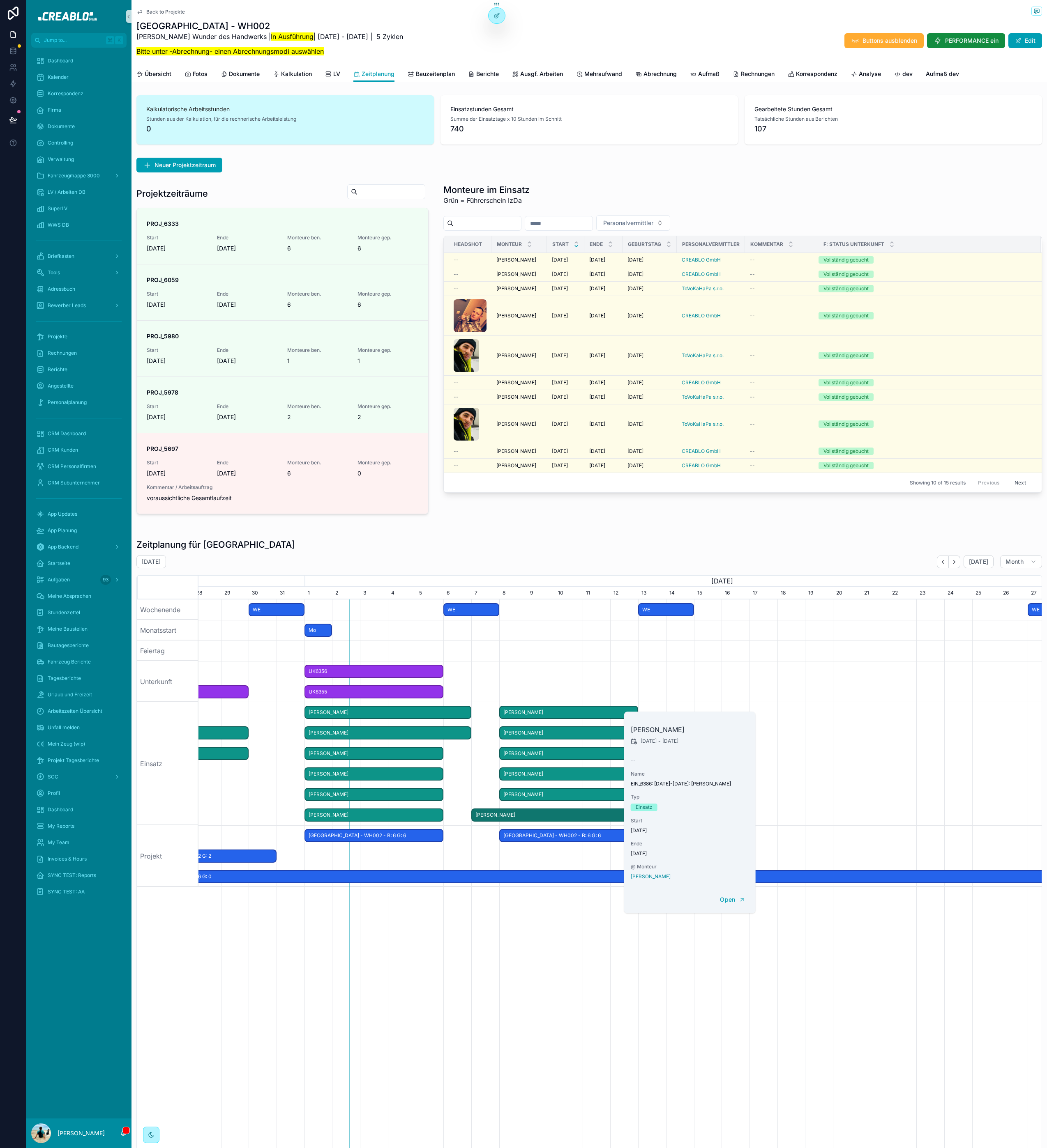
scroll to position [0, 765]
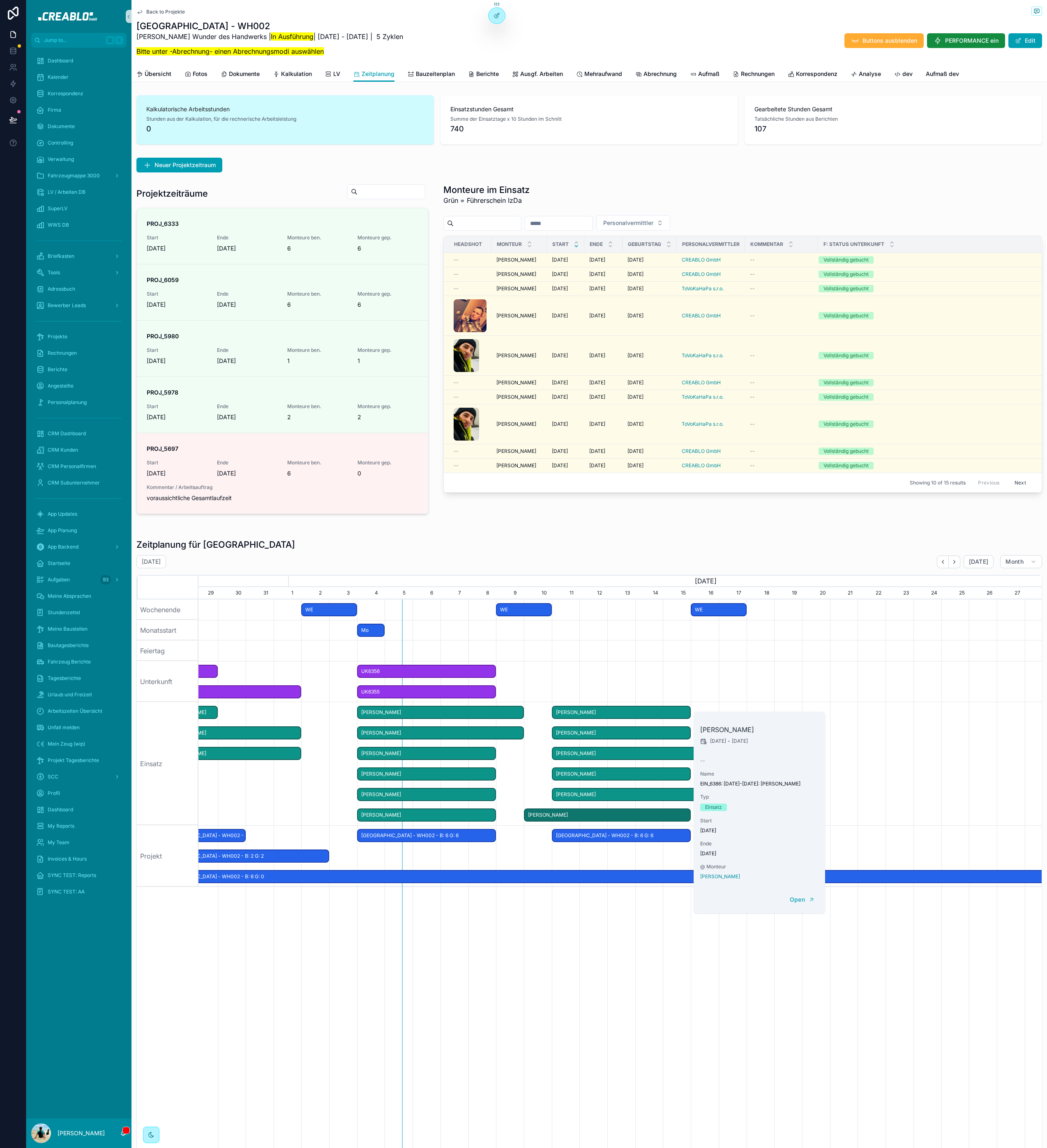
click at [380, 793] on span "[PERSON_NAME]" at bounding box center [426, 795] width 137 height 14
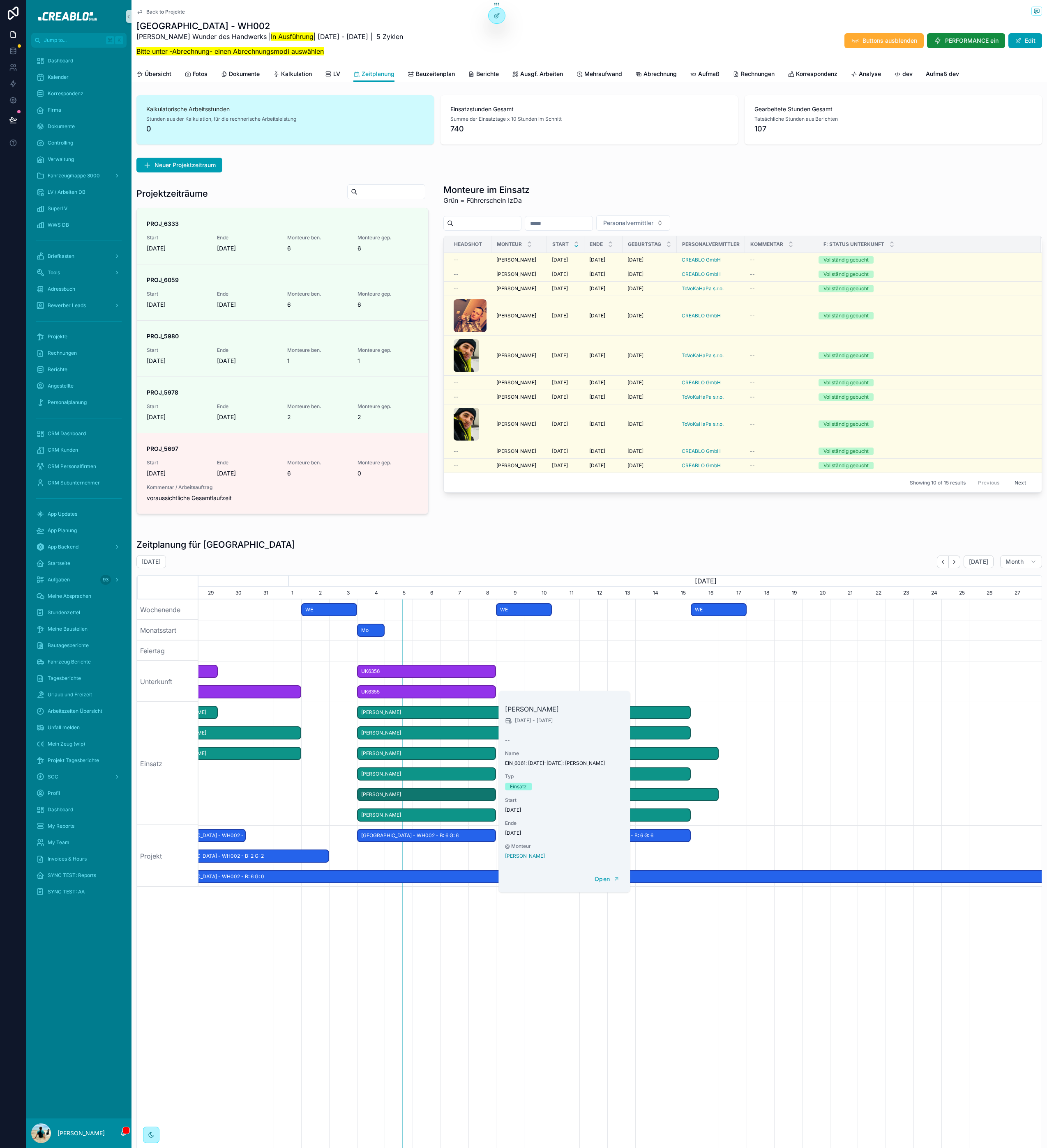
click at [333, 796] on div "scrollable content" at bounding box center [685, 764] width 2504 height 123
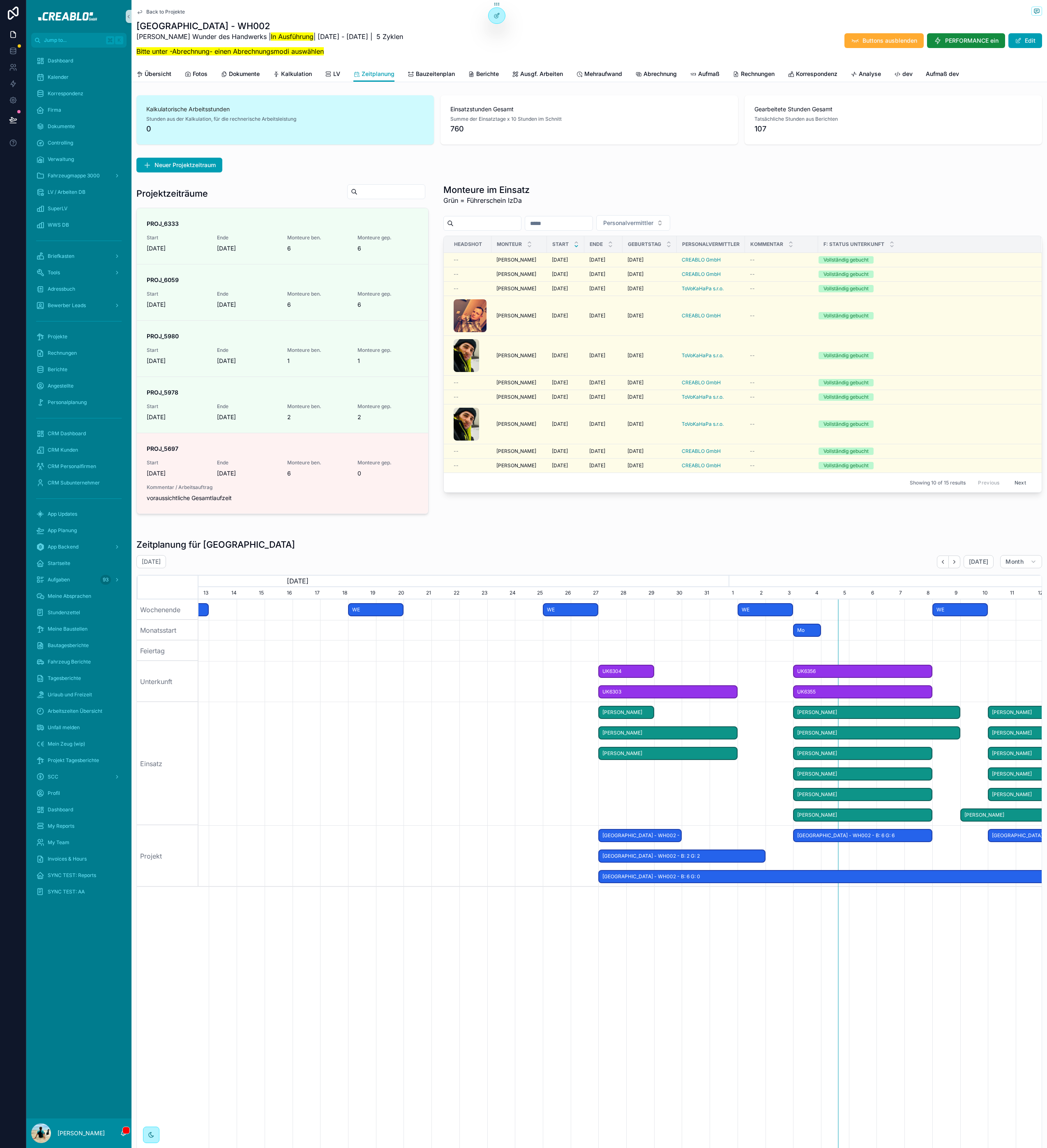
scroll to position [0, 781]
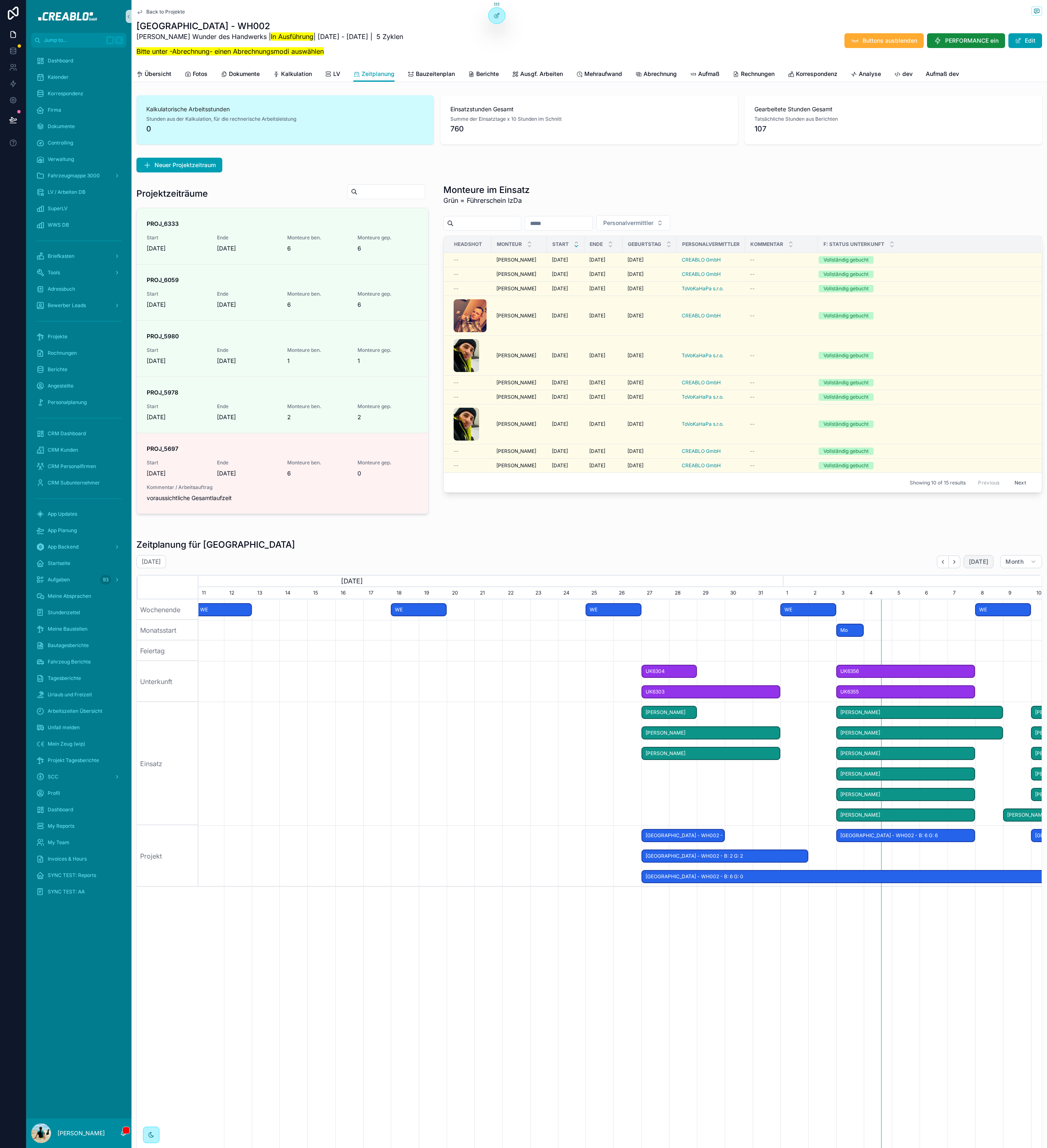
click at [973, 562] on span "[DATE]" at bounding box center [978, 562] width 19 height 7
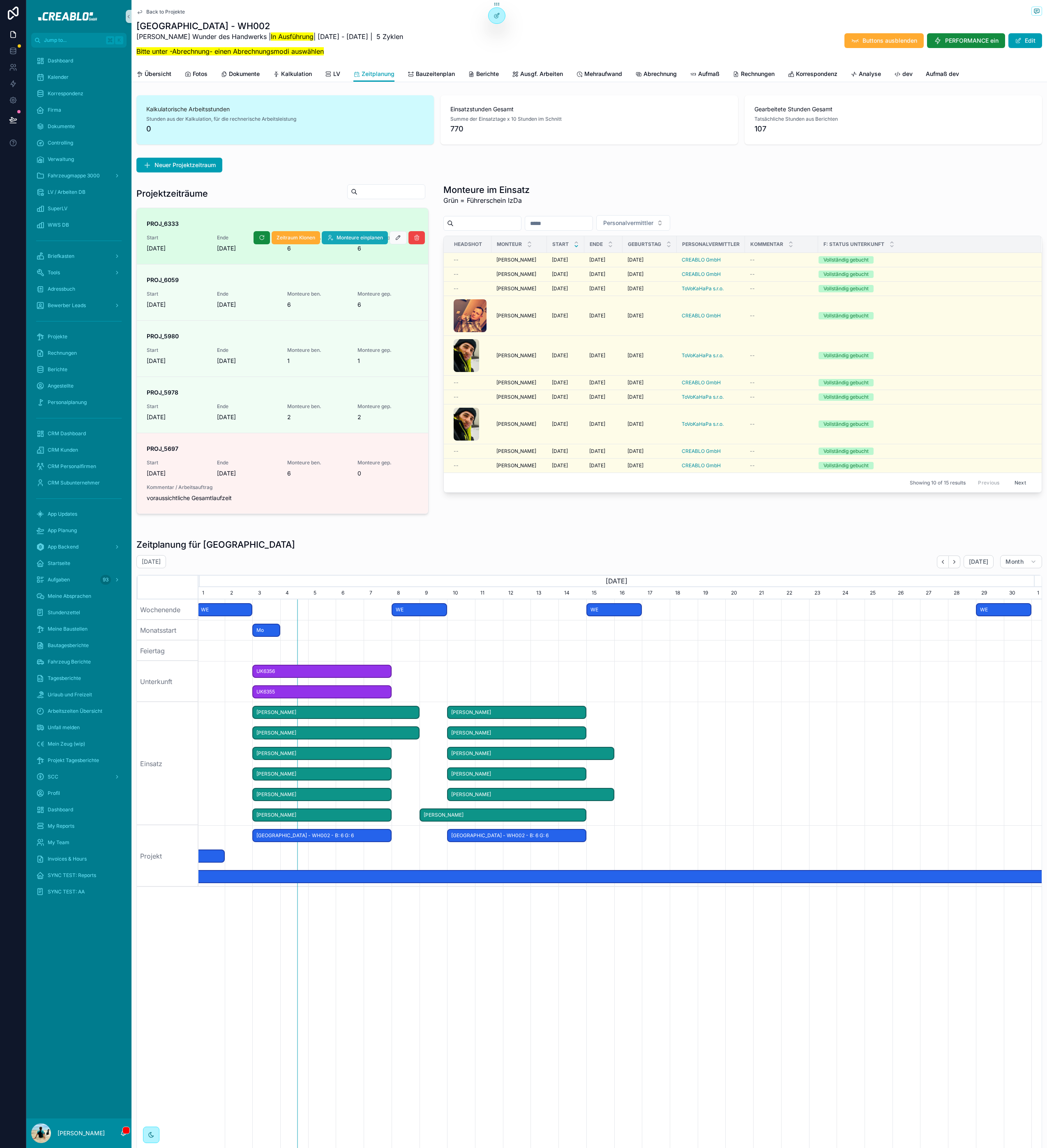
click at [367, 242] on button "Monteure einplanen" at bounding box center [355, 238] width 66 height 13
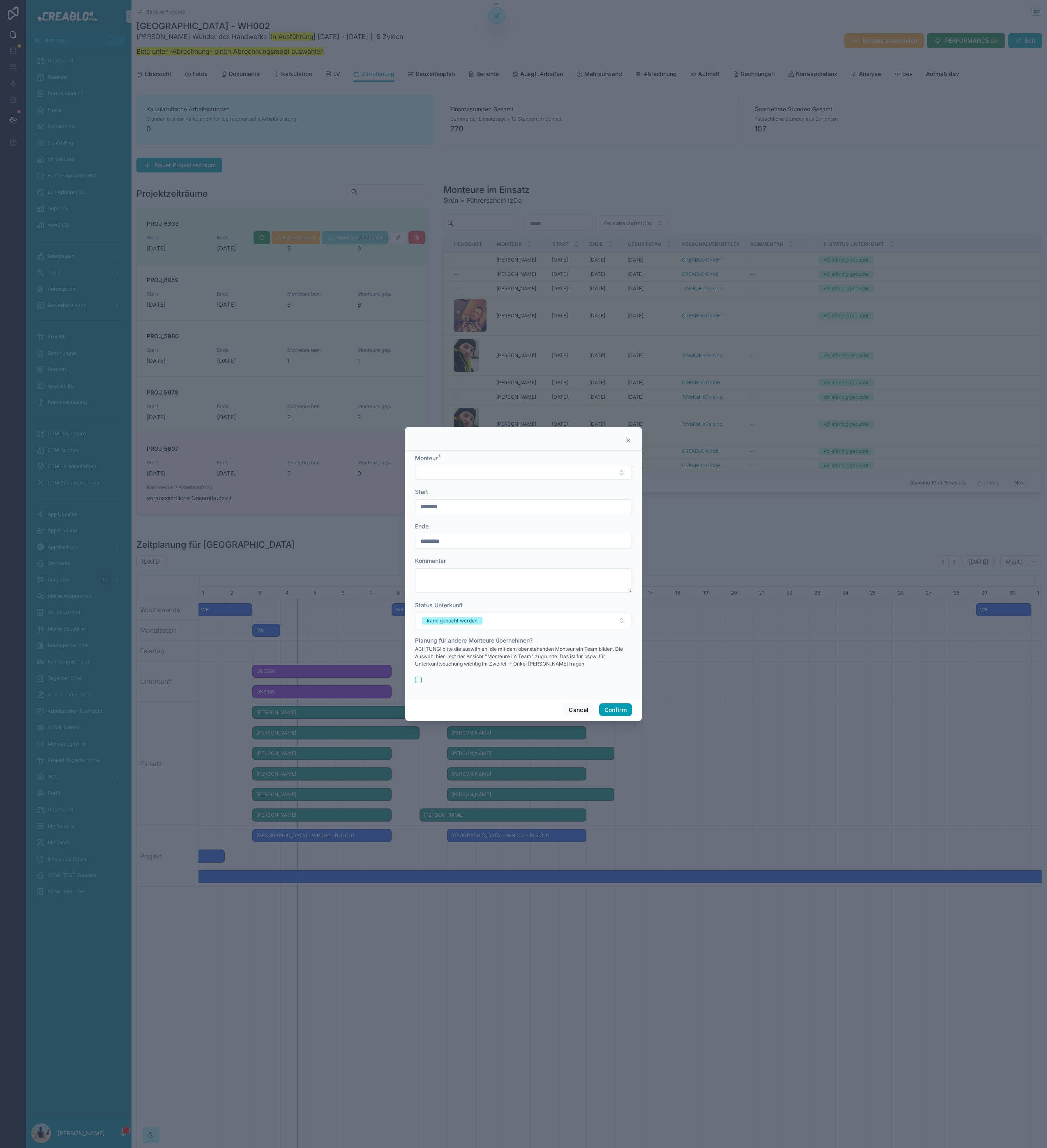
click at [469, 501] on input "********" at bounding box center [523, 506] width 216 height 11
click at [483, 610] on button "15" at bounding box center [479, 611] width 15 height 15
type input "*********"
click at [455, 539] on input "*********" at bounding box center [523, 541] width 216 height 11
click at [539, 646] on button "19" at bounding box center [538, 645] width 15 height 15
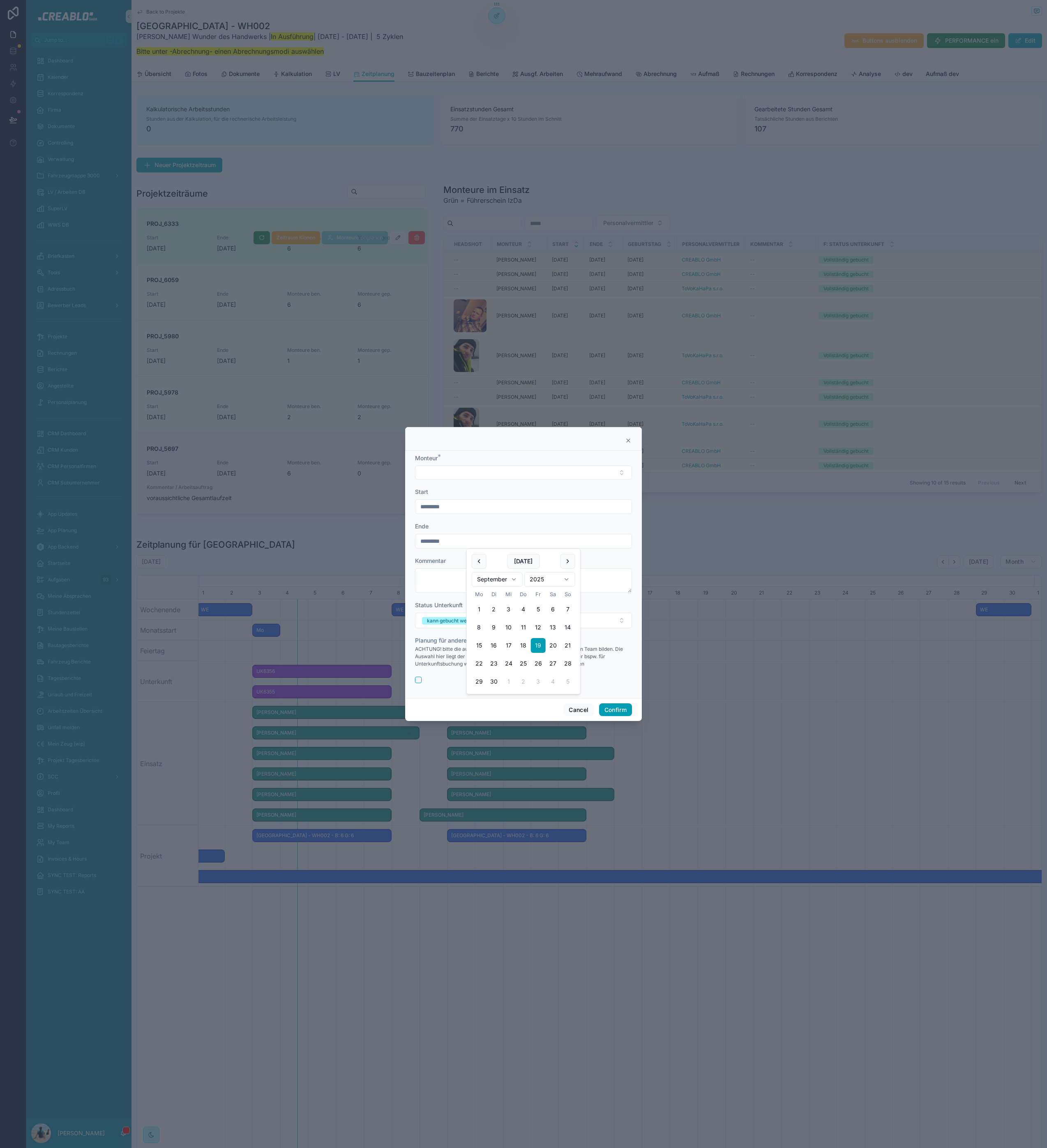
type input "*********"
click at [441, 620] on div "kann gebucht werden" at bounding box center [452, 621] width 51 height 7
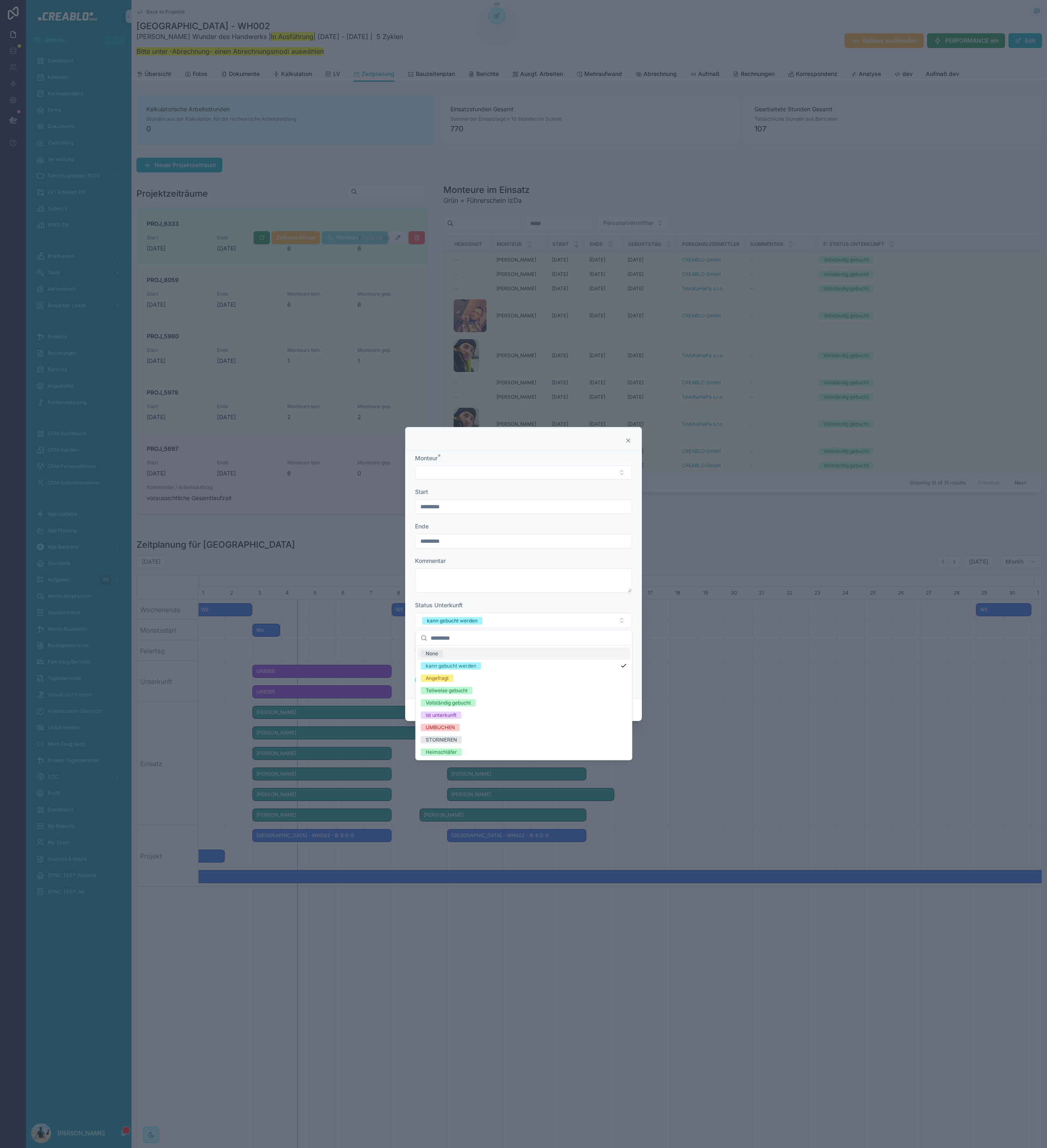
click at [502, 602] on div "Status Unterkunft" at bounding box center [523, 605] width 217 height 8
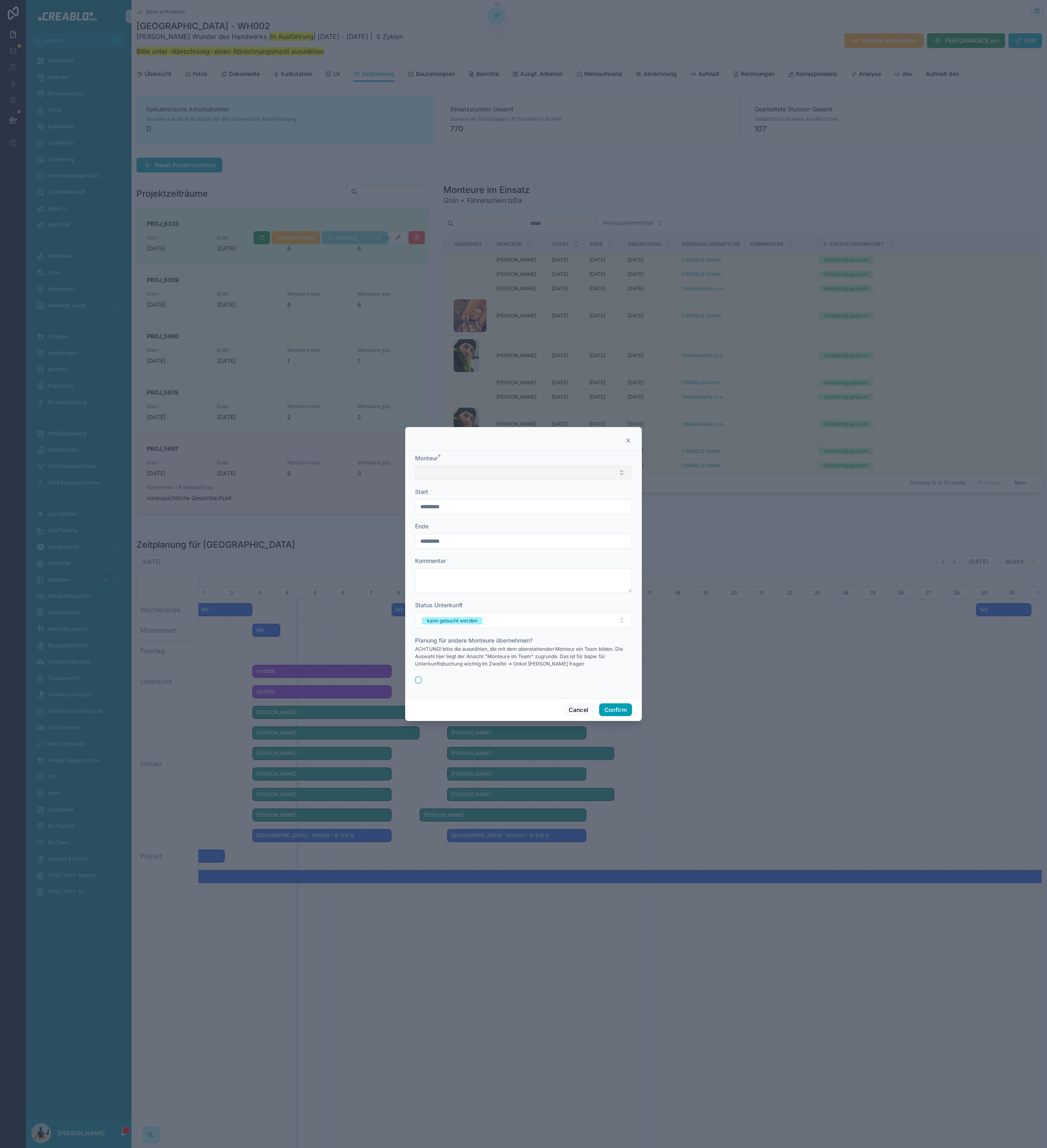
click at [489, 473] on button "Select Button" at bounding box center [523, 472] width 217 height 14
click at [477, 453] on div "Monteur * Start ********* Ende ********* Kommentar Status Unterkunft kann gebuc…" at bounding box center [523, 574] width 237 height 247
click at [627, 440] on icon at bounding box center [628, 441] width 7 height 7
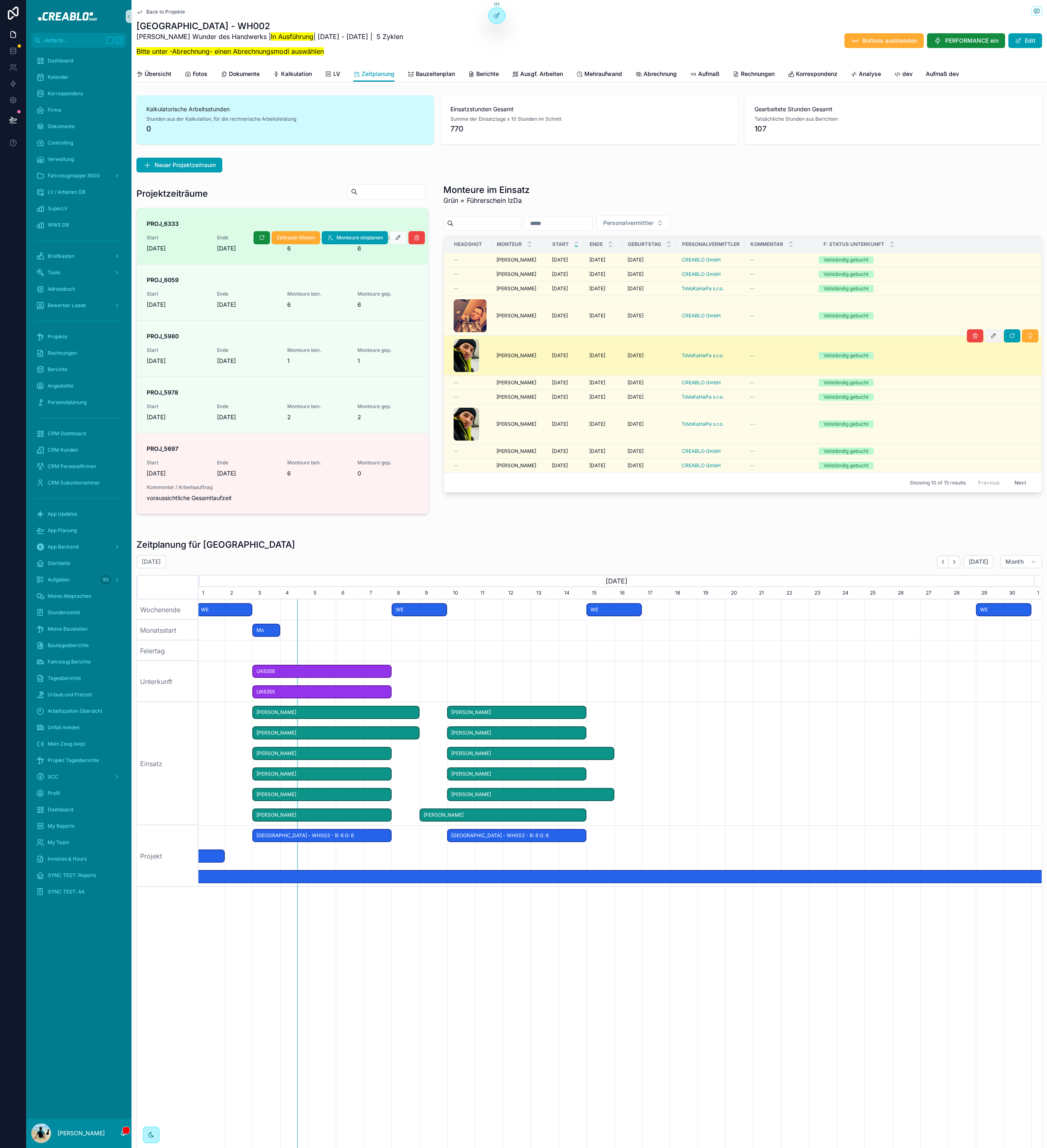
click at [990, 339] on icon "scrollable content" at bounding box center [993, 336] width 7 height 7
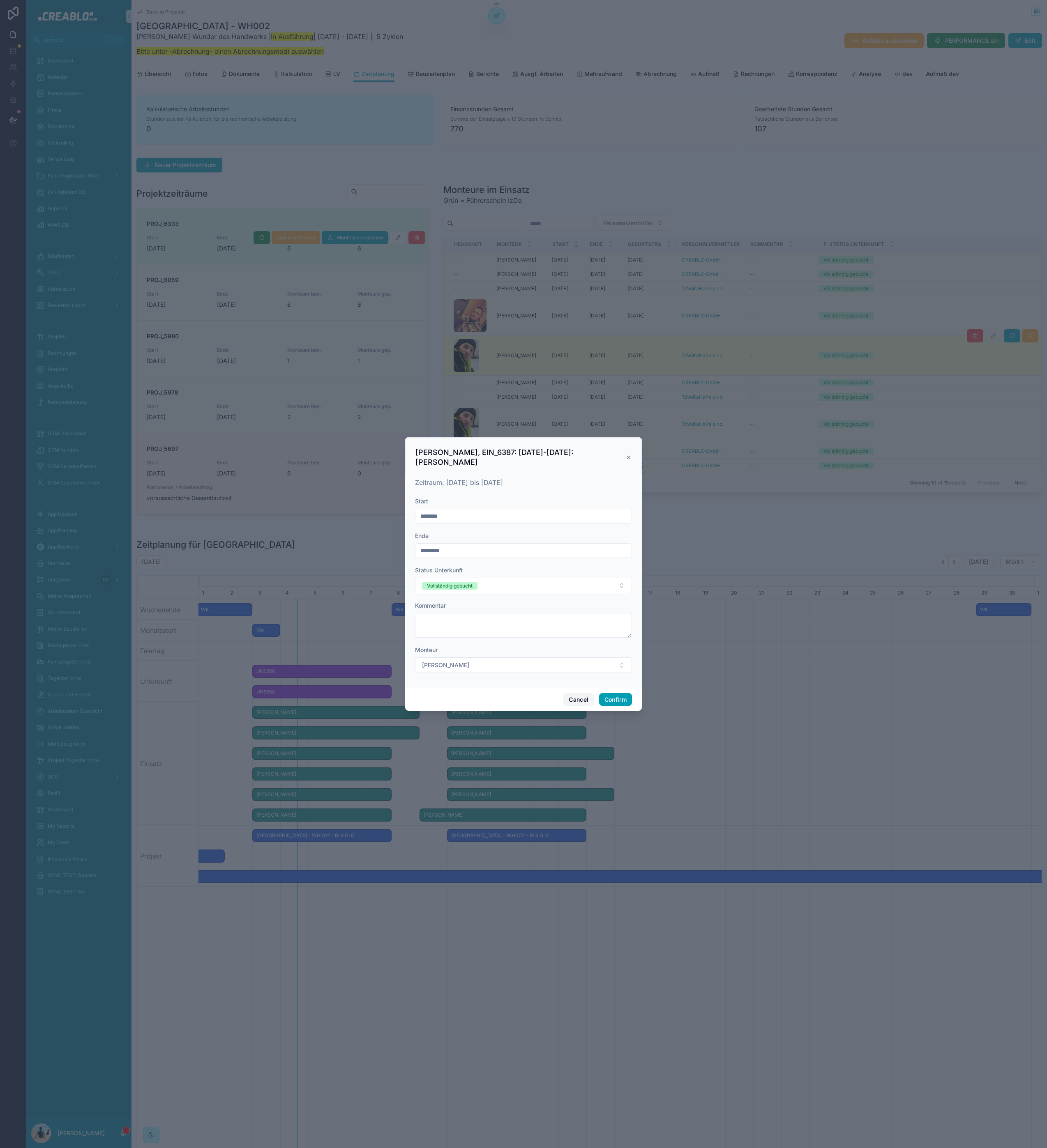
click at [578, 695] on button "Cancel" at bounding box center [578, 700] width 30 height 13
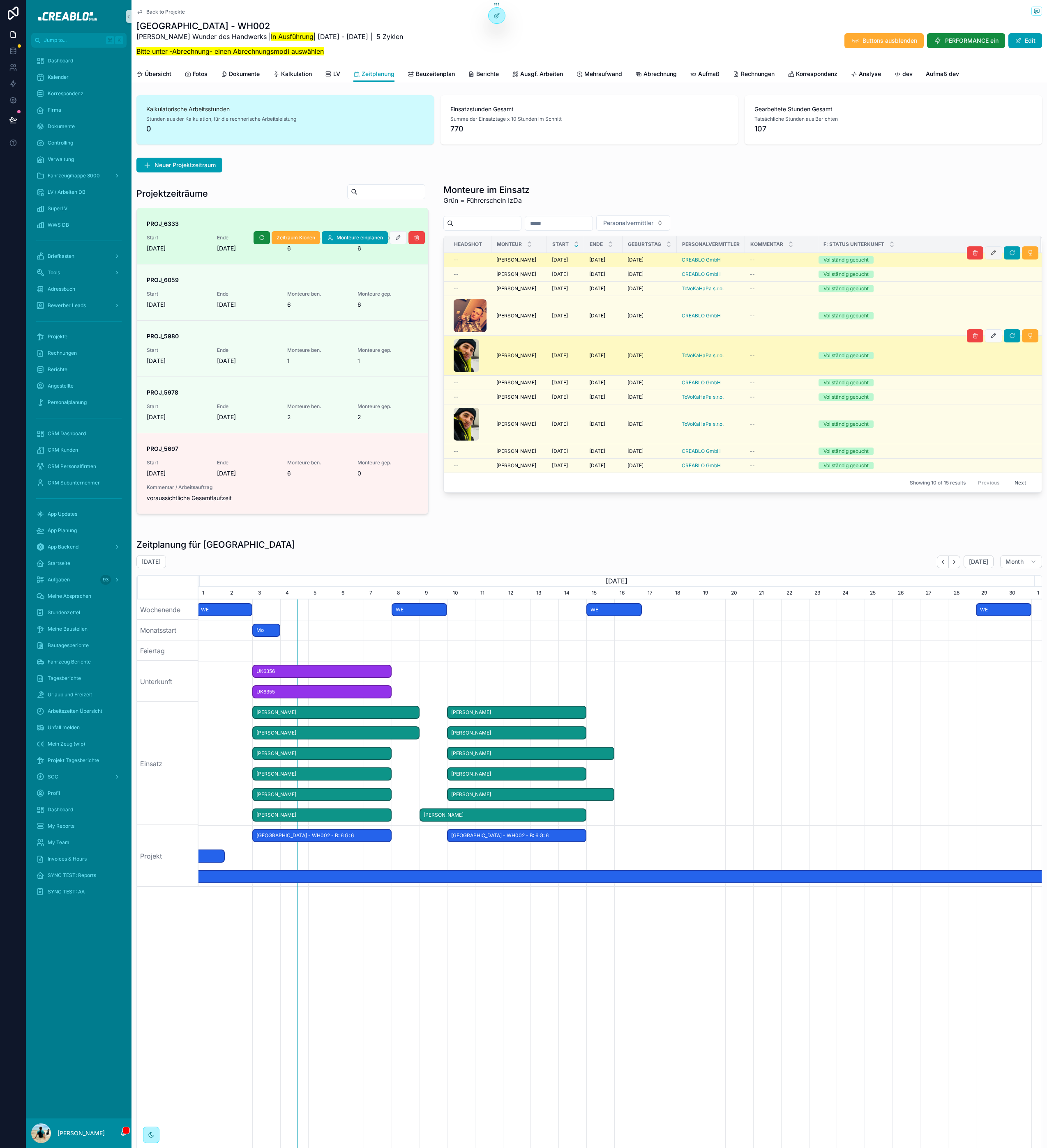
click at [990, 251] on icon "scrollable content" at bounding box center [993, 253] width 7 height 7
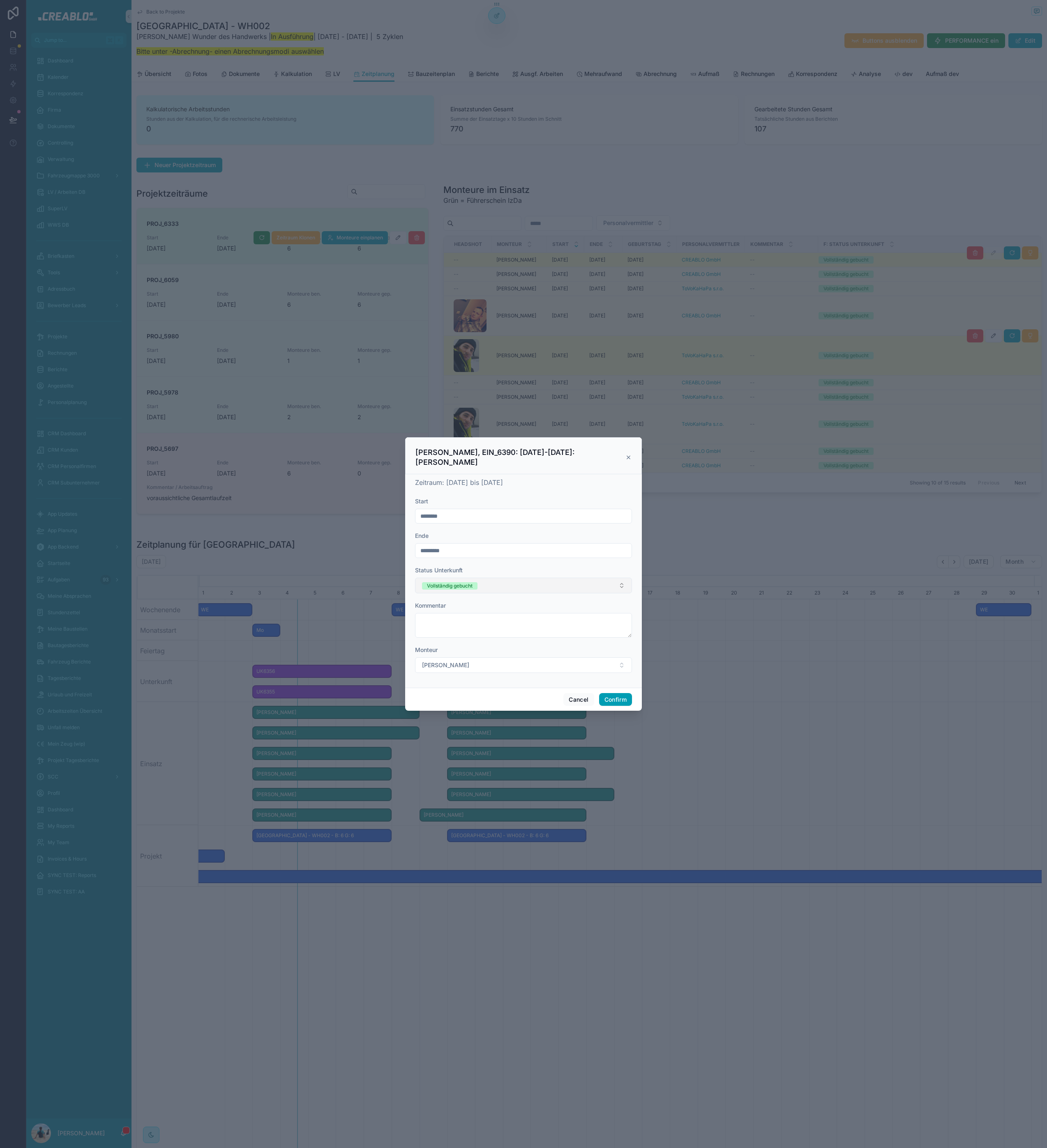
click at [464, 587] on div "Vollständig gebucht" at bounding box center [450, 586] width 45 height 7
click at [469, 630] on div "kann gebucht werden" at bounding box center [451, 630] width 51 height 7
click at [610, 701] on button "Confirm" at bounding box center [615, 700] width 33 height 13
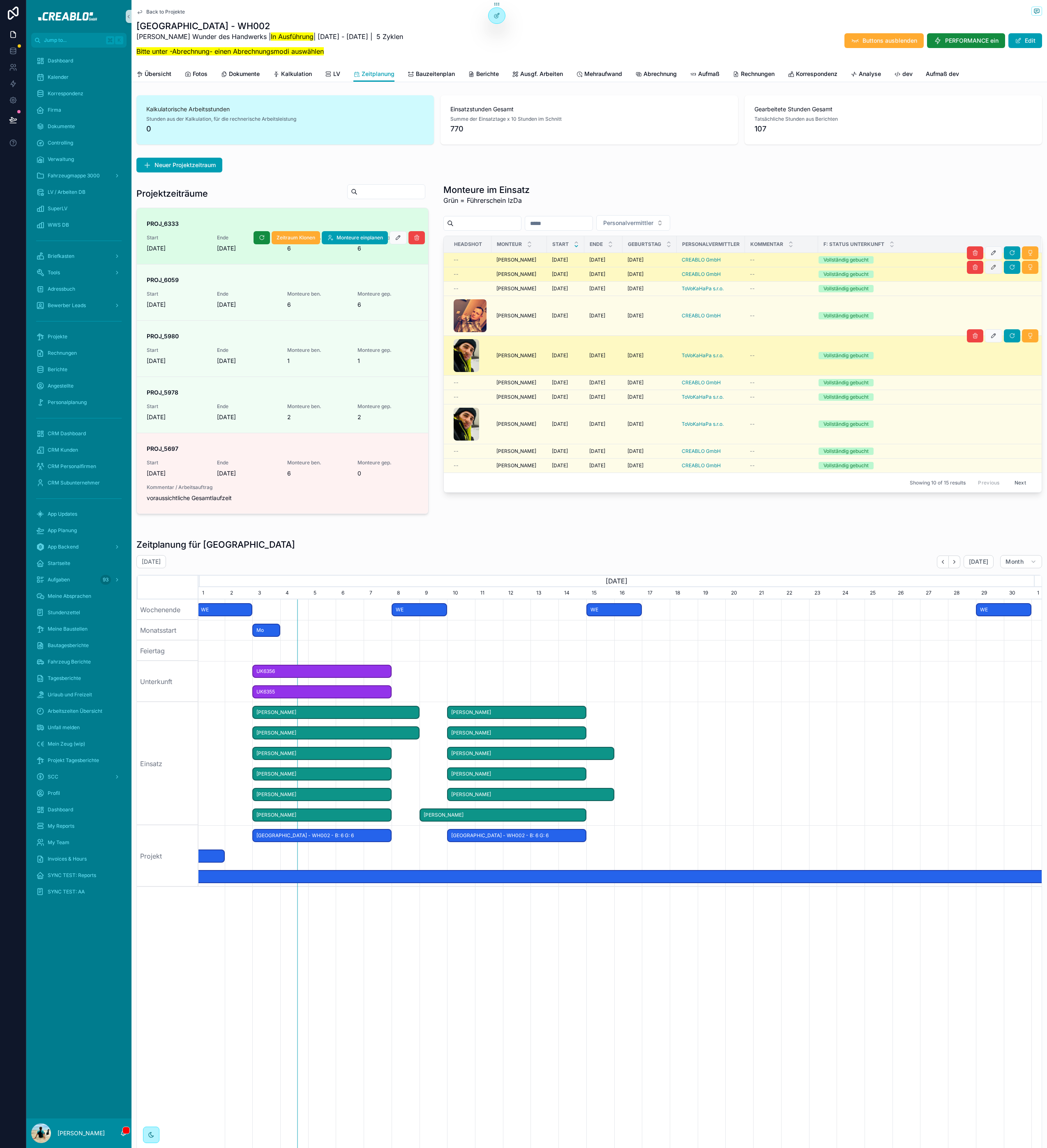
click at [985, 272] on button "scrollable content" at bounding box center [993, 267] width 17 height 13
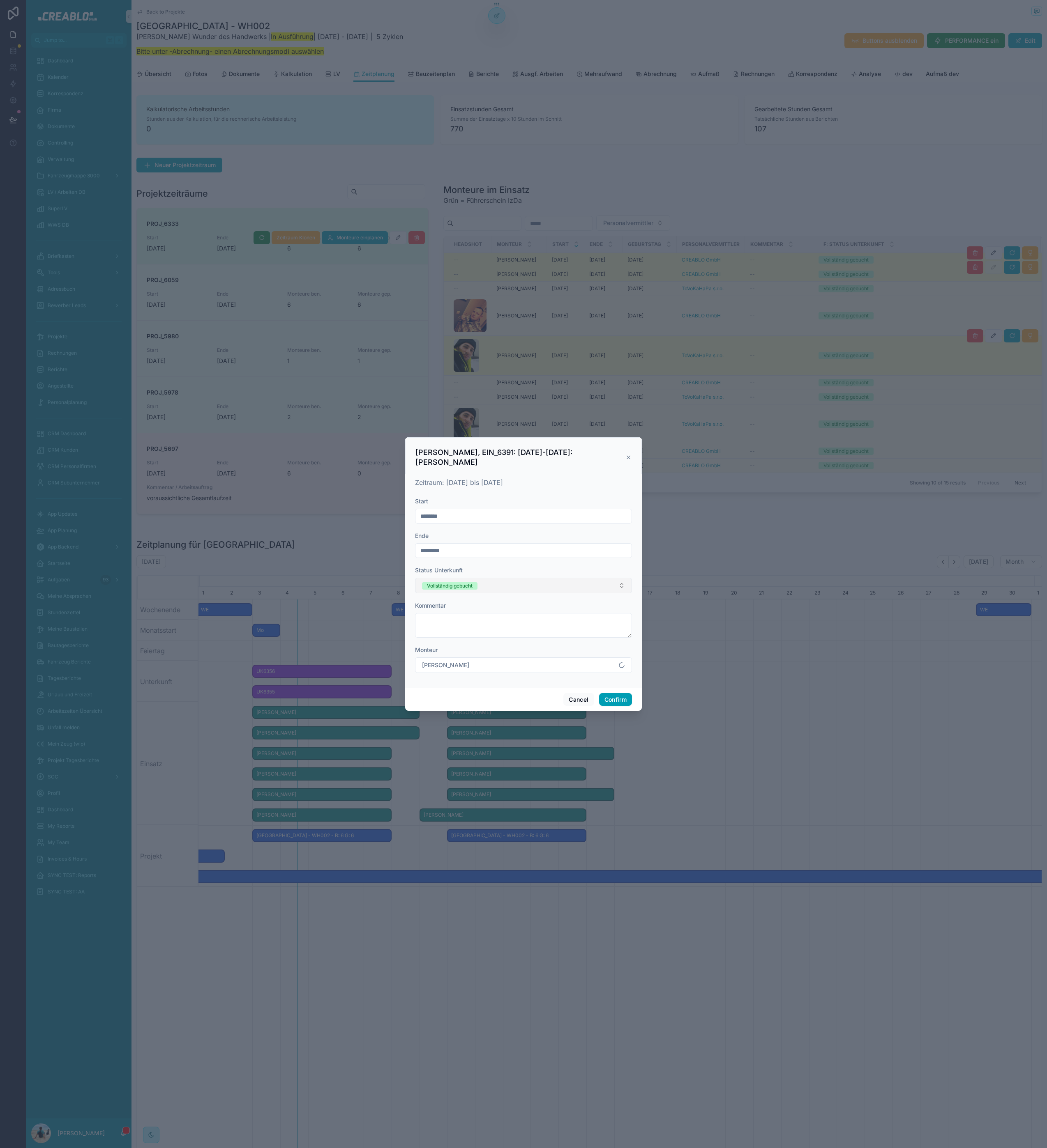
click at [527, 581] on button "Vollständig gebucht" at bounding box center [523, 586] width 217 height 16
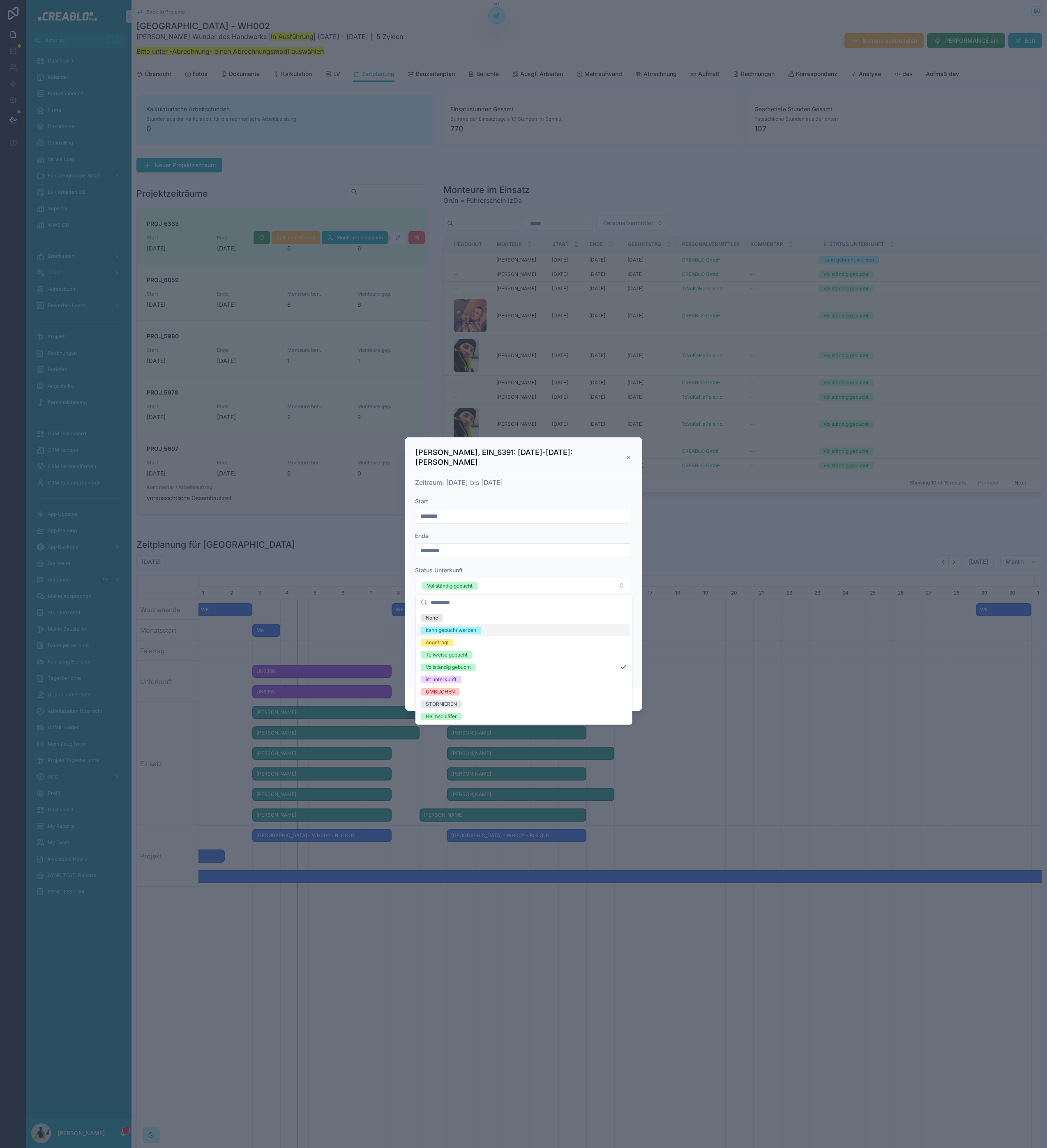
click at [512, 629] on div "kann gebucht werden" at bounding box center [524, 630] width 213 height 13
click at [613, 697] on button "Confirm" at bounding box center [615, 700] width 33 height 13
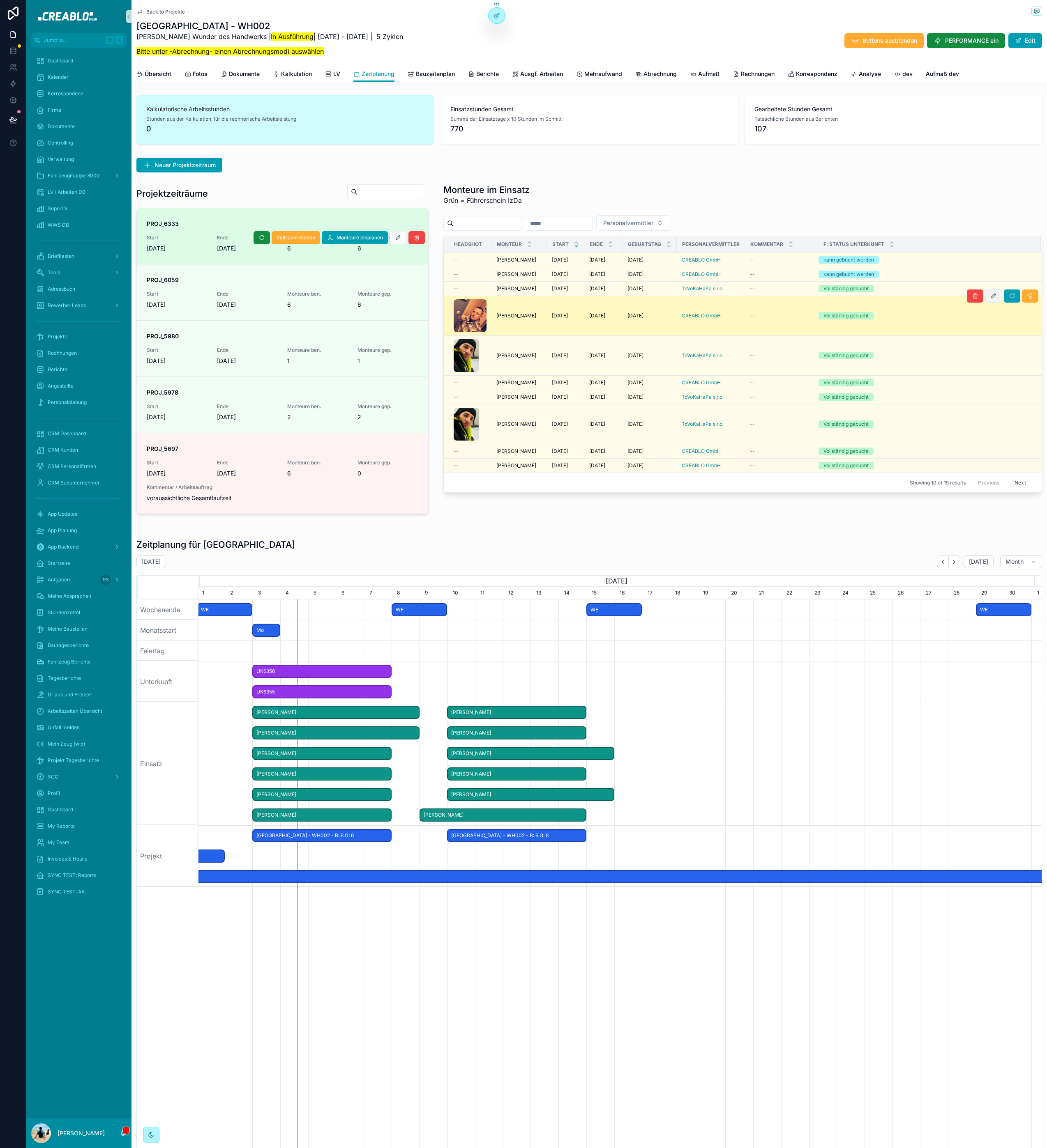
click at [990, 296] on icon "scrollable content" at bounding box center [993, 296] width 7 height 7
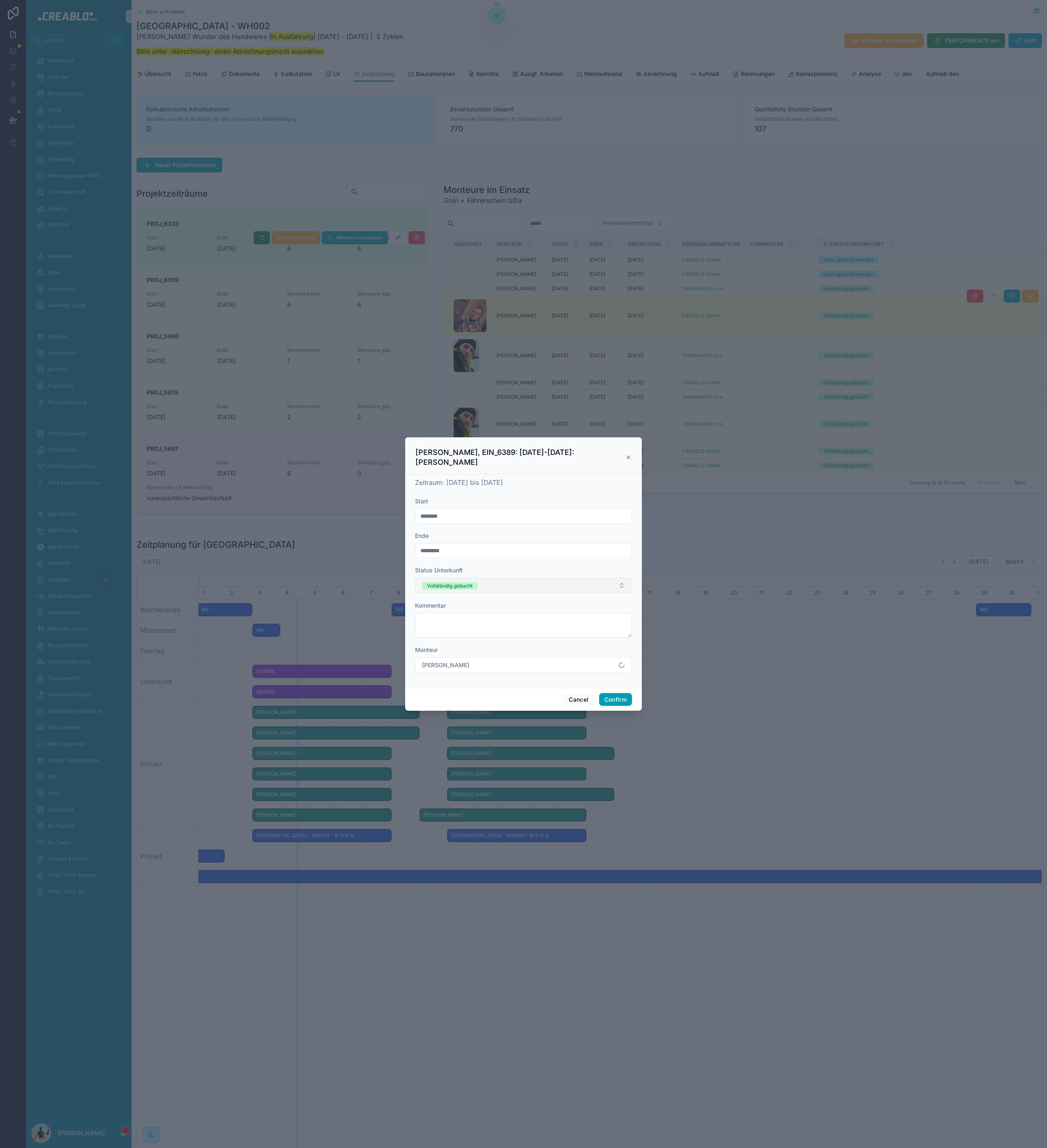
click at [512, 587] on button "Vollständig gebucht" at bounding box center [523, 586] width 217 height 16
click at [499, 633] on div "kann gebucht werden" at bounding box center [524, 630] width 213 height 13
click at [605, 698] on button "Confirm" at bounding box center [615, 700] width 33 height 13
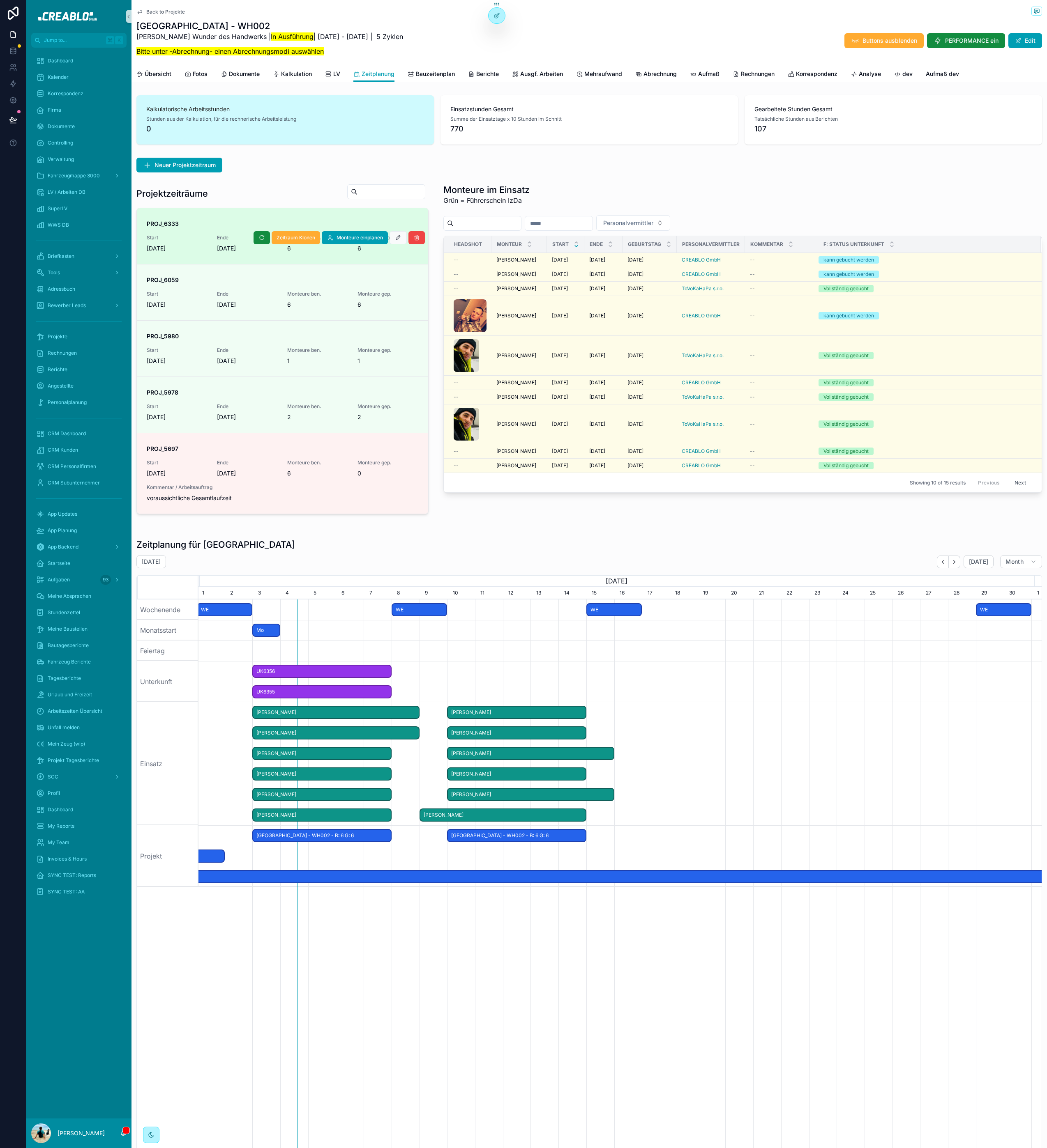
click at [987, 296] on td "Vollständig gebucht" at bounding box center [929, 289] width 223 height 14
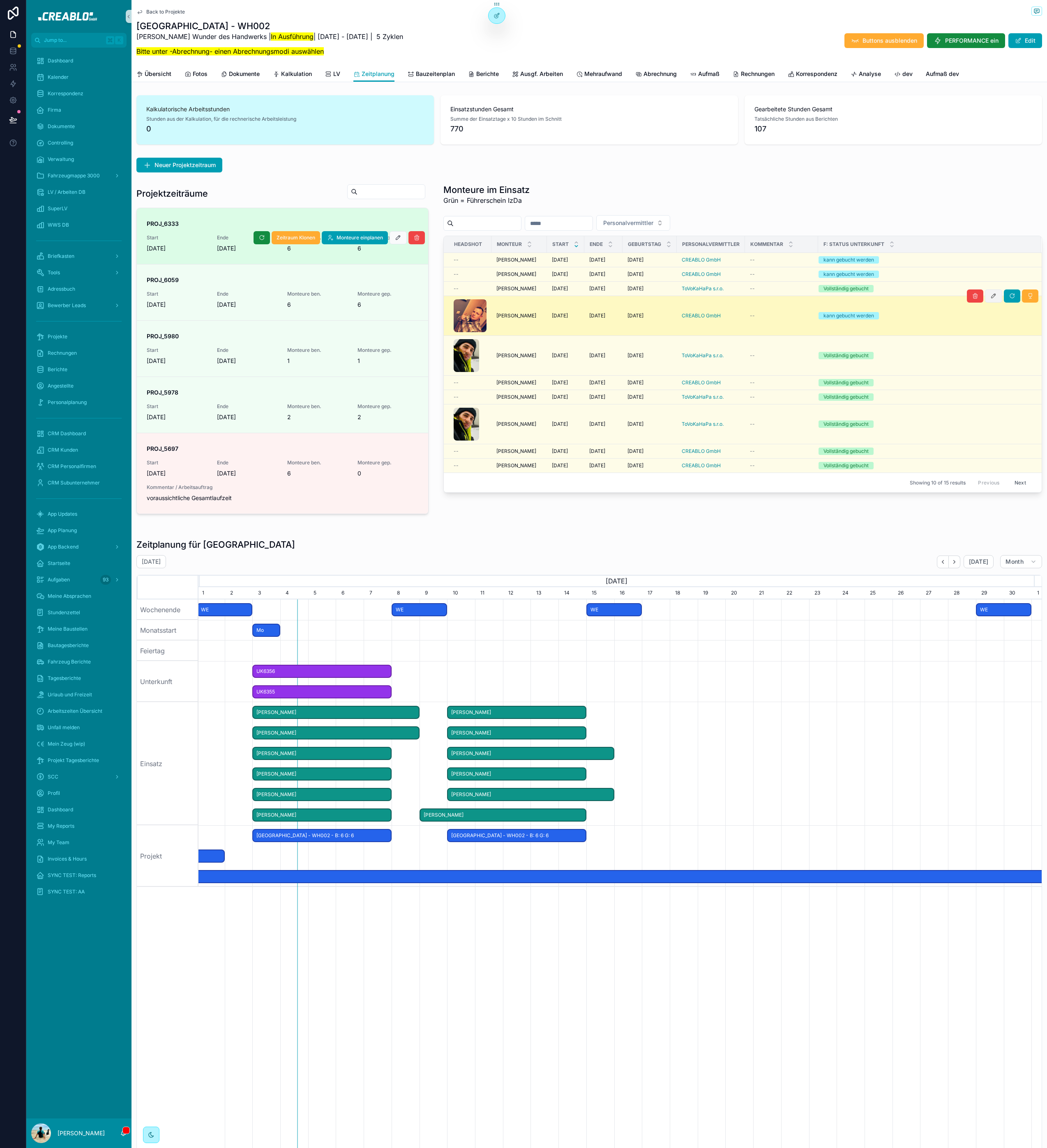
click at [987, 301] on button "scrollable content" at bounding box center [993, 296] width 17 height 13
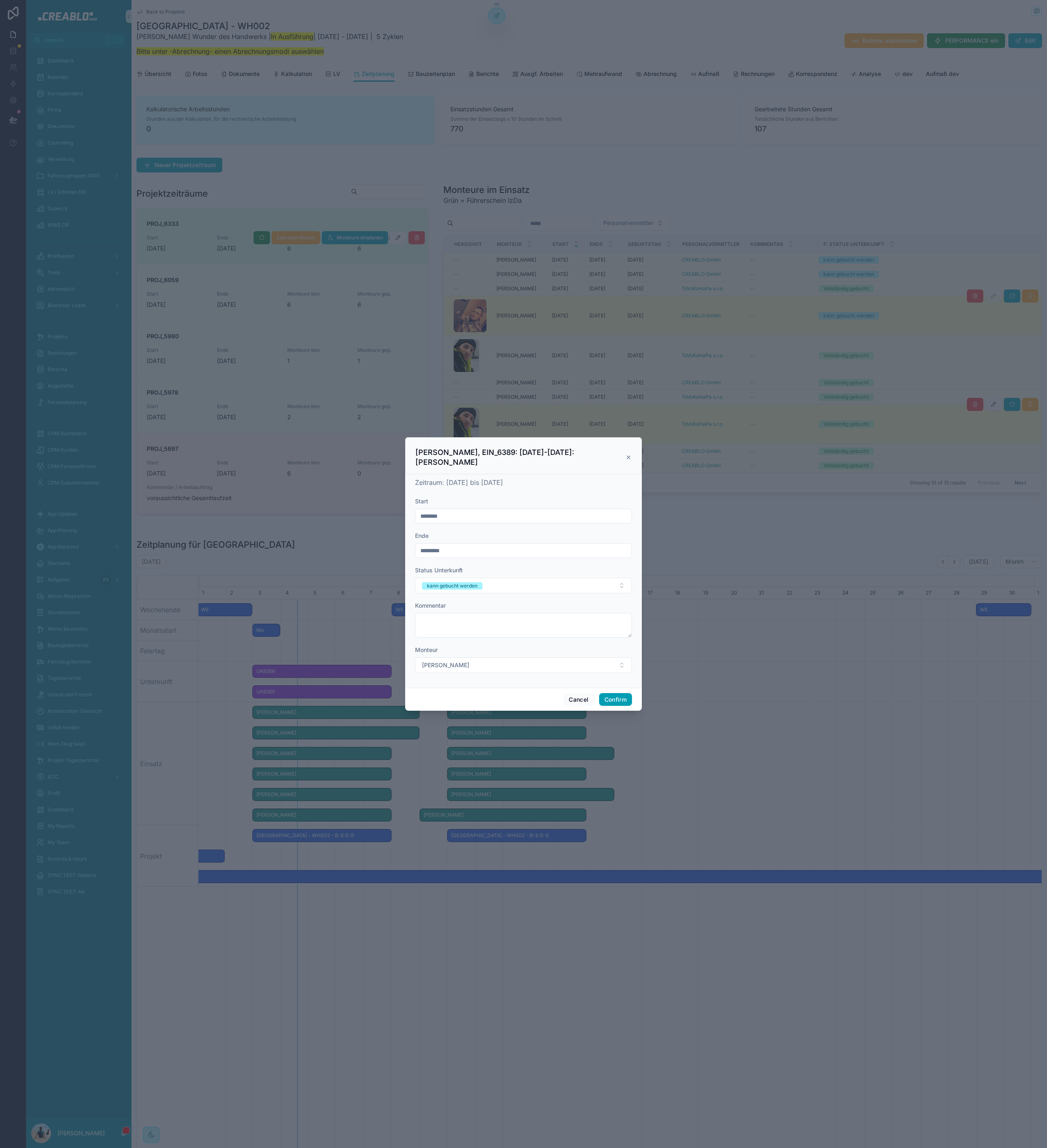
click at [630, 455] on icon at bounding box center [628, 457] width 6 height 7
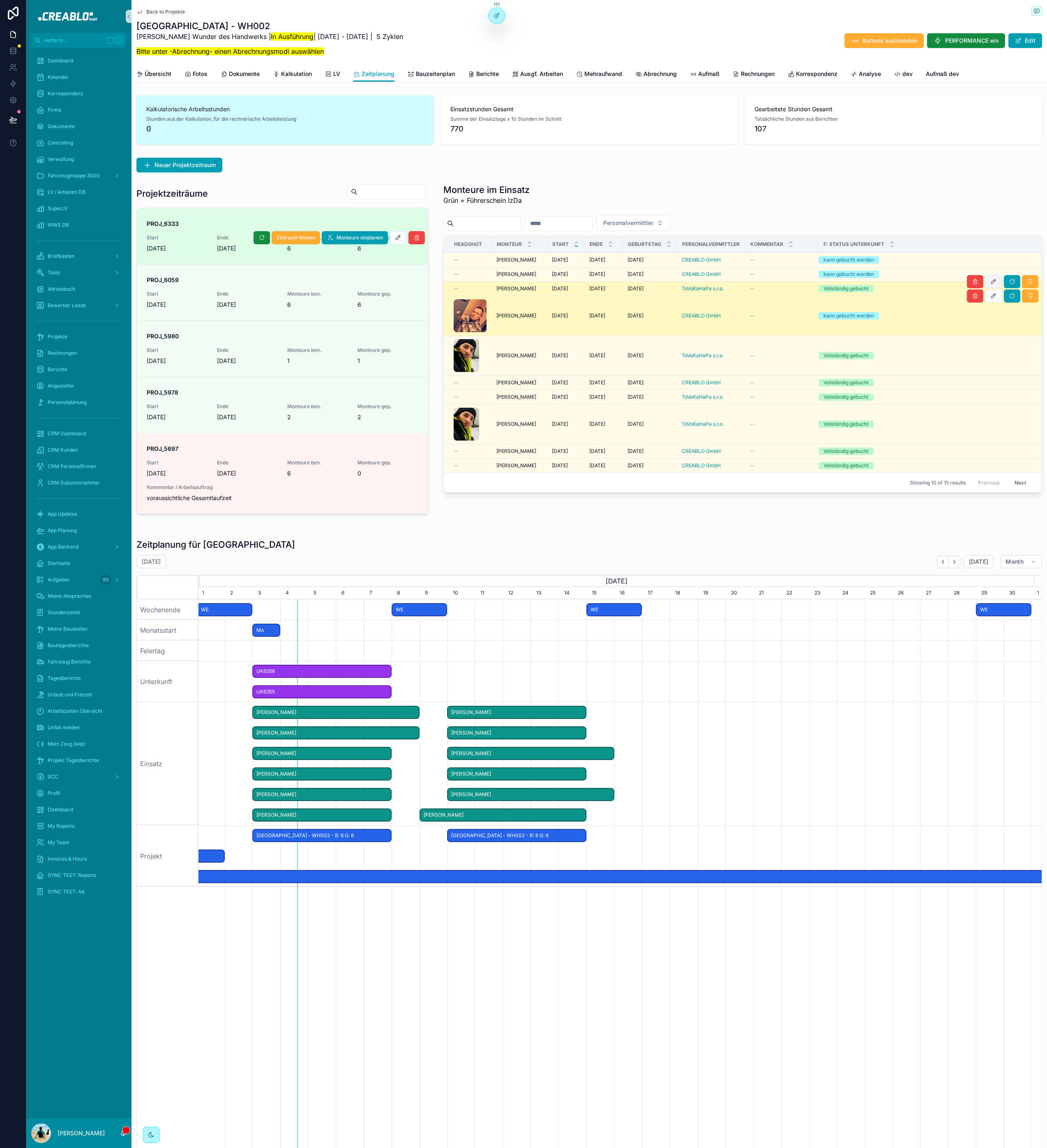
click at [990, 282] on icon "scrollable content" at bounding box center [993, 281] width 7 height 7
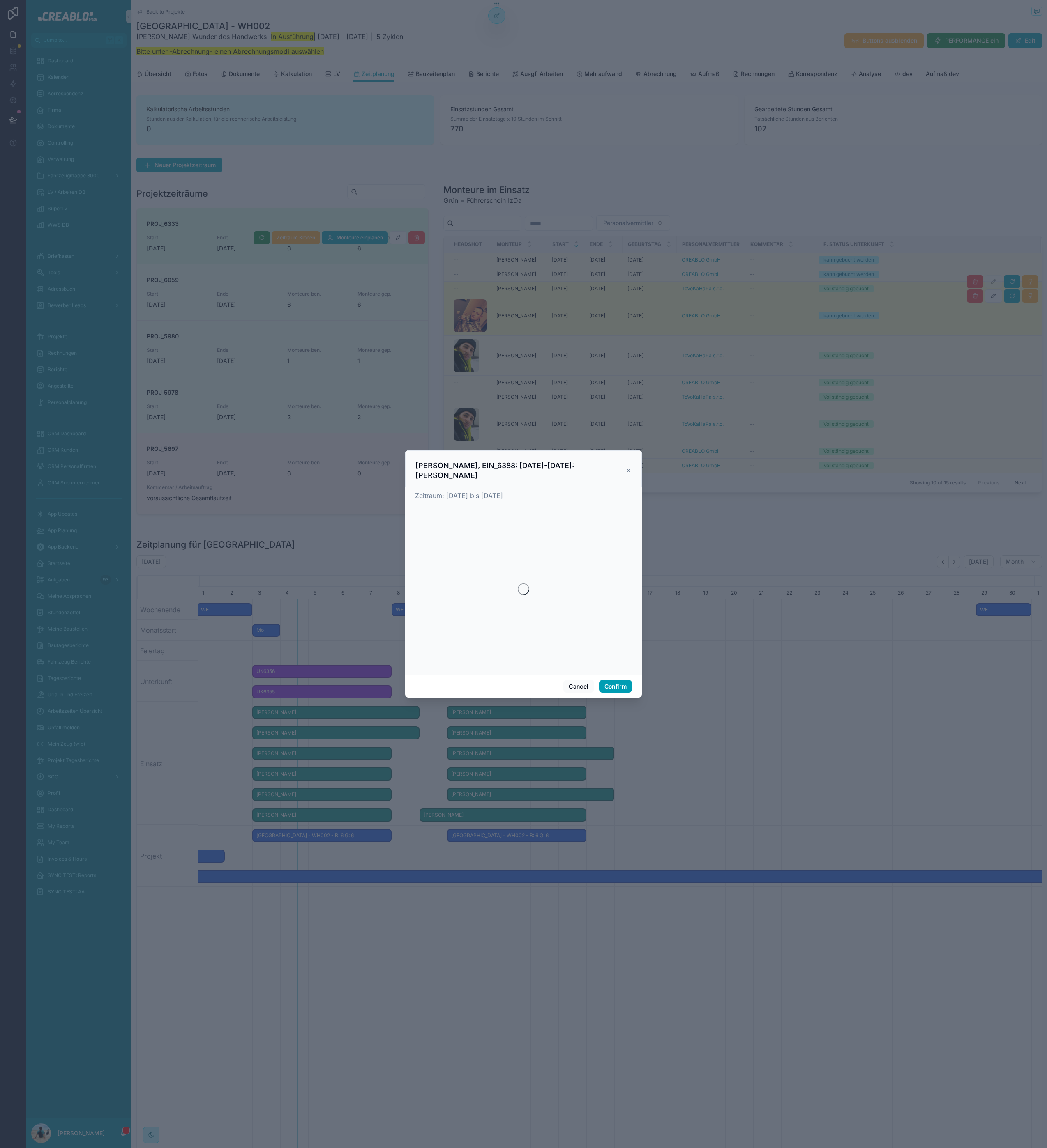
click at [627, 470] on icon at bounding box center [629, 470] width 4 height 4
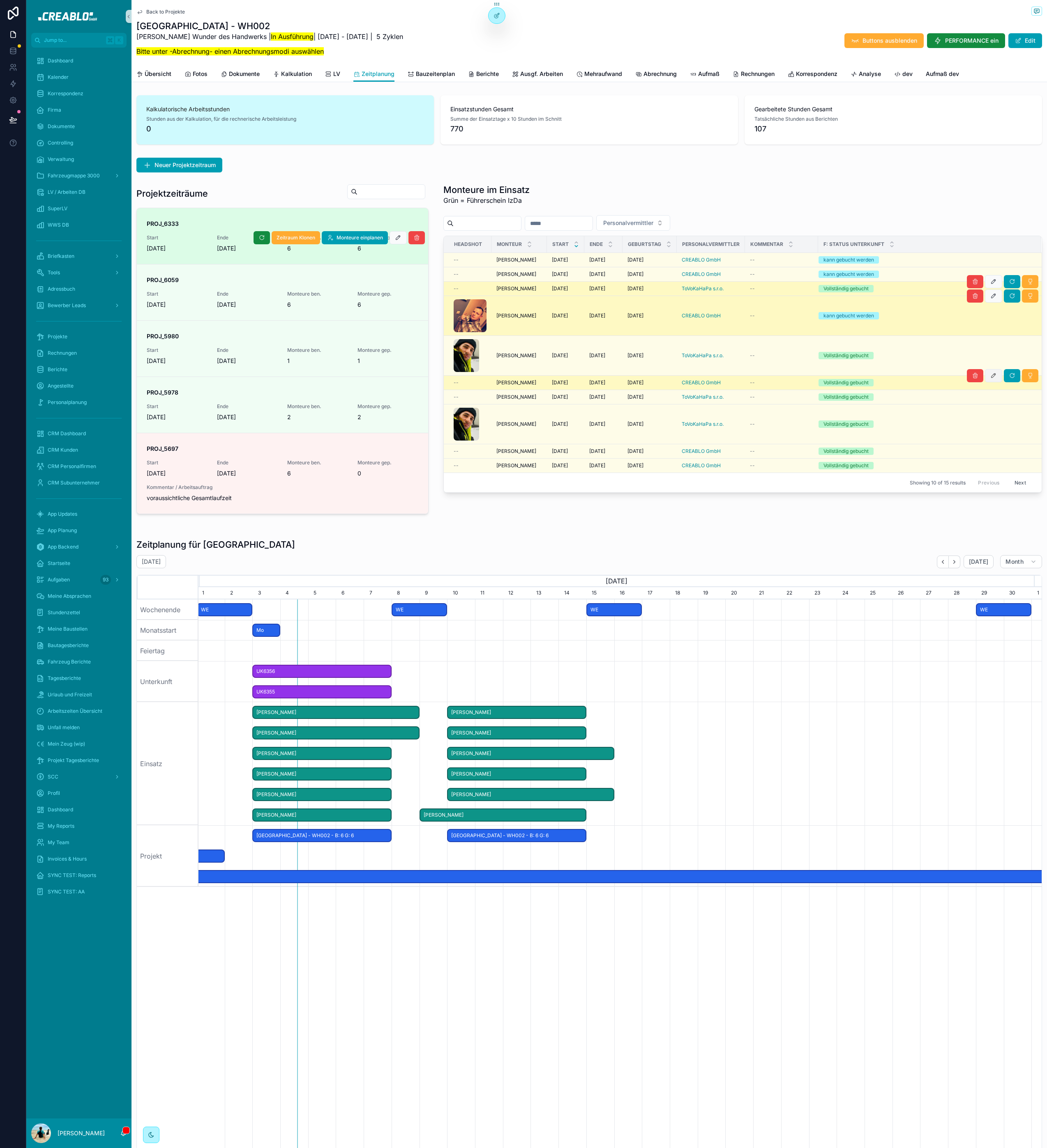
click at [990, 378] on icon "scrollable content" at bounding box center [993, 376] width 7 height 7
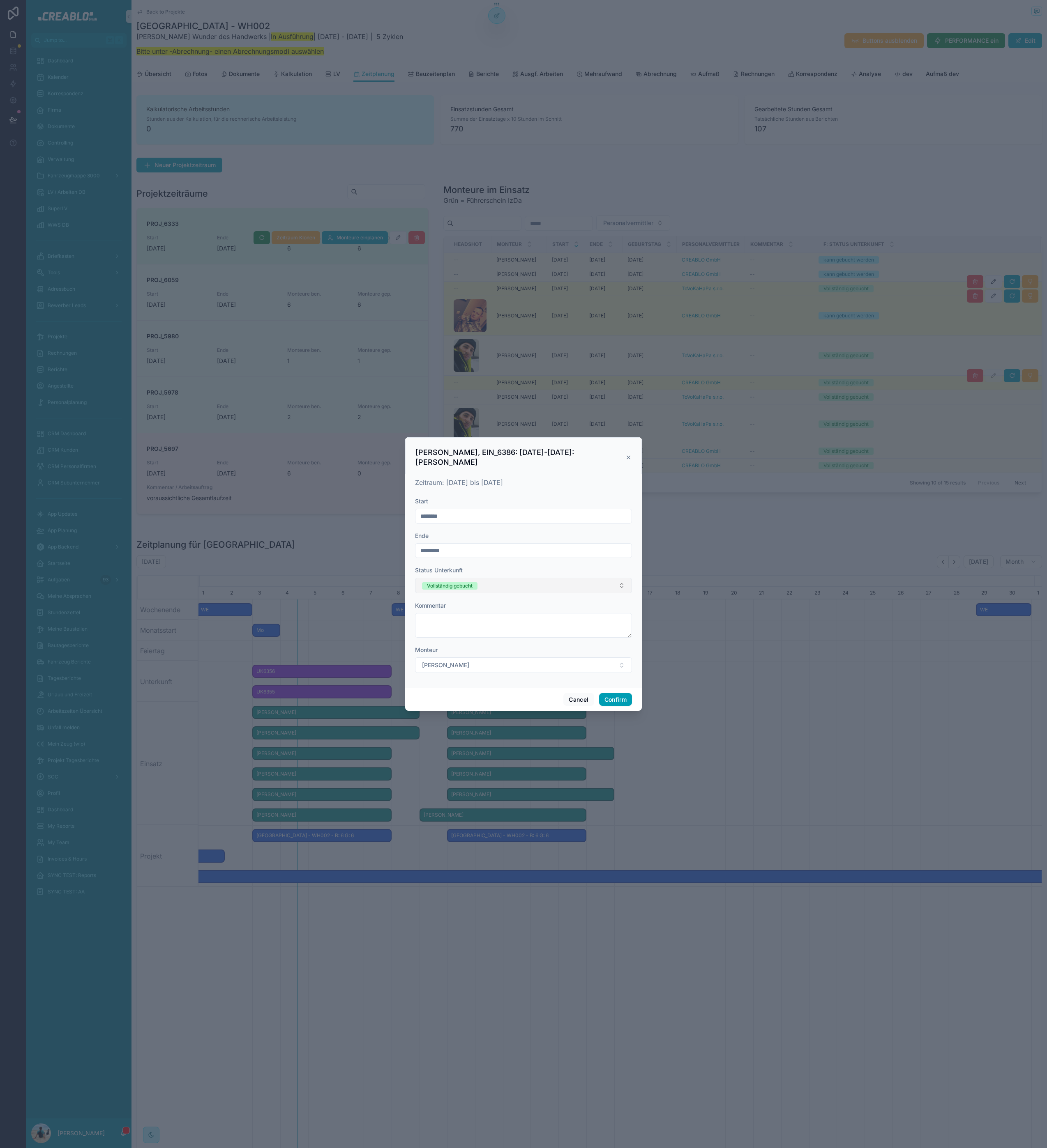
click at [465, 590] on button "Vollständig gebucht" at bounding box center [523, 586] width 217 height 16
click at [498, 624] on div "kann gebucht werden" at bounding box center [524, 630] width 213 height 13
click at [622, 698] on button "Confirm" at bounding box center [615, 700] width 33 height 13
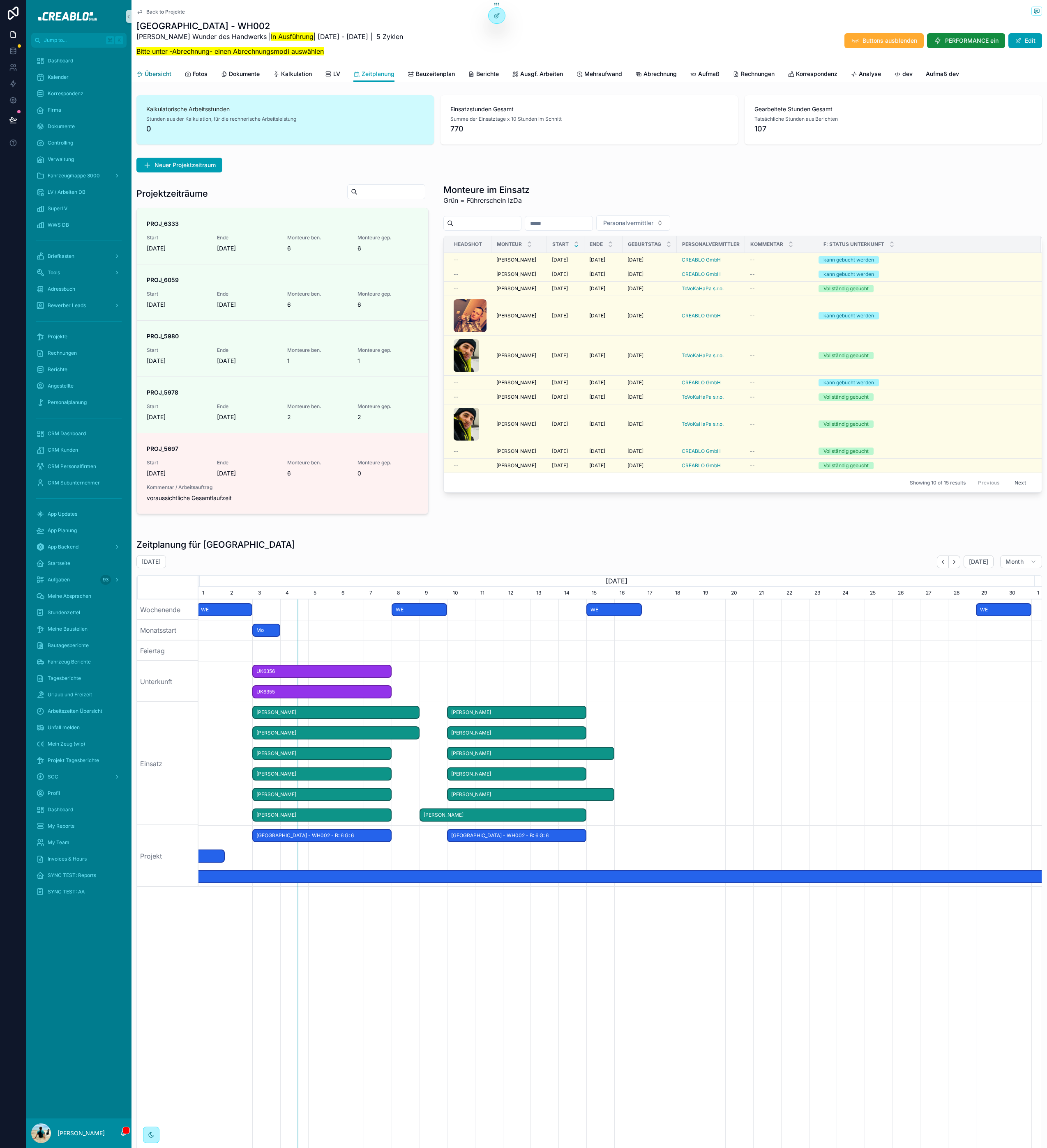
click at [156, 76] on span "Übersicht" at bounding box center [158, 74] width 27 height 8
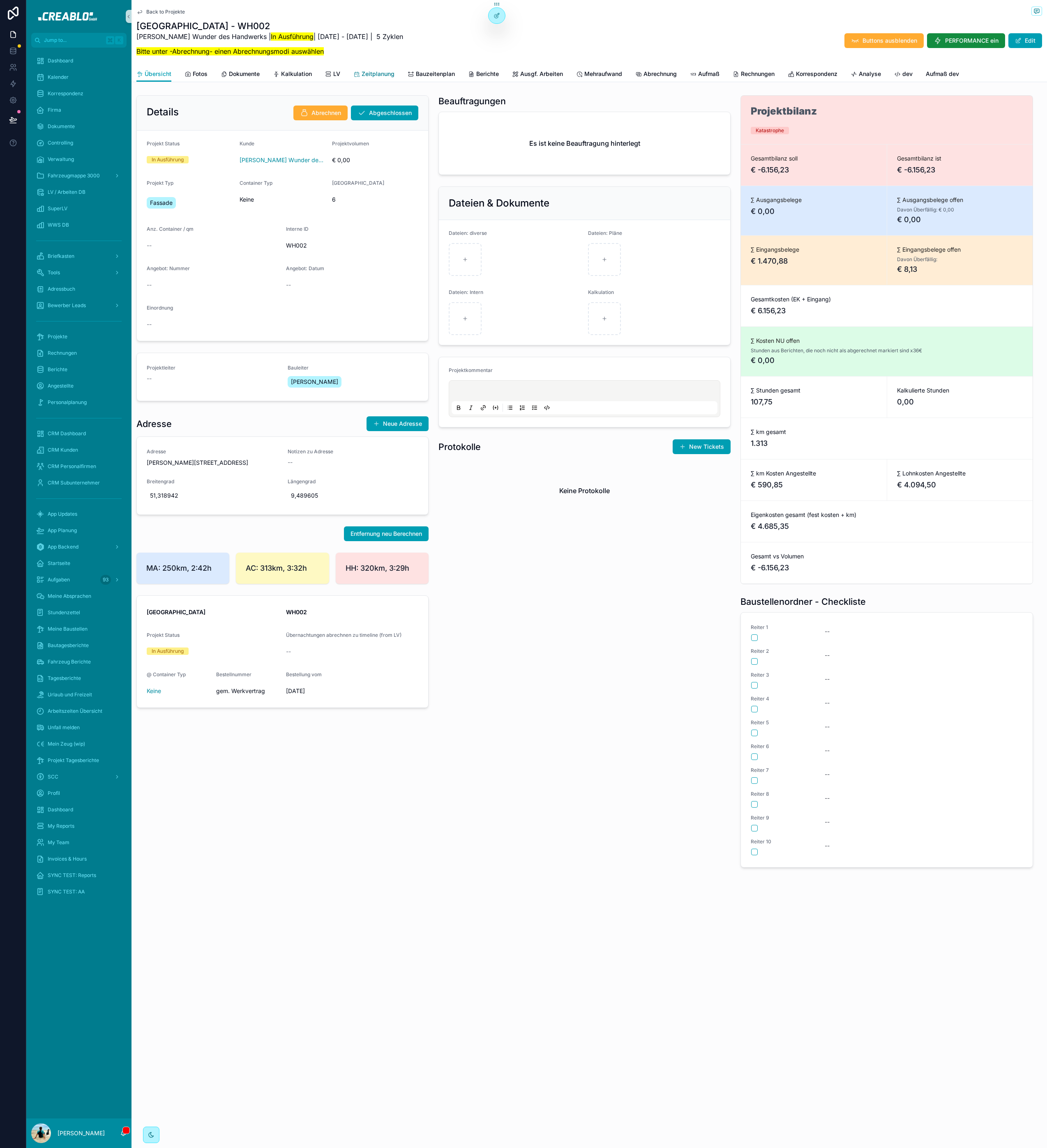
click at [388, 76] on span "Zeitplanung" at bounding box center [377, 74] width 33 height 8
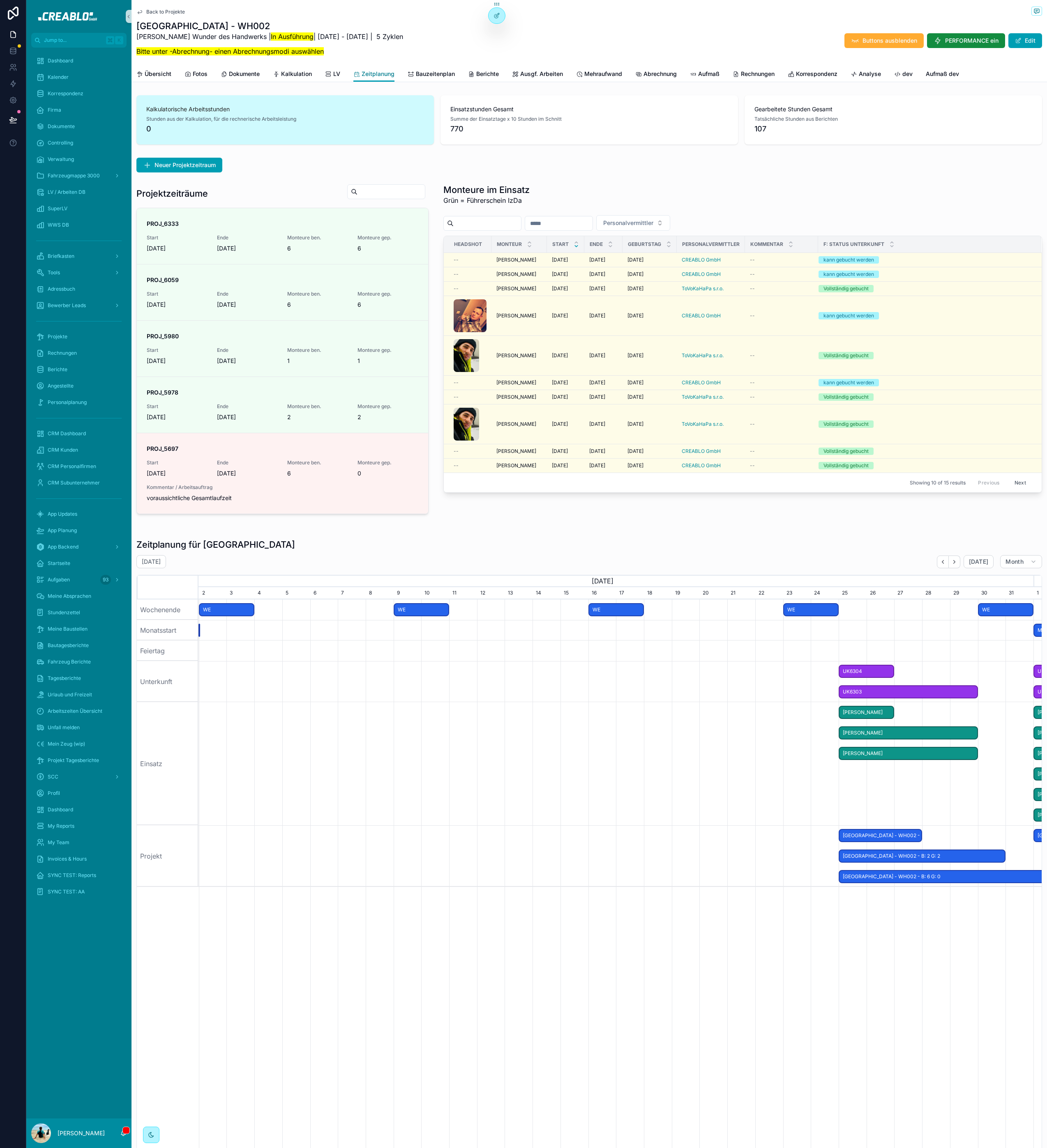
scroll to position [0, 834]
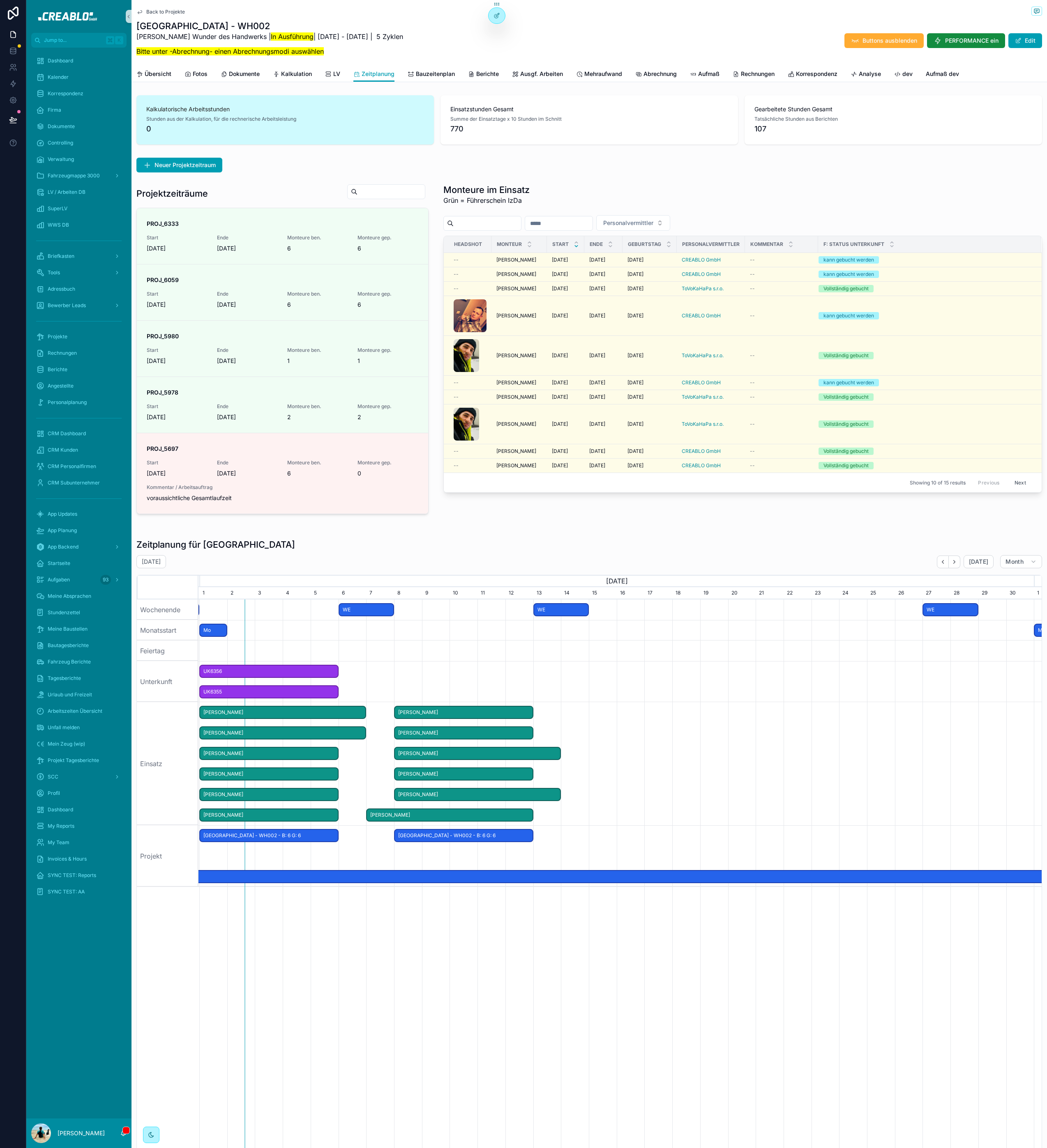
click at [216, 547] on h1 "Zeitplanung für [GEOGRAPHIC_DATA]" at bounding box center [216, 544] width 159 height 11
click at [232, 547] on div "Zeitplanung für [GEOGRAPHIC_DATA]" at bounding box center [589, 544] width 905 height 11
drag, startPoint x: 236, startPoint y: 546, endPoint x: 137, endPoint y: 543, distance: 99.0
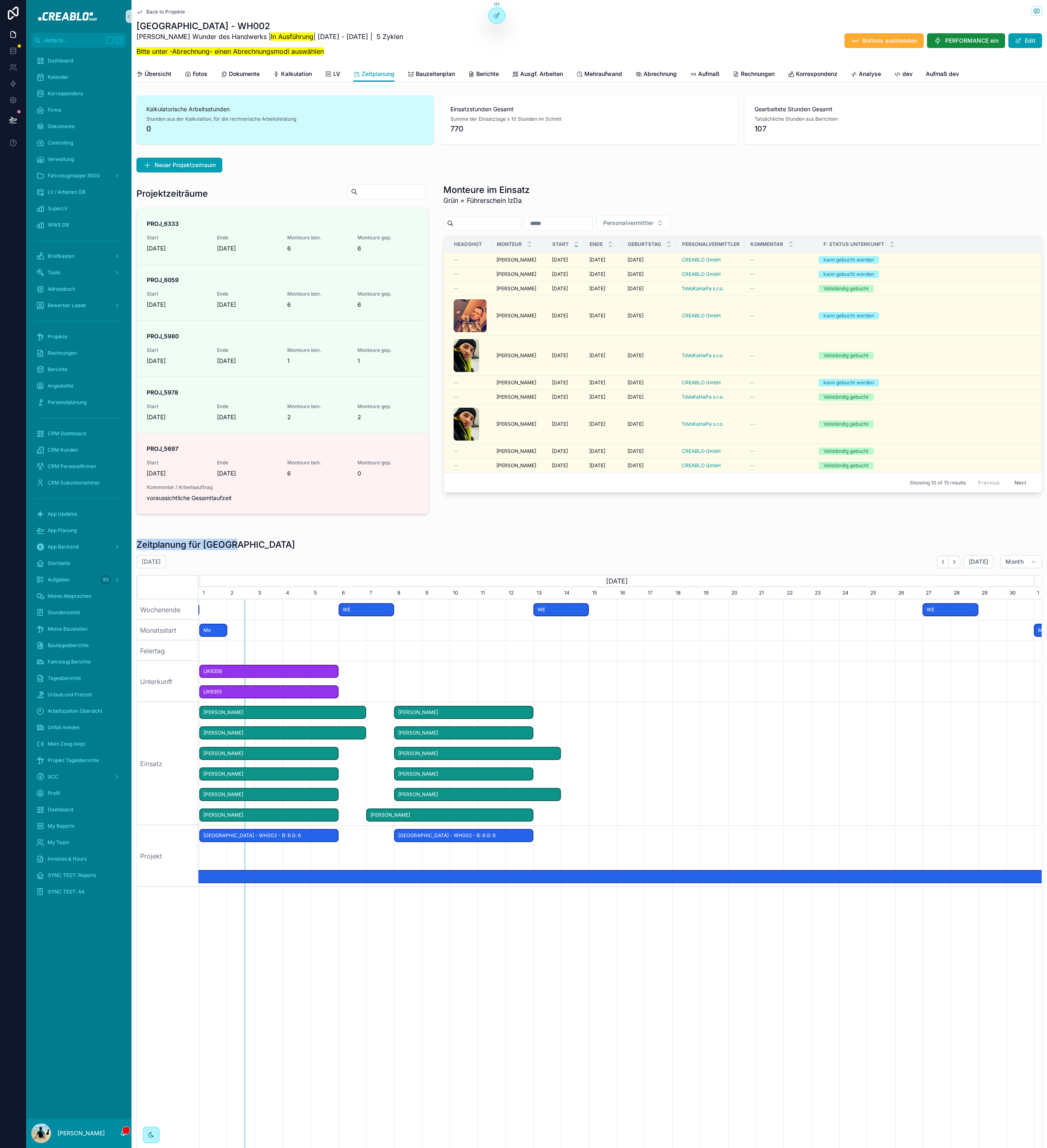
click at [139, 543] on div "Zeitplanung für [GEOGRAPHIC_DATA]" at bounding box center [589, 544] width 905 height 11
click at [137, 543] on h1 "Zeitplanung für [GEOGRAPHIC_DATA]" at bounding box center [216, 544] width 159 height 11
drag, startPoint x: 136, startPoint y: 544, endPoint x: 271, endPoint y: 544, distance: 135.0
click at [271, 544] on div "Zeitplanung für Kassel August 2025 Today Month August, 2025 September, 2025 Oct…" at bounding box center [589, 912] width 915 height 753
click at [271, 544] on div "Zeitplanung für [GEOGRAPHIC_DATA]" at bounding box center [589, 544] width 905 height 11
